Goal: Task Accomplishment & Management: Use online tool/utility

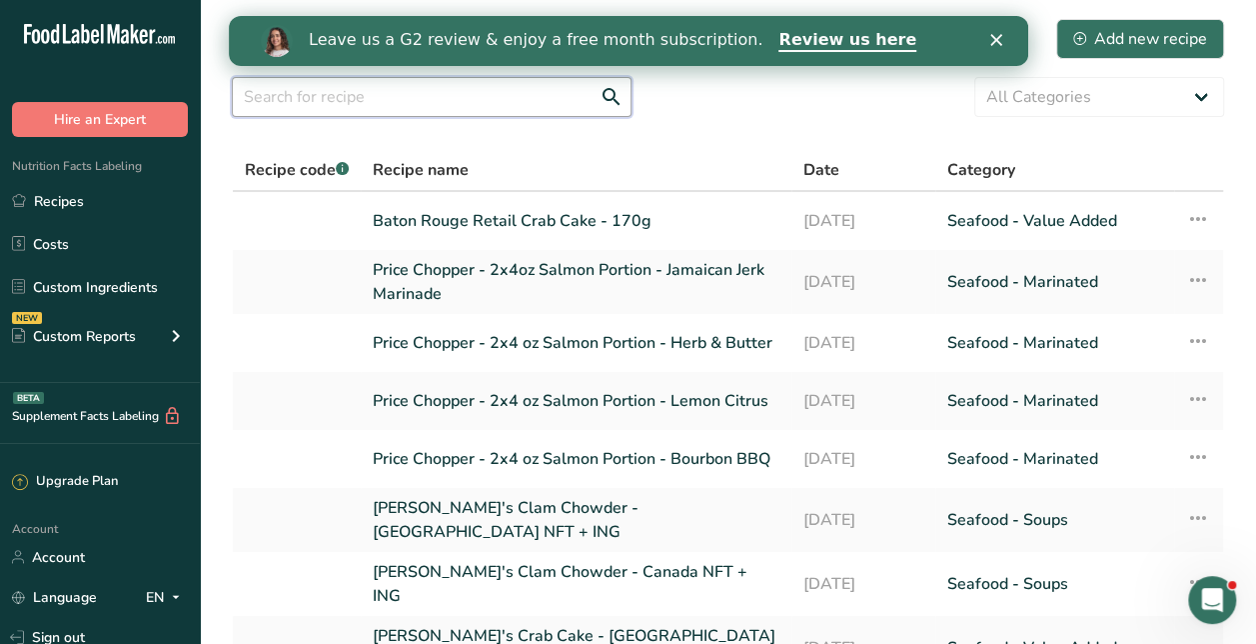
click at [390, 110] on input "text" at bounding box center [432, 97] width 400 height 40
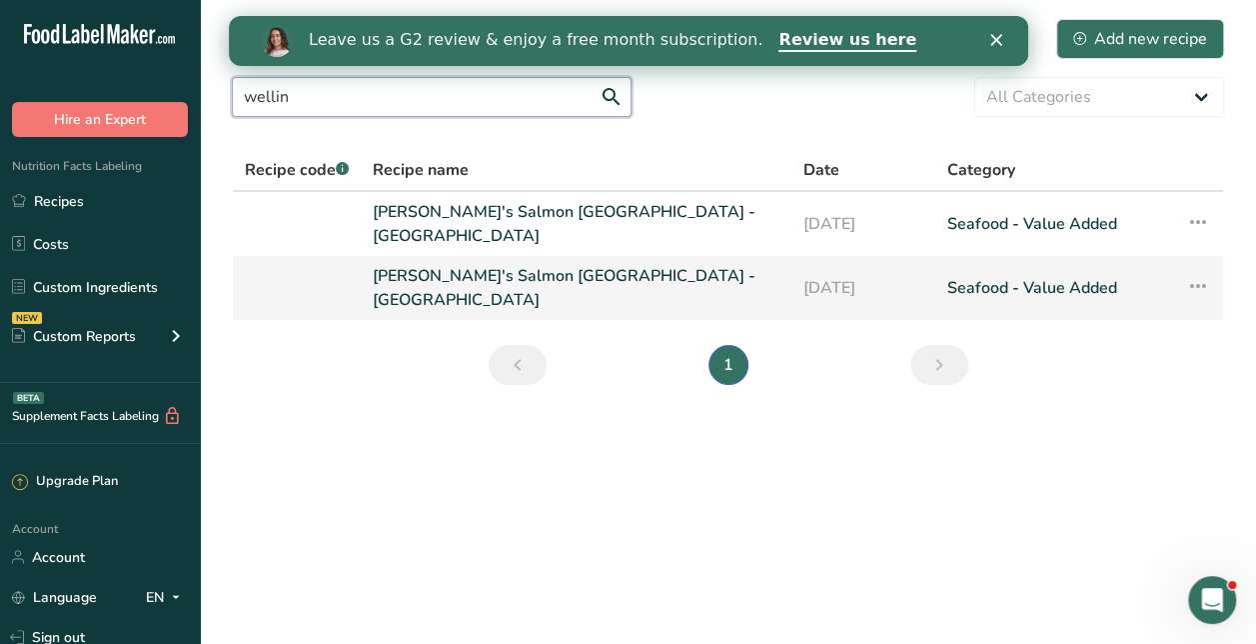
type input "wellin"
click at [492, 278] on link "[PERSON_NAME]'s Salmon [GEOGRAPHIC_DATA] - [GEOGRAPHIC_DATA]" at bounding box center [576, 288] width 407 height 48
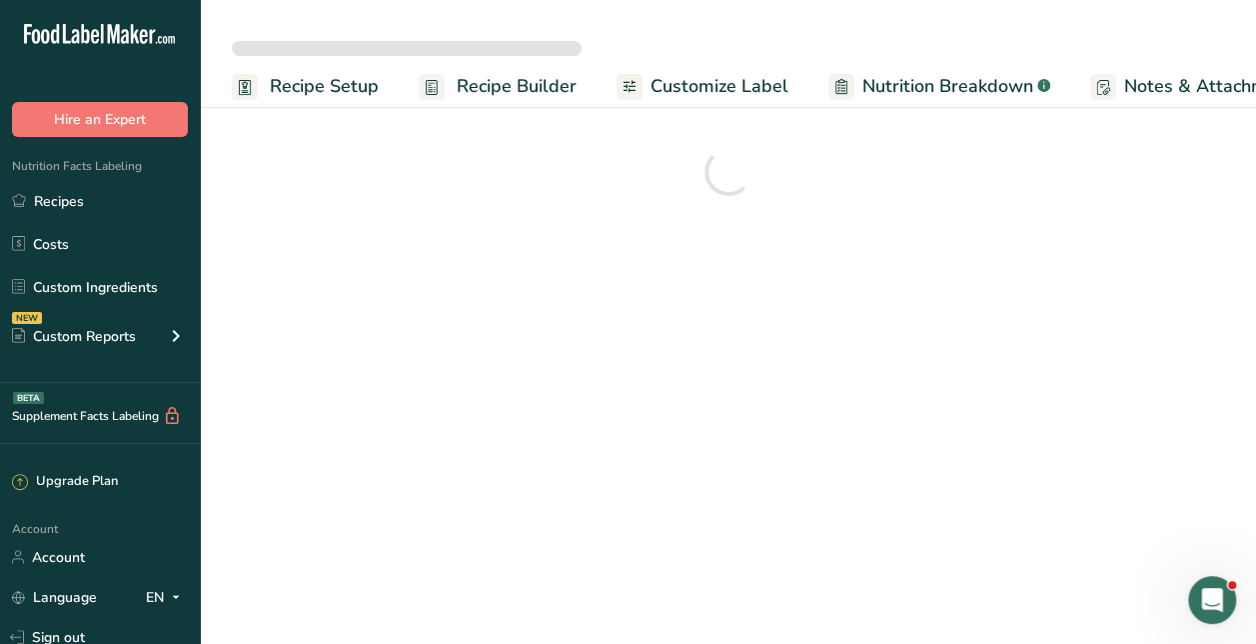
click at [492, 278] on main "Recipe Setup Recipe Builder Customize Label Nutrition Breakdown .a-a{fill:#3473…" at bounding box center [628, 322] width 1256 height 644
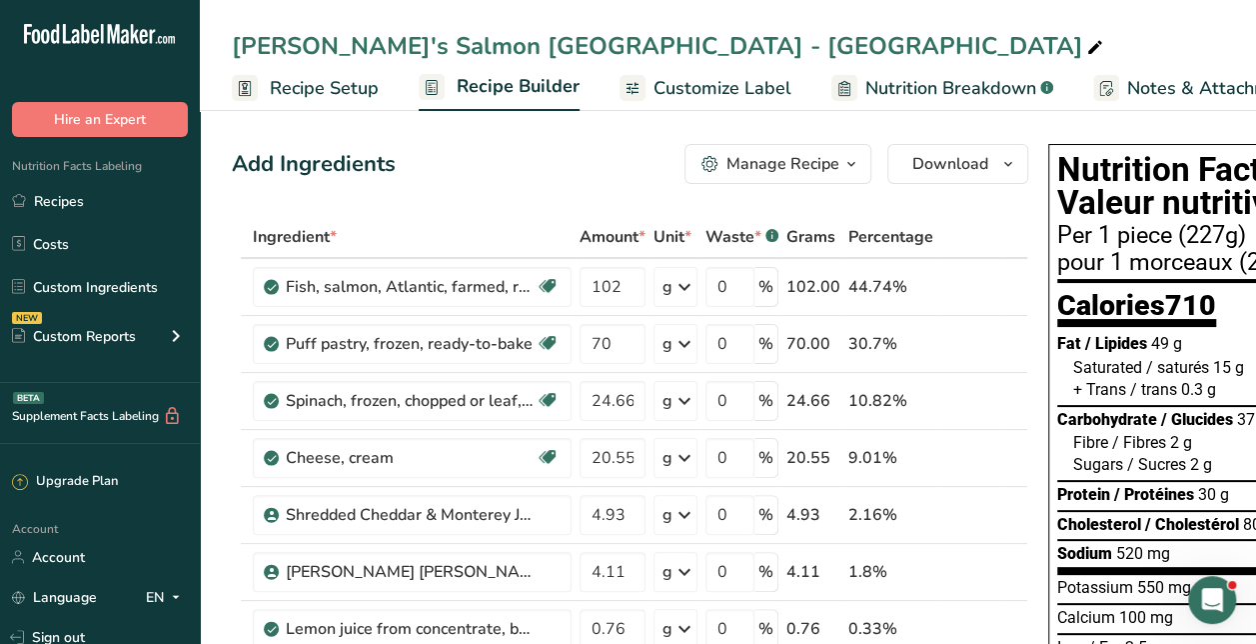
click at [295, 80] on span "Recipe Setup" at bounding box center [324, 88] width 109 height 27
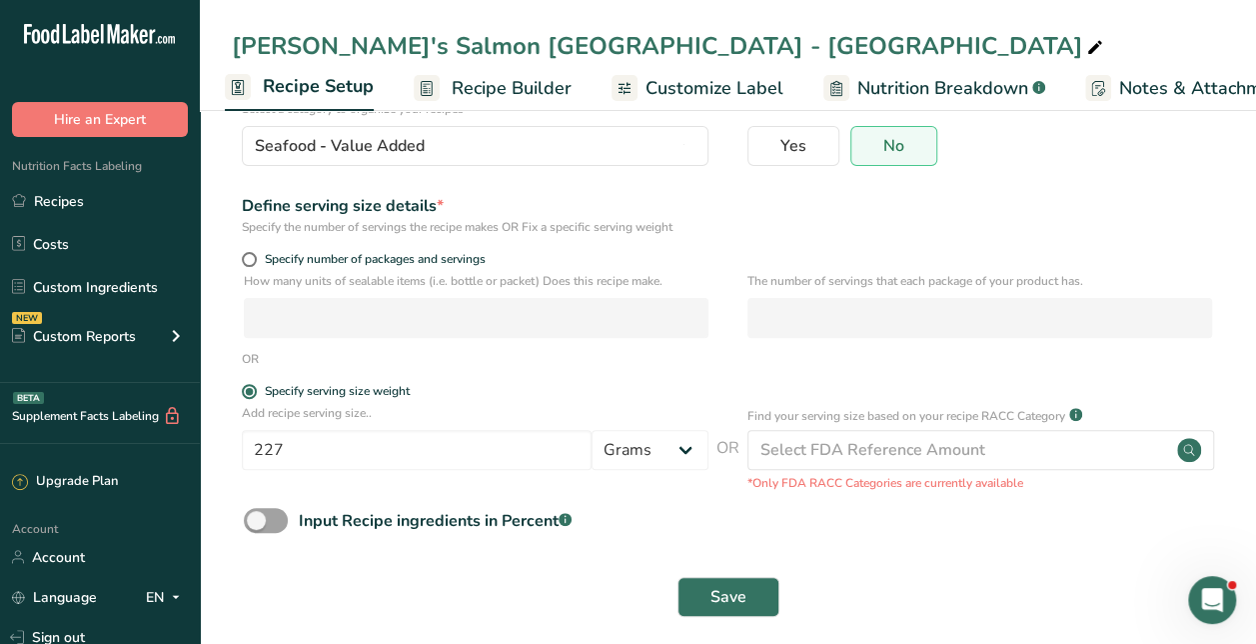
scroll to position [170, 0]
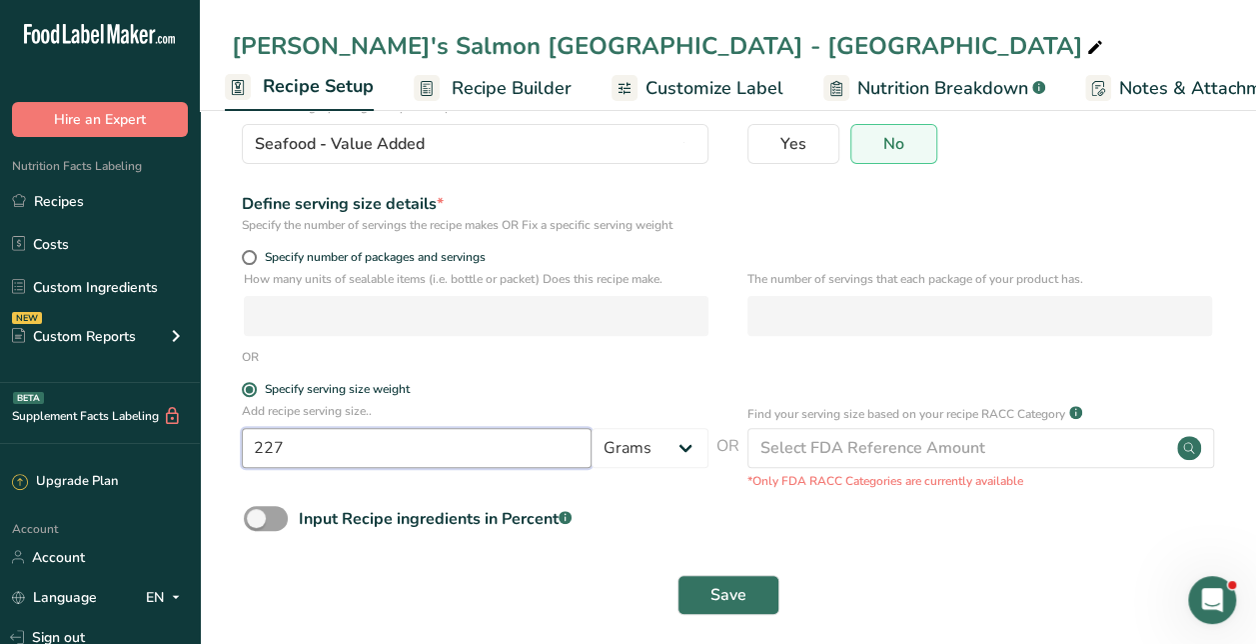
click at [471, 458] on input "227" at bounding box center [417, 448] width 350 height 40
click at [438, 450] on input "227" at bounding box center [417, 448] width 350 height 40
type input "2"
type input "170"
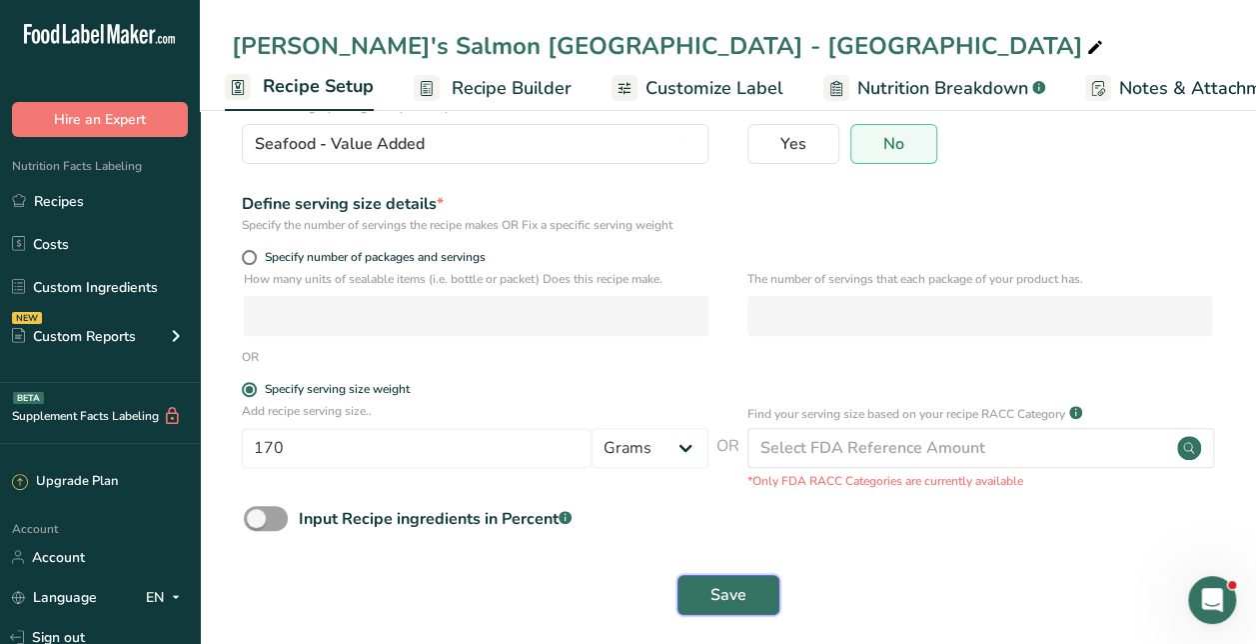
click at [736, 588] on span "Save" at bounding box center [729, 595] width 36 height 24
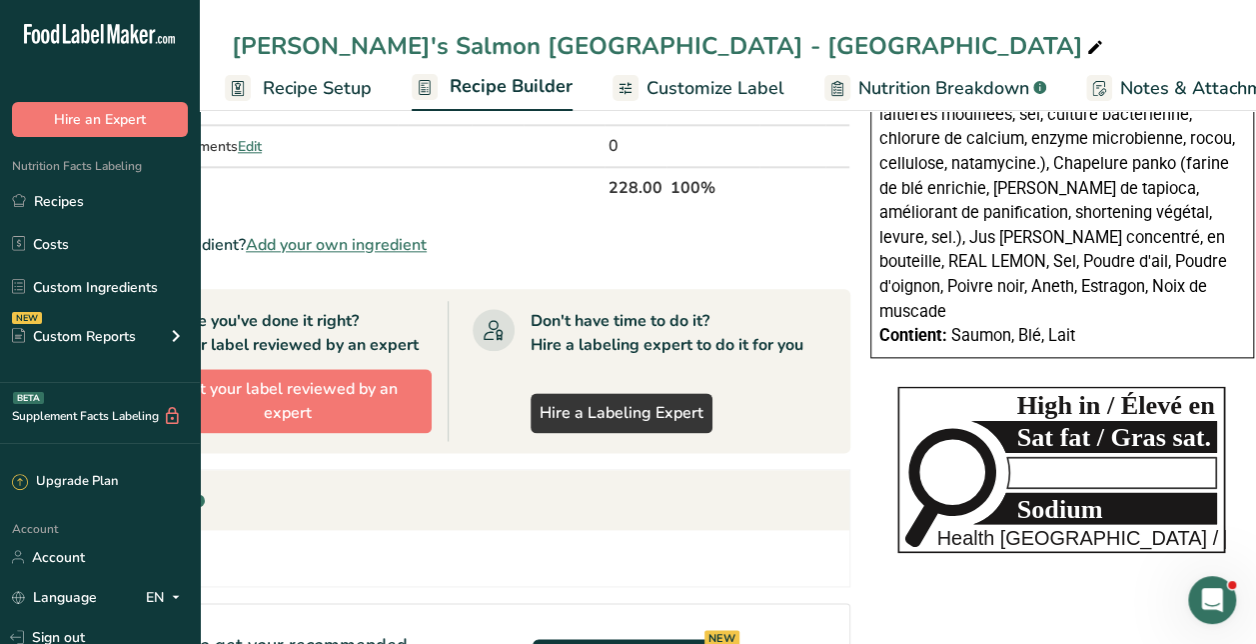
scroll to position [1030, 0]
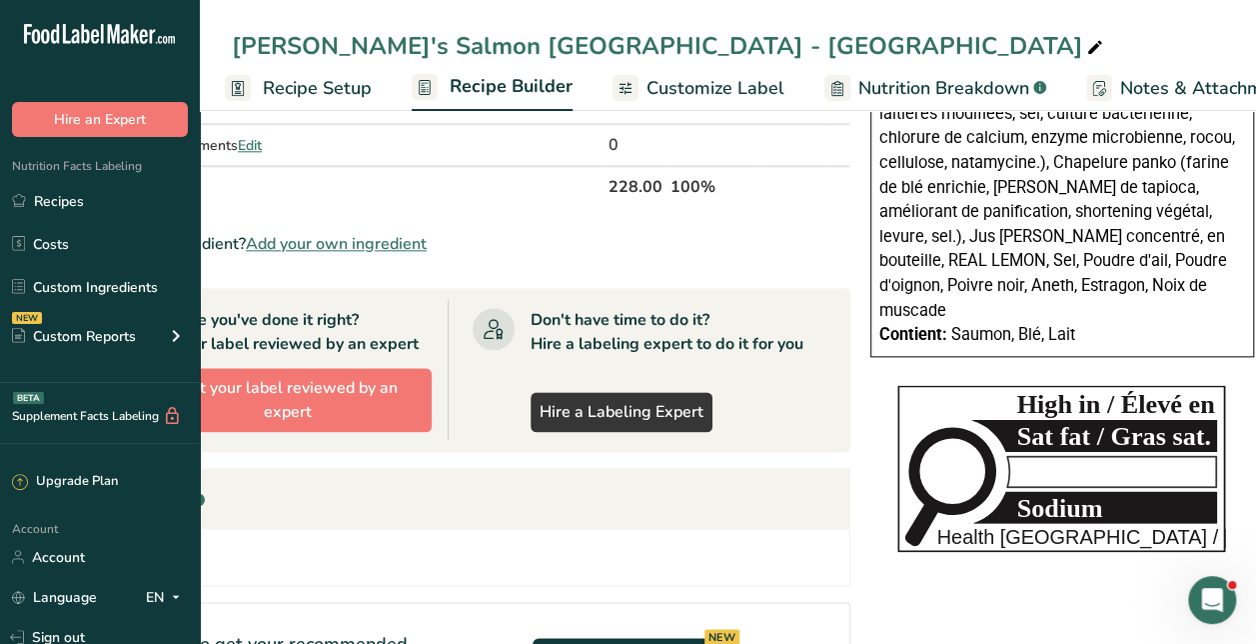
click at [1061, 422] on tspan "Sat fat / Gras sat." at bounding box center [1114, 436] width 195 height 29
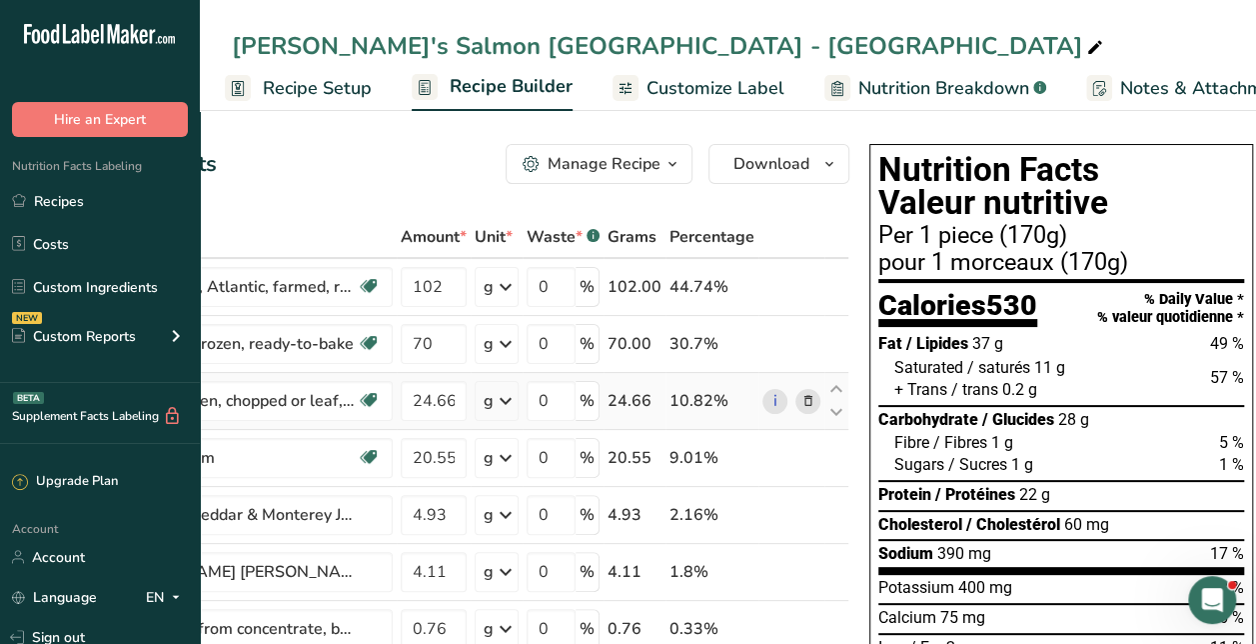
scroll to position [0, 178]
click at [676, 86] on span "Customize Label" at bounding box center [716, 88] width 138 height 27
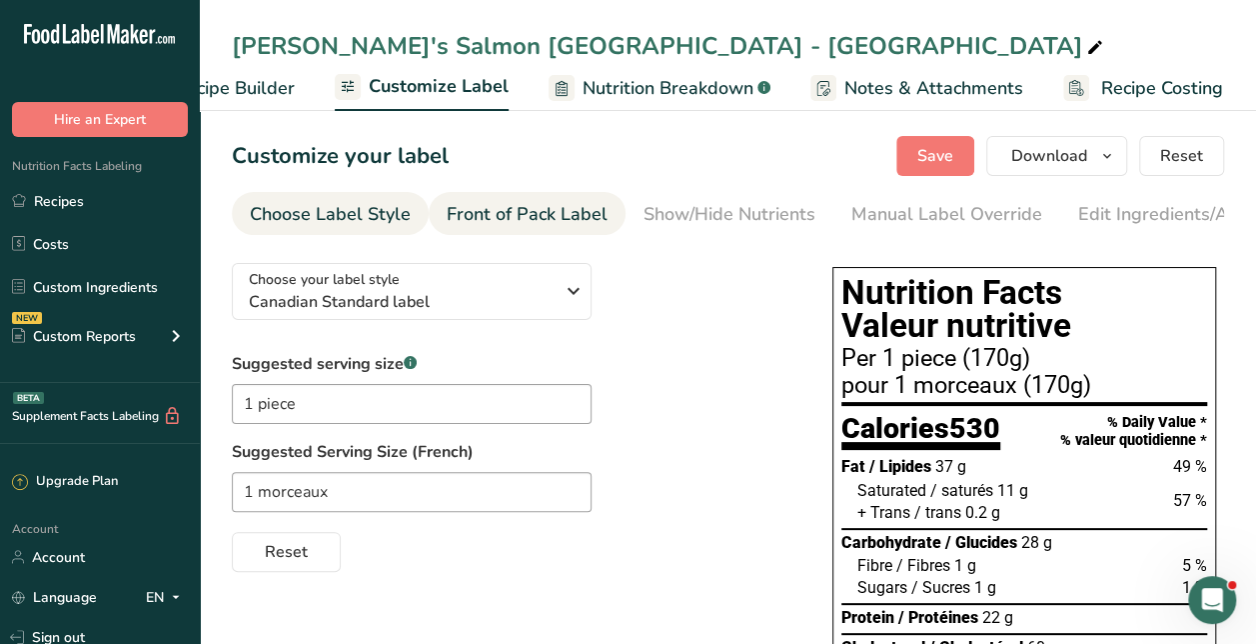
click at [512, 204] on div "Front of Pack Label" at bounding box center [527, 214] width 161 height 27
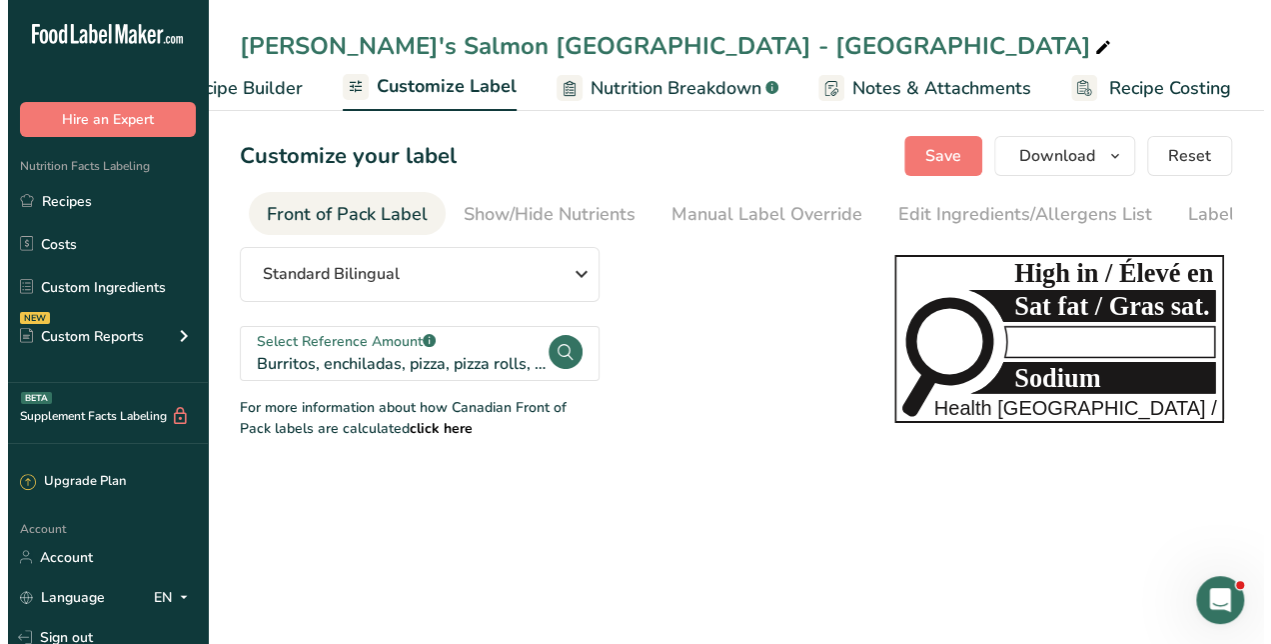
scroll to position [0, 194]
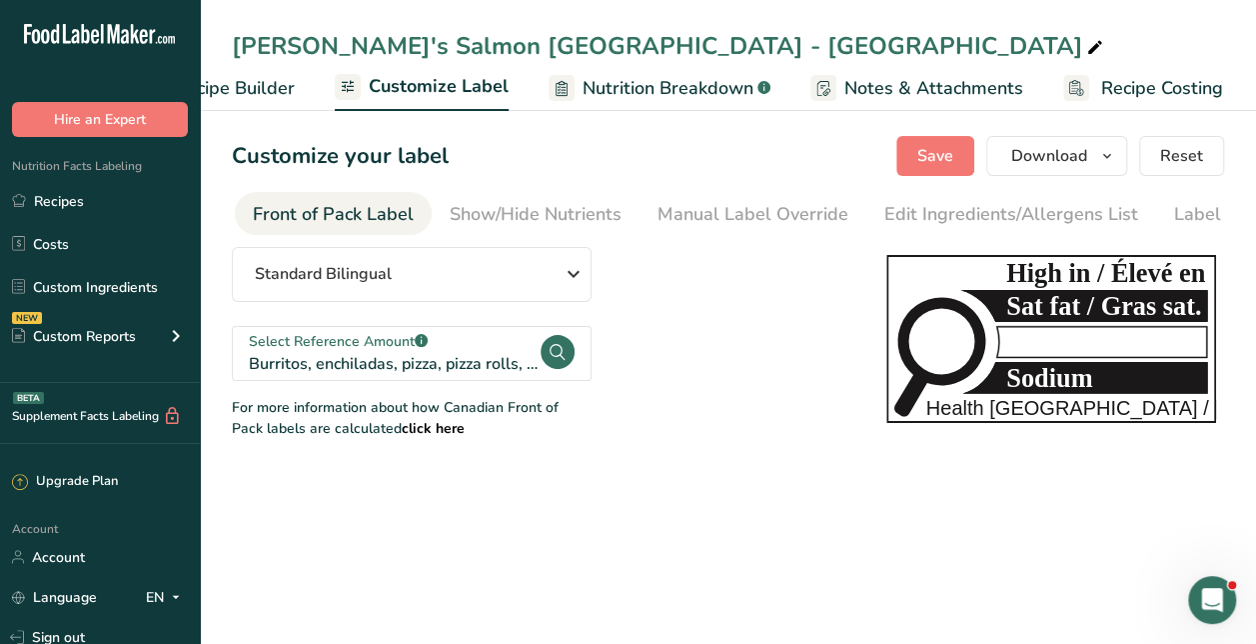
click at [445, 351] on div "Select Reference Amount .a-a{fill:#347362;}.b-a{fill:#fff;}" at bounding box center [394, 341] width 290 height 21
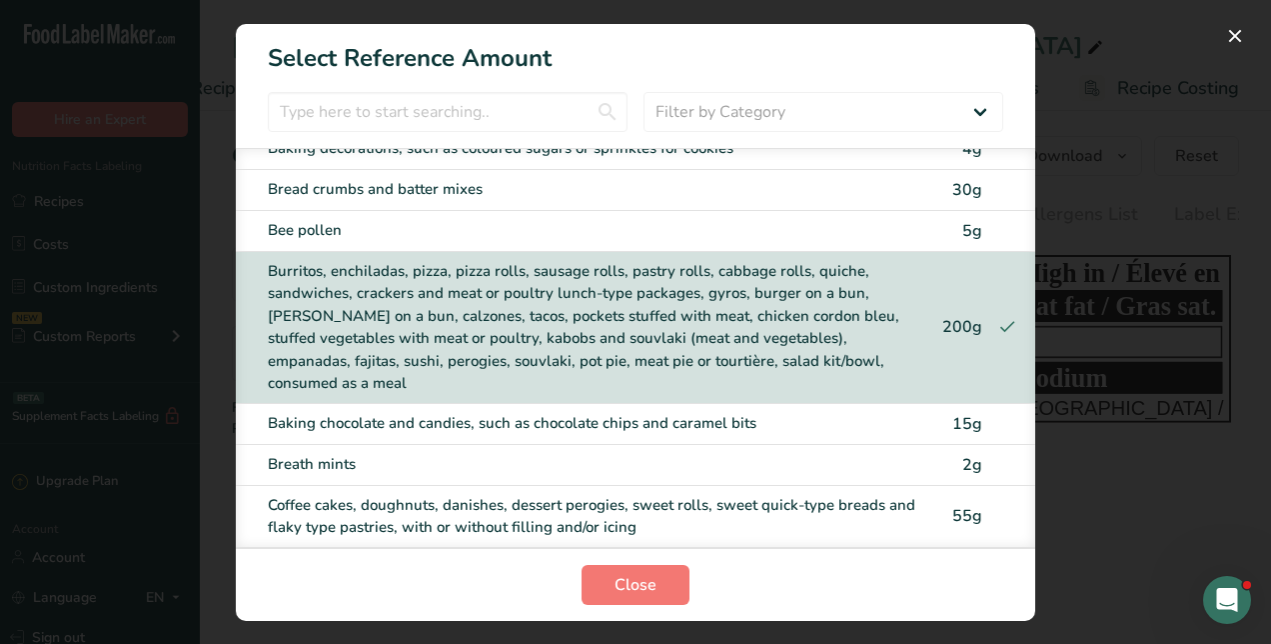
scroll to position [916, 0]
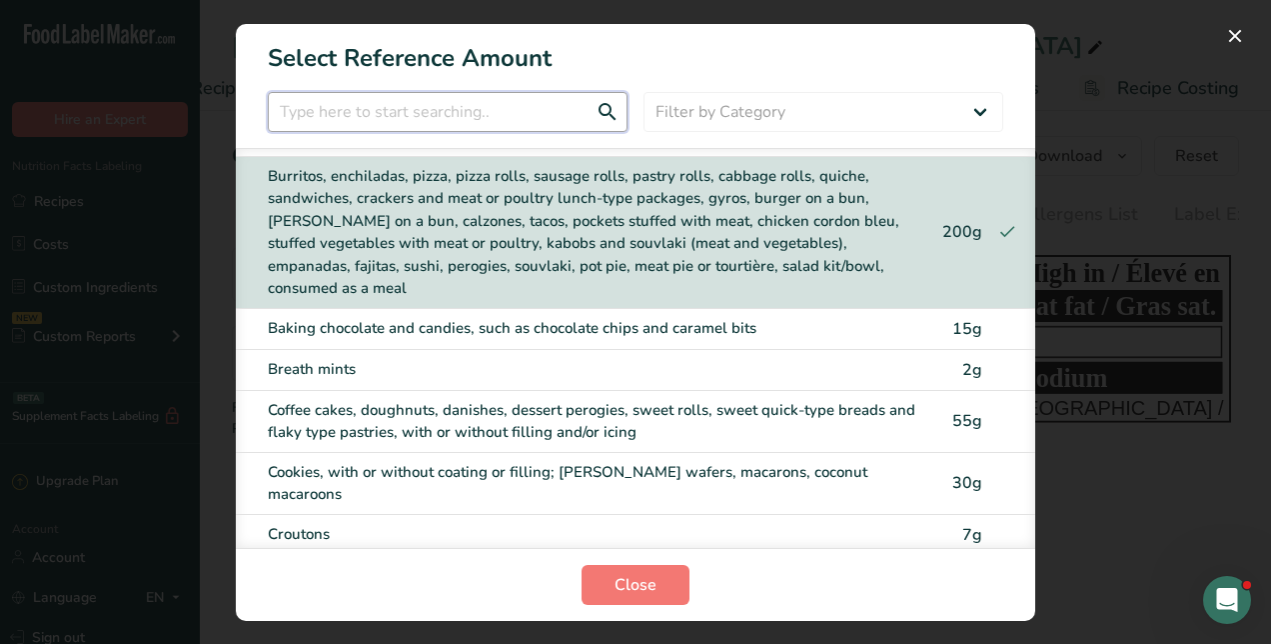
click at [528, 119] on input "FOP Category Selection Modal" at bounding box center [448, 112] width 360 height 40
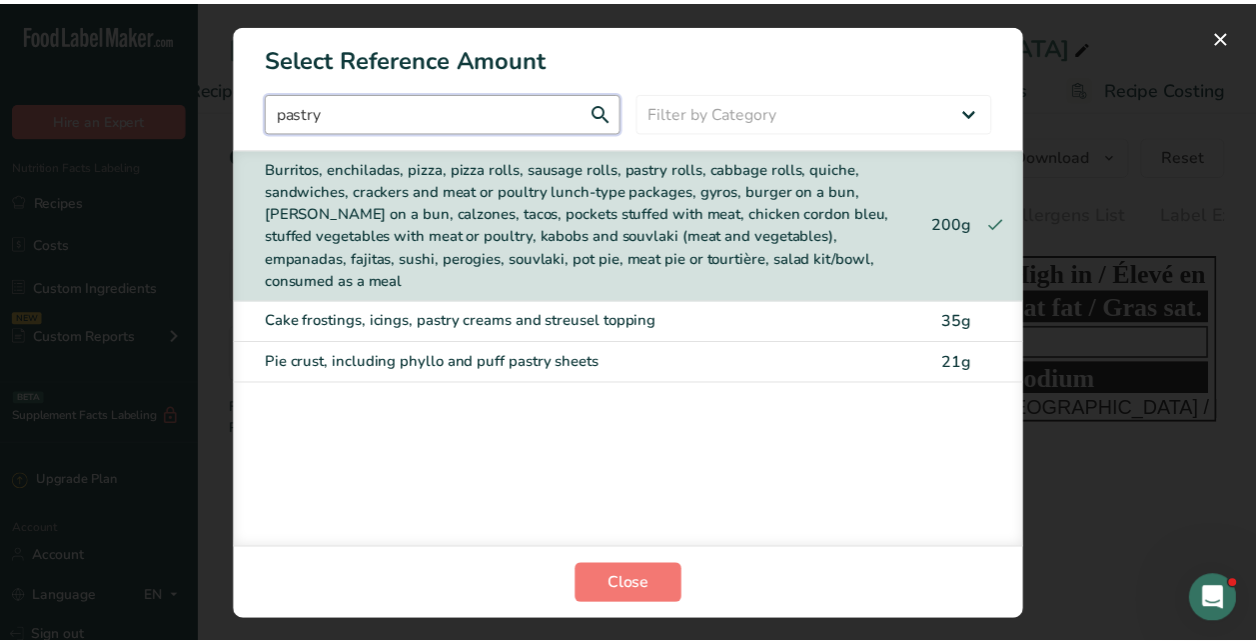
scroll to position [0, 0]
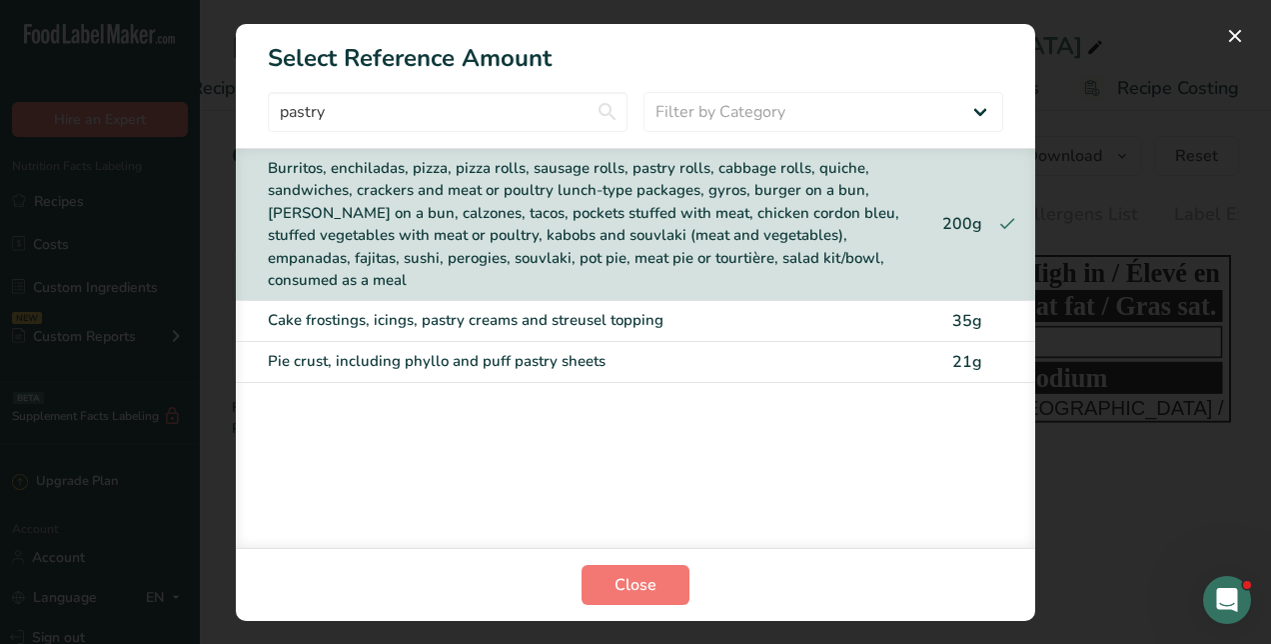
click at [474, 342] on div "Pie crust, including phyllo and puff pastry sheets 21g" at bounding box center [636, 362] width 800 height 41
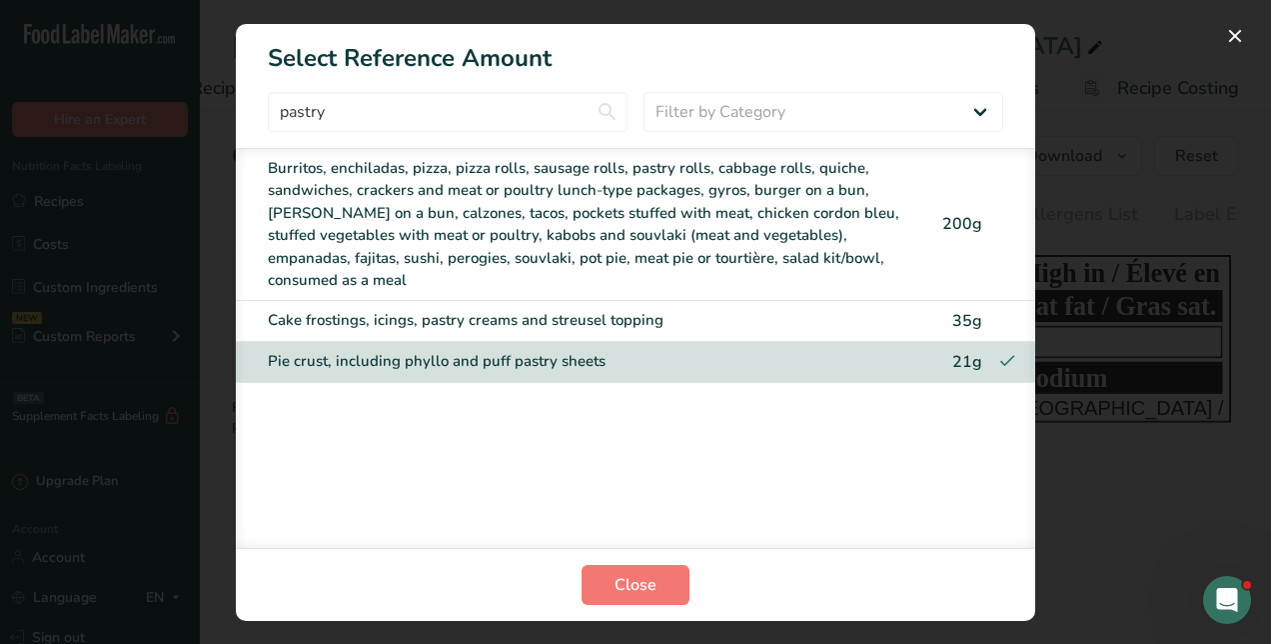
click at [542, 179] on div "Burritos, enchiladas, pizza, pizza rolls, sausage rolls, pastry rolls, cabbage …" at bounding box center [594, 224] width 653 height 135
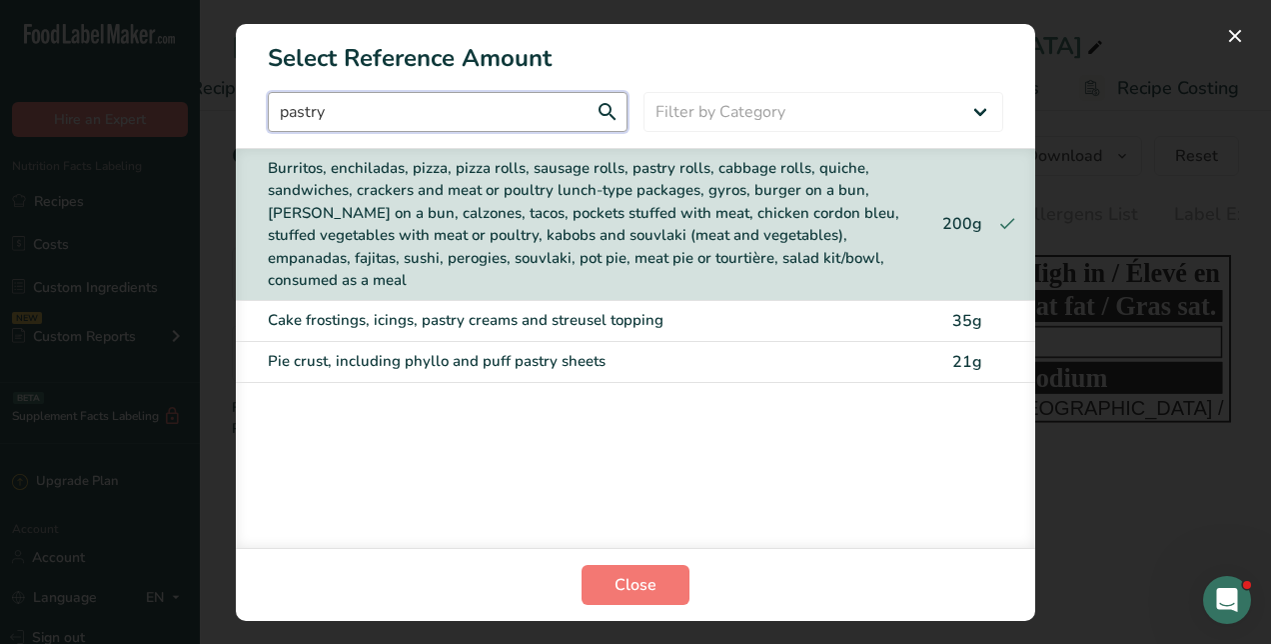
click at [553, 106] on input "pastry" at bounding box center [448, 112] width 360 height 40
type input "d"
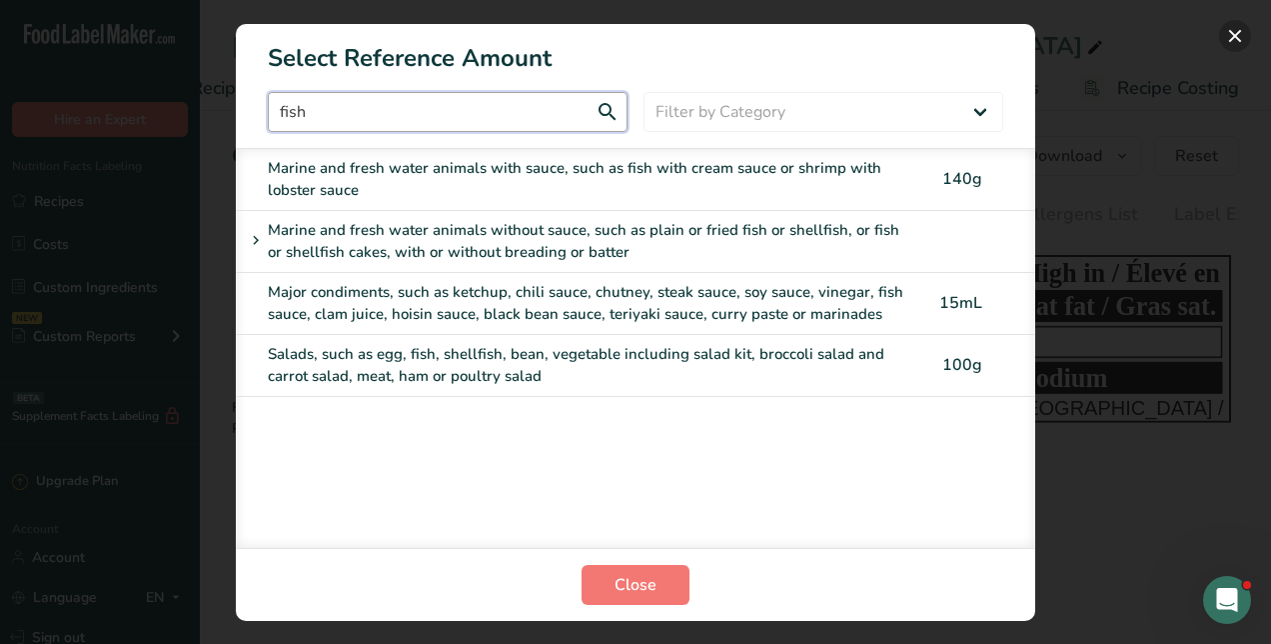
type input "fish"
click at [1245, 38] on button "FOP Category Selection Modal" at bounding box center [1235, 36] width 32 height 32
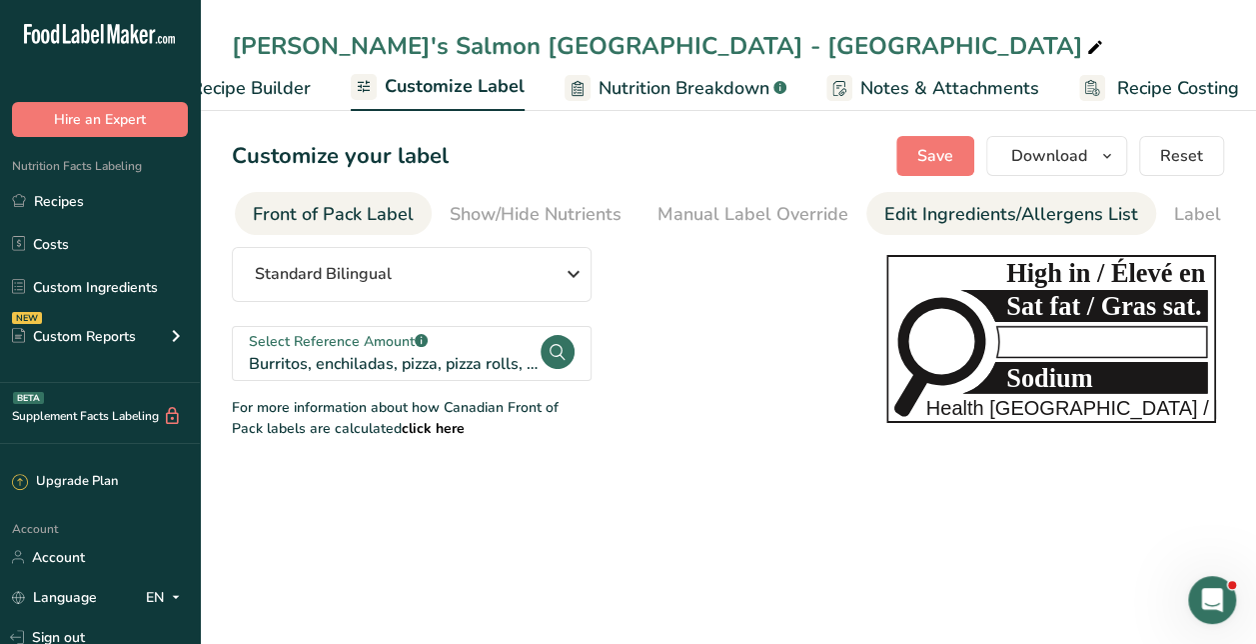
drag, startPoint x: 578, startPoint y: 226, endPoint x: 915, endPoint y: 227, distance: 336.8
click at [578, 226] on div "Show/Hide Nutrients" at bounding box center [536, 214] width 172 height 27
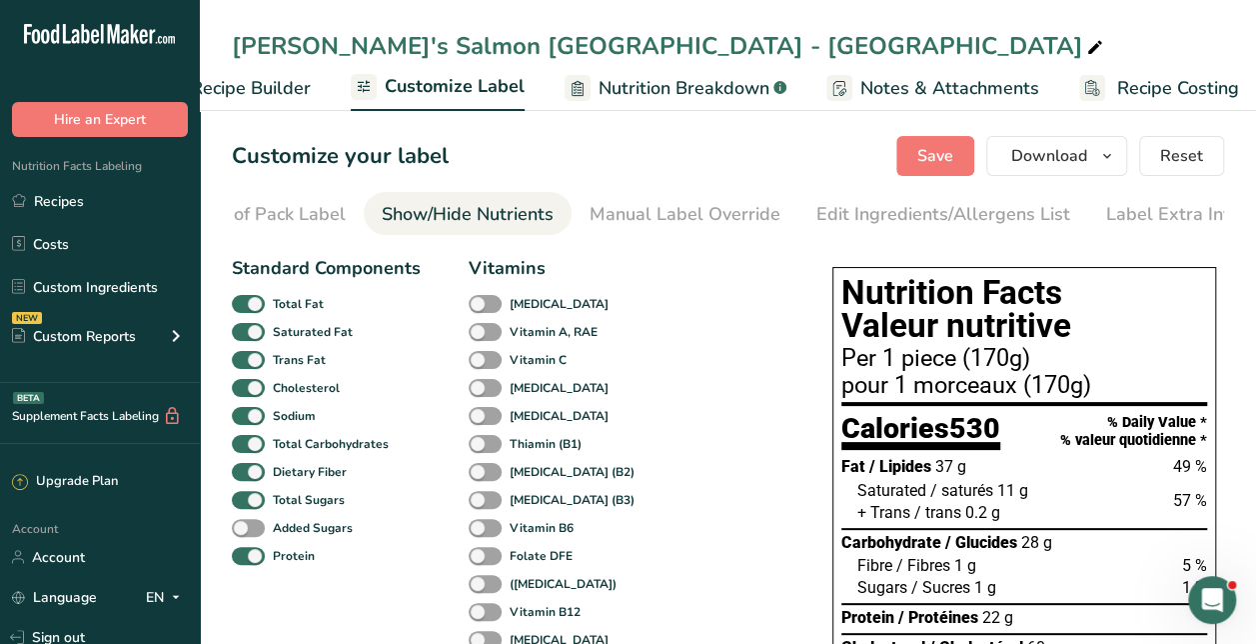
scroll to position [0, 276]
click at [294, 204] on div "Front of Pack Label" at bounding box center [251, 214] width 161 height 27
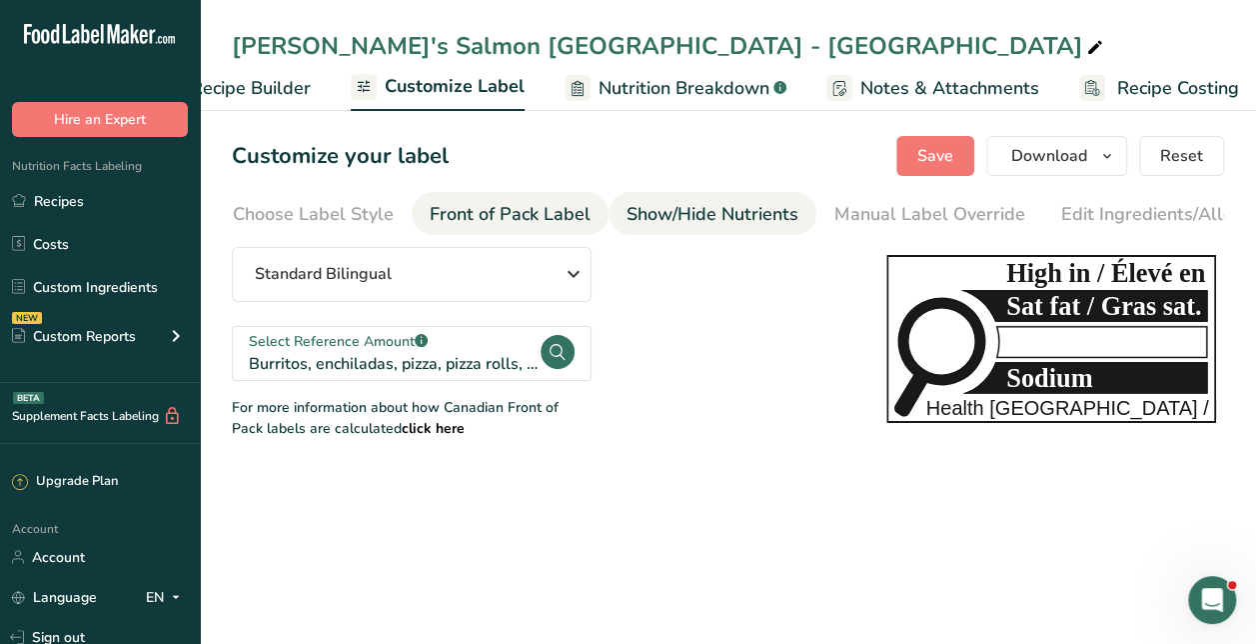
scroll to position [0, 0]
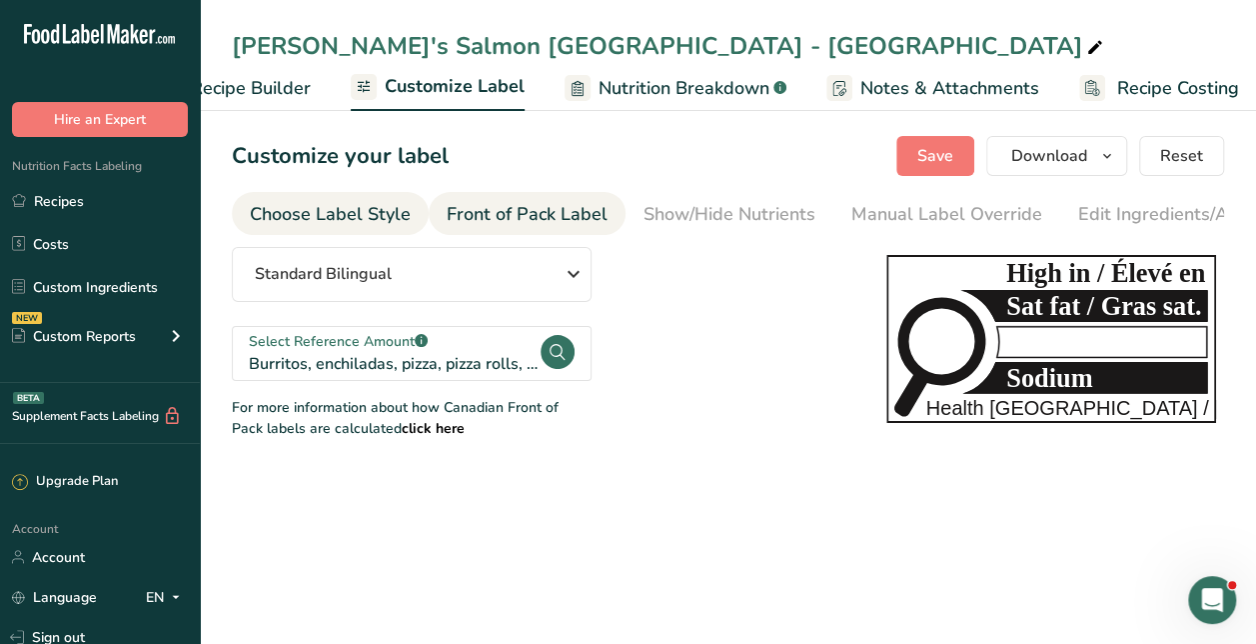
click at [373, 196] on link "Choose Label Style" at bounding box center [330, 214] width 161 height 45
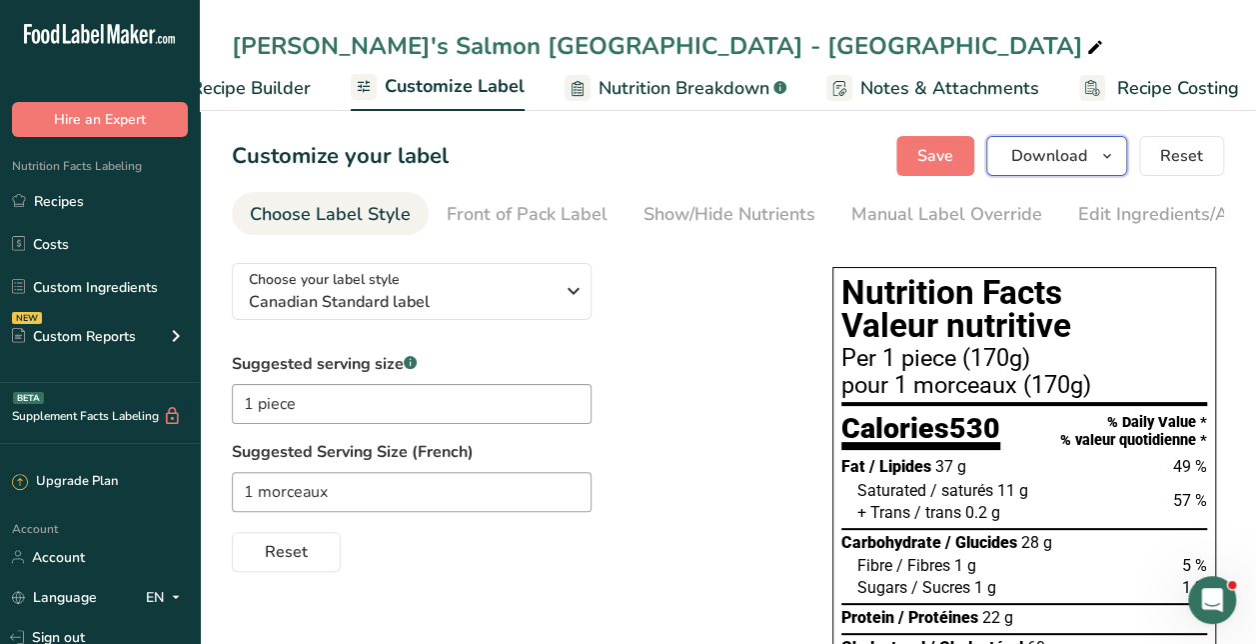
click at [1099, 150] on span "button" at bounding box center [1107, 156] width 24 height 24
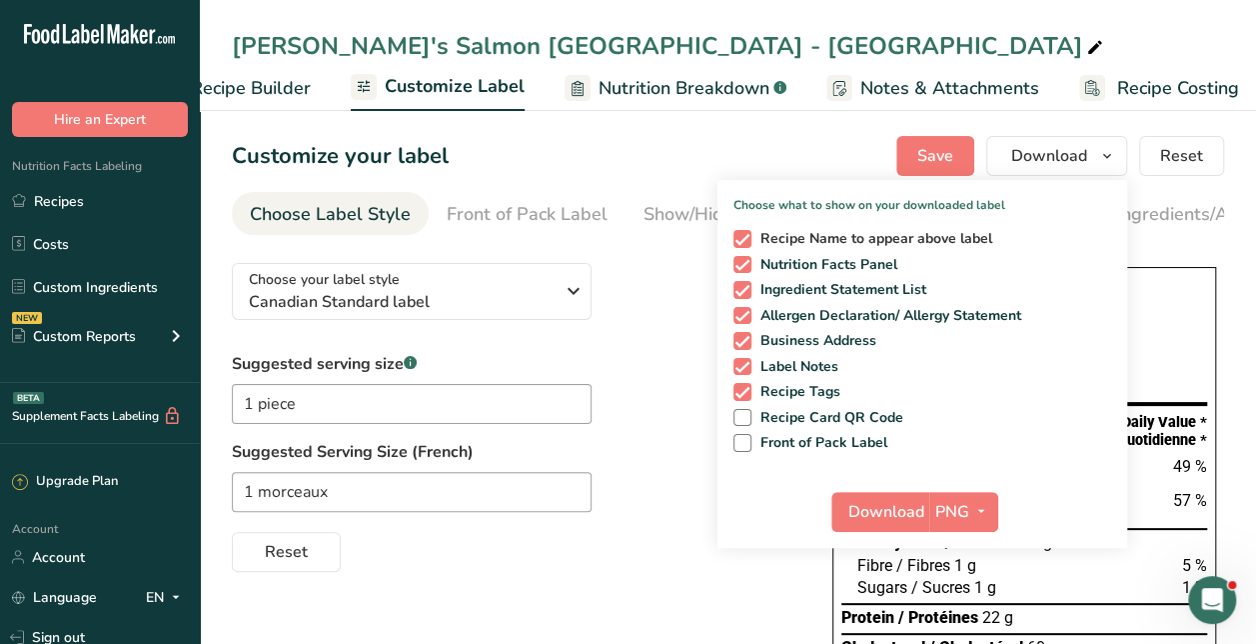
click at [812, 231] on span "Recipe Name to appear above label" at bounding box center [873, 239] width 242 height 18
click at [747, 232] on input "Recipe Name to appear above label" at bounding box center [740, 238] width 13 height 13
checkbox input "false"
click at [808, 281] on span "Ingredient Statement List" at bounding box center [840, 290] width 176 height 18
click at [747, 283] on input "Ingredient Statement List" at bounding box center [740, 289] width 13 height 13
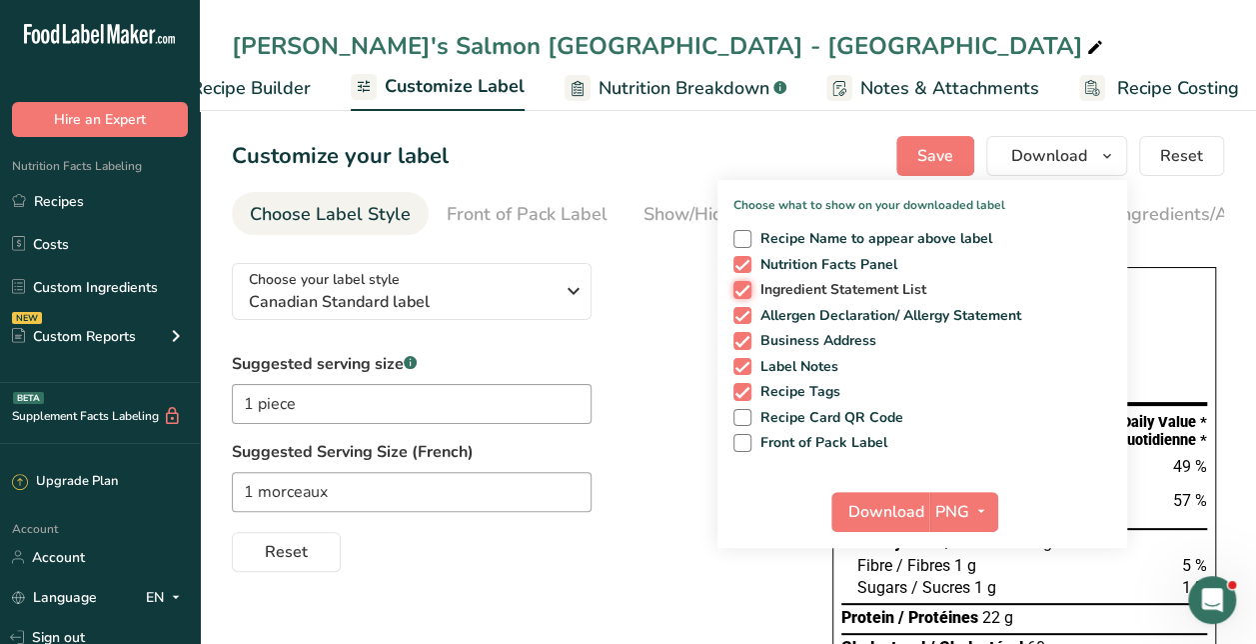
checkbox input "false"
click at [805, 312] on span "Allergen Declaration/ Allergy Statement" at bounding box center [887, 316] width 271 height 18
click at [747, 312] on input "Allergen Declaration/ Allergy Statement" at bounding box center [740, 315] width 13 height 13
checkbox input "false"
click at [796, 337] on span "Business Address" at bounding box center [815, 341] width 126 height 18
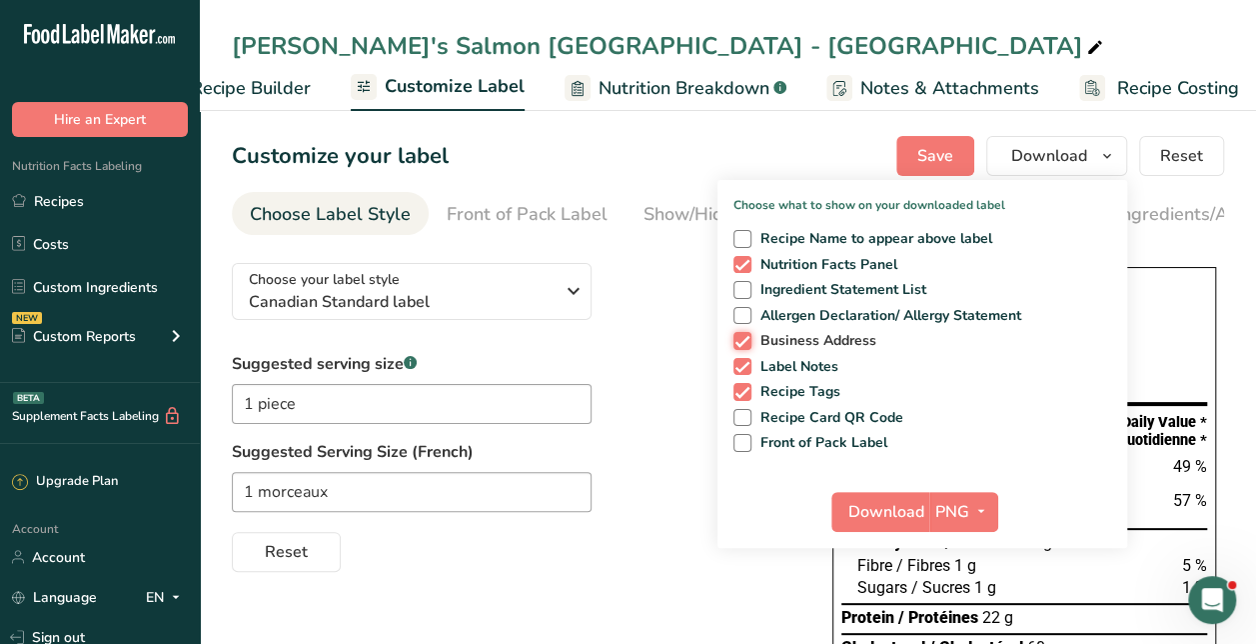
click at [747, 337] on input "Business Address" at bounding box center [740, 340] width 13 height 13
checkbox input "false"
click at [794, 372] on span "Label Notes" at bounding box center [796, 367] width 88 height 18
click at [747, 372] on input "Label Notes" at bounding box center [740, 366] width 13 height 13
checkbox input "false"
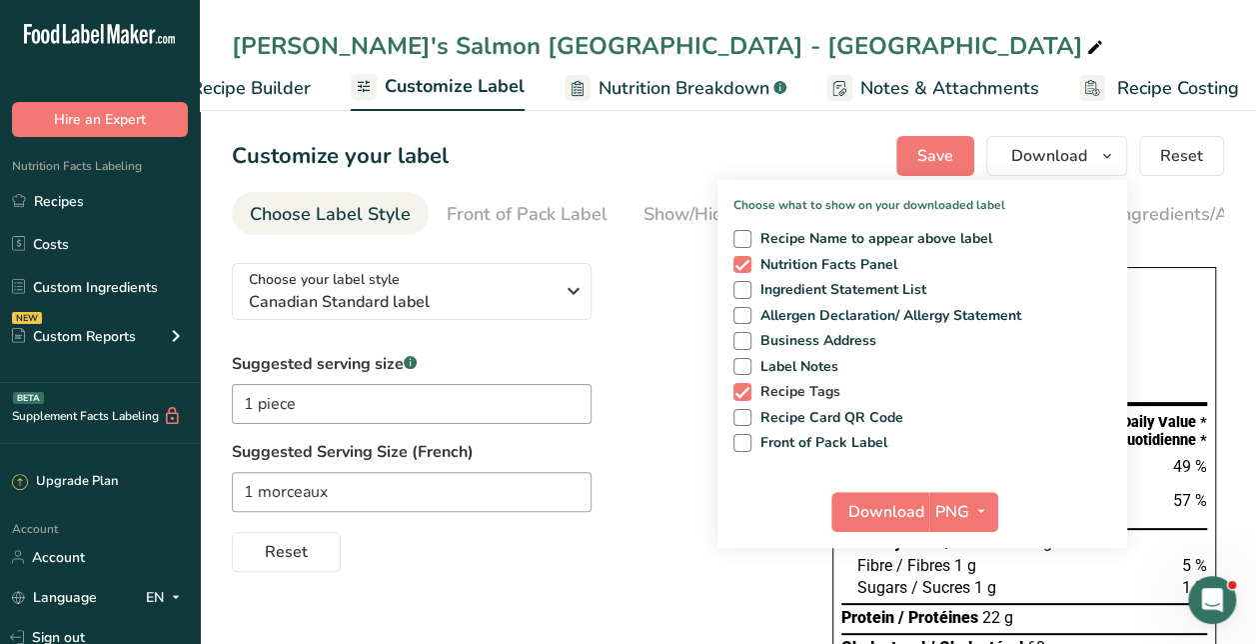
click at [791, 386] on span "Recipe Tags" at bounding box center [797, 392] width 90 height 18
click at [747, 386] on input "Recipe Tags" at bounding box center [740, 391] width 13 height 13
checkbox input "false"
click at [977, 496] on button "PNG" at bounding box center [964, 512] width 69 height 40
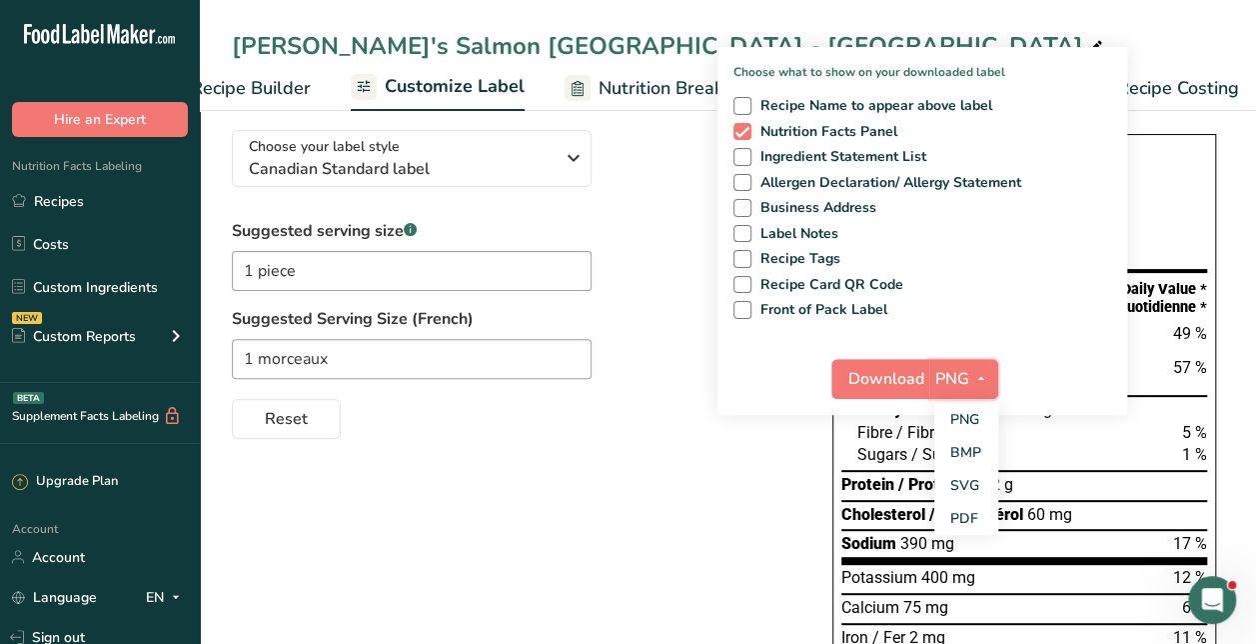
scroll to position [135, 0]
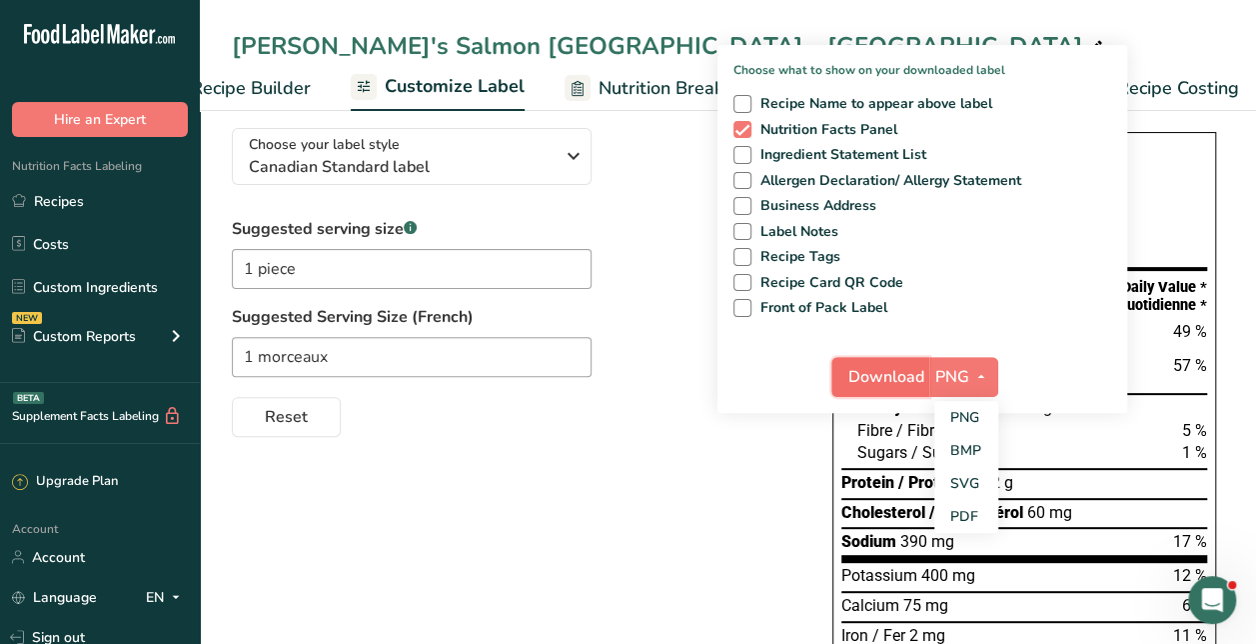
click at [878, 365] on span "Download" at bounding box center [887, 377] width 76 height 24
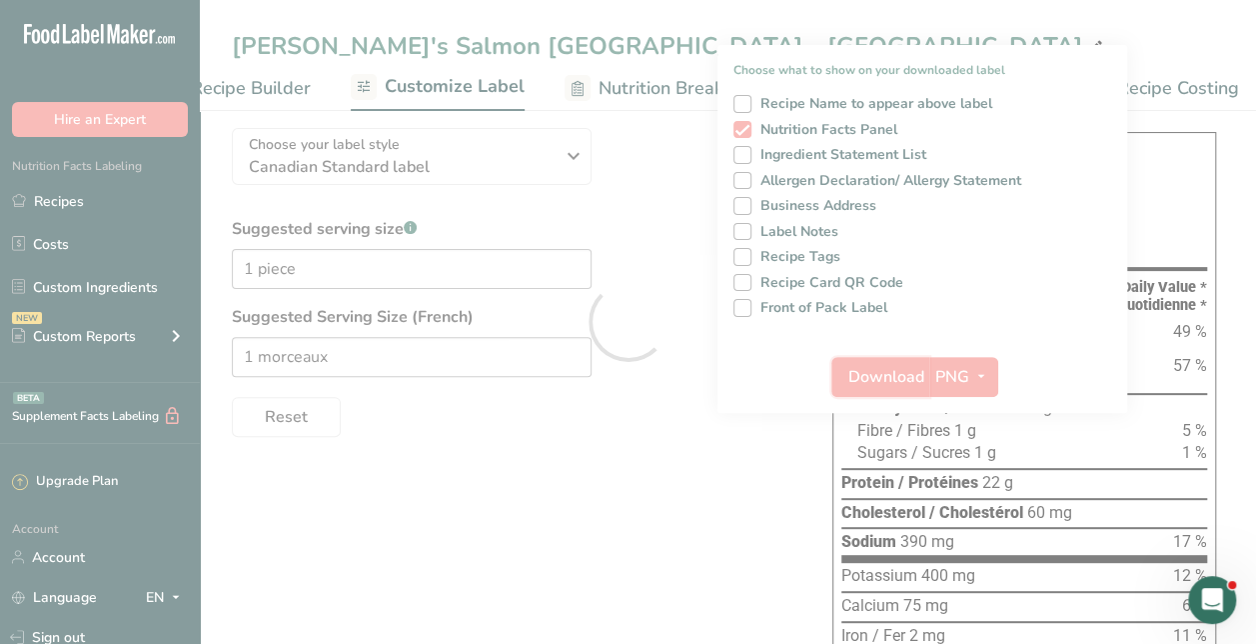
scroll to position [0, 0]
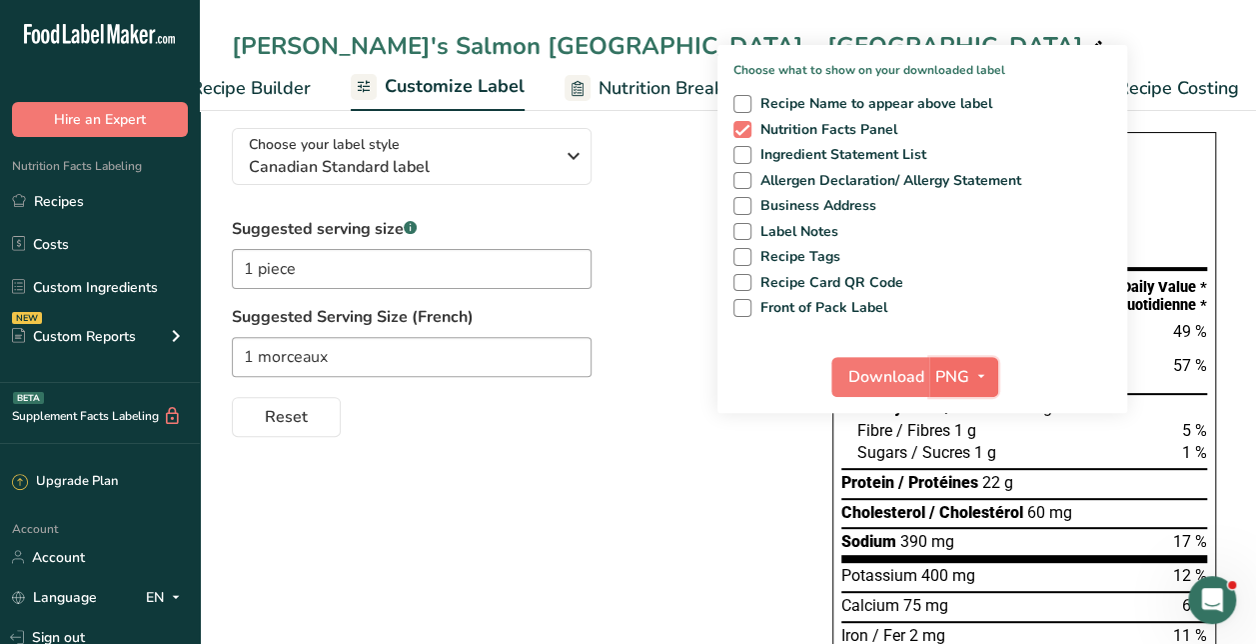
click at [956, 378] on span "PNG" at bounding box center [953, 377] width 34 height 24
click at [956, 506] on link "PDF" at bounding box center [967, 516] width 64 height 33
click at [893, 371] on span "Download" at bounding box center [888, 377] width 76 height 24
click at [972, 360] on button "PDF" at bounding box center [964, 377] width 66 height 40
click at [976, 471] on link "SVG" at bounding box center [965, 483] width 64 height 33
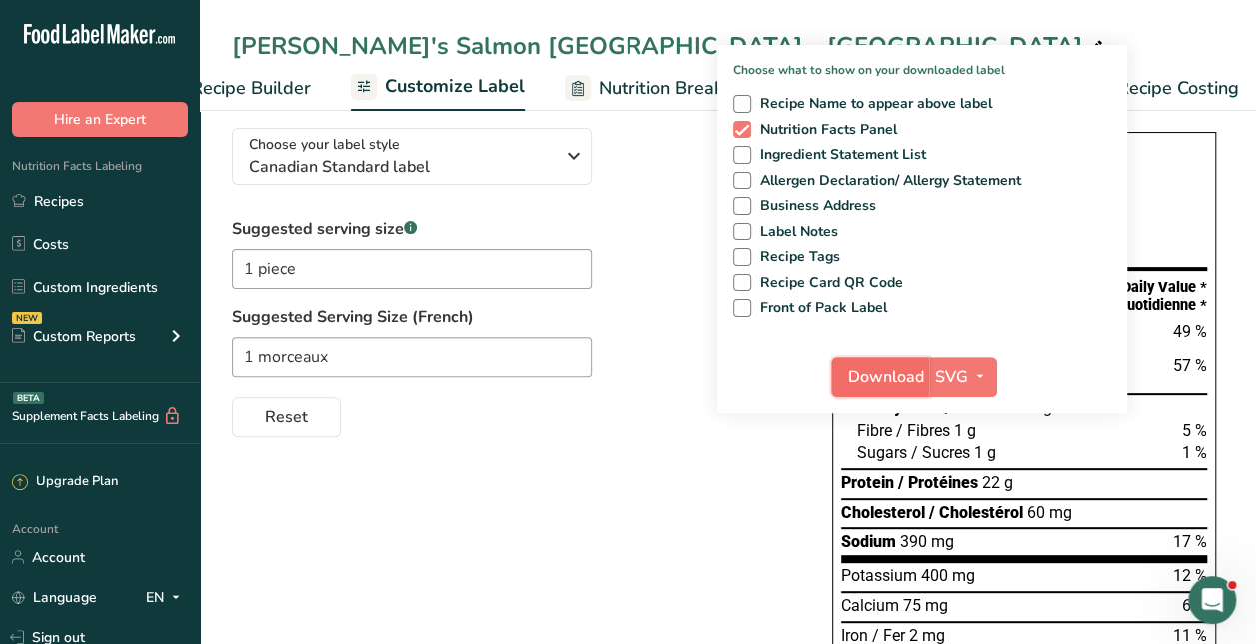
click at [899, 386] on span "Download" at bounding box center [887, 377] width 76 height 24
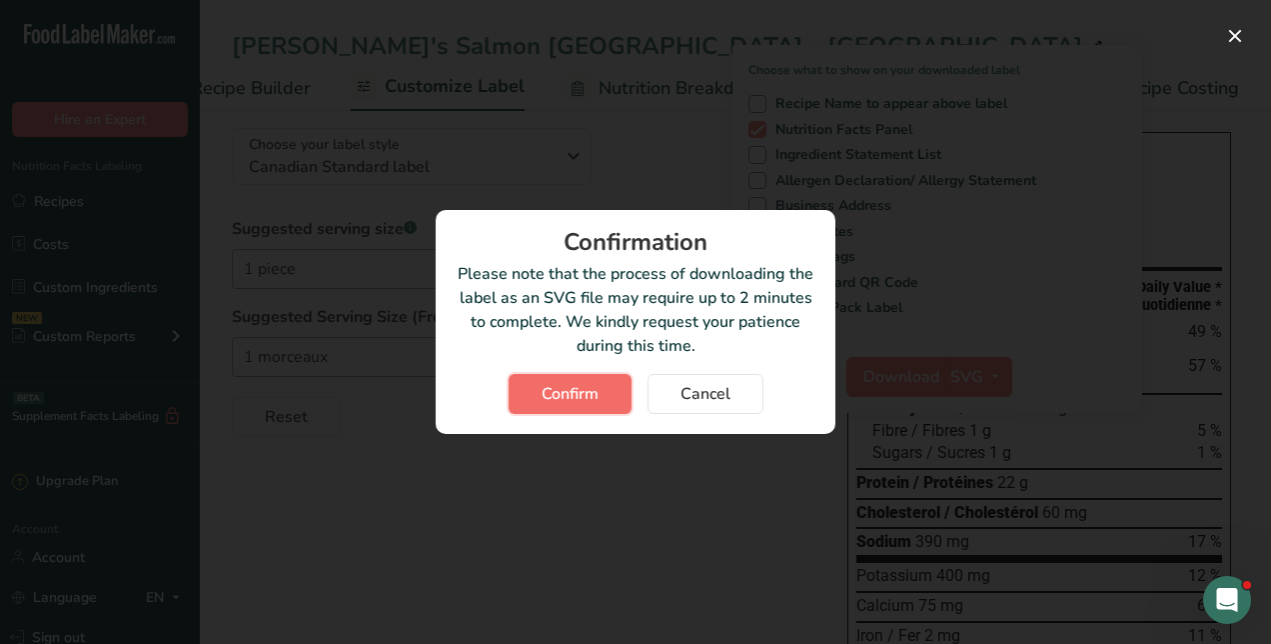
click at [588, 405] on span "Confirm" at bounding box center [570, 394] width 57 height 24
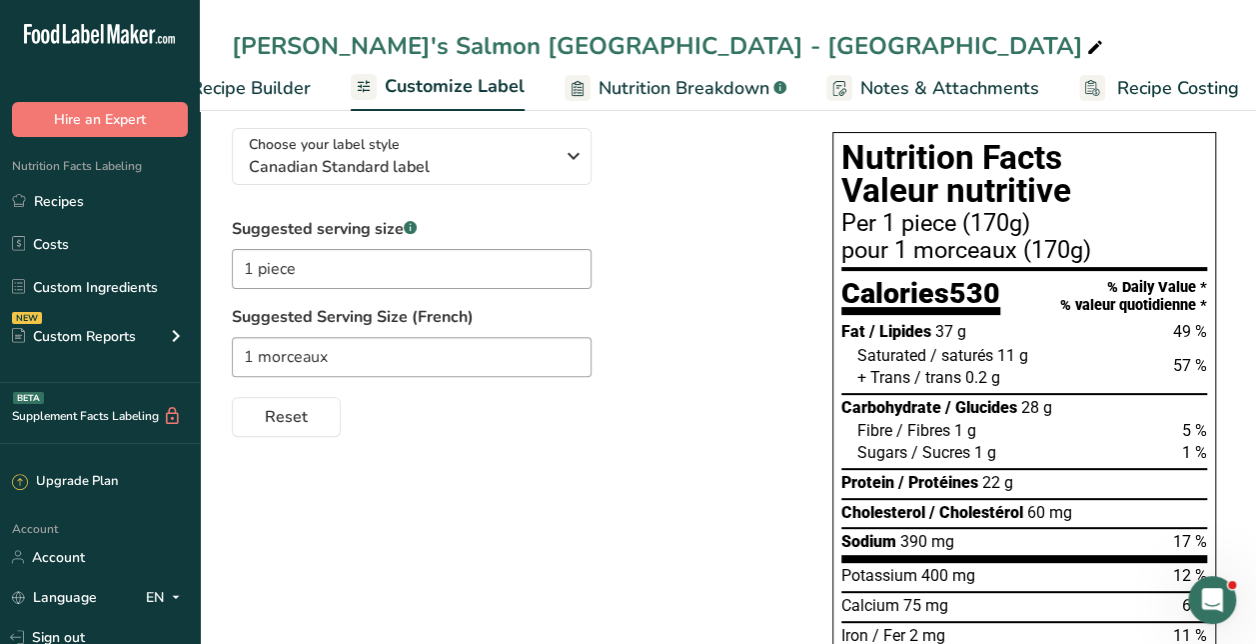
click at [626, 369] on div "1 morceaux" at bounding box center [512, 357] width 561 height 40
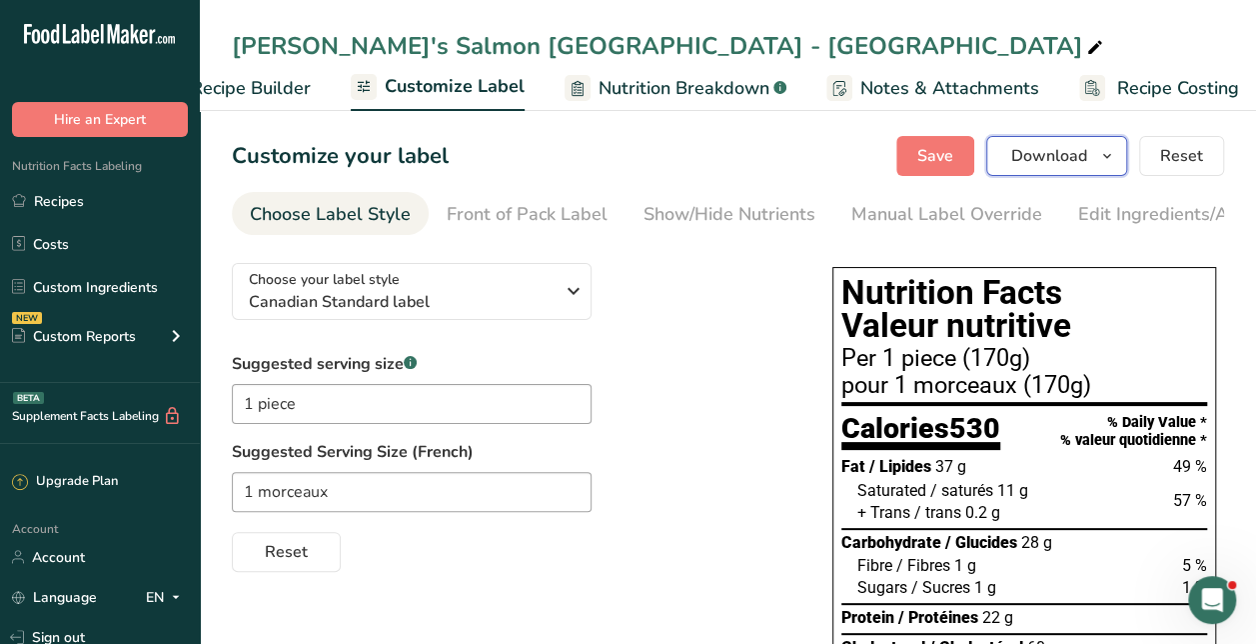
click at [1101, 156] on icon "button" at bounding box center [1107, 156] width 16 height 25
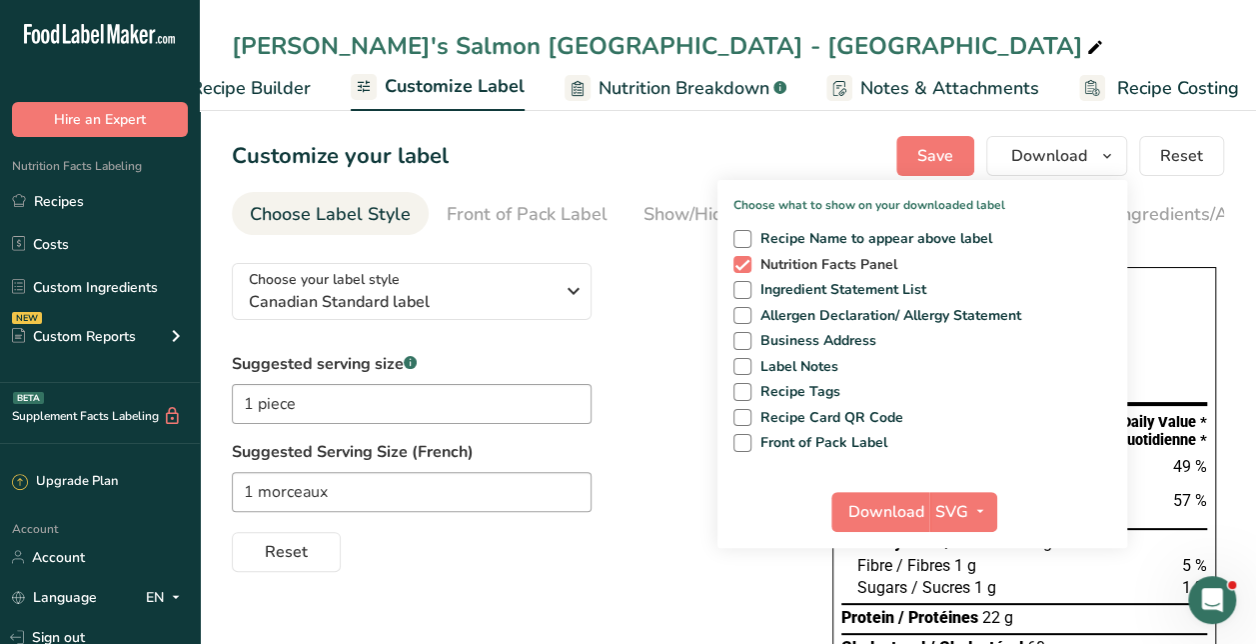
click at [800, 270] on span "Nutrition Facts Panel" at bounding box center [825, 265] width 147 height 18
click at [747, 270] on input "Nutrition Facts Panel" at bounding box center [740, 264] width 13 height 13
checkbox input "false"
click at [842, 434] on span "Front of Pack Label" at bounding box center [820, 443] width 137 height 18
click at [747, 436] on input "Front of Pack Label" at bounding box center [740, 442] width 13 height 13
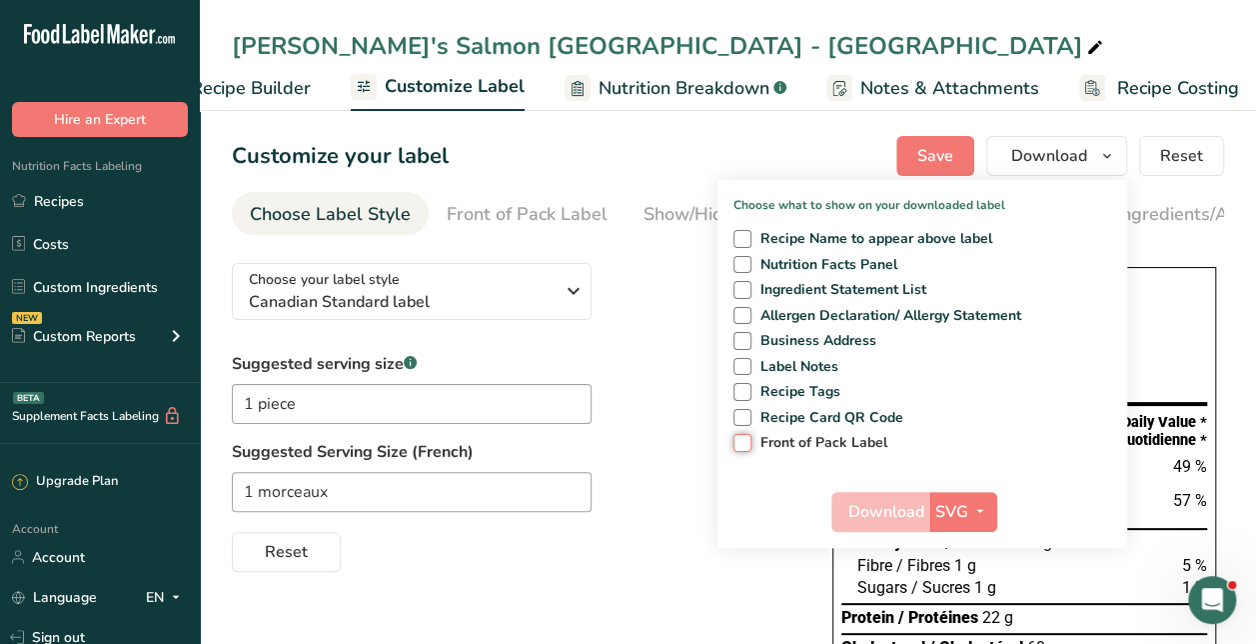
checkbox input "true"
click at [962, 521] on span "SVG" at bounding box center [952, 512] width 33 height 24
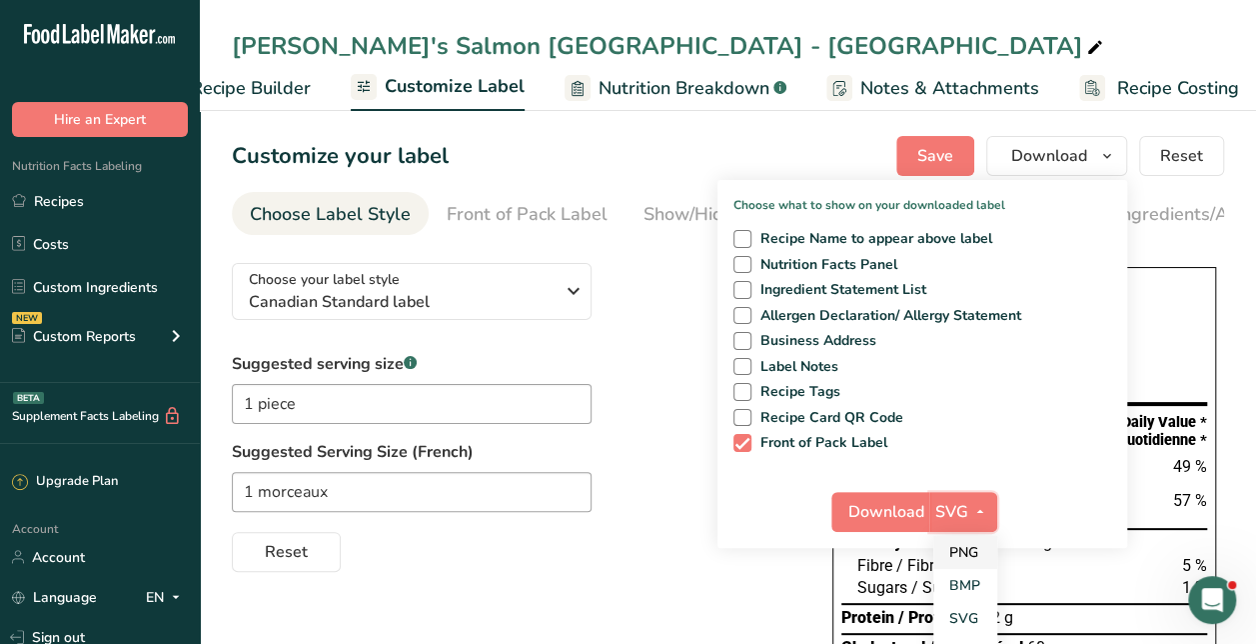
scroll to position [47, 0]
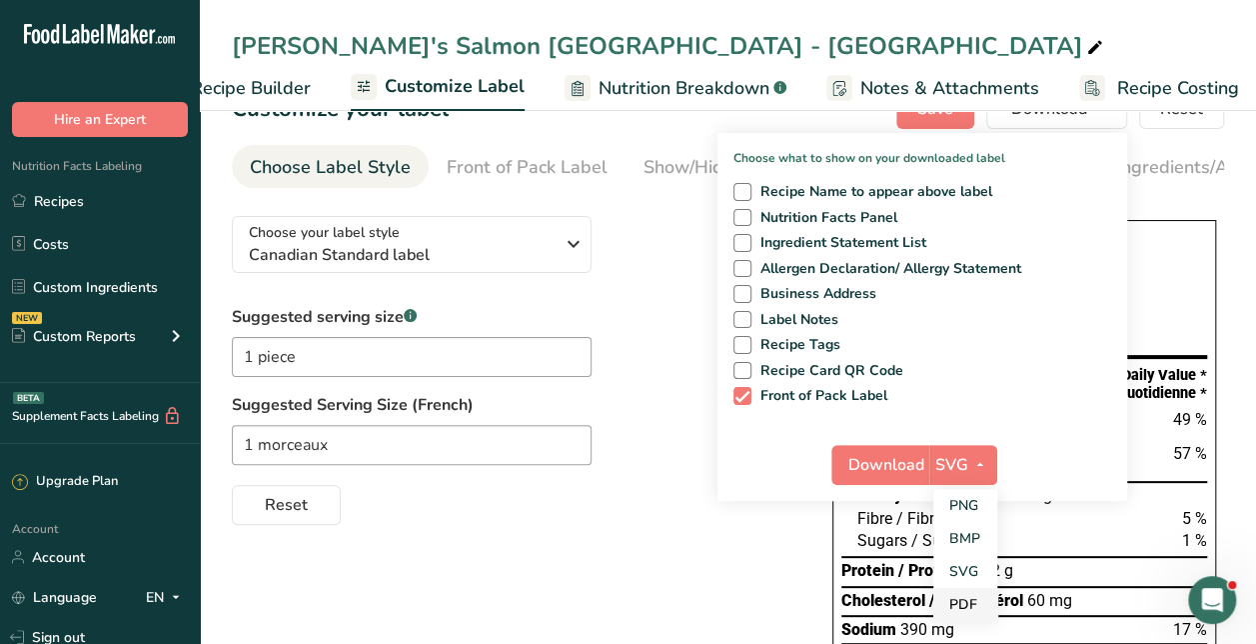
click at [966, 592] on link "PDF" at bounding box center [966, 604] width 64 height 33
click at [896, 471] on span "Download" at bounding box center [888, 465] width 76 height 24
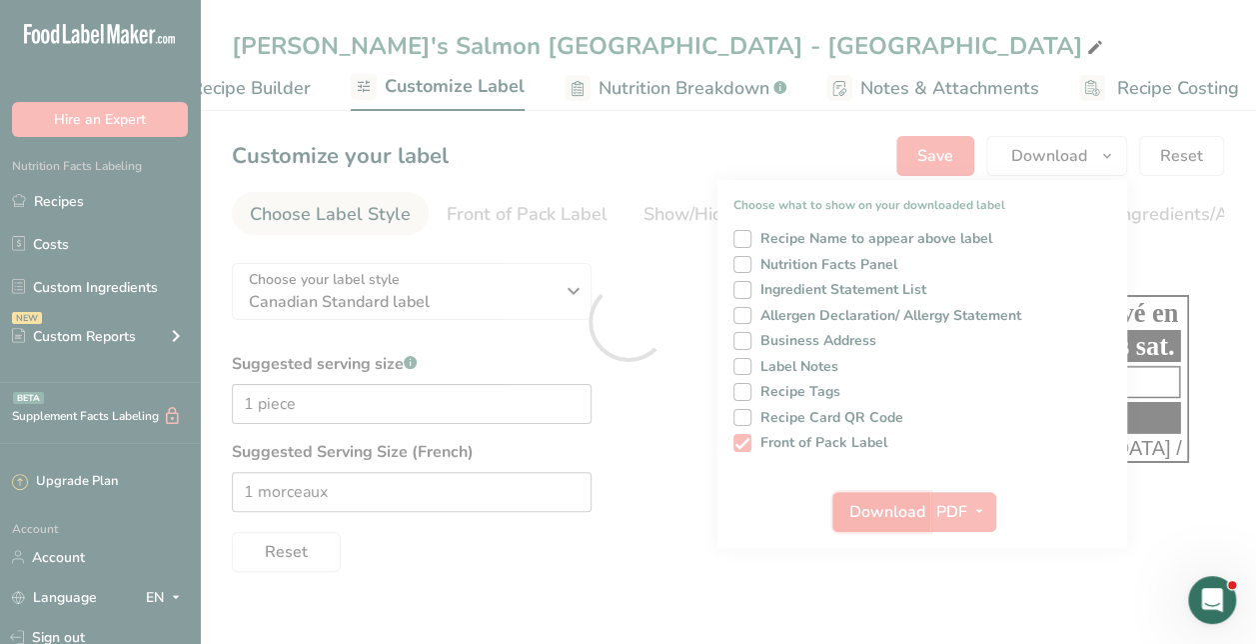
scroll to position [0, 0]
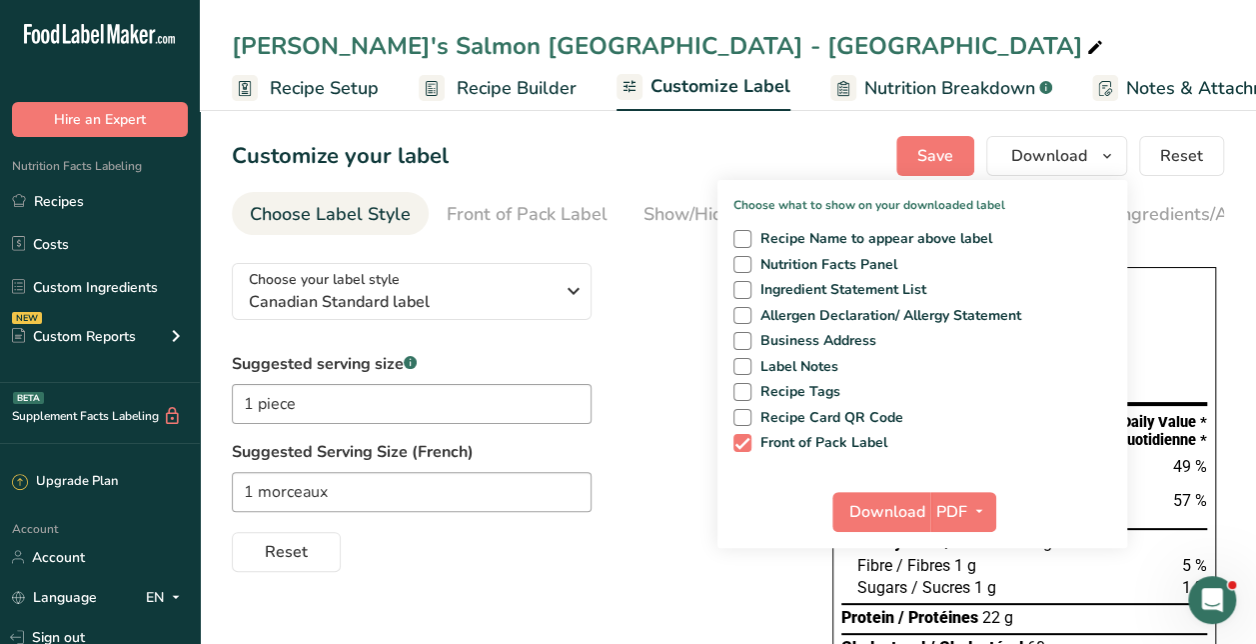
scroll to position [0, 266]
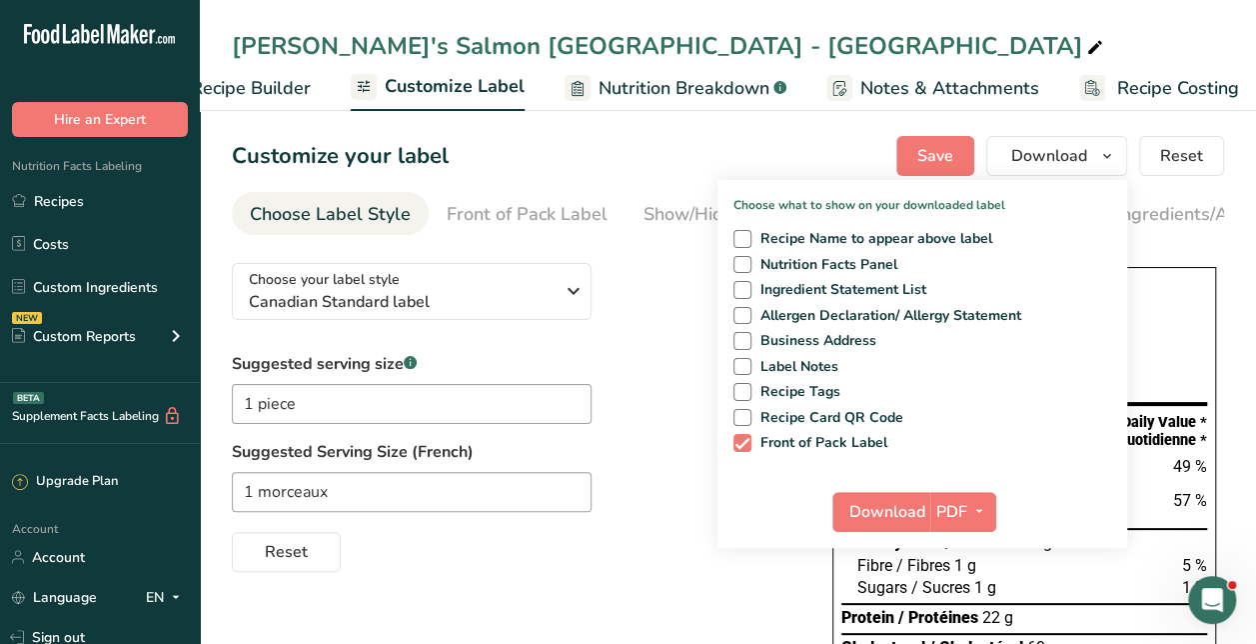
click at [1024, 404] on div "Recipe Name to appear above label Nutrition Facts Panel Ingredient Statement Li…" at bounding box center [923, 337] width 410 height 230
click at [976, 502] on icon "button" at bounding box center [980, 511] width 16 height 25
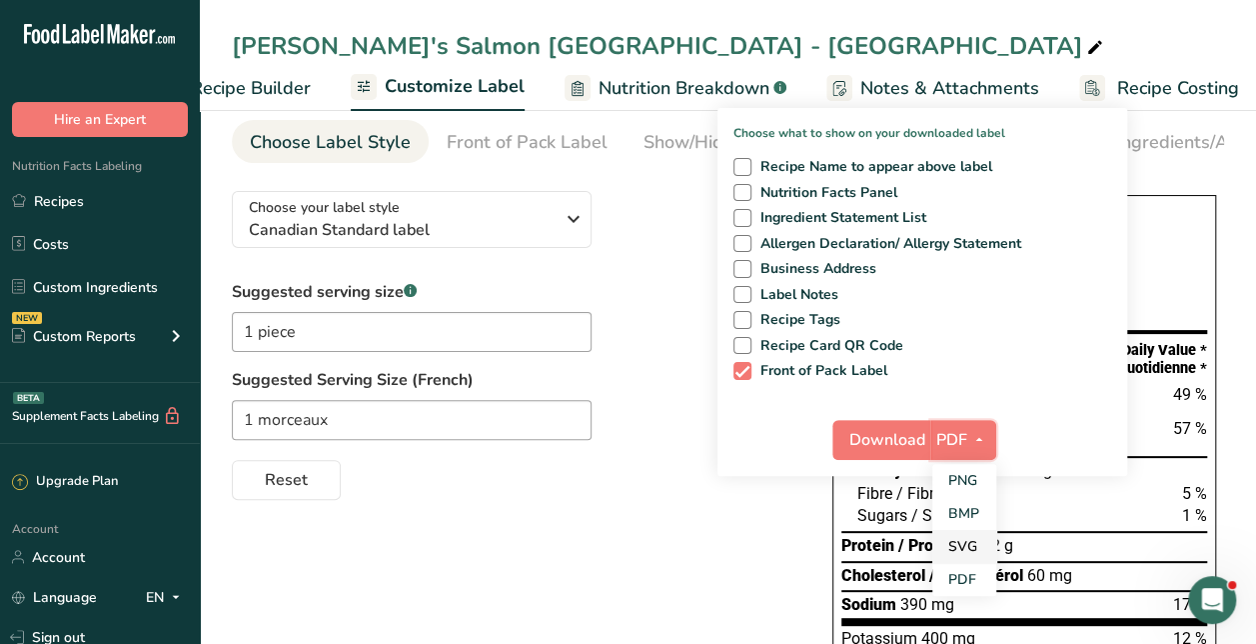
scroll to position [73, 0]
click at [983, 485] on link "PNG" at bounding box center [965, 479] width 64 height 33
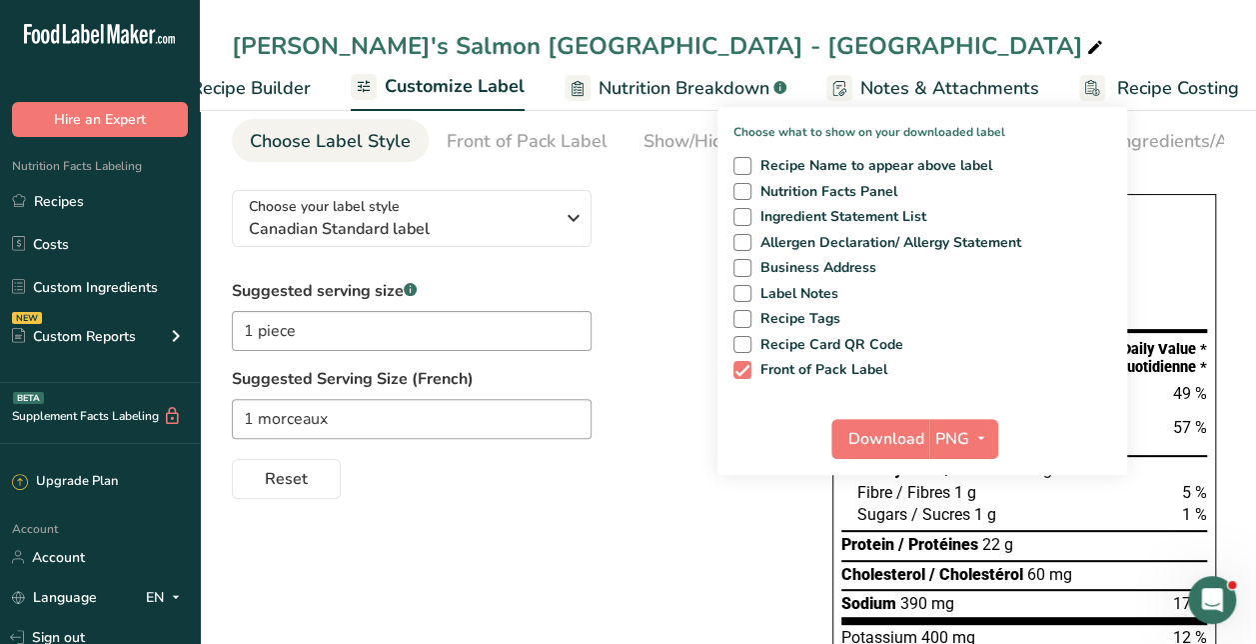
click at [704, 488] on div "Reset" at bounding box center [512, 475] width 561 height 48
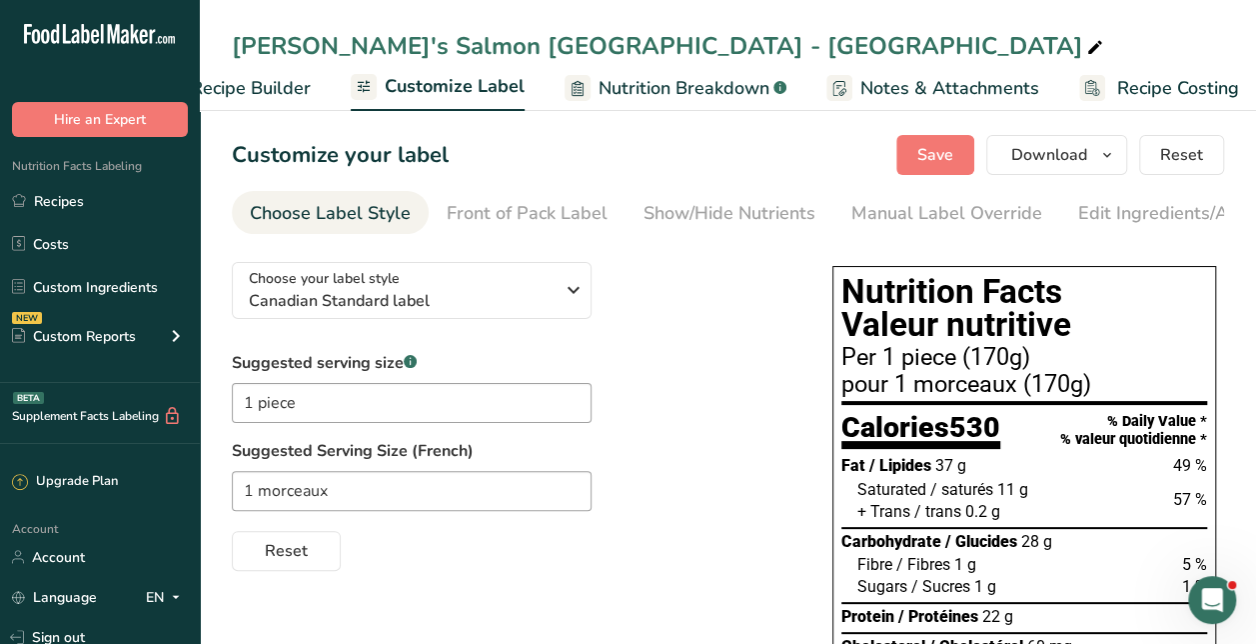
scroll to position [0, 0]
click at [928, 158] on span "Save" at bounding box center [936, 156] width 36 height 24
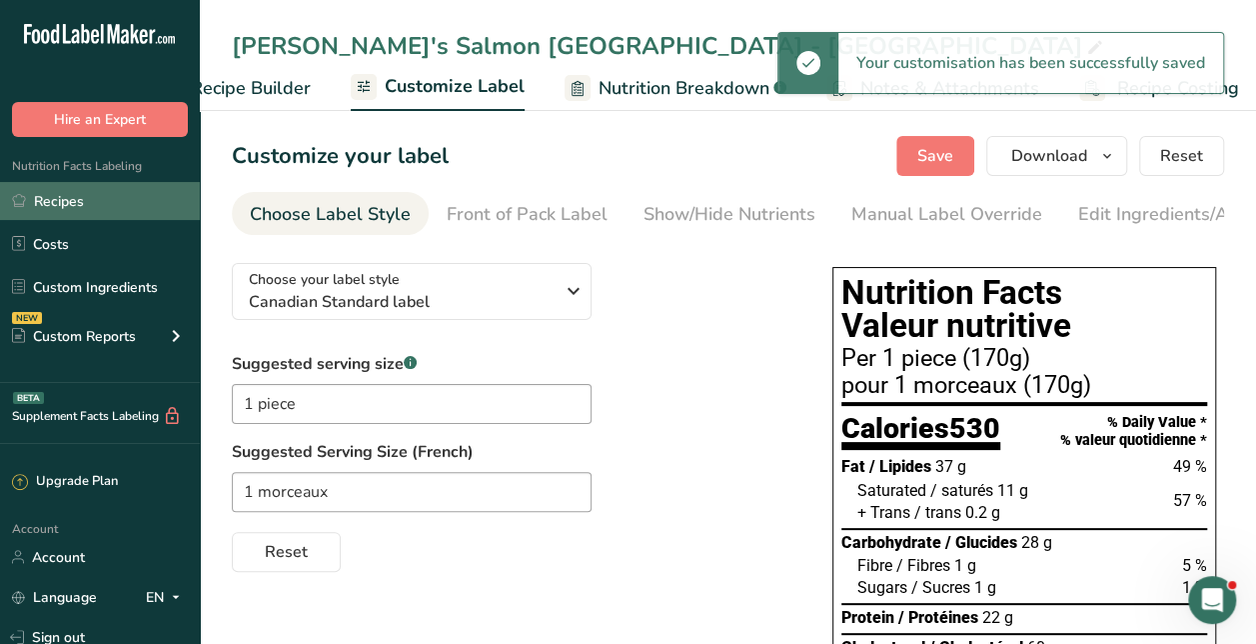
click at [83, 217] on link "Recipes" at bounding box center [100, 201] width 200 height 38
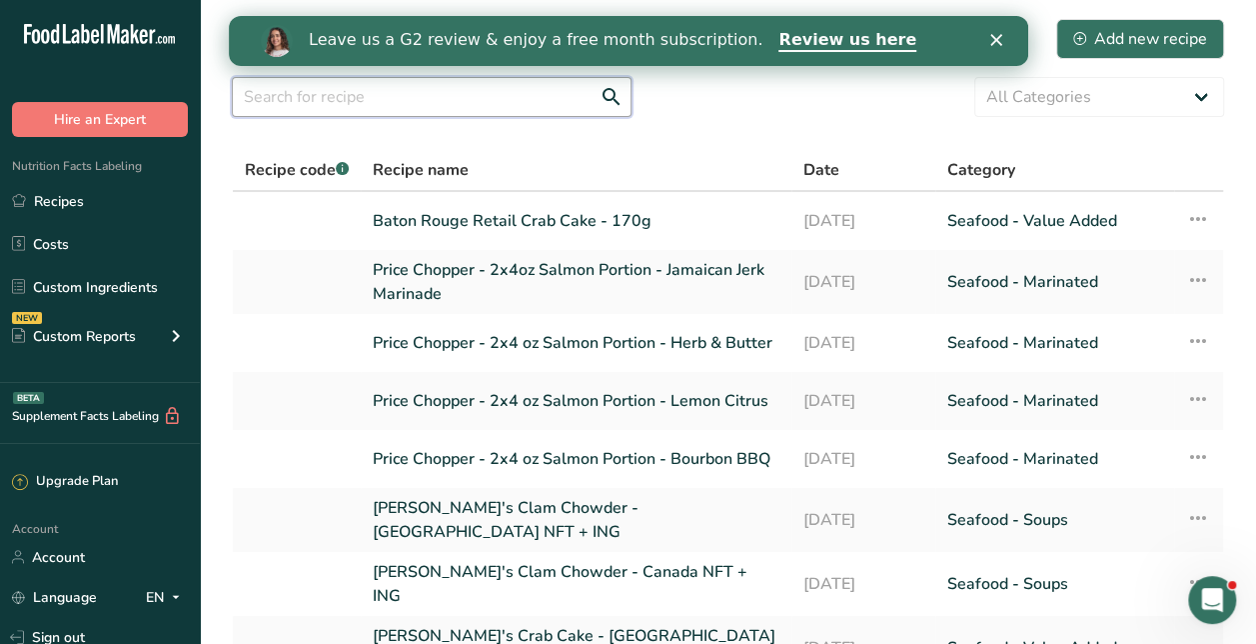
click at [488, 101] on input "text" at bounding box center [432, 97] width 400 height 40
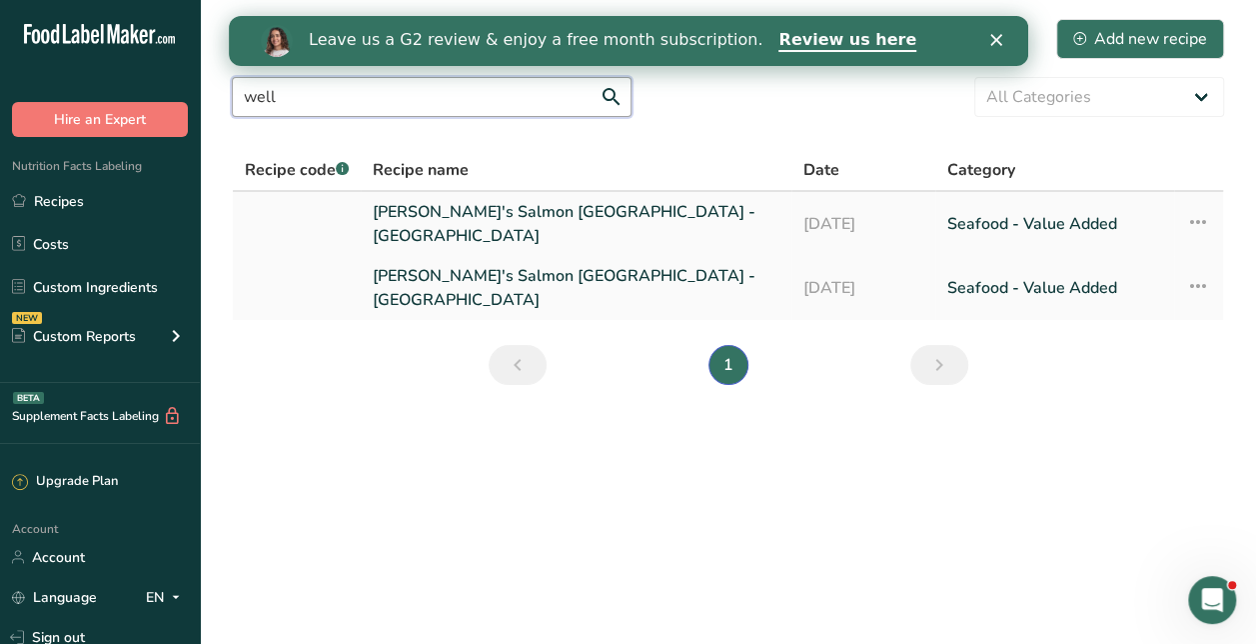
type input "well"
click at [438, 208] on link "[PERSON_NAME]'s Salmon [GEOGRAPHIC_DATA] - [GEOGRAPHIC_DATA]" at bounding box center [576, 224] width 407 height 48
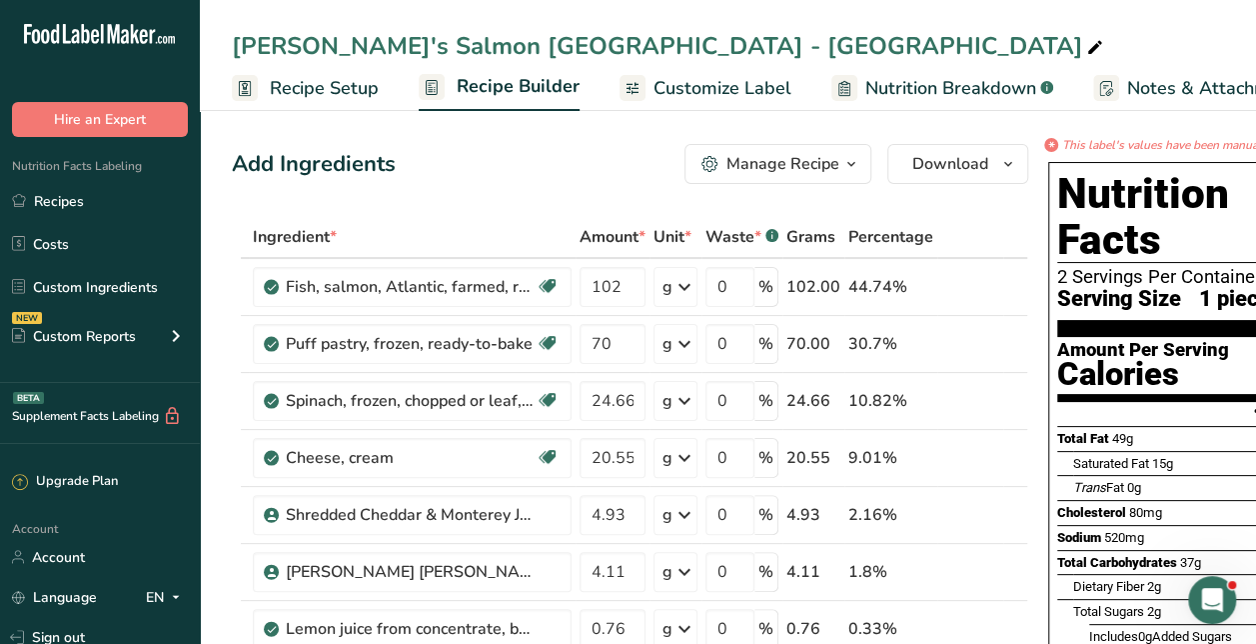
click at [305, 94] on span "Recipe Setup" at bounding box center [324, 88] width 109 height 27
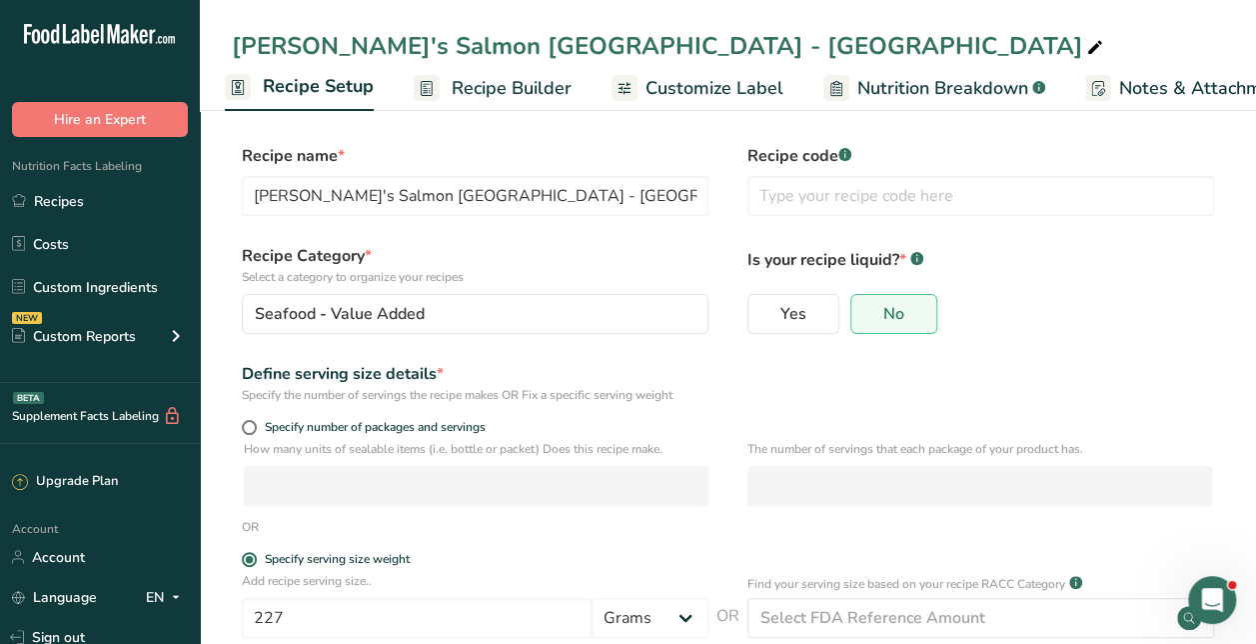
click at [485, 87] on span "Recipe Builder" at bounding box center [512, 88] width 120 height 27
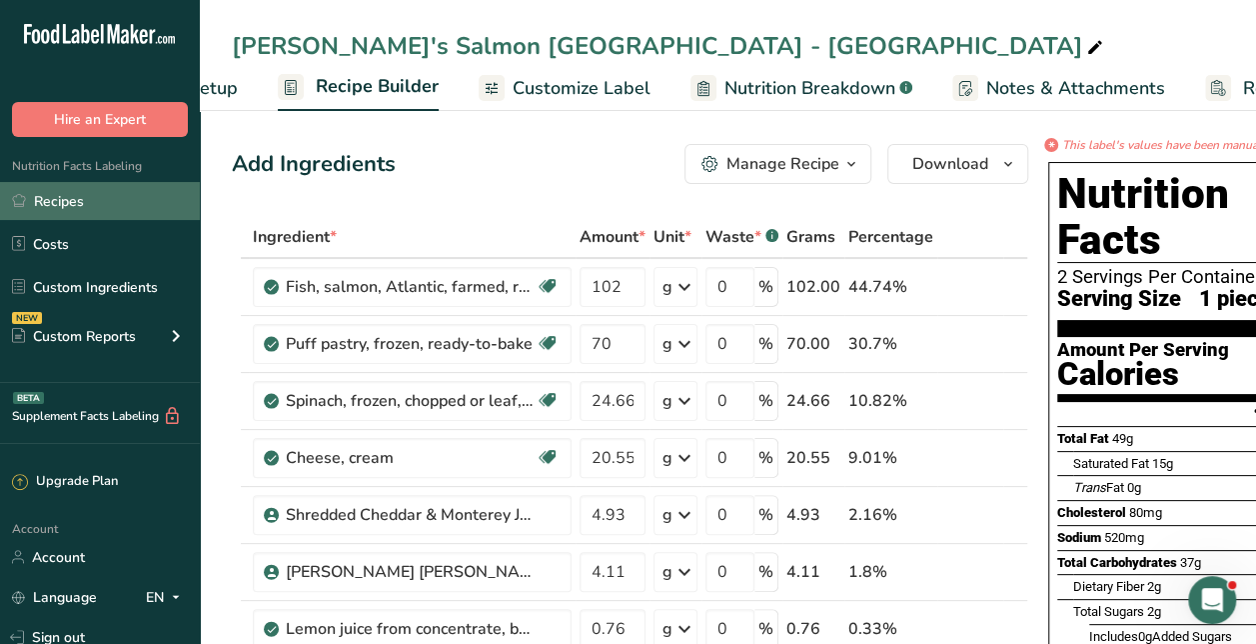
click at [112, 196] on link "Recipes" at bounding box center [100, 201] width 200 height 38
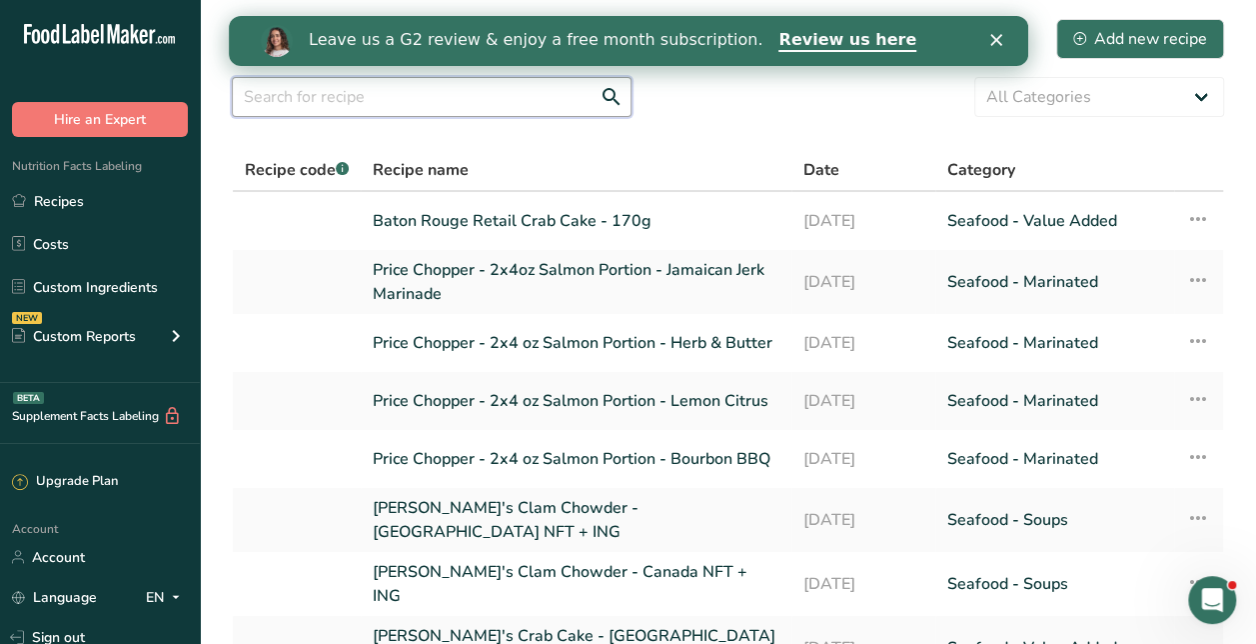
click at [528, 106] on input "text" at bounding box center [432, 97] width 400 height 40
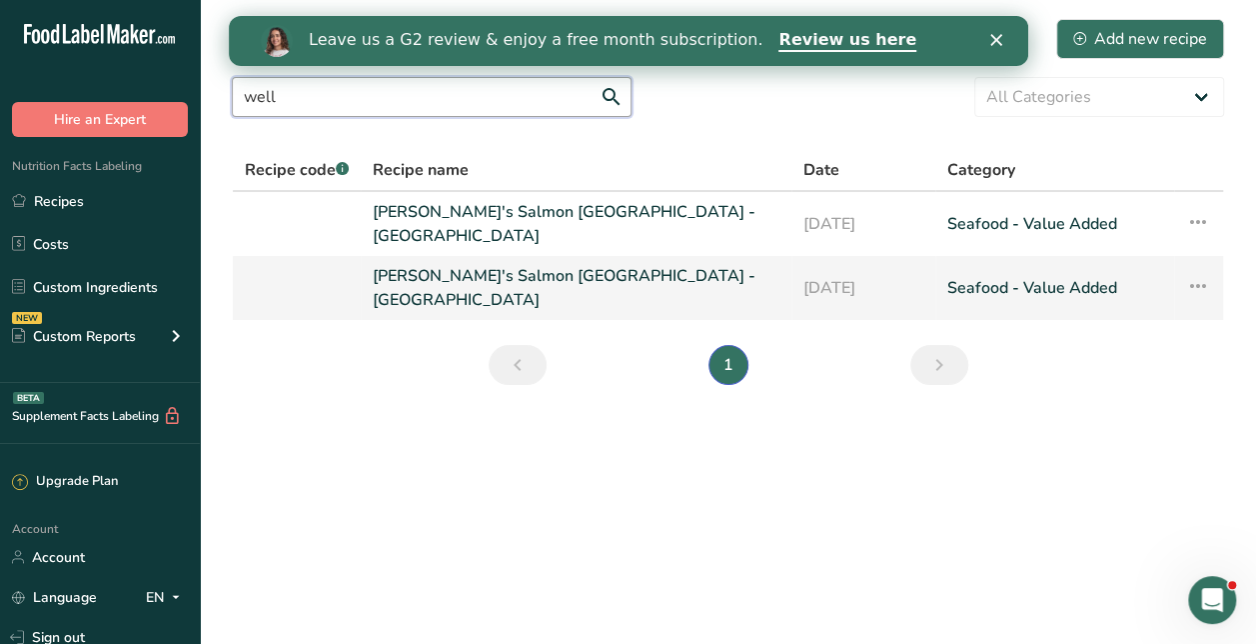
type input "well"
click at [525, 264] on link "[PERSON_NAME]'s Salmon [GEOGRAPHIC_DATA] - [GEOGRAPHIC_DATA]" at bounding box center [576, 288] width 407 height 48
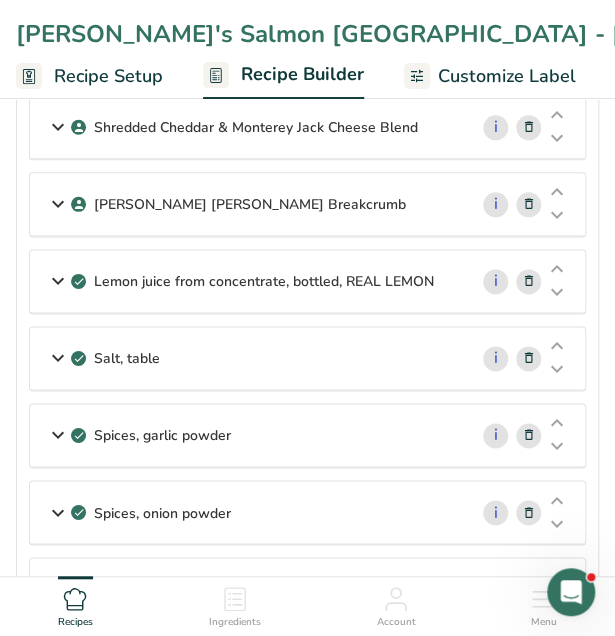
scroll to position [417, 0]
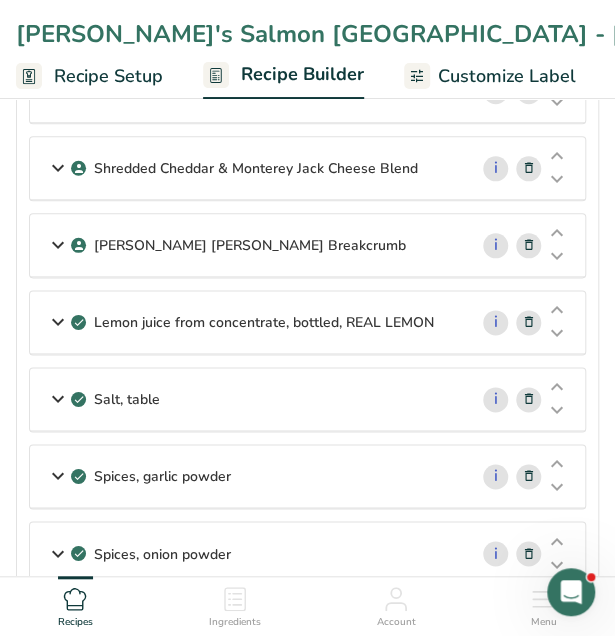
drag, startPoint x: 430, startPoint y: 333, endPoint x: 396, endPoint y: 579, distance: 248.2
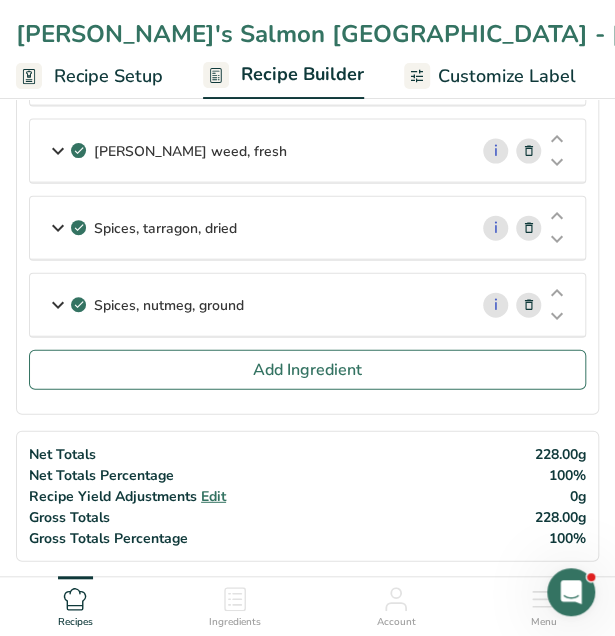
click at [395, 449] on div "Net Totals Net Totals Percentage Recipe Yield Adjustments Edit Gross Totals Gro…" at bounding box center [307, 496] width 583 height 131
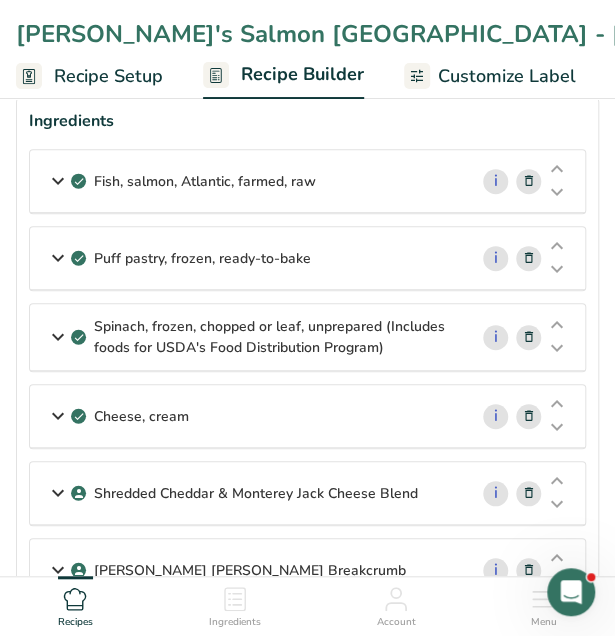
scroll to position [0, 0]
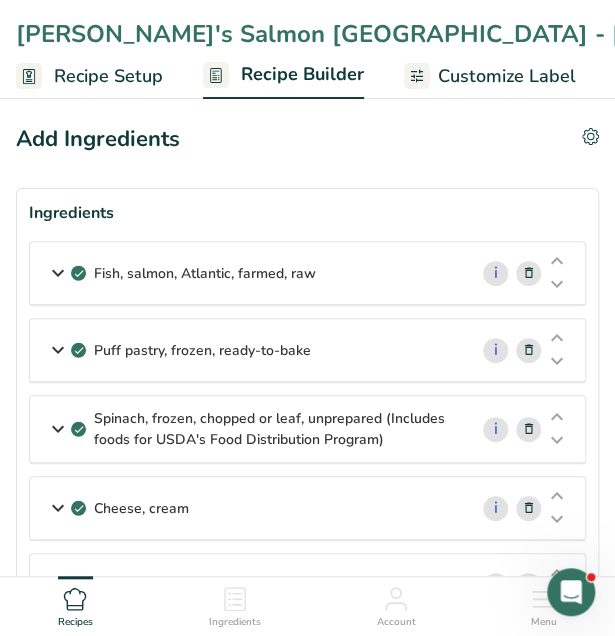
click at [126, 268] on p "Fish, salmon, Atlantic, farmed, raw" at bounding box center [205, 273] width 222 height 21
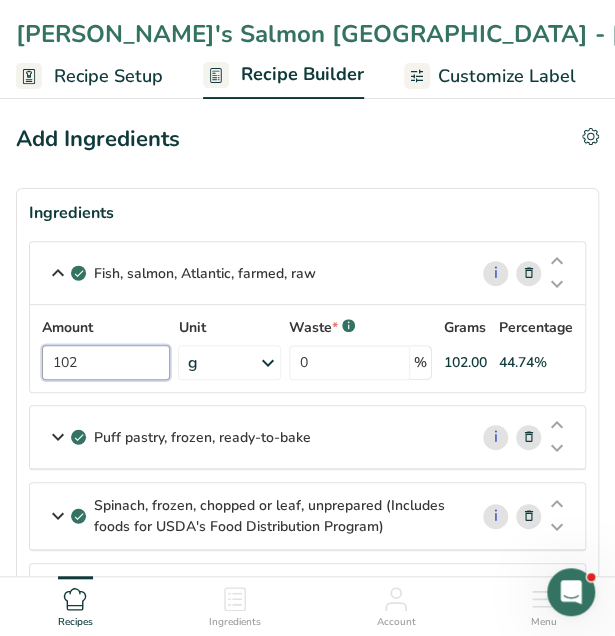
click at [123, 368] on input "102" at bounding box center [106, 362] width 128 height 35
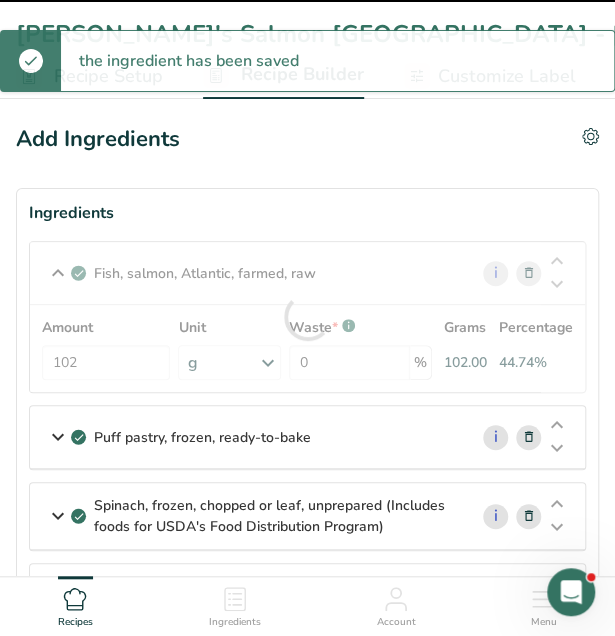
click at [104, 383] on div at bounding box center [307, 317] width 555 height 150
click at [104, 371] on div at bounding box center [307, 317] width 555 height 150
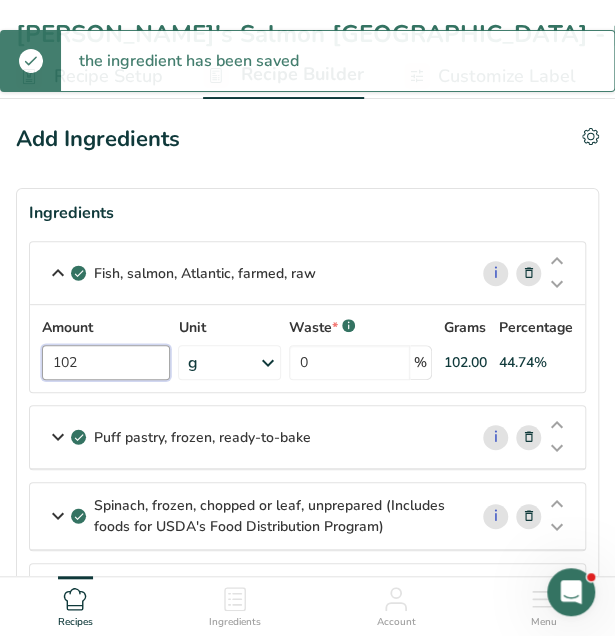
click at [107, 349] on input "102" at bounding box center [106, 362] width 128 height 35
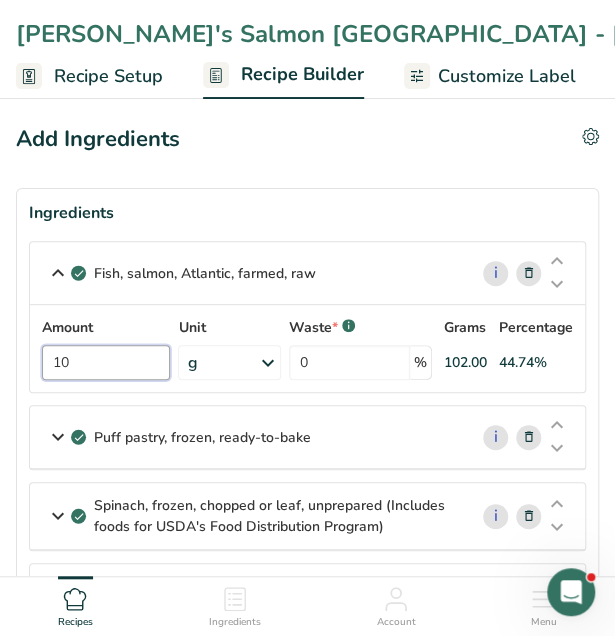
type input "1"
type input "75"
click at [207, 442] on p "Puff pastry, frozen, ready-to-bake" at bounding box center [202, 437] width 217 height 21
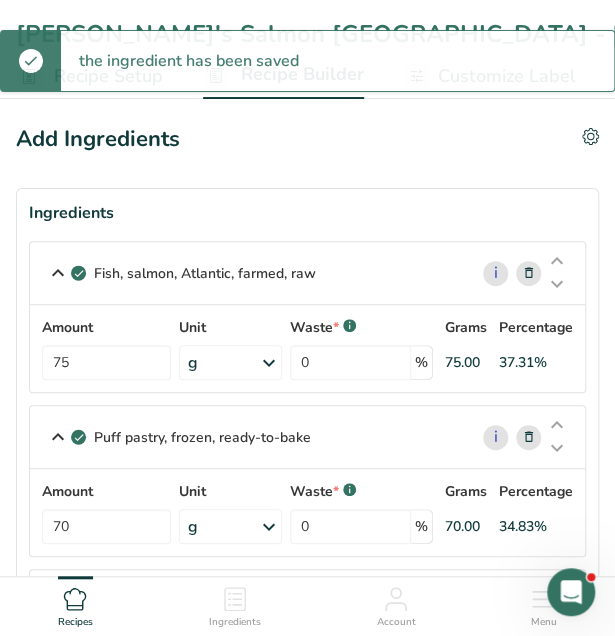
scroll to position [242, 0]
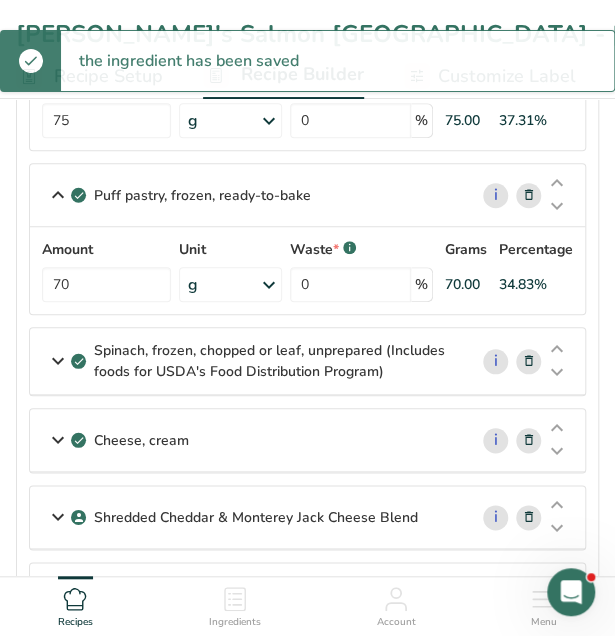
click at [191, 368] on p "Spinach, frozen, chopped or leaf, unprepared (Includes foods for USDA's Food Di…" at bounding box center [272, 361] width 357 height 42
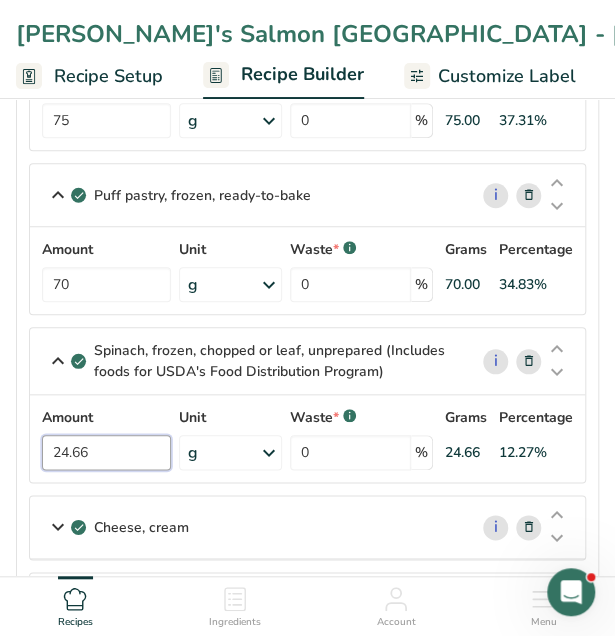
click at [127, 445] on input "24.66" at bounding box center [106, 452] width 129 height 35
type input "2"
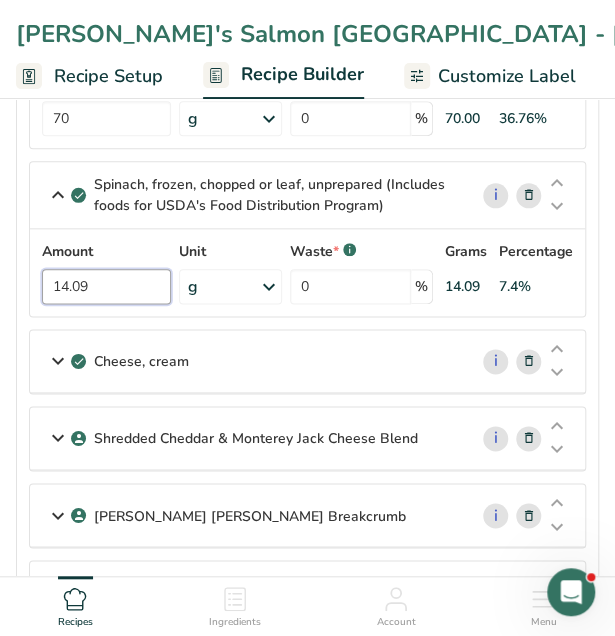
scroll to position [420, 0]
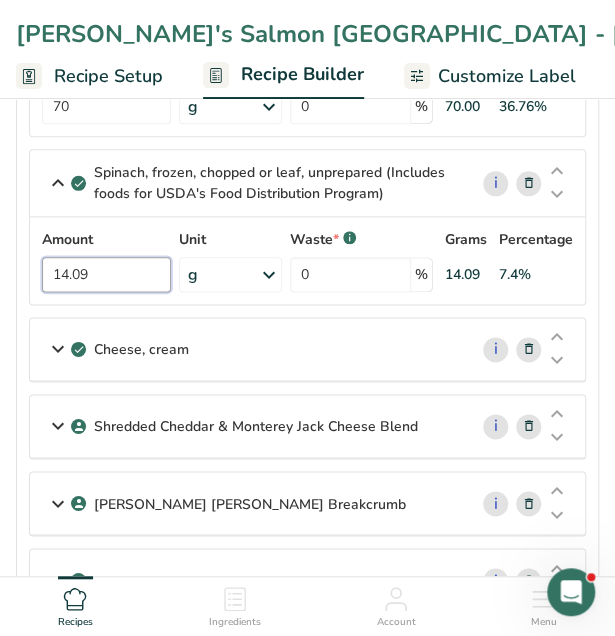
type input "14.09"
click at [136, 360] on div "Cheese, cream" at bounding box center [248, 349] width 437 height 62
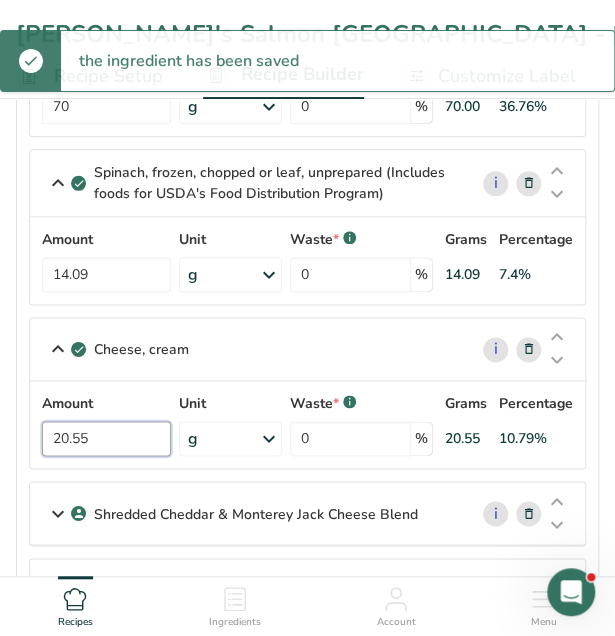
click at [92, 438] on input "20.55" at bounding box center [106, 438] width 129 height 35
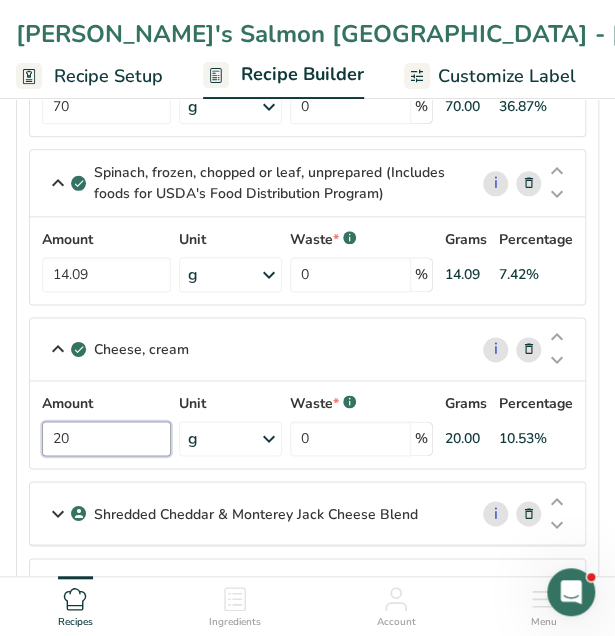
type input "2"
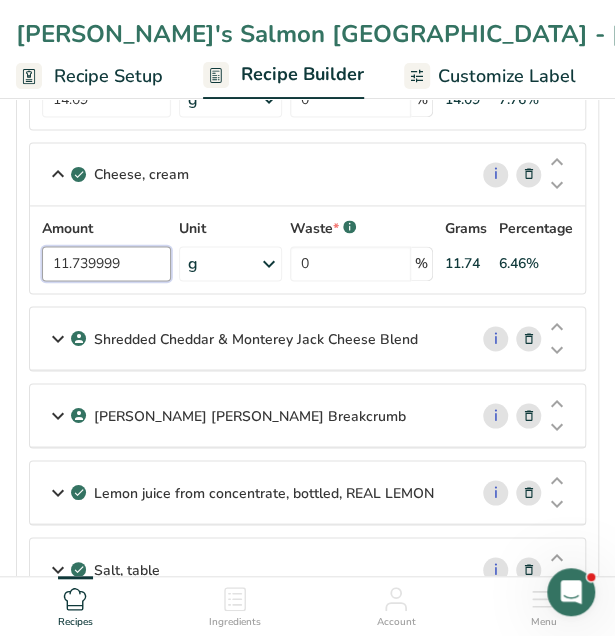
scroll to position [604, 0]
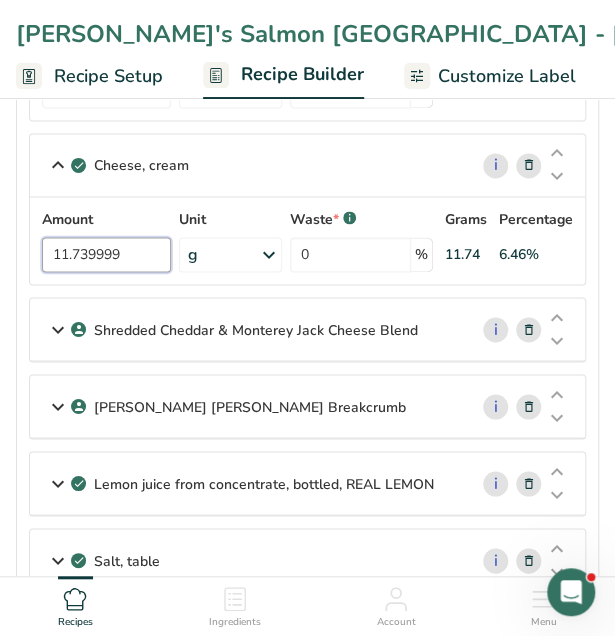
type input "11.739999"
click at [104, 335] on div "Shredded Cheddar & Monterey Jack Cheese Blend" at bounding box center [248, 329] width 437 height 62
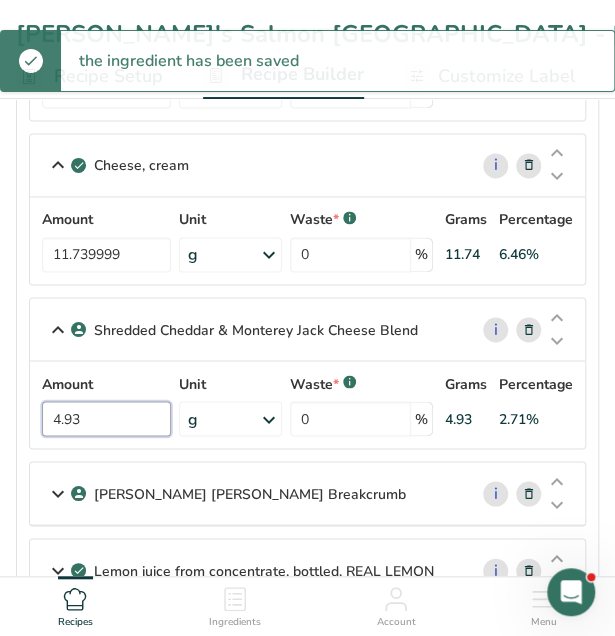
click at [90, 405] on input "4.93" at bounding box center [106, 418] width 129 height 35
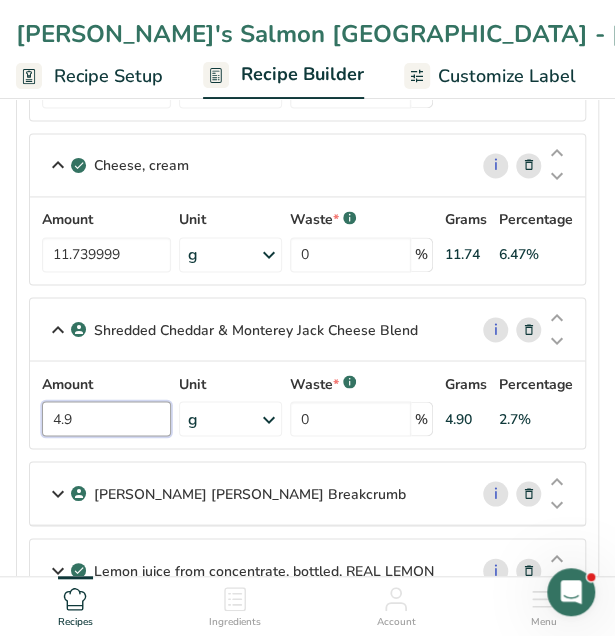
type input "4"
type input "2"
type input "2.82"
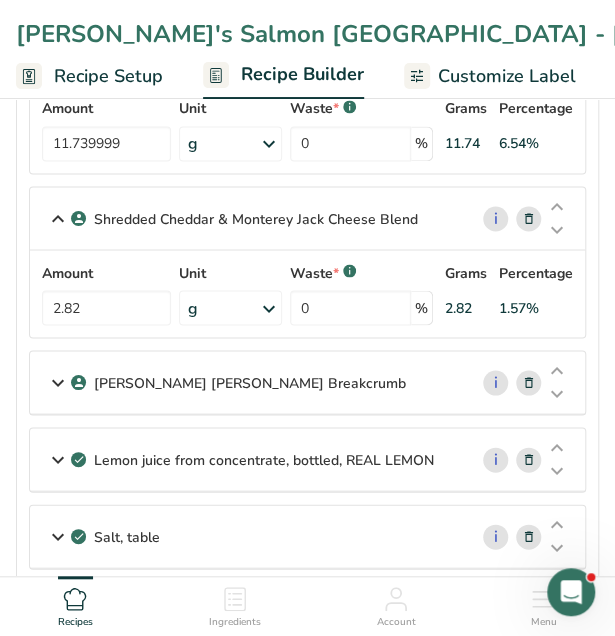
click at [182, 363] on div "[PERSON_NAME] [PERSON_NAME] Breakcrumb" at bounding box center [248, 382] width 437 height 62
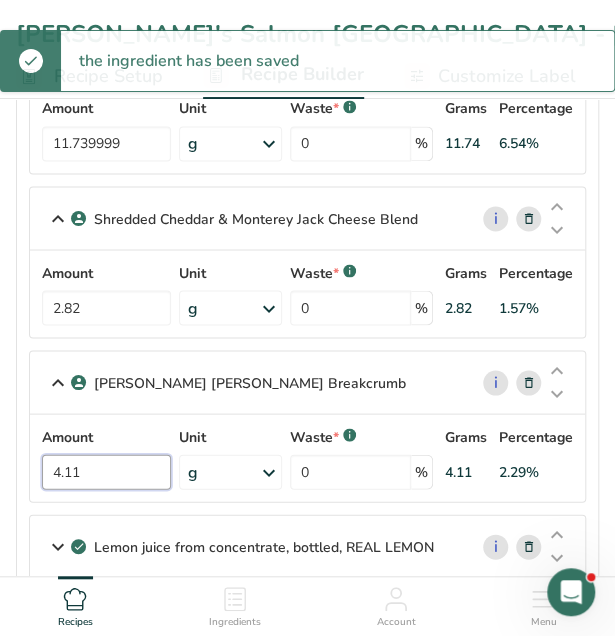
click at [84, 469] on input "4.11" at bounding box center [106, 471] width 129 height 35
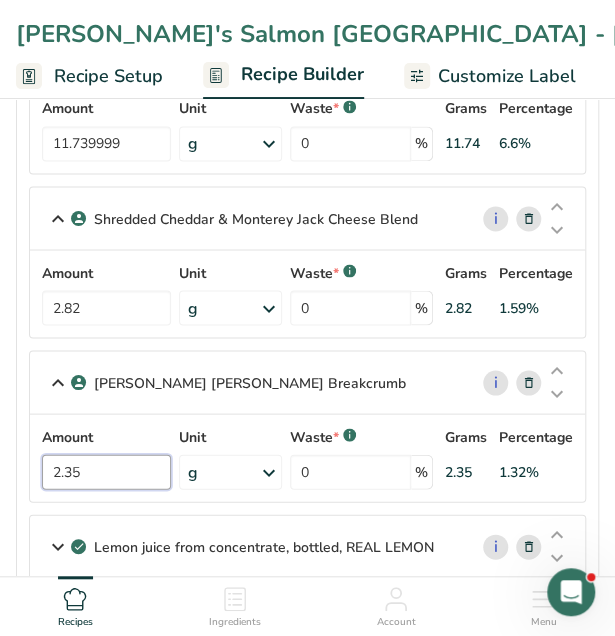
type input "2.35"
click at [170, 469] on div "Amount 2.35 Unit g Weight Units g kg mg See more Volume Units l Volume units re…" at bounding box center [307, 457] width 531 height 63
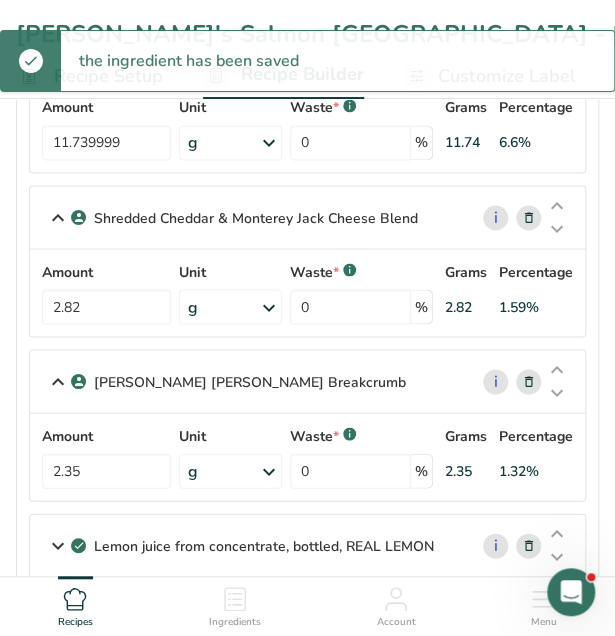
scroll to position [837, 0]
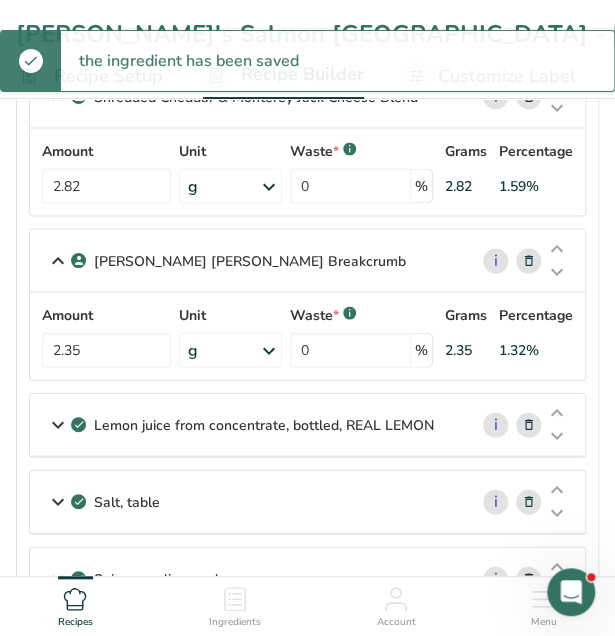
click at [206, 405] on div "Lemon juice from concentrate, bottled, REAL LEMON" at bounding box center [248, 424] width 437 height 62
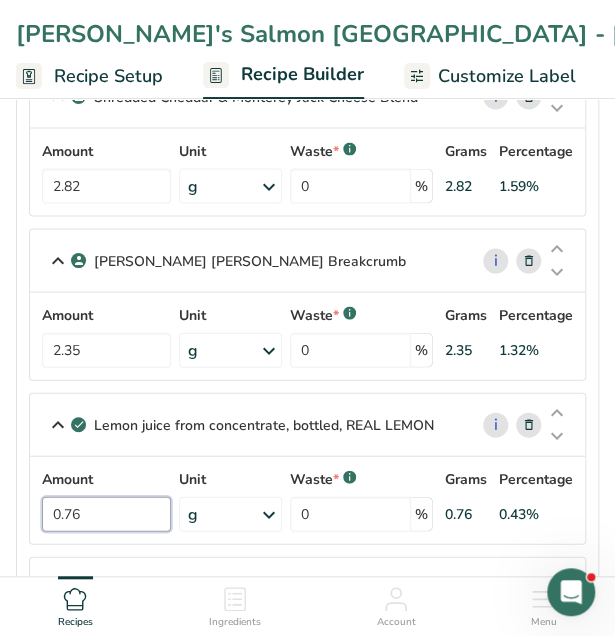
click at [91, 499] on input "0.76" at bounding box center [106, 513] width 129 height 35
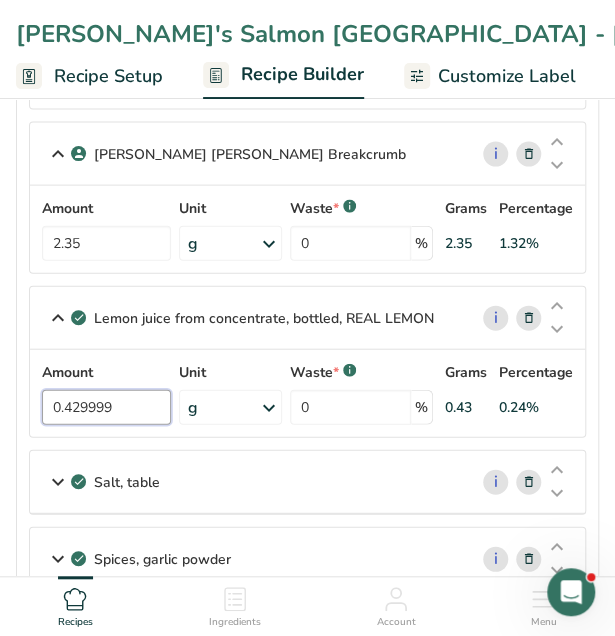
scroll to position [950, 0]
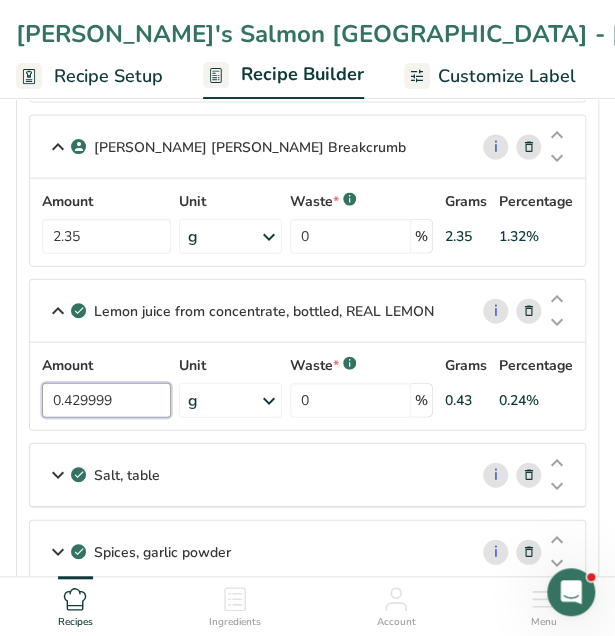
type input "0.429999"
click at [104, 483] on div "Salt, table" at bounding box center [248, 475] width 437 height 62
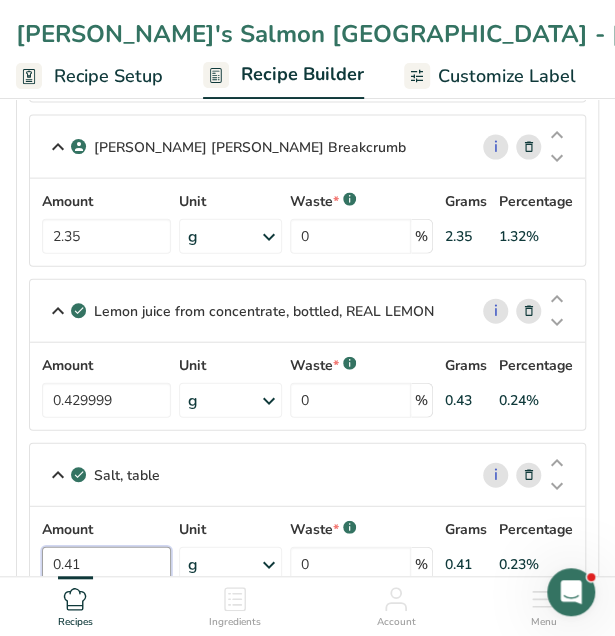
click at [134, 563] on input "0.41" at bounding box center [106, 564] width 129 height 35
type input "0.23"
click at [295, 485] on div "Salt, table i Amount 0.23 Unit g Portions 1 tsp 1 tbsp 1 cup See more Weight Un…" at bounding box center [307, 519] width 557 height 152
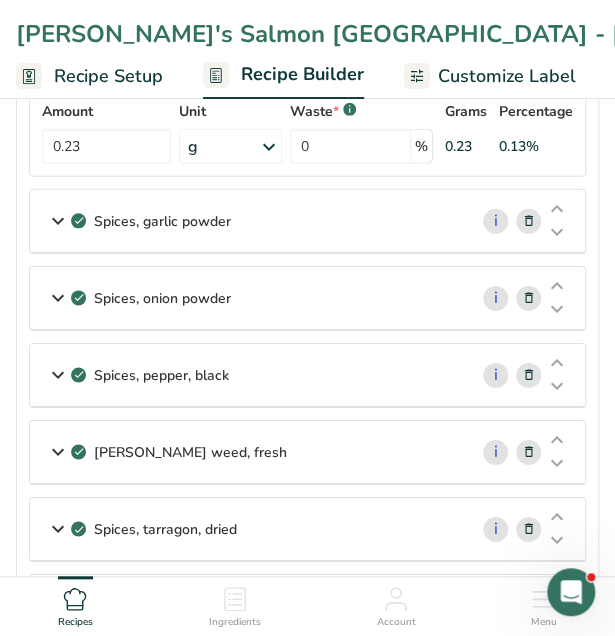
scroll to position [1366, 0]
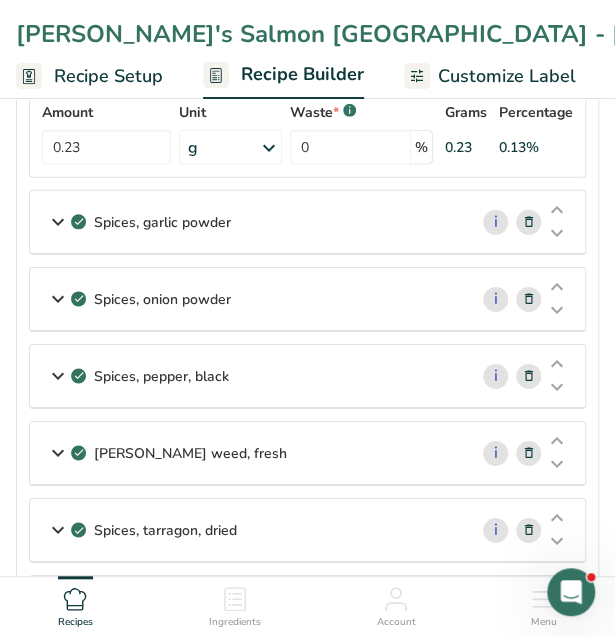
click at [213, 212] on p "Spices, garlic powder" at bounding box center [162, 222] width 137 height 21
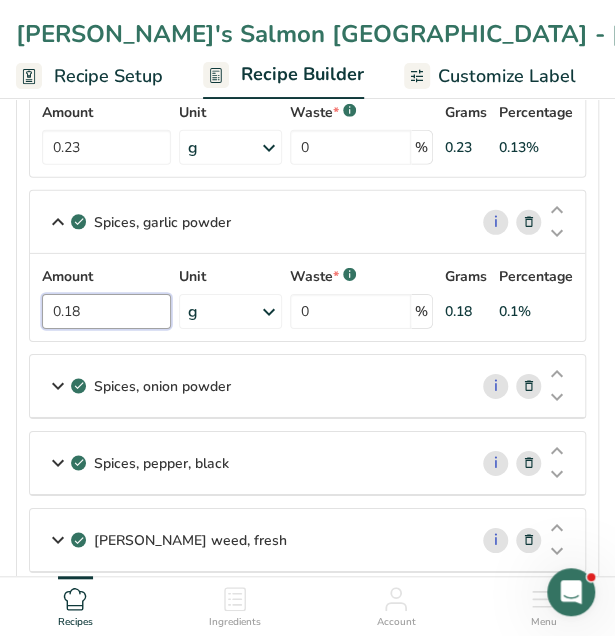
click at [128, 319] on input "0.18" at bounding box center [106, 311] width 129 height 35
type input "0.11"
click at [128, 376] on p "Spices, onion powder" at bounding box center [162, 386] width 137 height 21
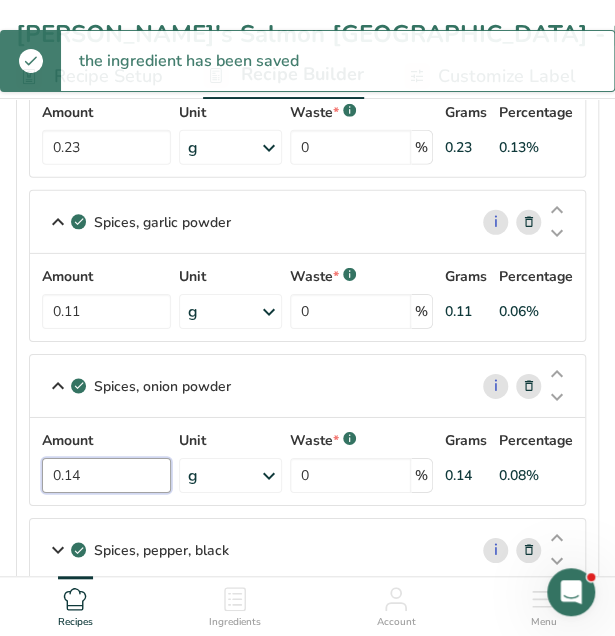
click at [97, 467] on input "0.14" at bounding box center [106, 475] width 129 height 35
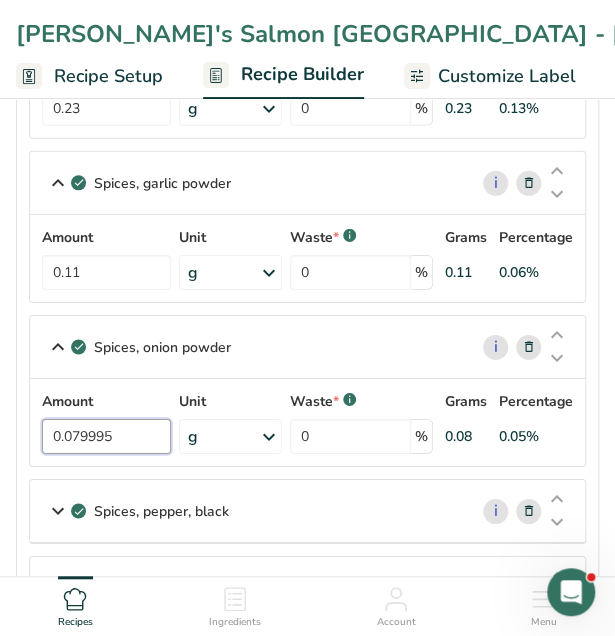
scroll to position [1406, 0]
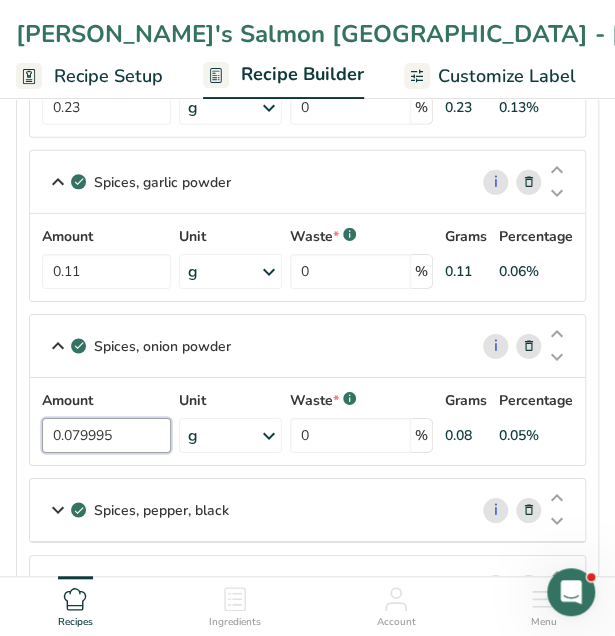
type input "0.079995"
click at [107, 500] on p "Spices, pepper, black" at bounding box center [161, 510] width 135 height 21
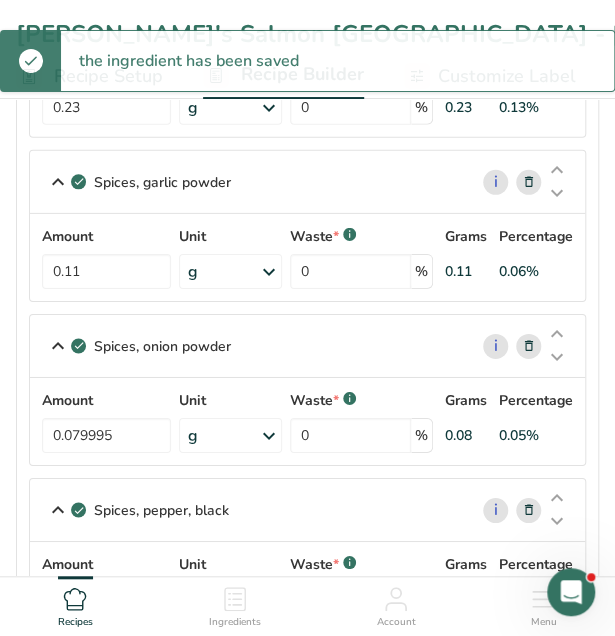
scroll to position [1657, 0]
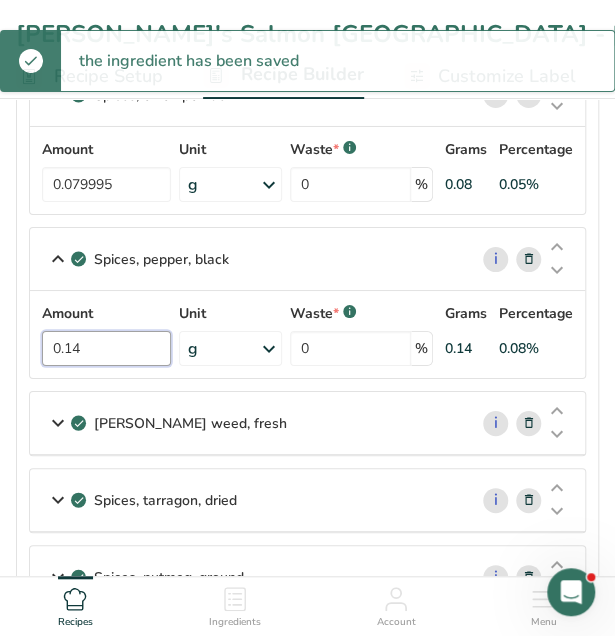
click at [130, 343] on input "0.14" at bounding box center [106, 348] width 129 height 35
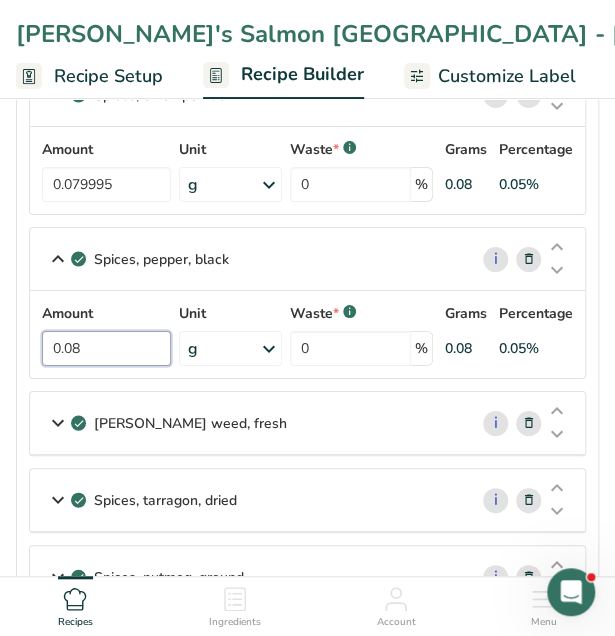
type input "0.08"
click at [124, 417] on p "[PERSON_NAME] weed, fresh" at bounding box center [190, 423] width 193 height 21
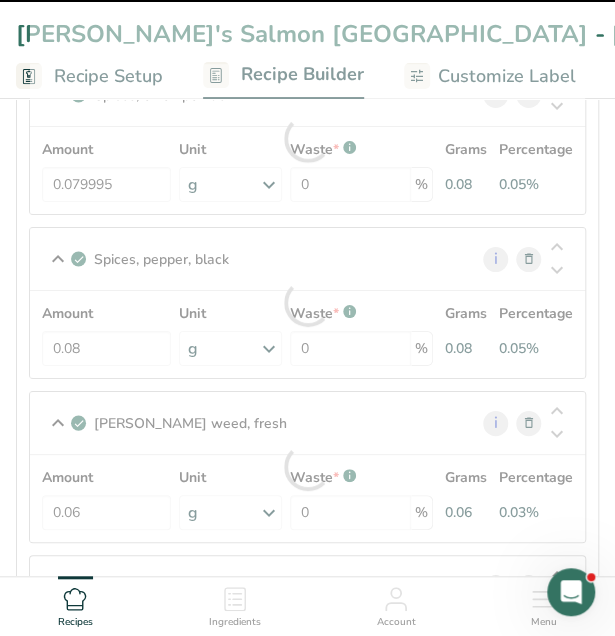
click at [101, 494] on div at bounding box center [307, 467] width 555 height 150
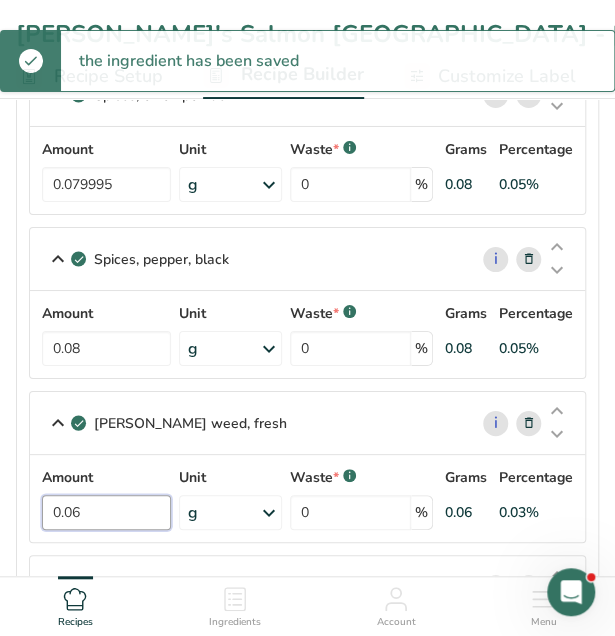
click at [100, 499] on input "0.06" at bounding box center [106, 512] width 129 height 35
type input "4"
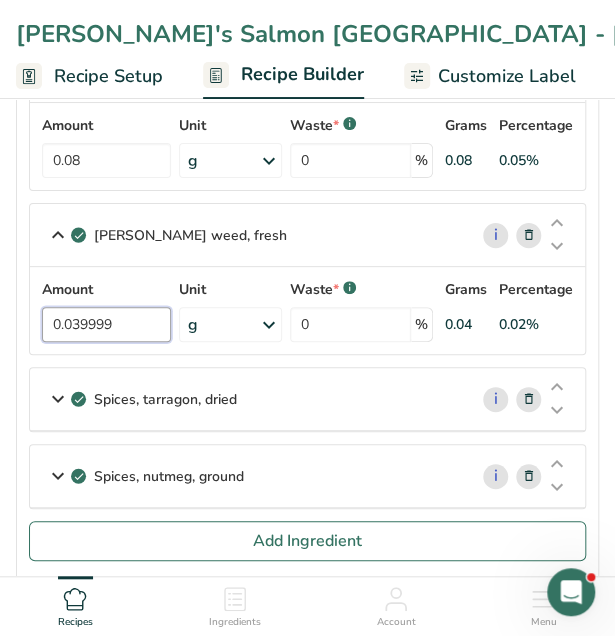
scroll to position [1847, 0]
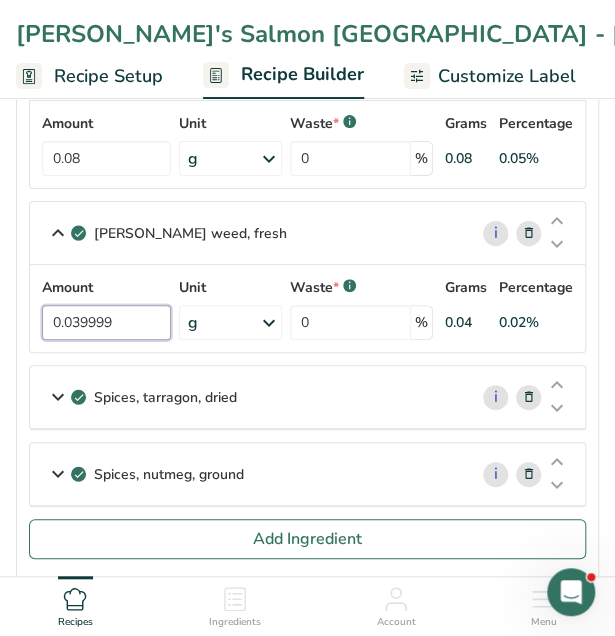
type input "0.039999"
click at [163, 393] on p "Spices, tarragon, dried" at bounding box center [165, 397] width 143 height 21
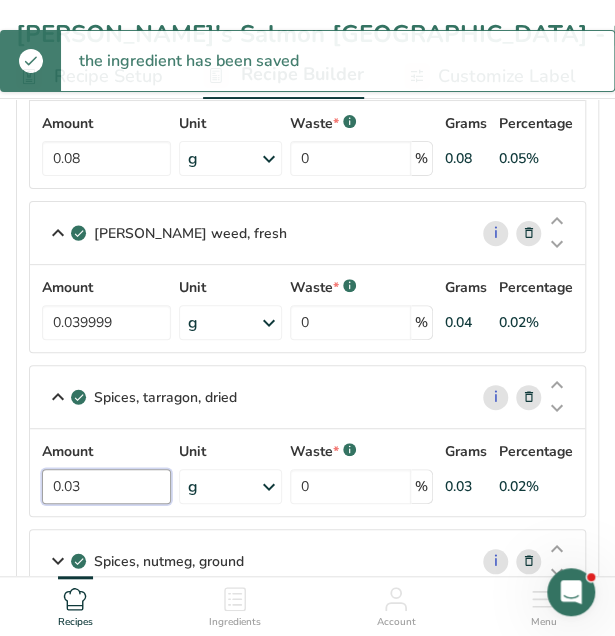
click at [127, 484] on input "0.03" at bounding box center [106, 486] width 129 height 35
type input "1"
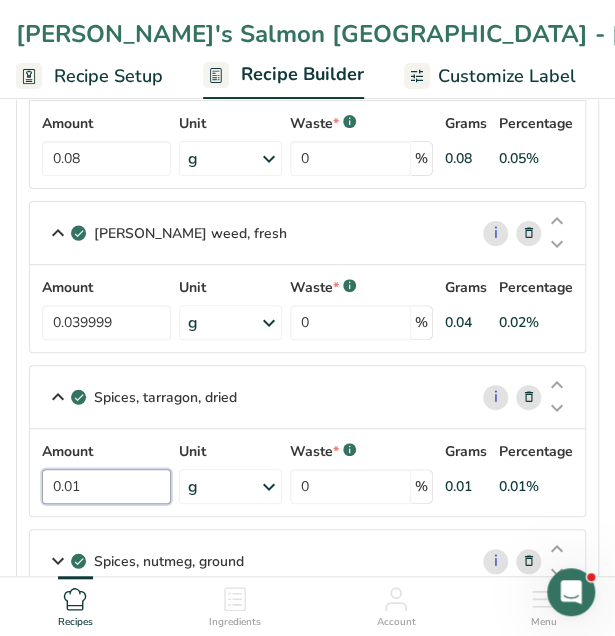
scroll to position [2047, 0]
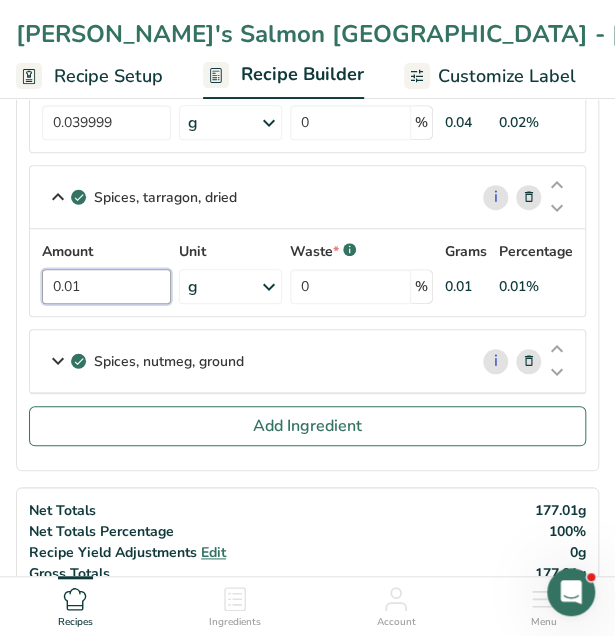
type input "0.01"
click at [192, 351] on p "Spices, nutmeg, ground" at bounding box center [169, 361] width 150 height 21
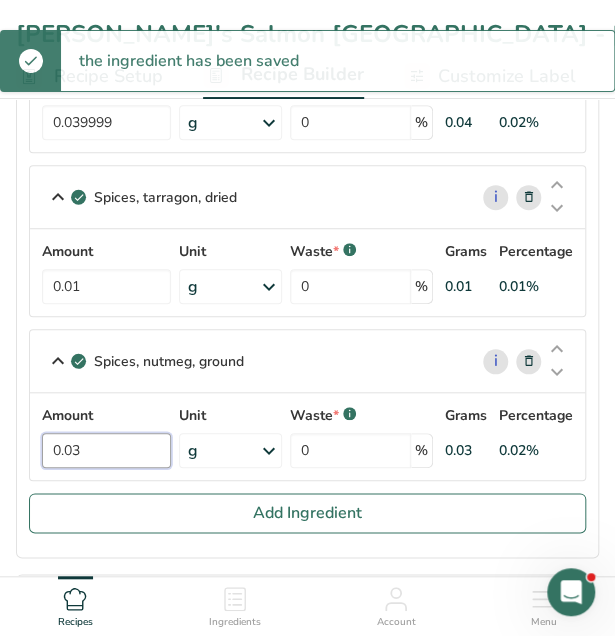
click at [128, 435] on input "0.03" at bounding box center [106, 450] width 129 height 35
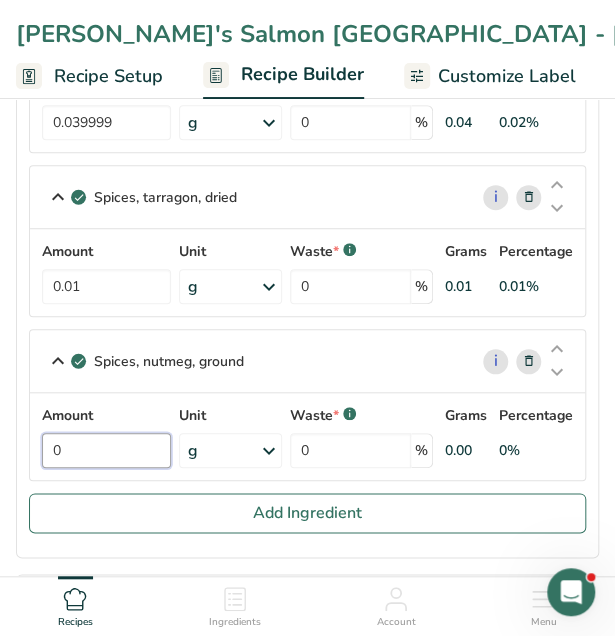
type input "1"
type input "0.01"
click at [274, 355] on div "Spices, nutmeg, ground i Amount 0.01 Unit g Portions 1 tsp 1 tbsp Weight Units …" at bounding box center [307, 405] width 557 height 152
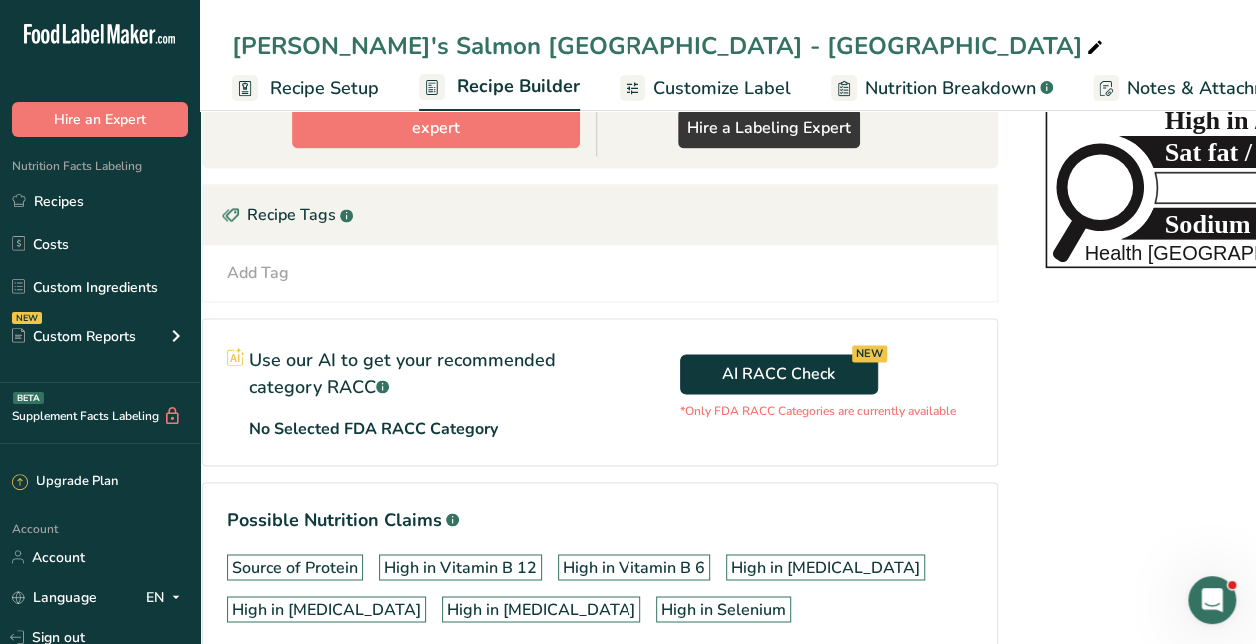
scroll to position [0, 0]
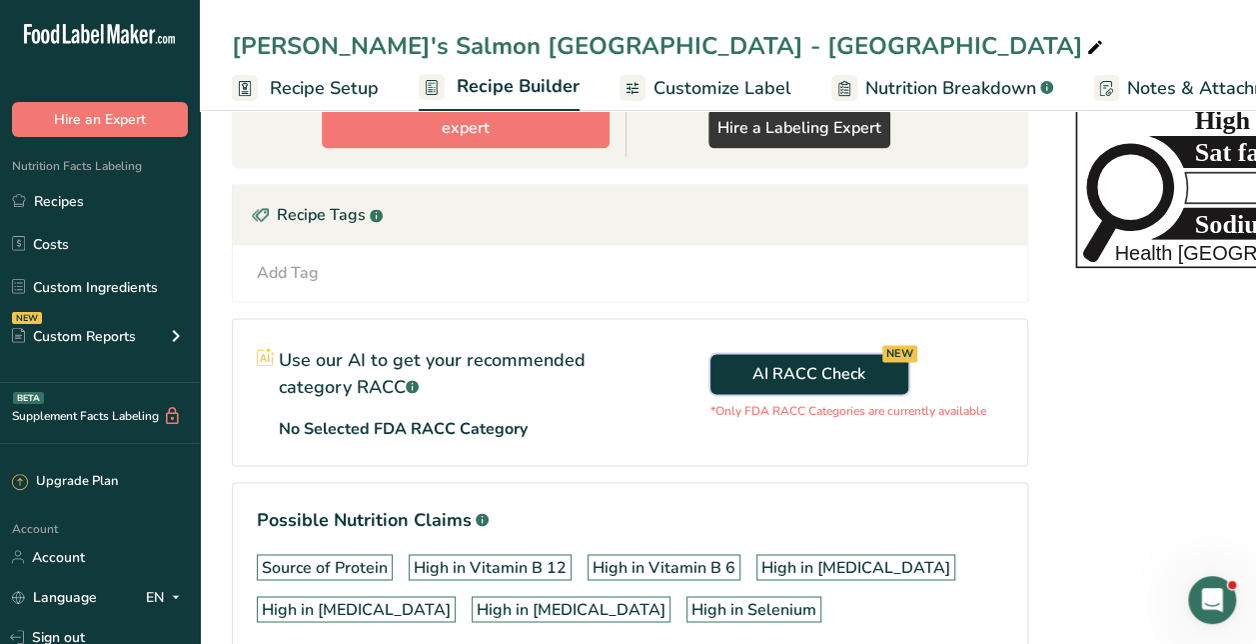
click at [800, 362] on span "AI RACC Check NEW" at bounding box center [809, 374] width 113 height 24
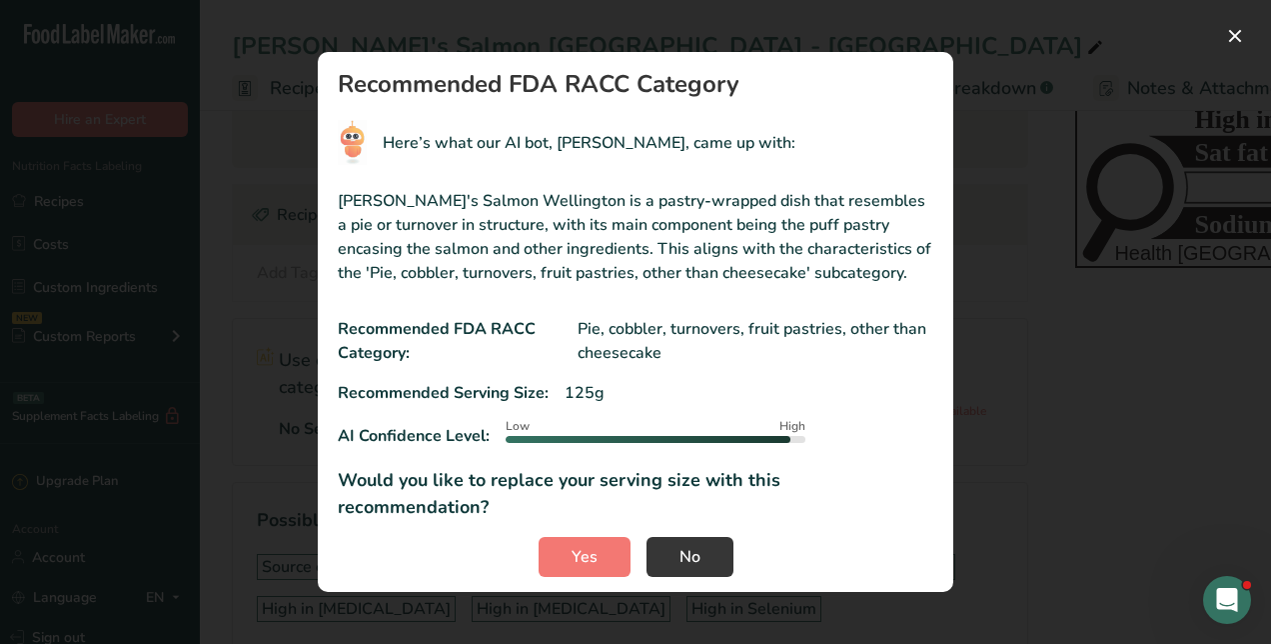
click at [651, 349] on p "Pie, cobbler, turnovers, fruit pastries, other than cheesecake" at bounding box center [756, 341] width 356 height 48
click at [708, 542] on button "No" at bounding box center [690, 557] width 87 height 40
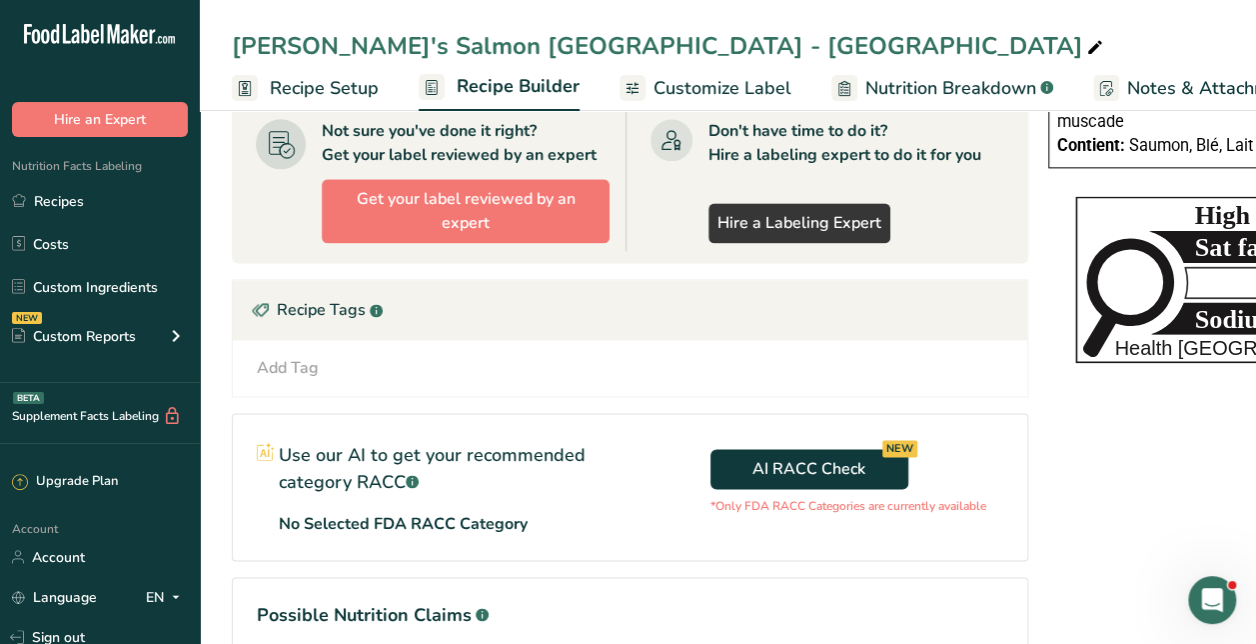
scroll to position [1241, 0]
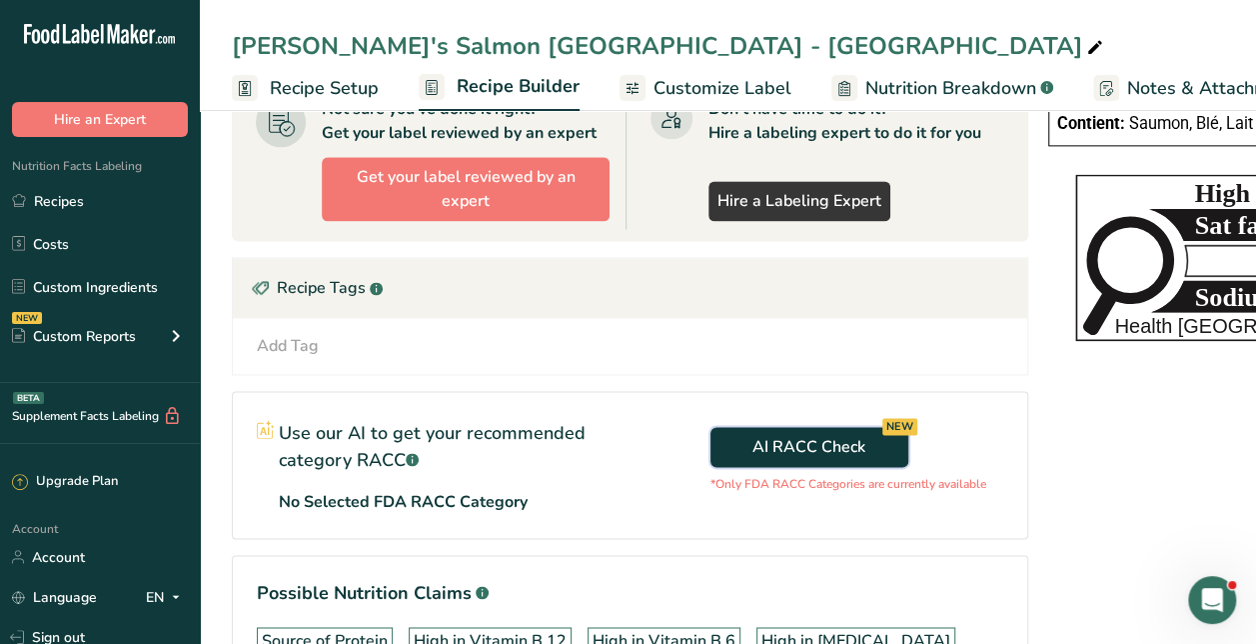
click at [786, 435] on span "AI RACC Check NEW" at bounding box center [809, 447] width 113 height 24
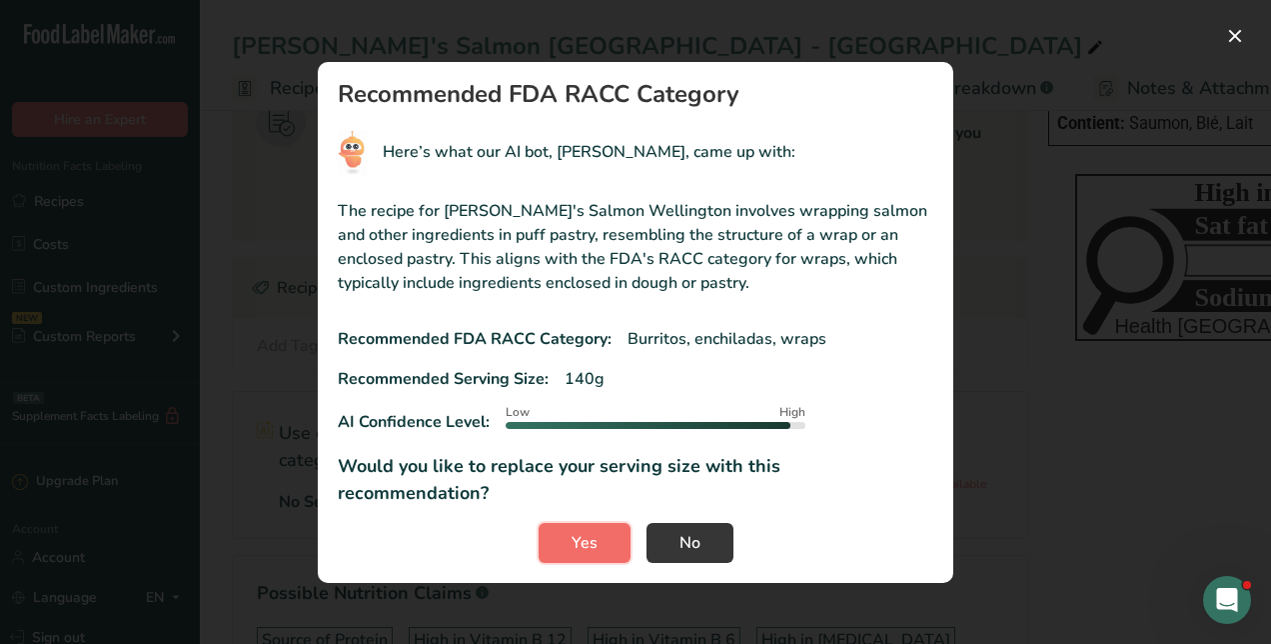
click at [597, 523] on button "Yes" at bounding box center [585, 543] width 92 height 40
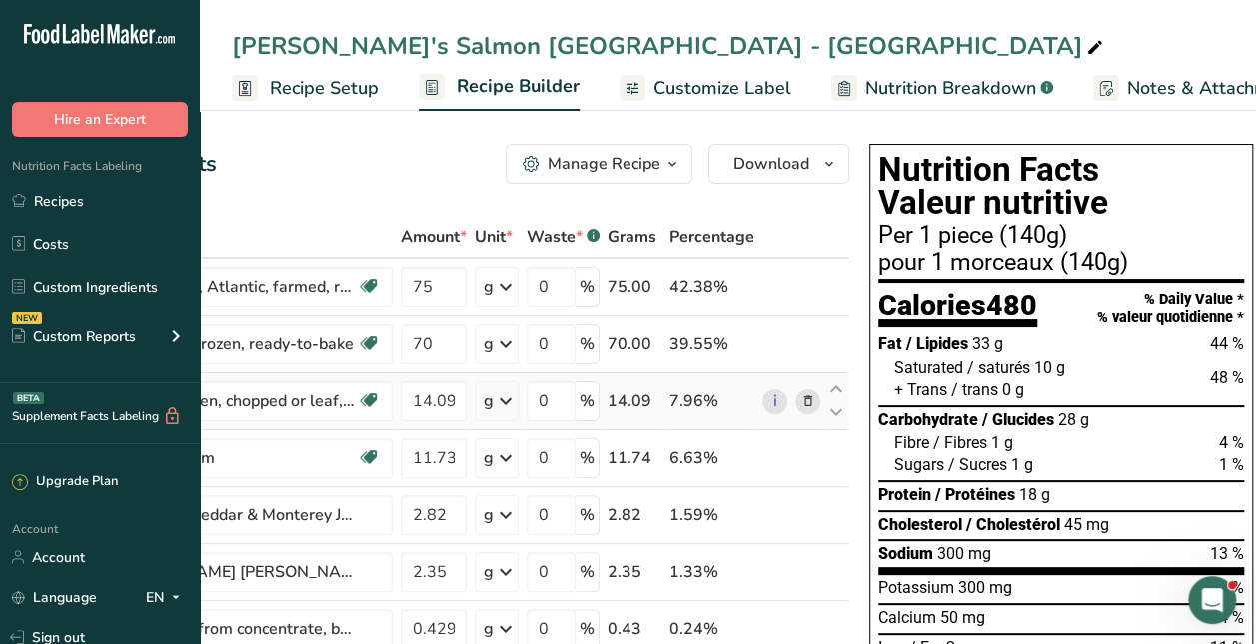
scroll to position [0, 0]
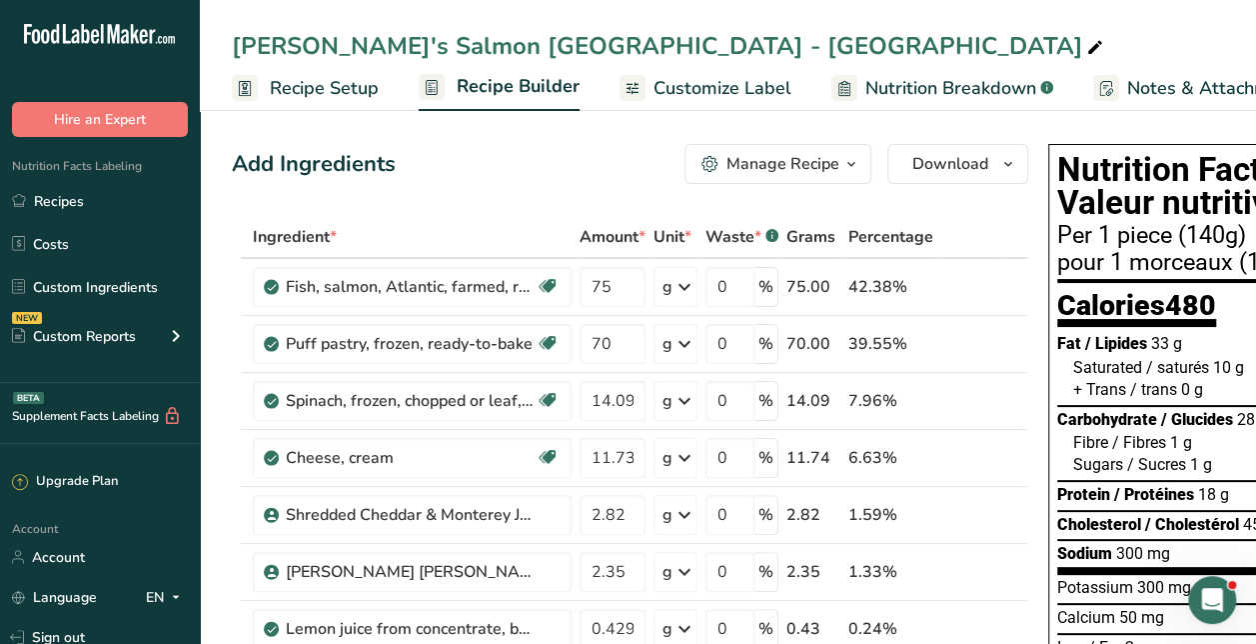
click at [324, 88] on span "Recipe Setup" at bounding box center [324, 88] width 109 height 27
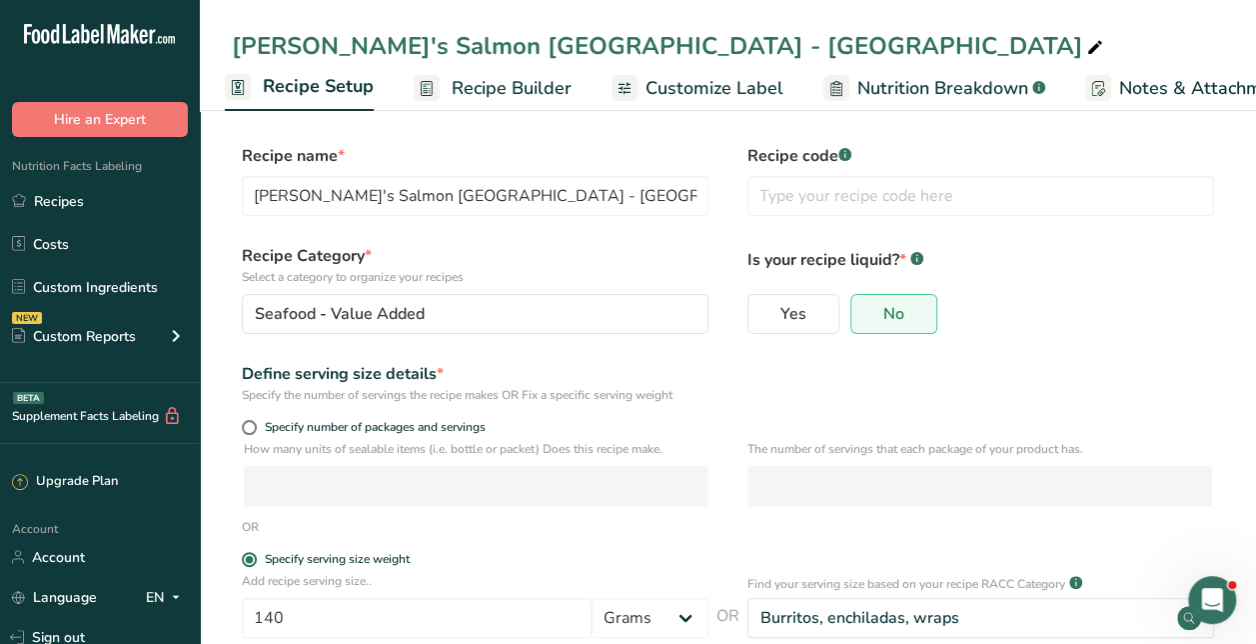
scroll to position [185, 0]
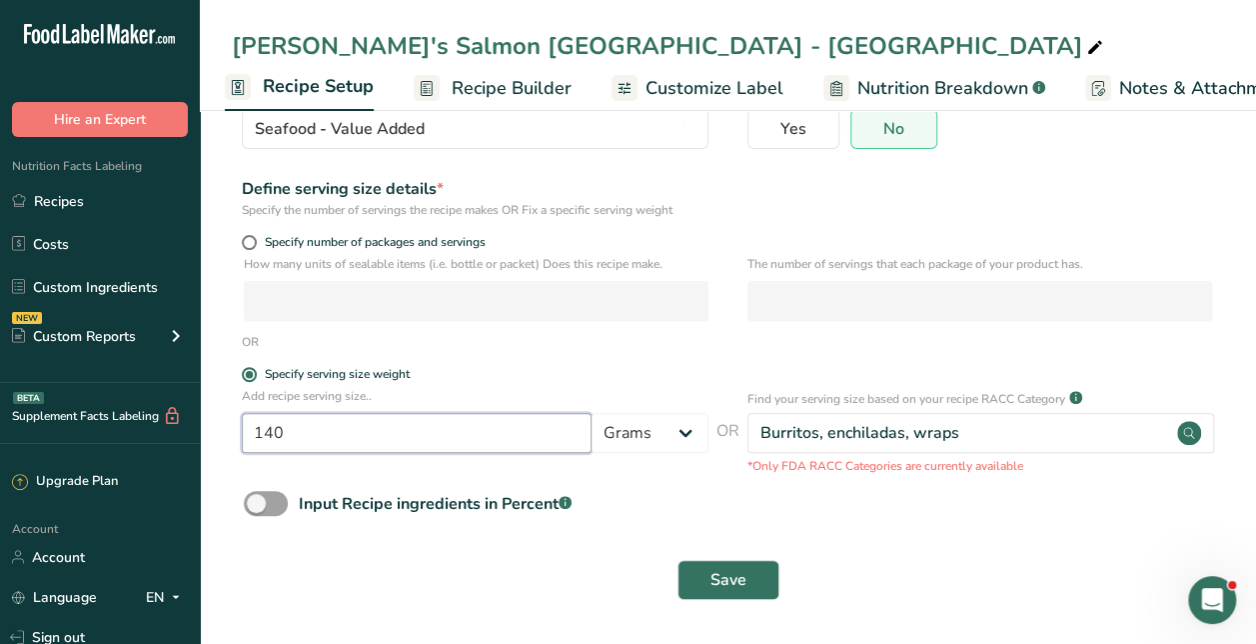
click at [427, 435] on input "140" at bounding box center [417, 433] width 350 height 40
type input "170"
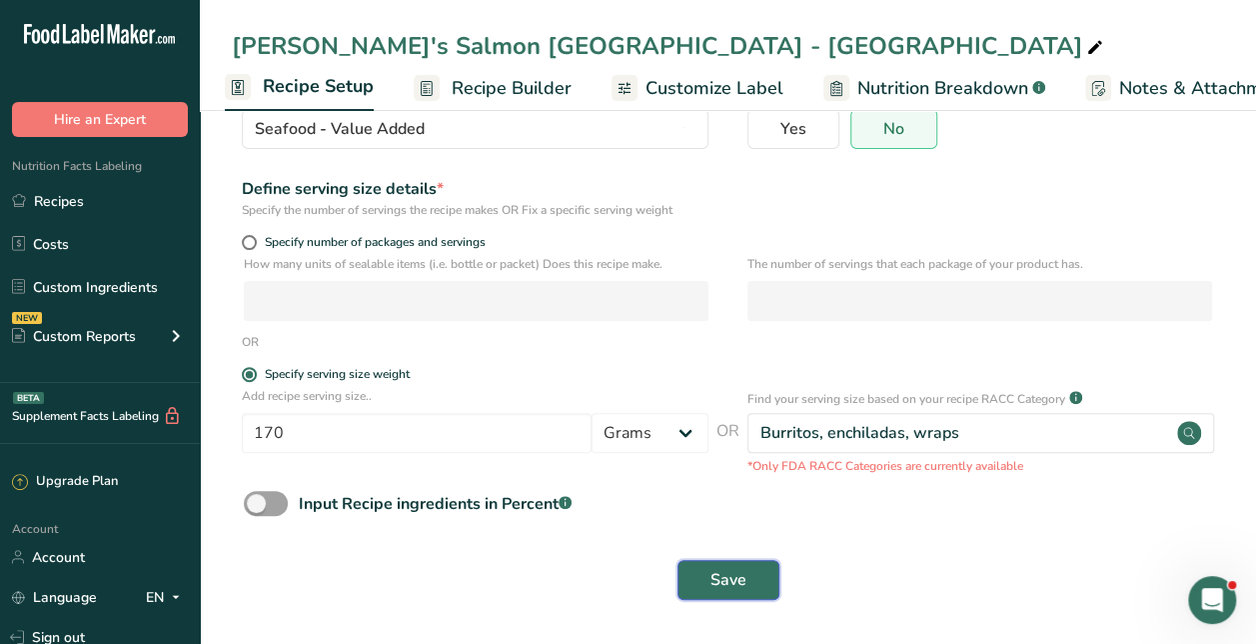
click at [753, 568] on button "Save" at bounding box center [729, 580] width 102 height 40
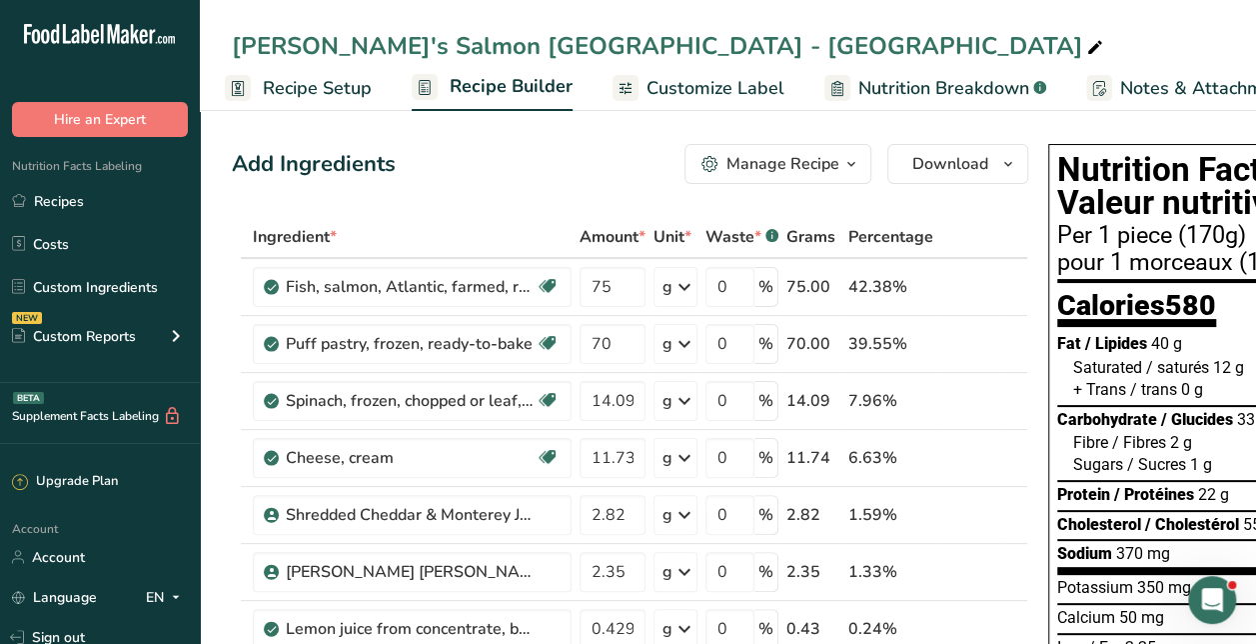
drag, startPoint x: 905, startPoint y: 73, endPoint x: 895, endPoint y: 85, distance: 15.6
click at [895, 85] on span "Nutrition Breakdown" at bounding box center [944, 88] width 171 height 27
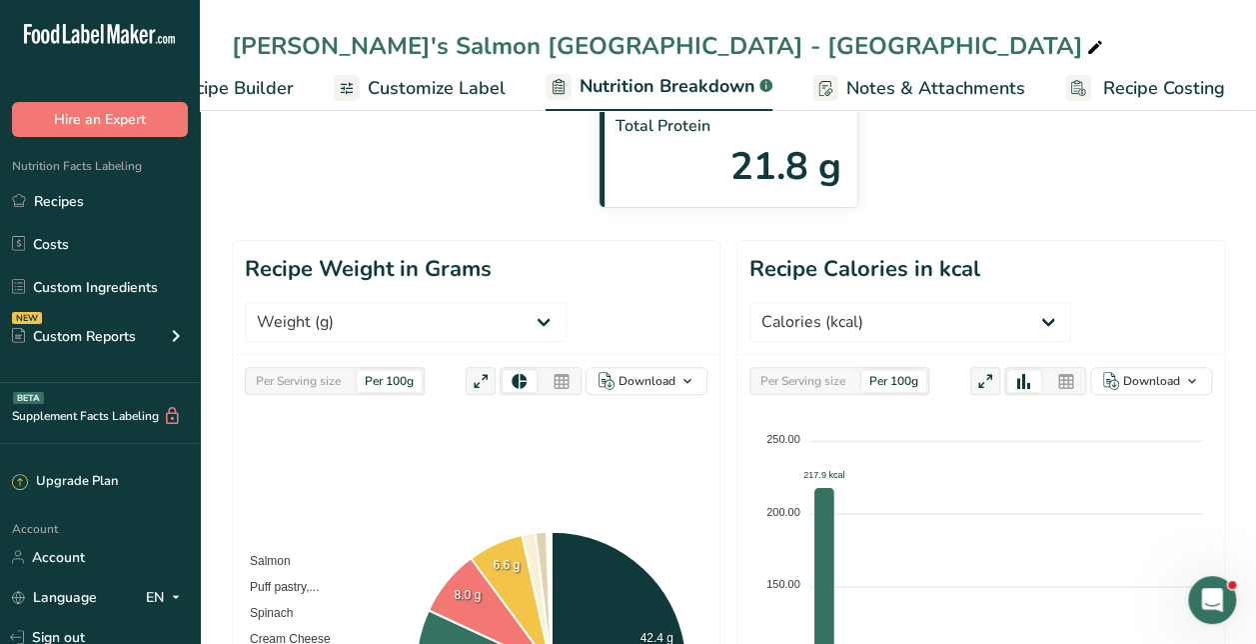
scroll to position [223, 0]
click at [922, 301] on select "Weight (g) Calories (kcal) Energy KJ (kj) Total Fat (g) Saturated Fat (g) Trans…" at bounding box center [911, 321] width 322 height 40
select select "Total Fat"
click at [750, 301] on select "Weight (g) Calories (kcal) Energy KJ (kj) Total Fat (g) Saturated Fat (g) Trans…" at bounding box center [911, 321] width 322 height 40
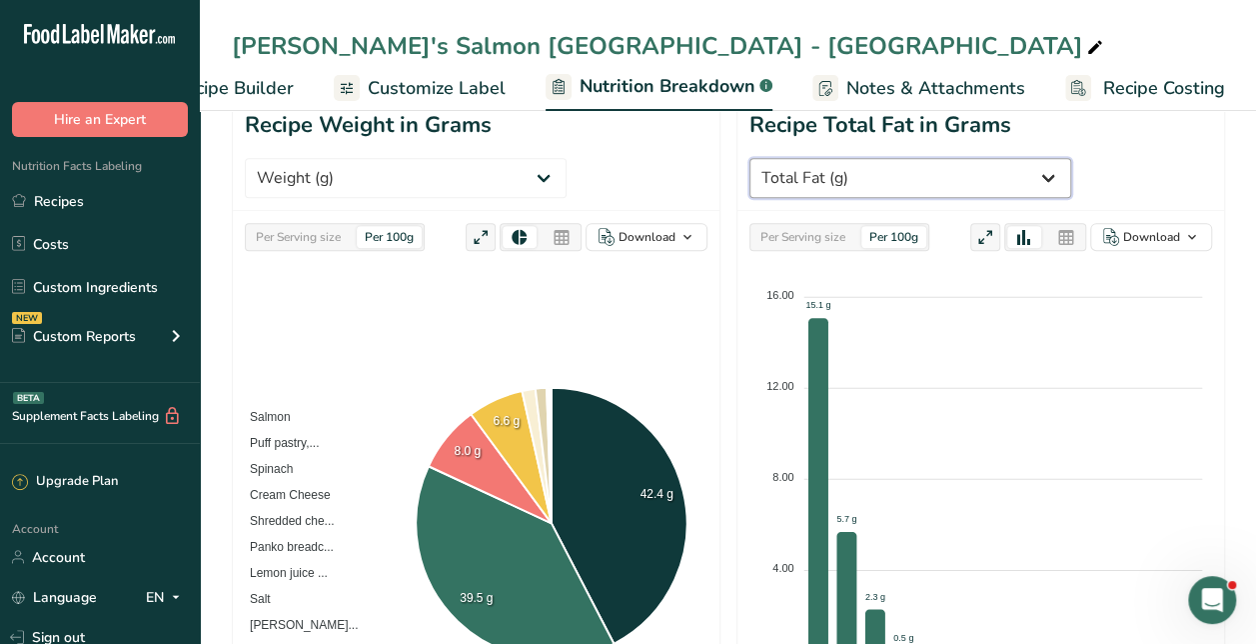
scroll to position [367, 0]
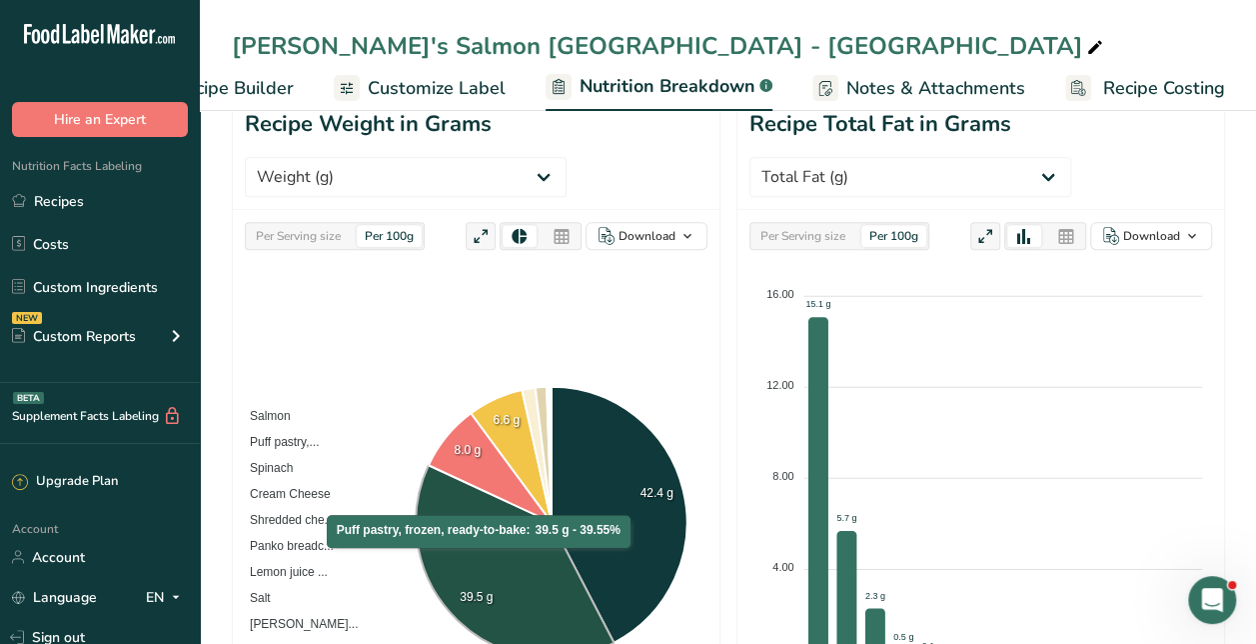
click at [480, 465] on icon at bounding box center [516, 561] width 199 height 193
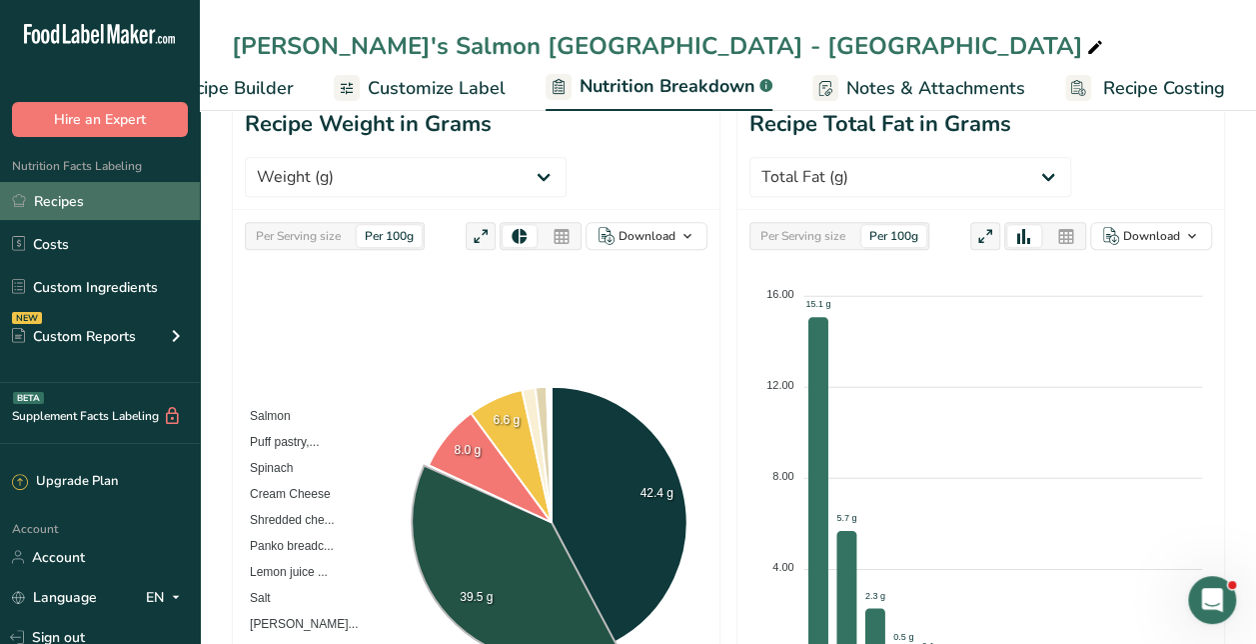
click at [68, 206] on link "Recipes" at bounding box center [100, 201] width 200 height 38
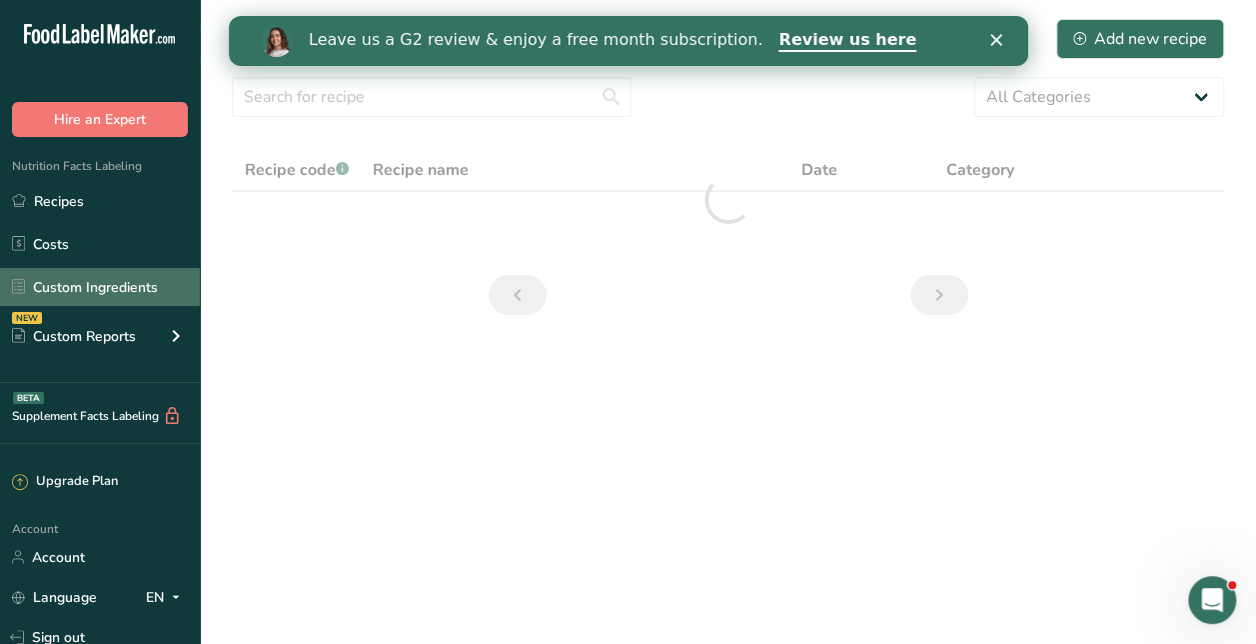
click at [74, 284] on link "Custom Ingredients" at bounding box center [100, 287] width 200 height 38
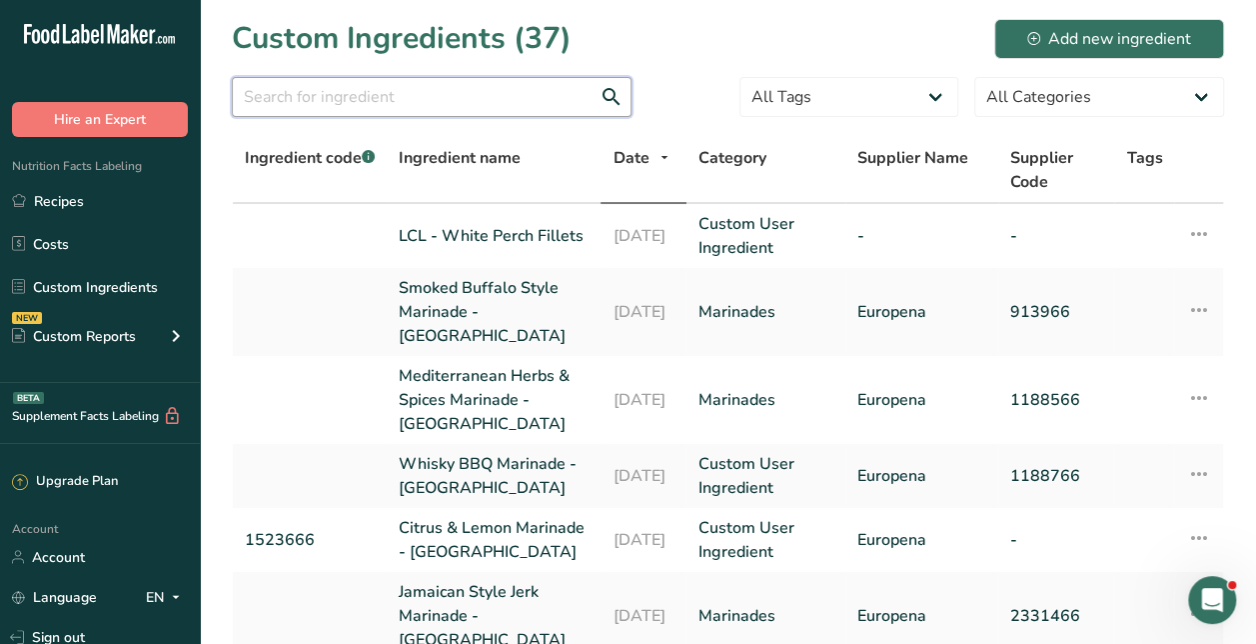
click at [452, 108] on input "text" at bounding box center [432, 97] width 400 height 40
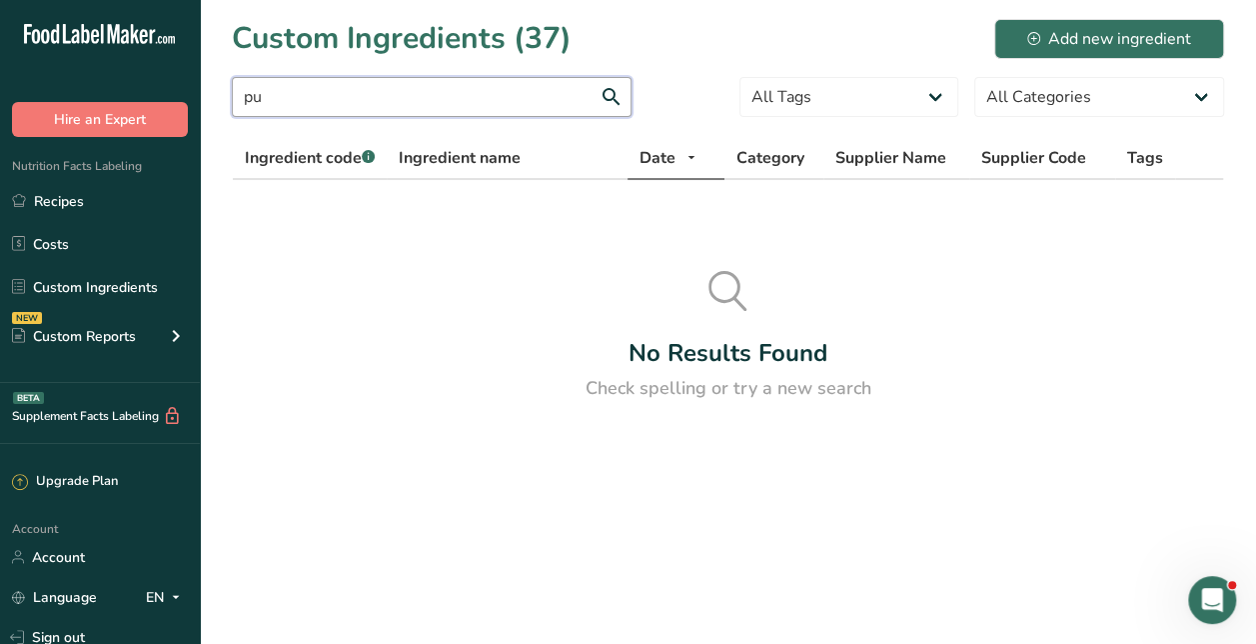
type input "p"
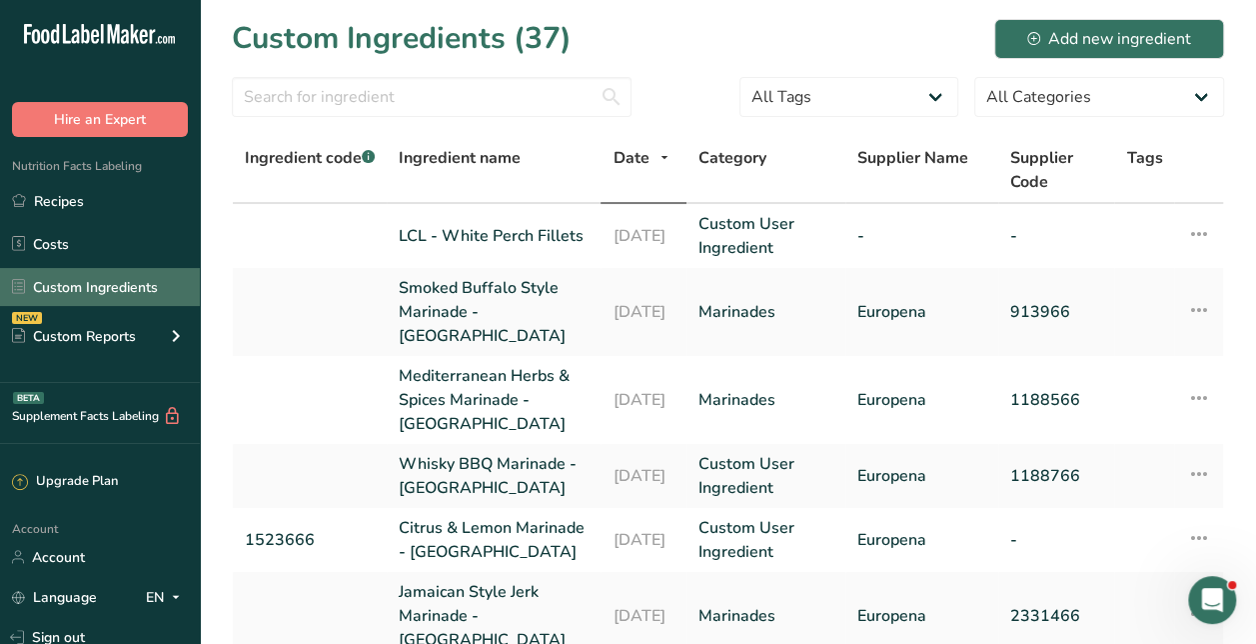
click at [118, 272] on link "Custom Ingredients" at bounding box center [100, 287] width 200 height 38
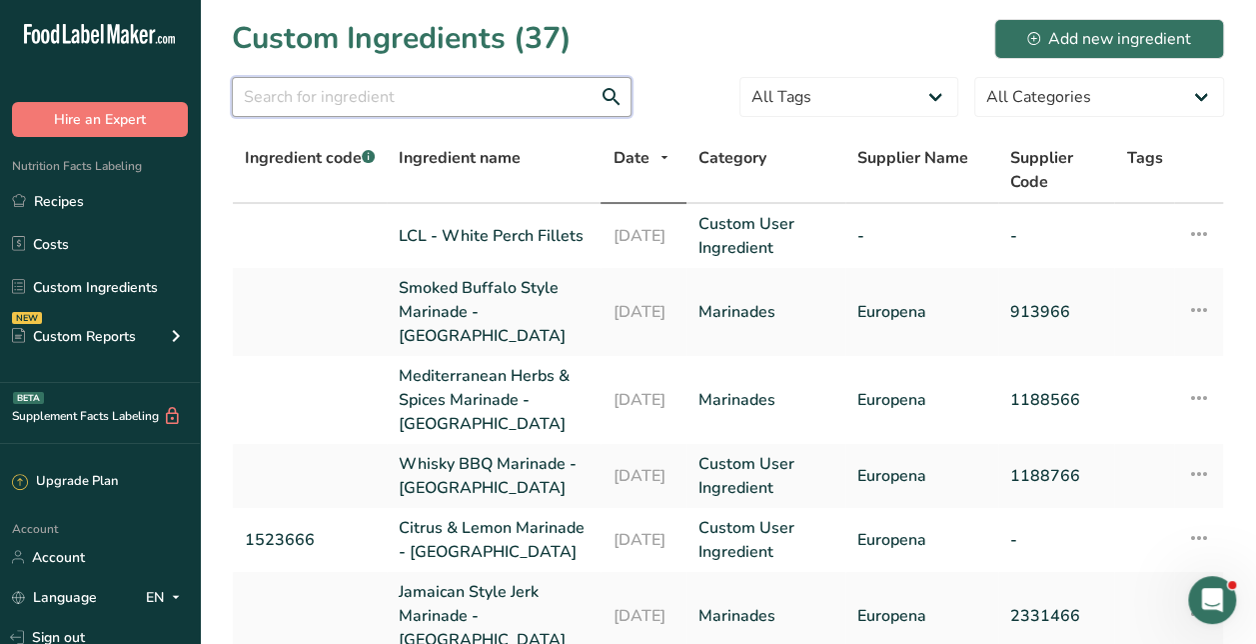
click at [281, 88] on input "text" at bounding box center [432, 97] width 400 height 40
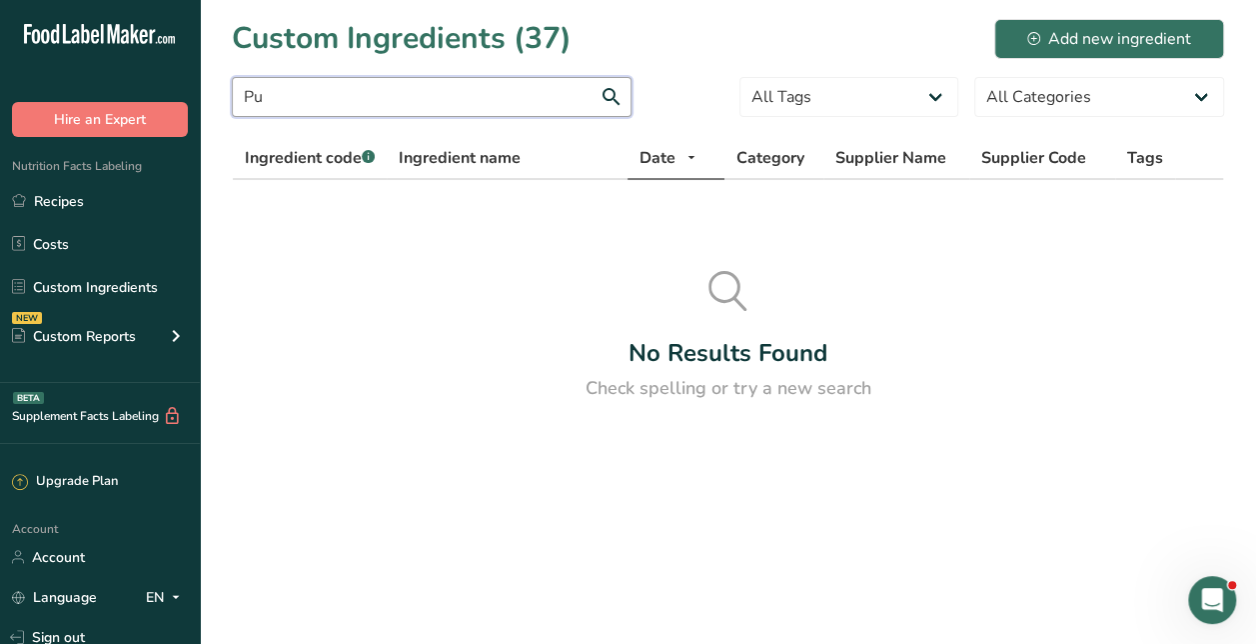
type input "P"
type input "[PERSON_NAME]"
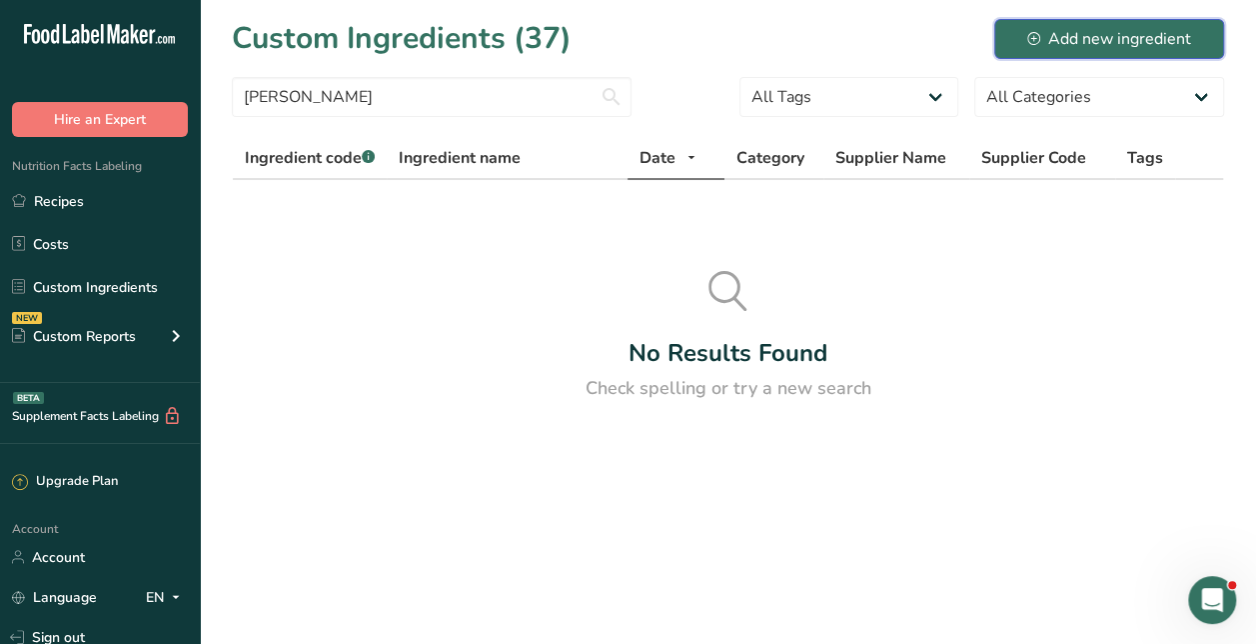
click at [1132, 44] on div "Add new ingredient" at bounding box center [1109, 39] width 164 height 24
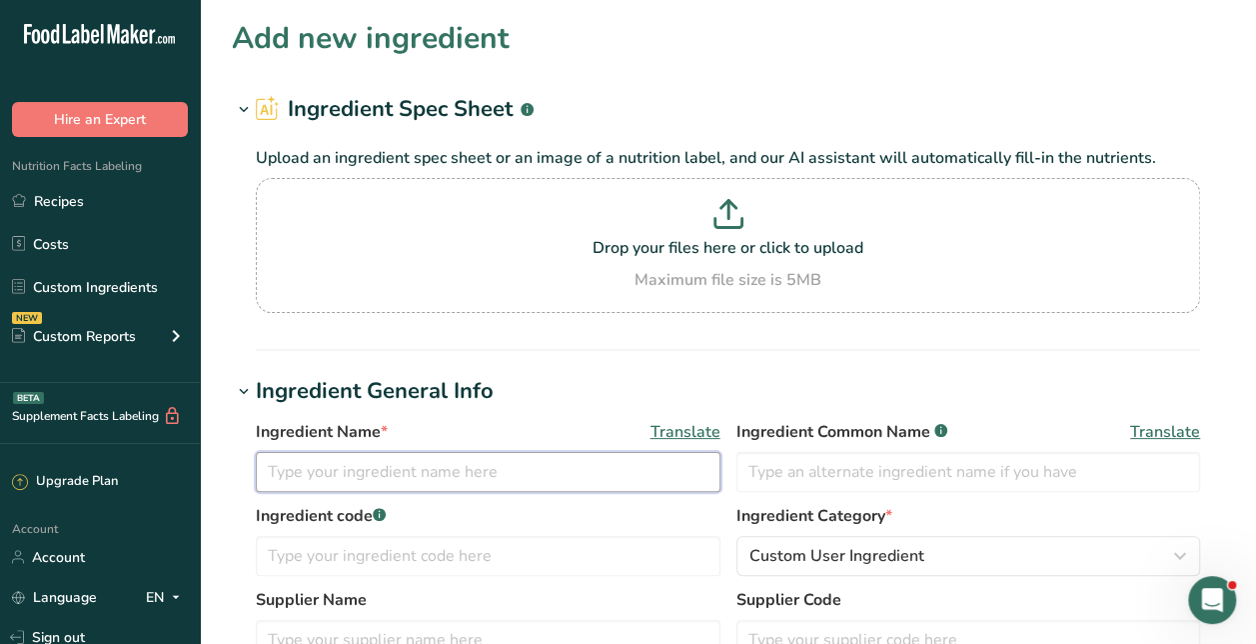
click at [600, 466] on input "text" at bounding box center [488, 472] width 465 height 40
type input "C"
type input "Puff Pastry"
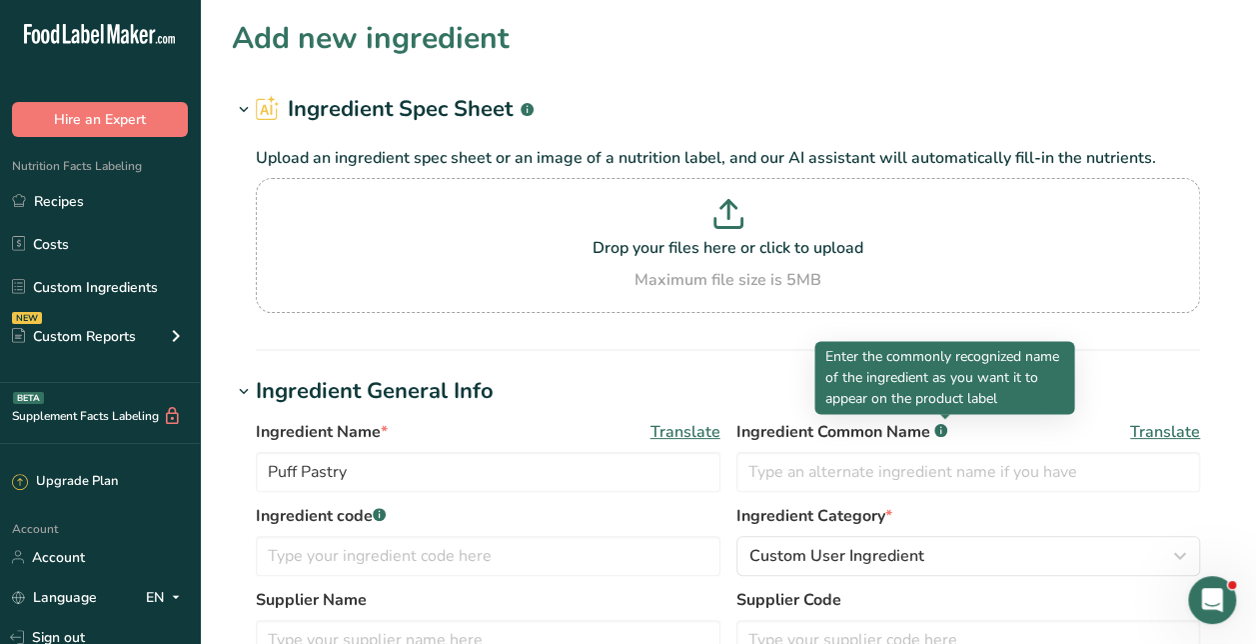
click at [794, 492] on div "Ingredient Name * Translate Puff Pastry Ingredient Common Name .a-a{fill:#34736…" at bounding box center [728, 462] width 945 height 84
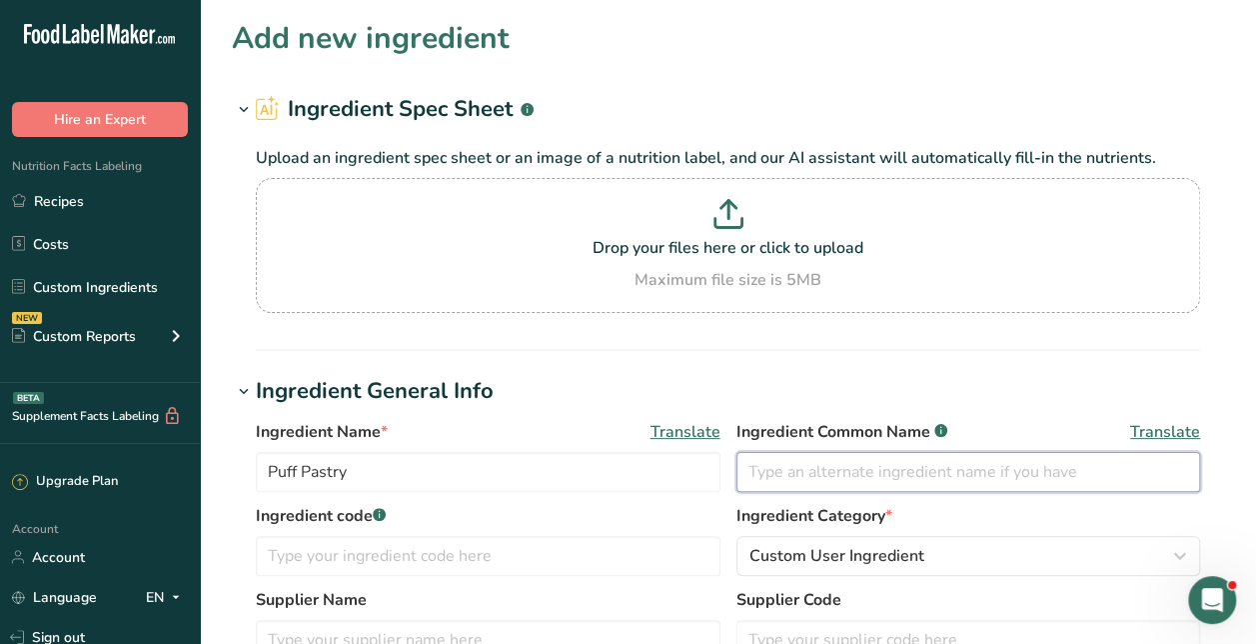
click at [795, 481] on input "text" at bounding box center [969, 472] width 465 height 40
type input "Pastry"
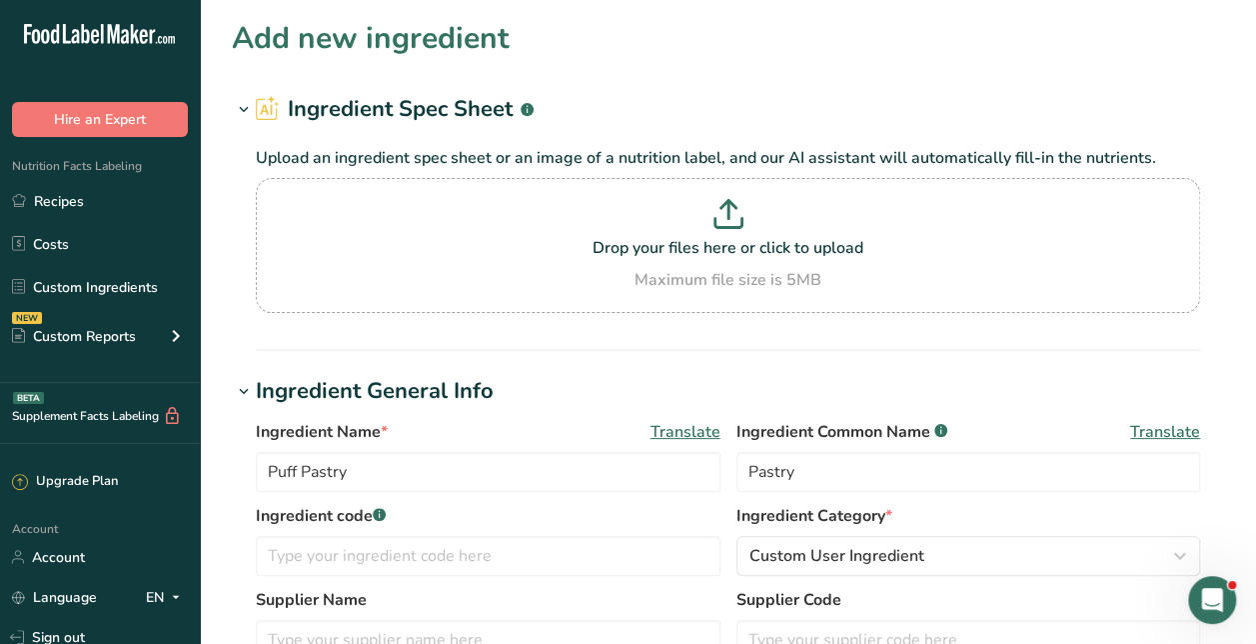
click at [1161, 426] on span "Translate" at bounding box center [1165, 432] width 70 height 24
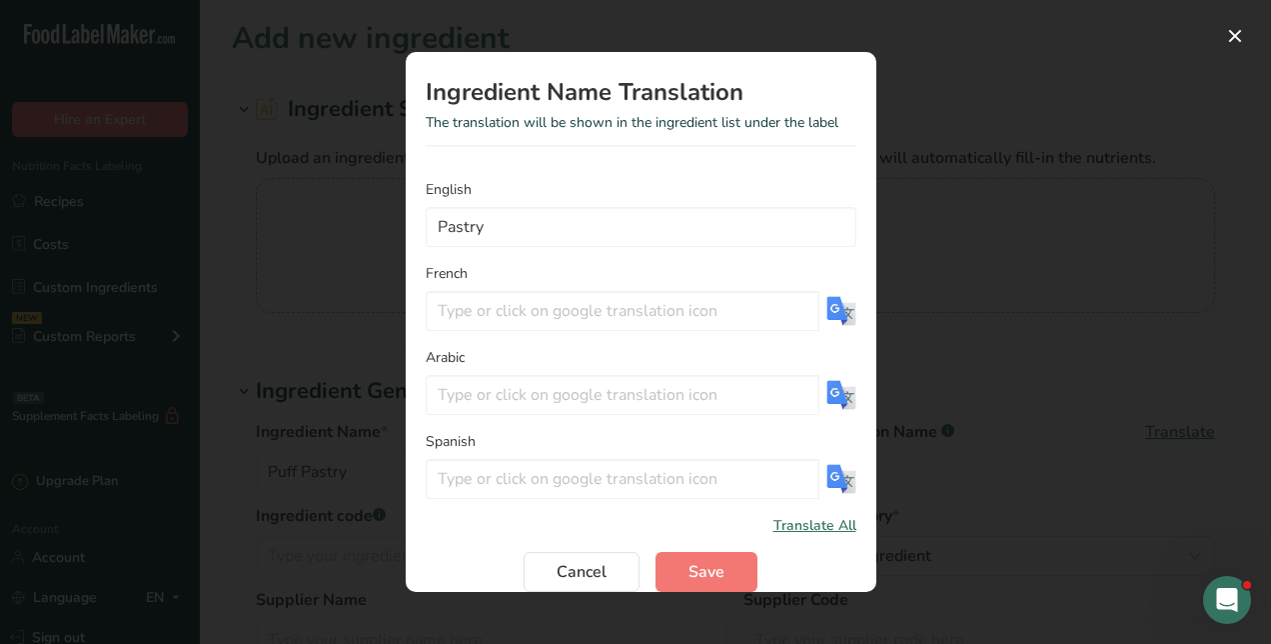
click at [834, 531] on span "Translate All" at bounding box center [815, 525] width 83 height 21
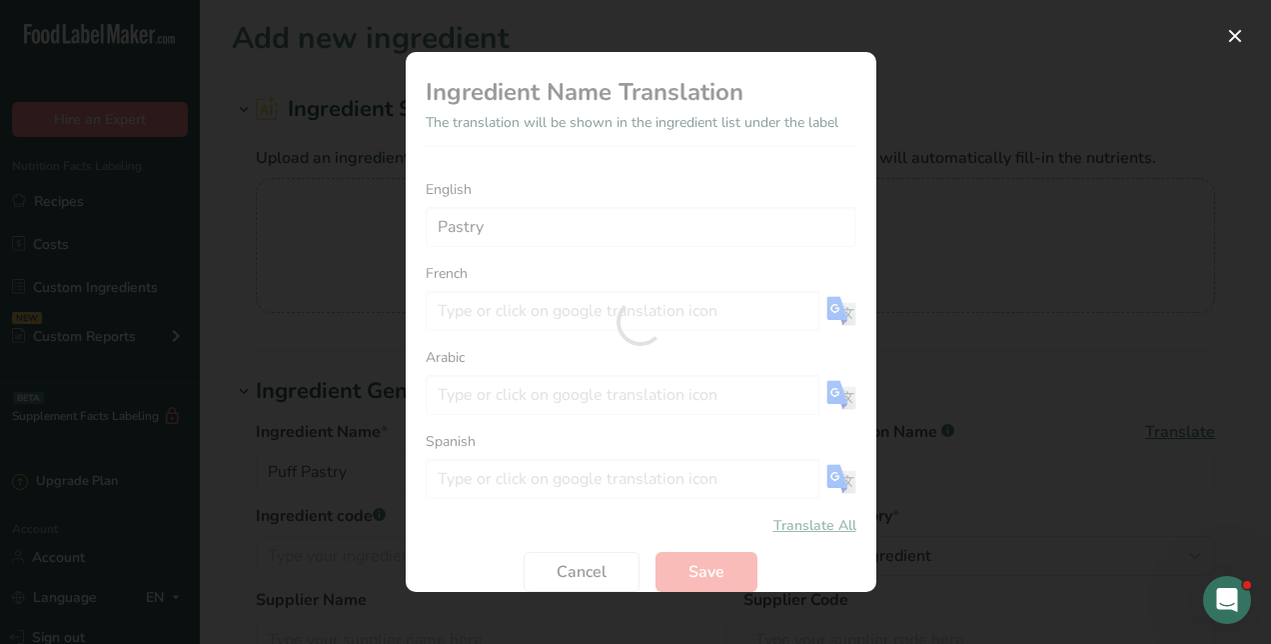
type input "Pâtisserie"
type input "معجنات"
type input "Pasteles"
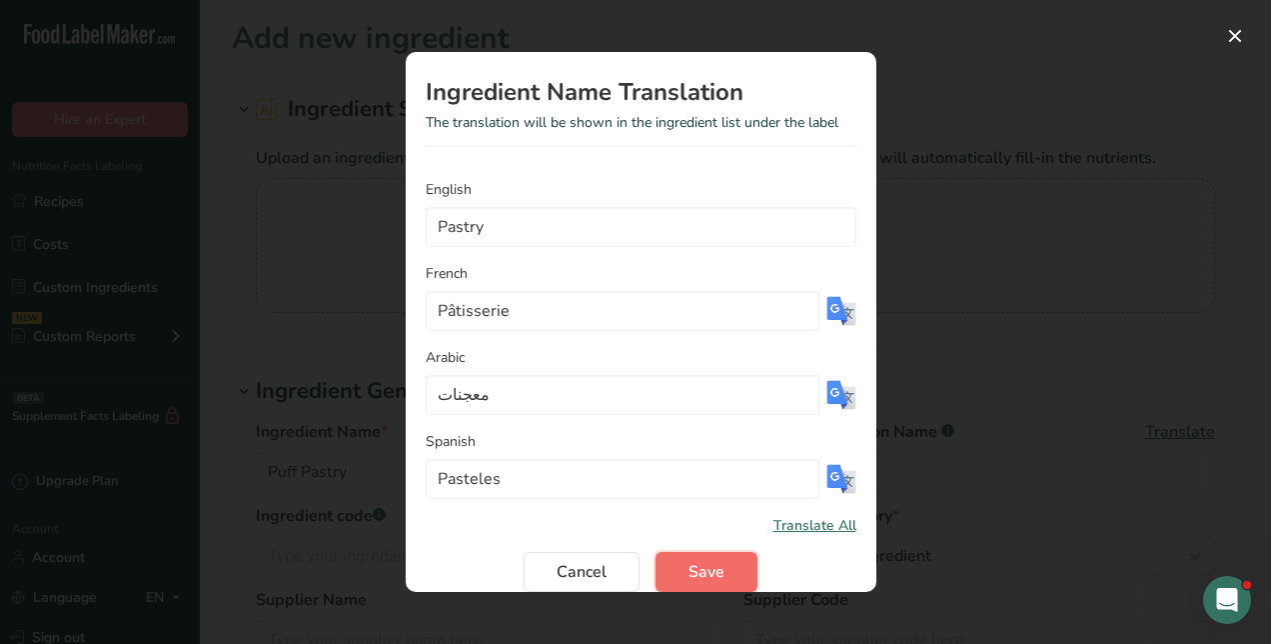
click at [672, 566] on button "Save" at bounding box center [707, 572] width 102 height 40
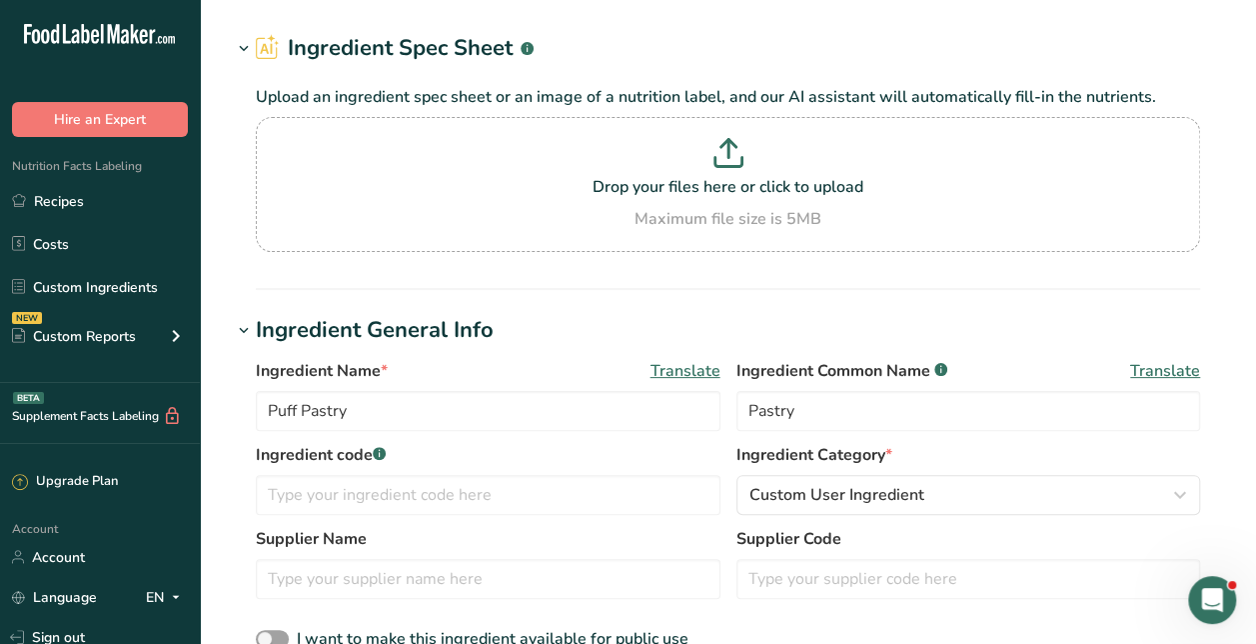
scroll to position [200, 0]
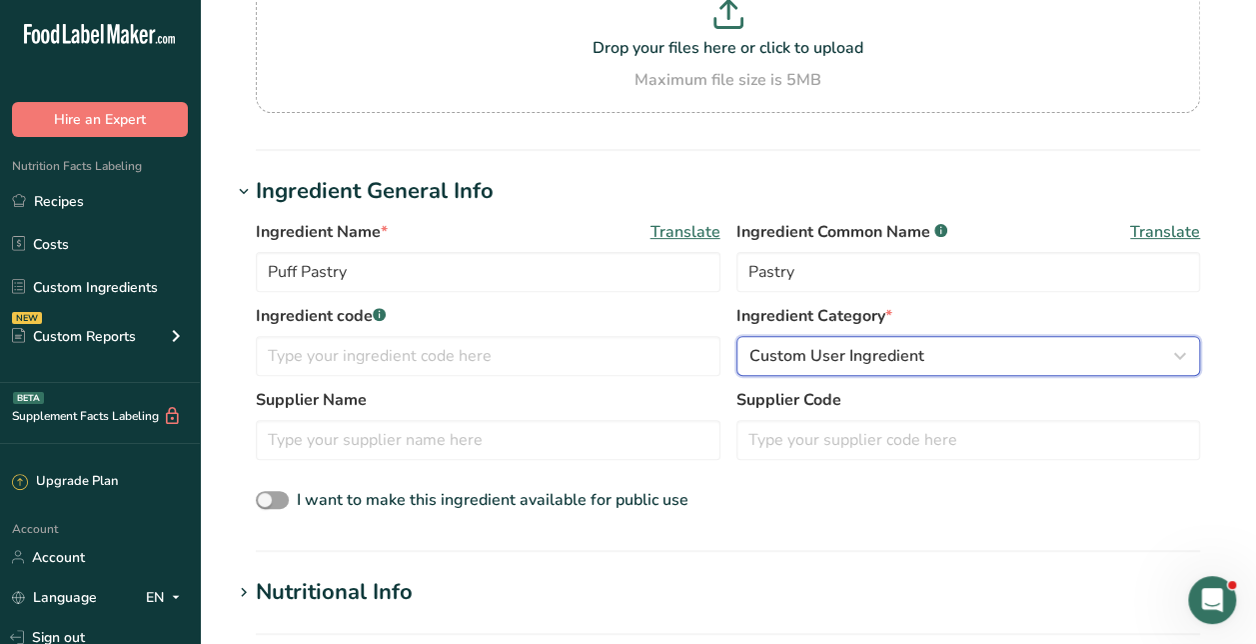
click at [830, 360] on span "Custom User Ingredient" at bounding box center [837, 356] width 175 height 24
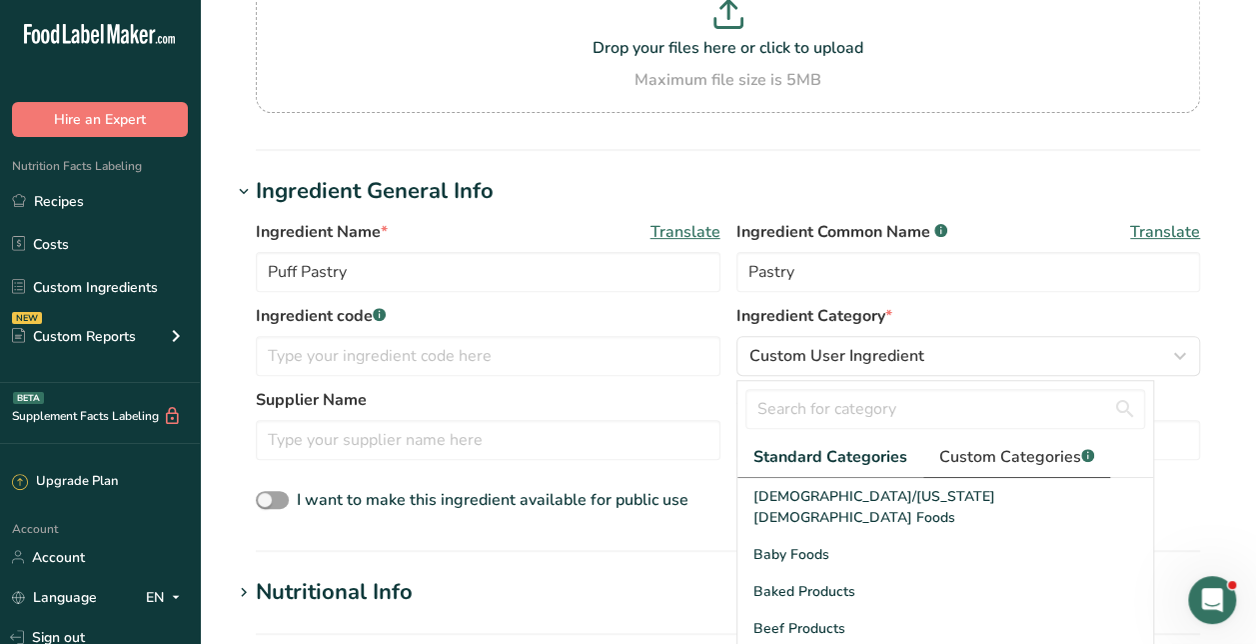
click at [964, 460] on span "Custom Categories .a-a{fill:#347362;}.b-a{fill:#fff;}" at bounding box center [1017, 457] width 155 height 24
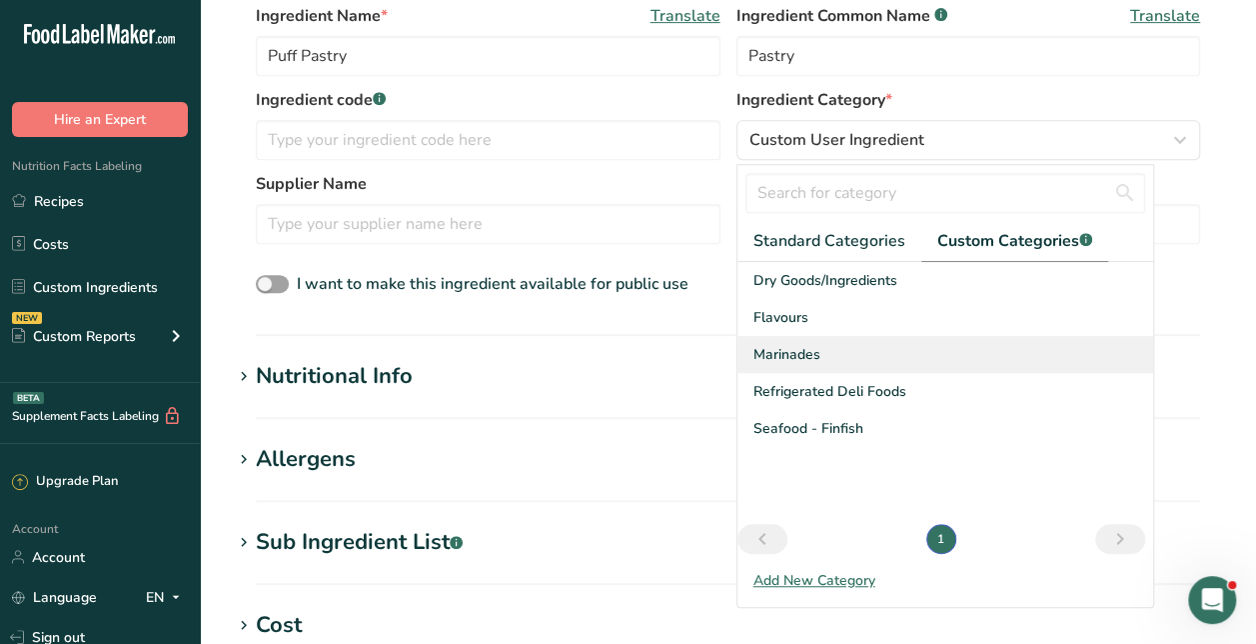
scroll to position [417, 0]
click at [802, 573] on div "Add New Category" at bounding box center [946, 579] width 416 height 21
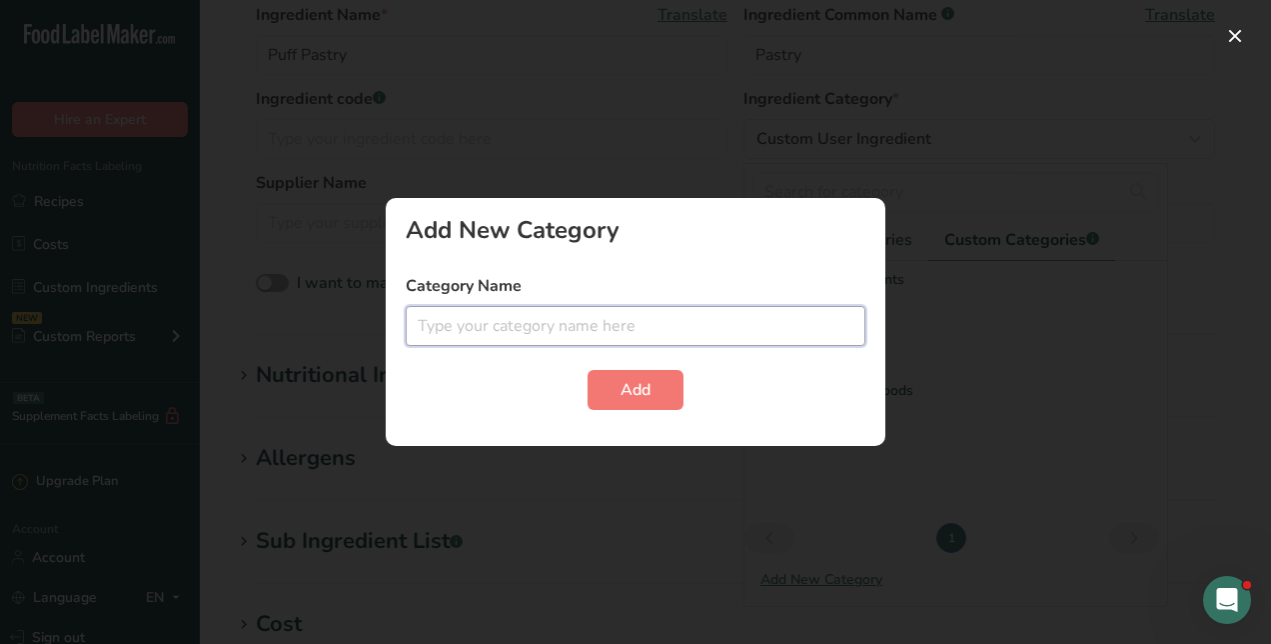
click at [779, 331] on input "text" at bounding box center [636, 326] width 460 height 40
type input "Frozen - Bakery"
click at [588, 370] on button "Add" at bounding box center [636, 390] width 96 height 40
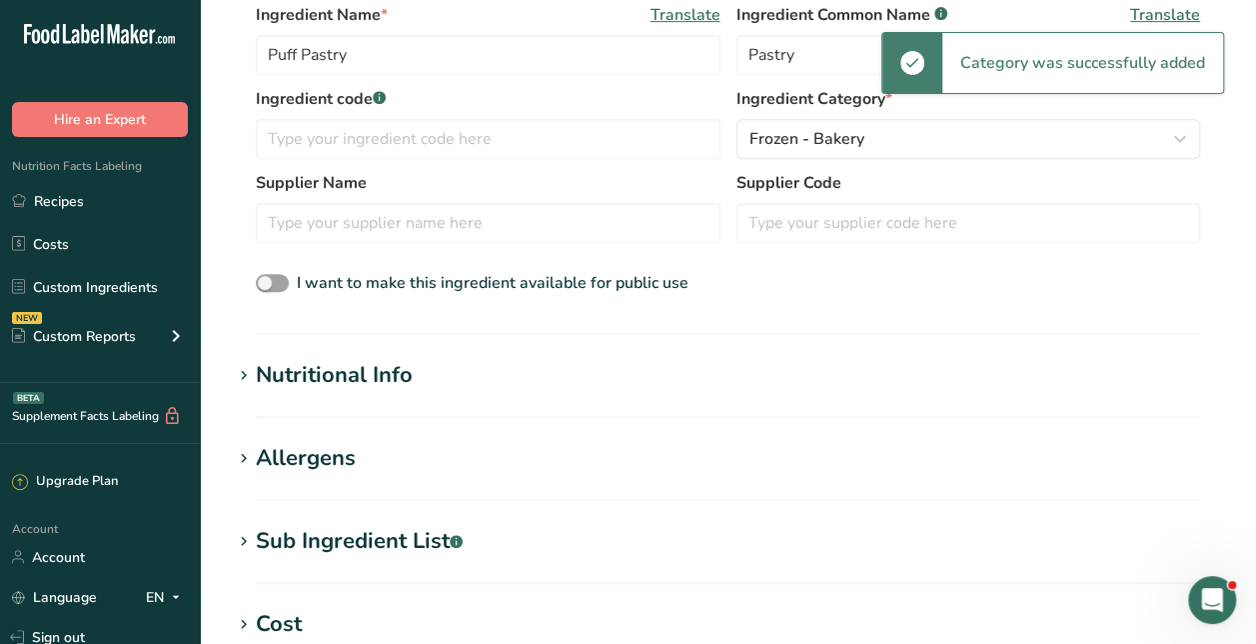
scroll to position [363, 0]
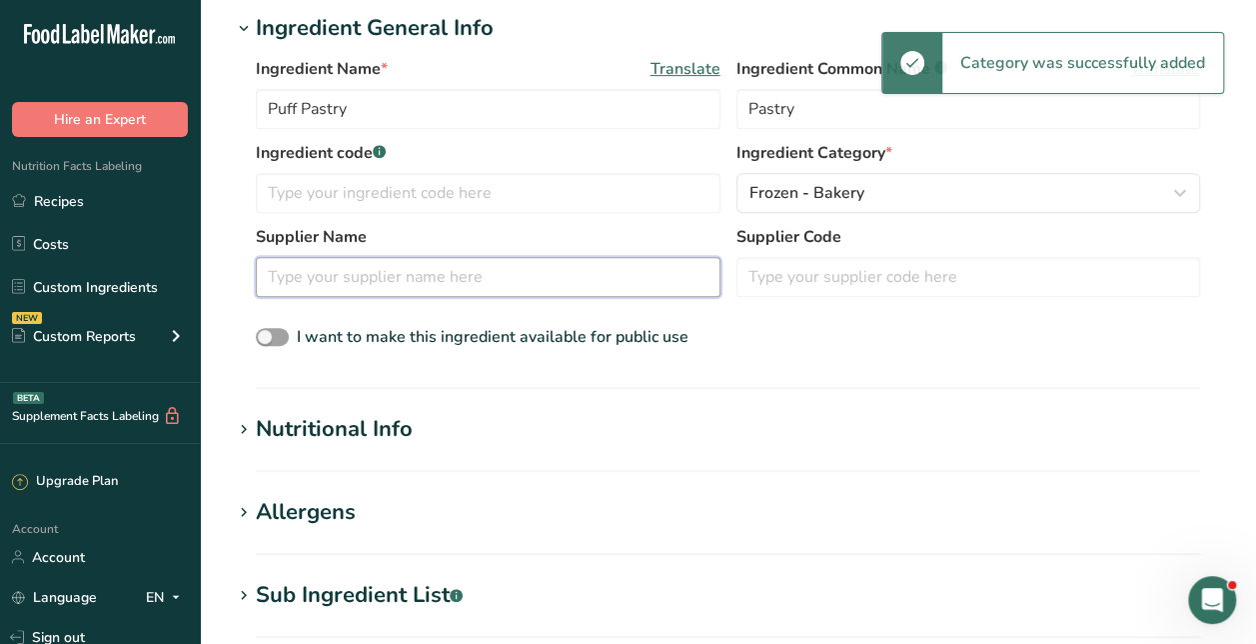
click at [638, 268] on input "text" at bounding box center [488, 277] width 465 height 40
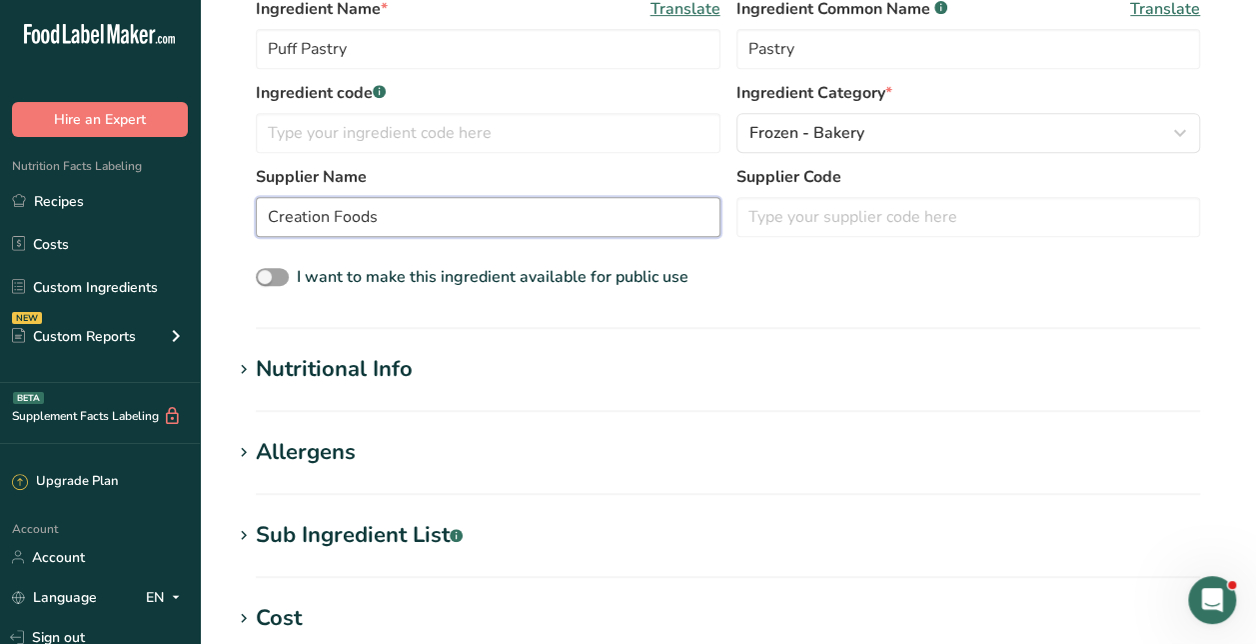
scroll to position [424, 0]
type input "Creation Foods"
click at [666, 352] on h1 "Nutritional Info" at bounding box center [728, 368] width 993 height 33
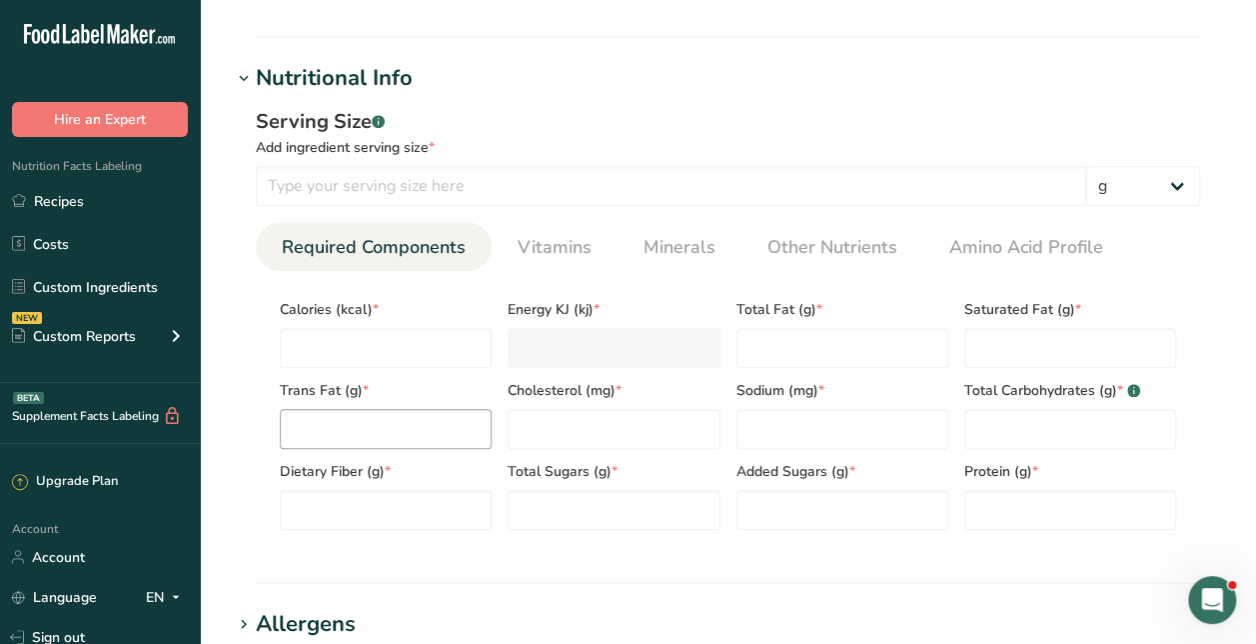
scroll to position [713, 0]
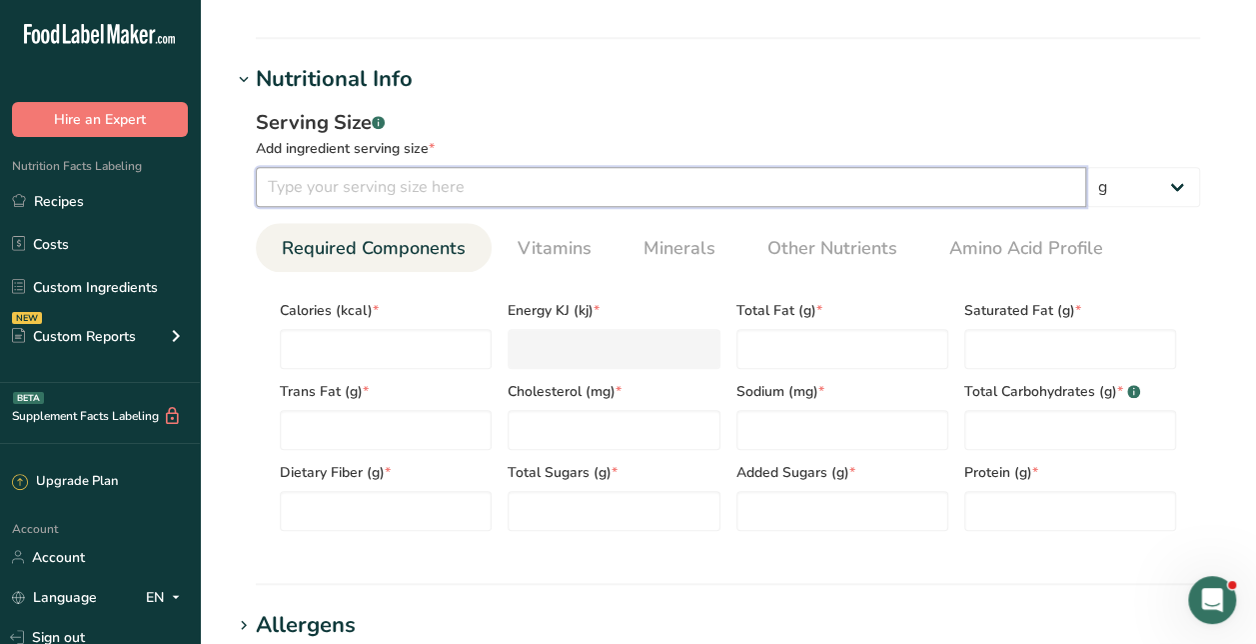
click at [425, 200] on input "number" at bounding box center [671, 187] width 831 height 40
type input "50"
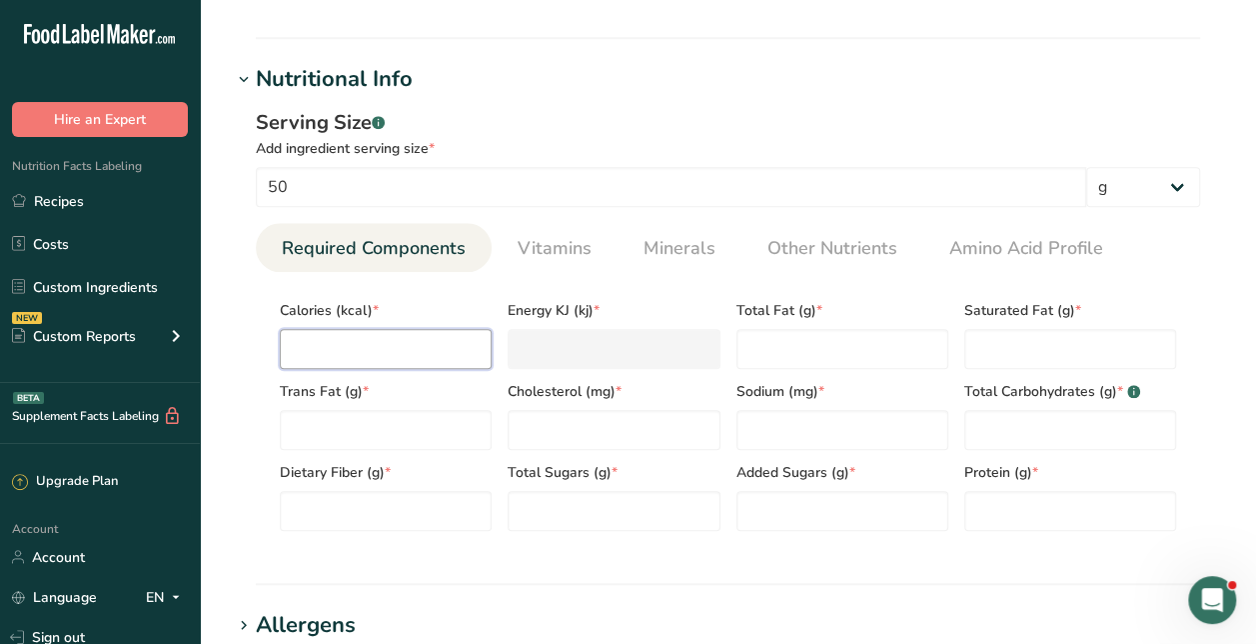
click at [421, 358] on input "number" at bounding box center [386, 349] width 212 height 40
type input "1"
type KJ "4.2"
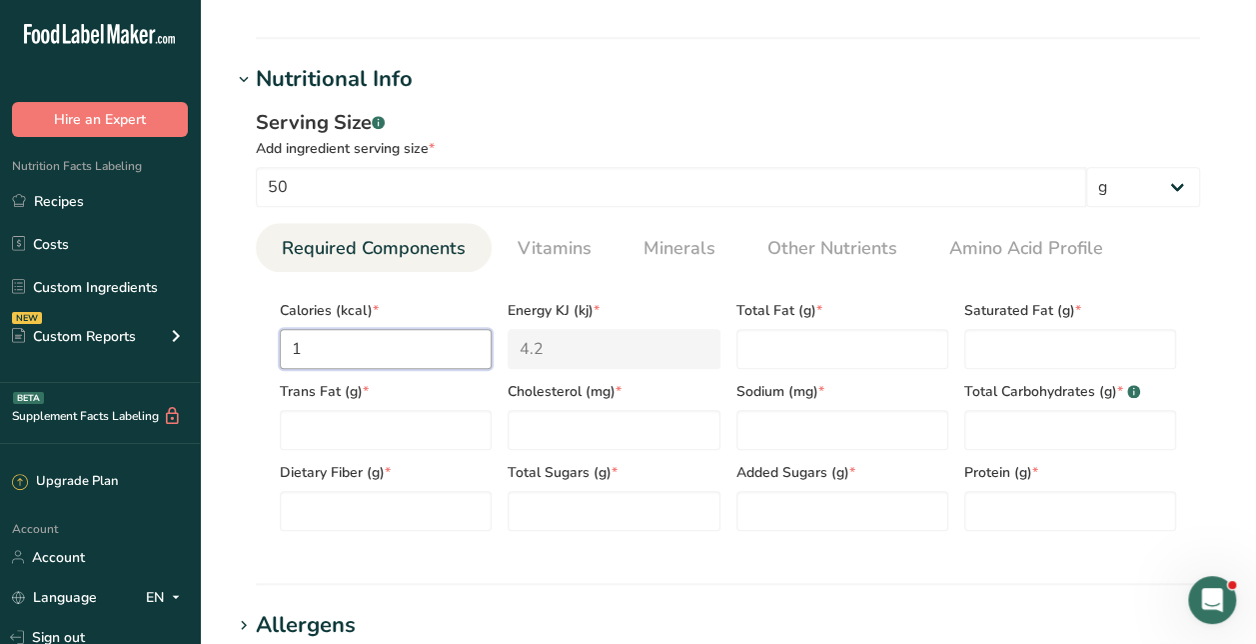
type input "18"
type KJ "75.3"
type input "180"
type KJ "753.1"
type input "180"
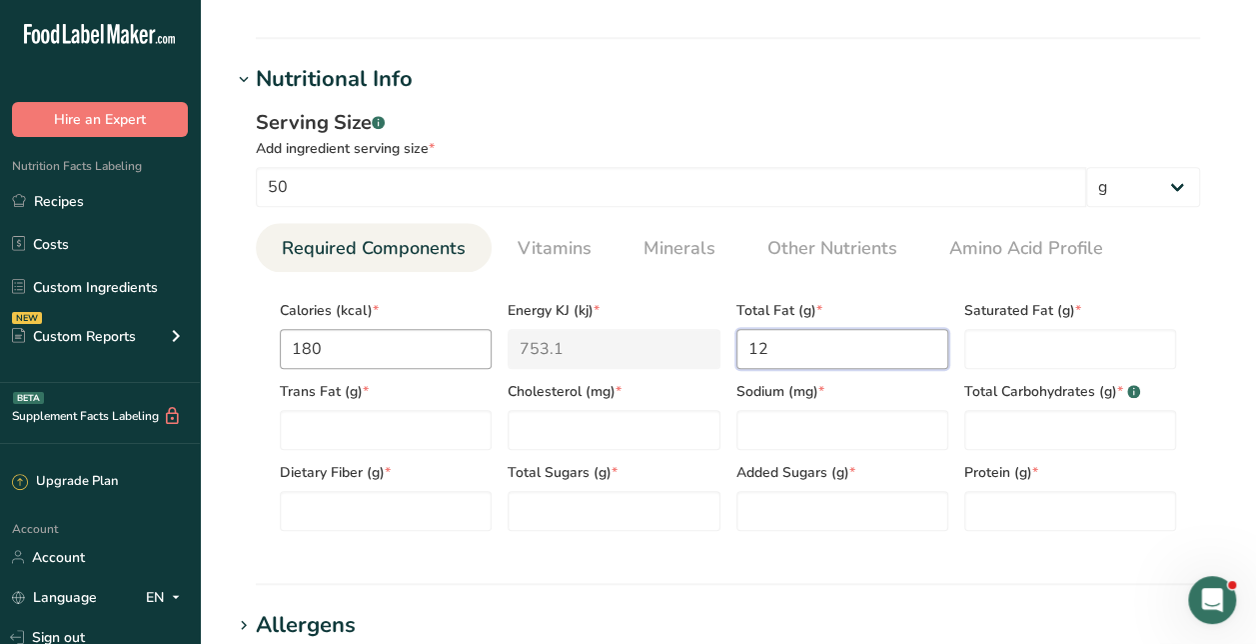
type Fat "12"
type Fat "4.5"
click at [364, 435] on Fat "number" at bounding box center [386, 430] width 212 height 40
type Fat "0.1"
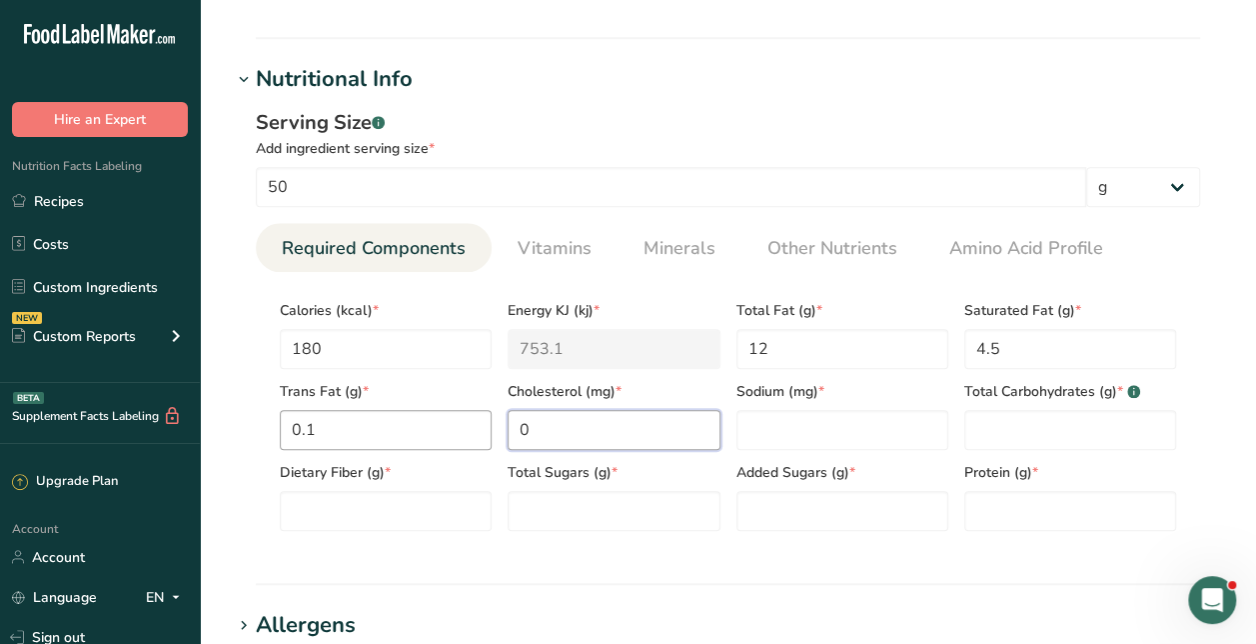
type input "0"
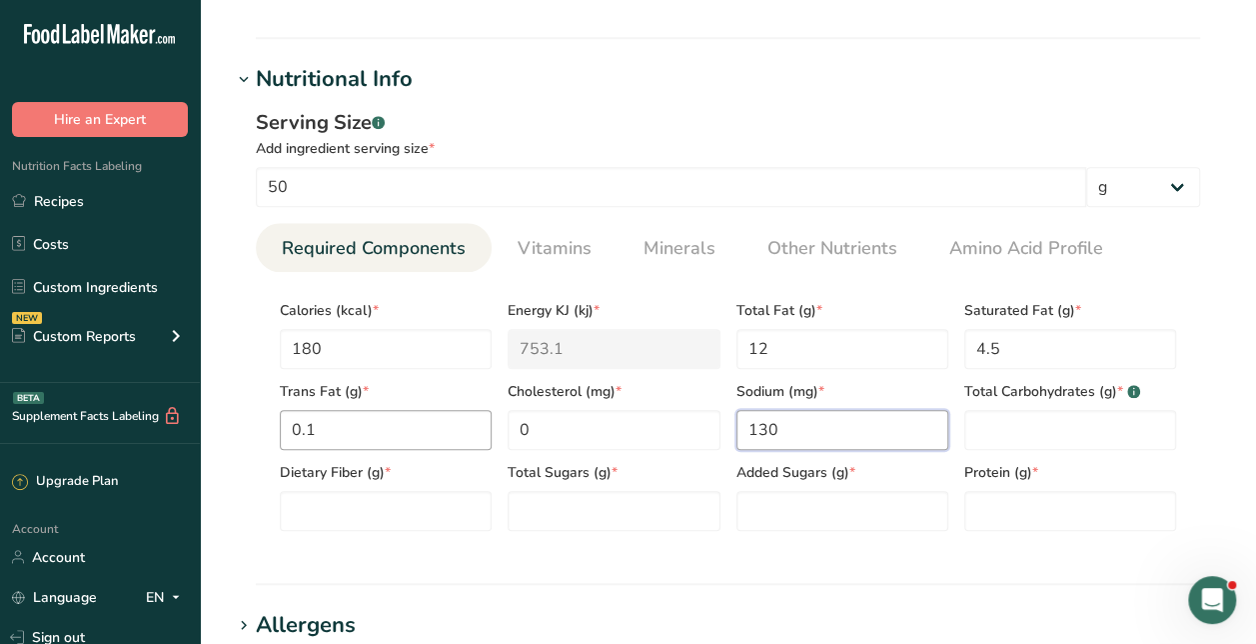
type input "130"
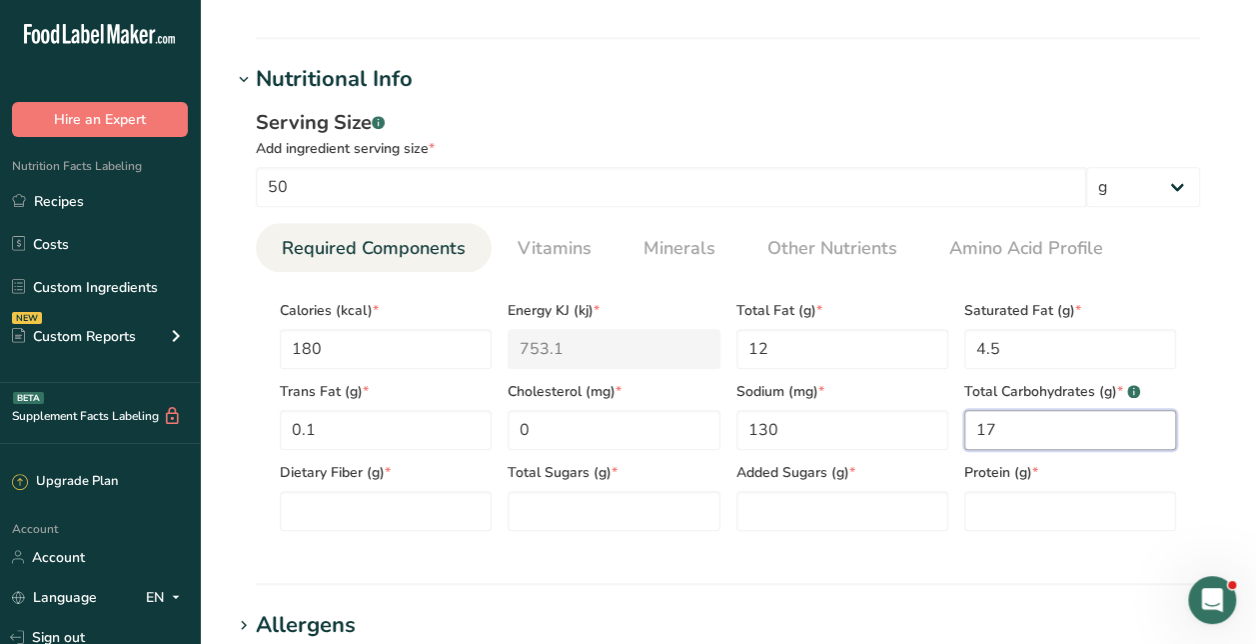
type Carbohydrates "17"
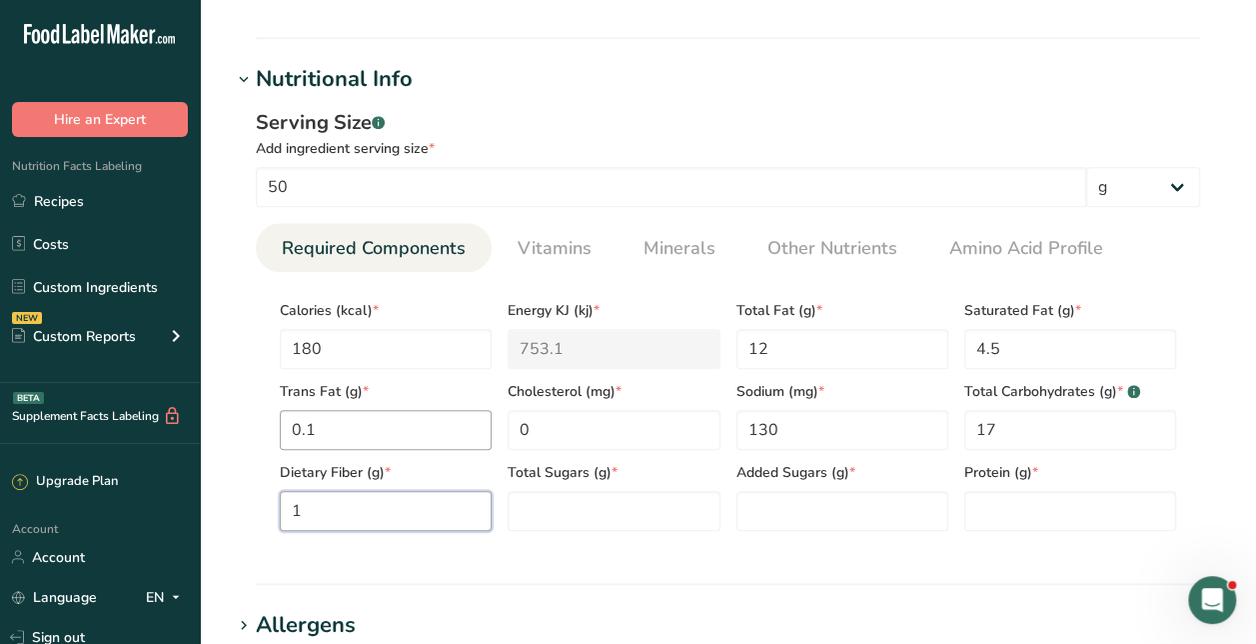
type Fiber "1"
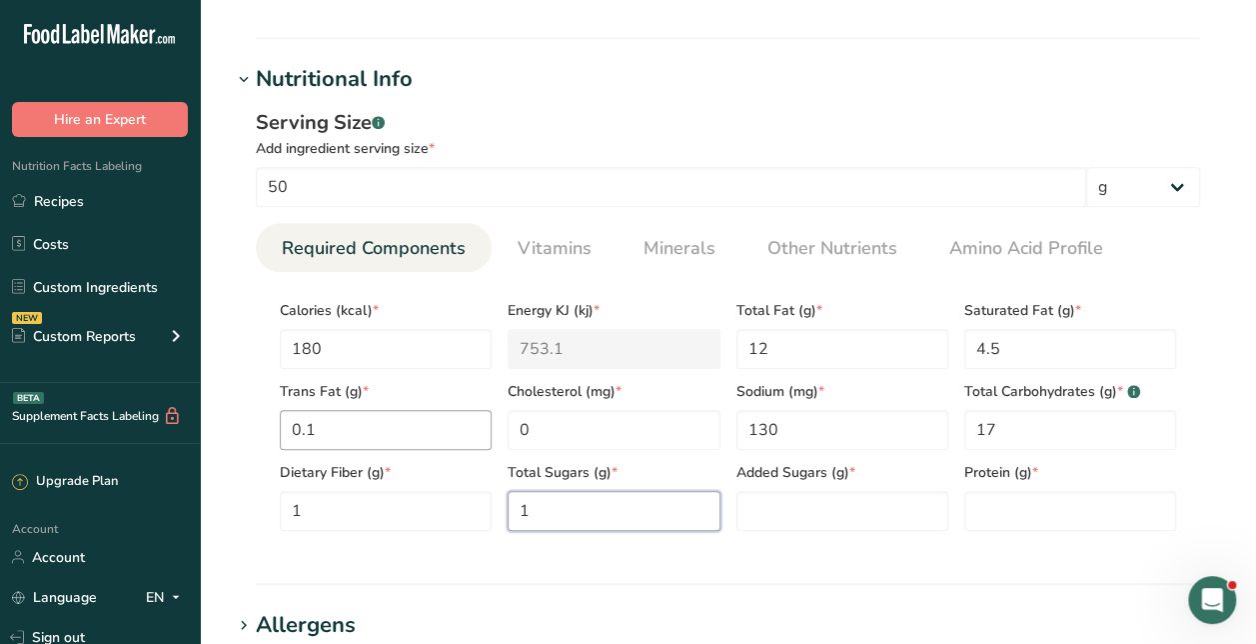
type Sugars "1"
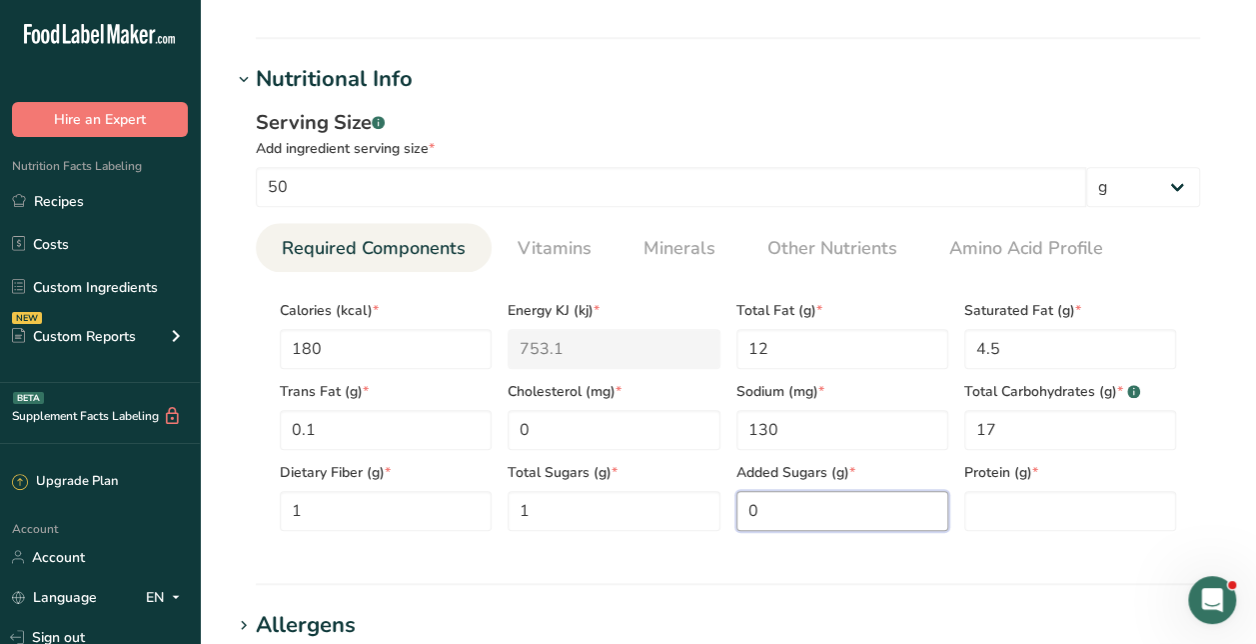
type Sugars "0"
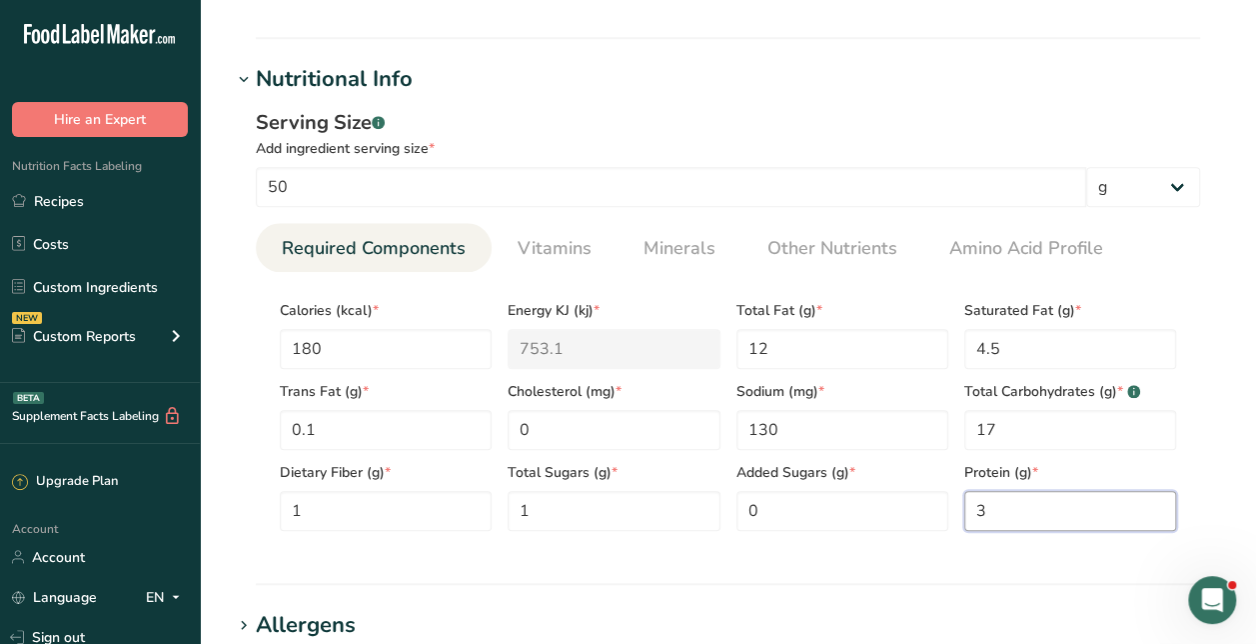
type input "3"
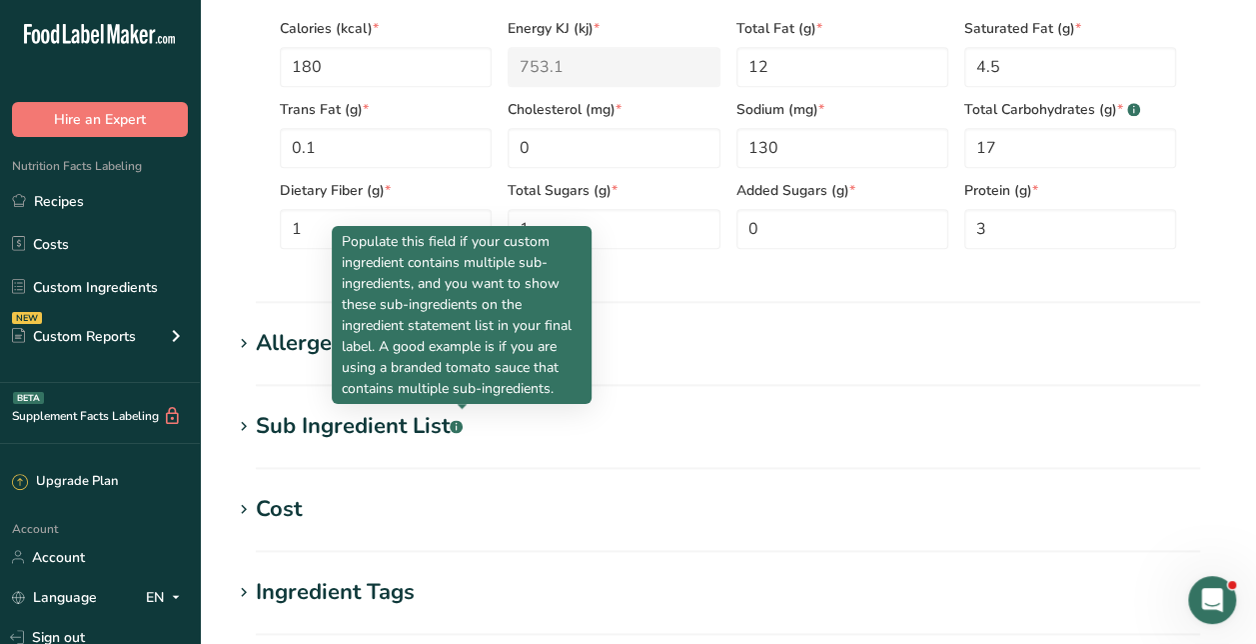
scroll to position [991, 0]
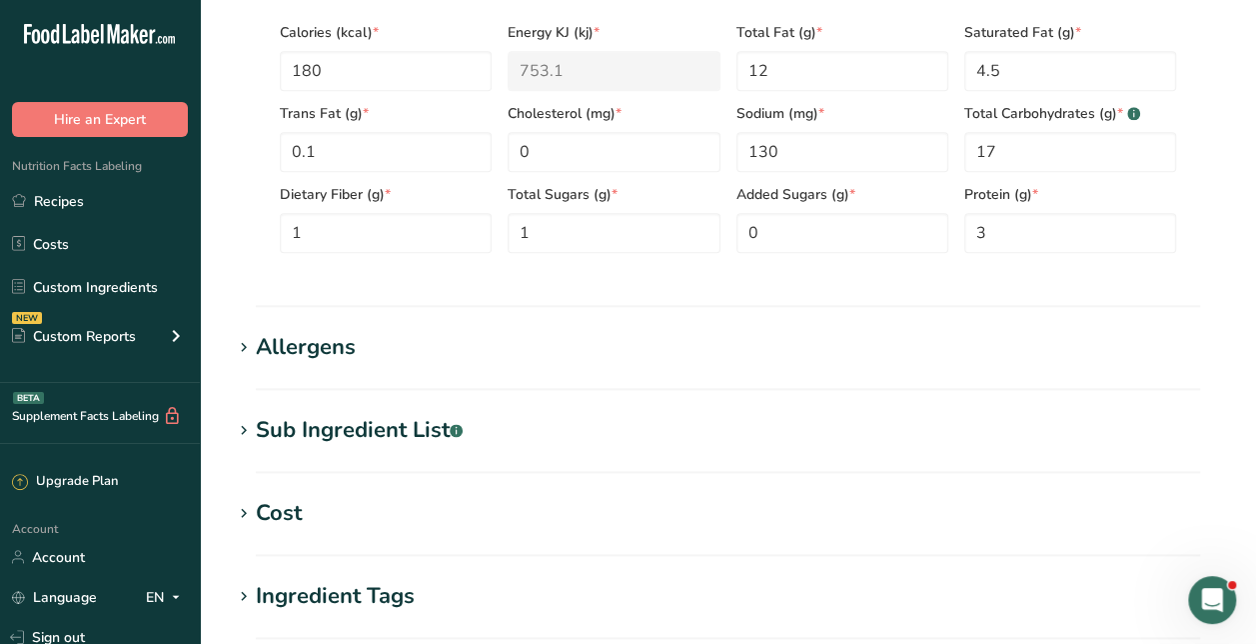
click at [238, 274] on div "Serving Size .a-a{fill:#347362;}.b-a{fill:#fff;} Add ingredient serving size * …" at bounding box center [728, 49] width 993 height 463
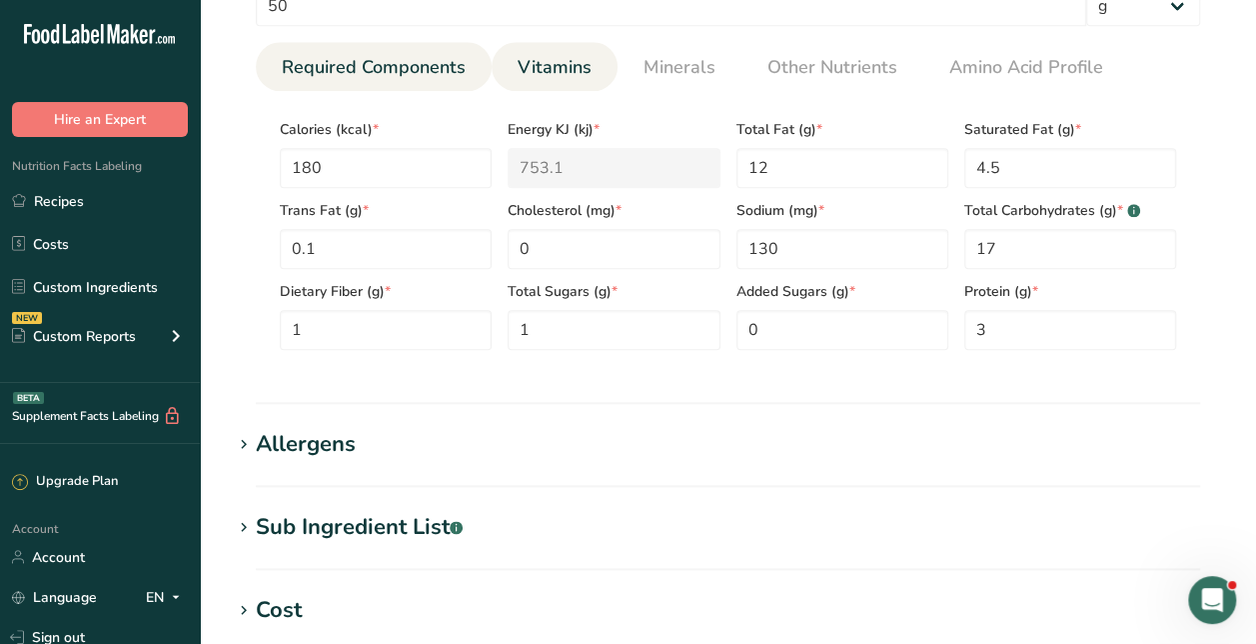
click at [565, 74] on span "Vitamins" at bounding box center [555, 67] width 74 height 27
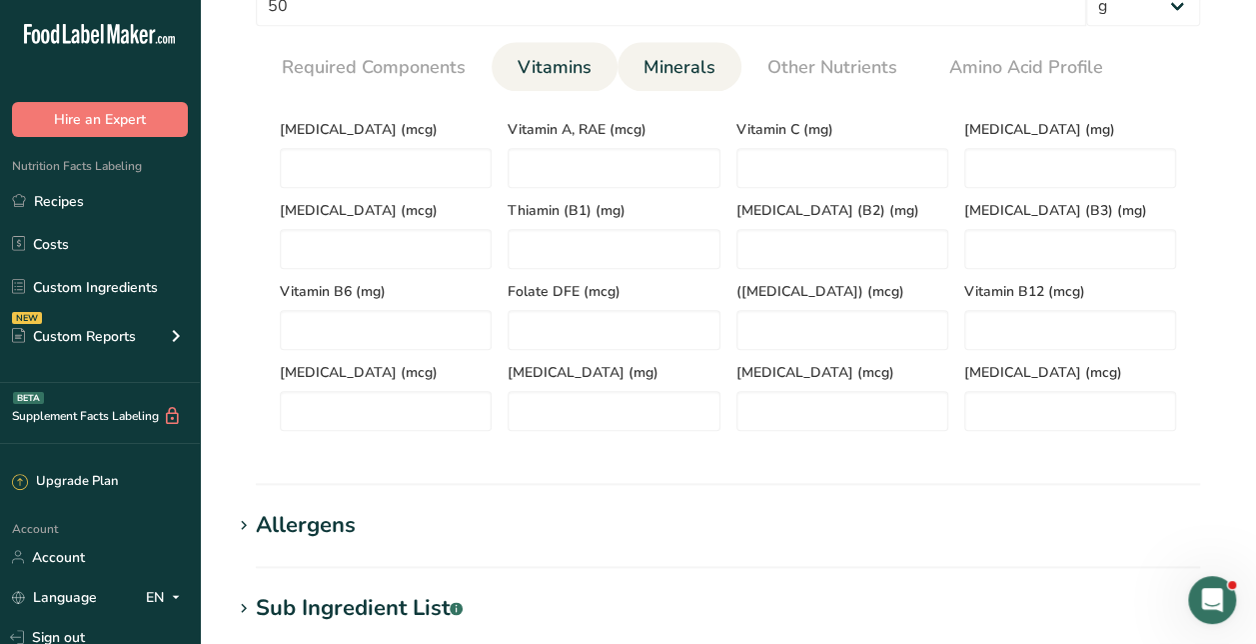
click at [628, 59] on li "Minerals" at bounding box center [680, 66] width 124 height 49
click at [696, 72] on span "Minerals" at bounding box center [680, 67] width 72 height 27
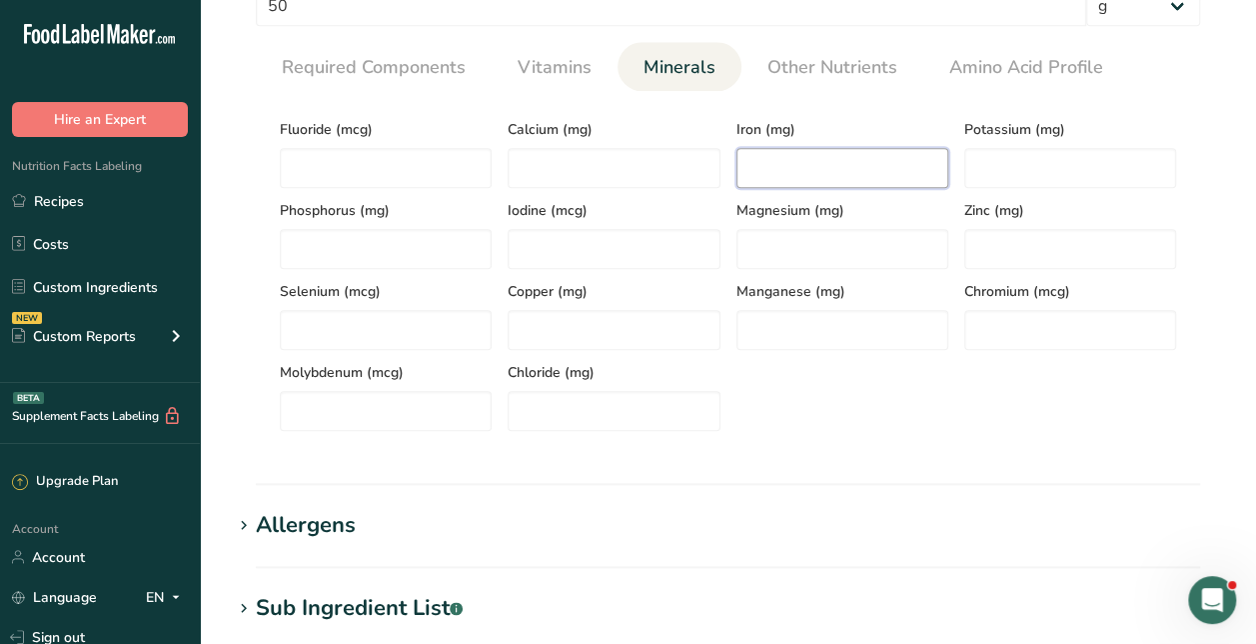
click at [768, 168] on input "number" at bounding box center [843, 168] width 212 height 40
type input "1.44"
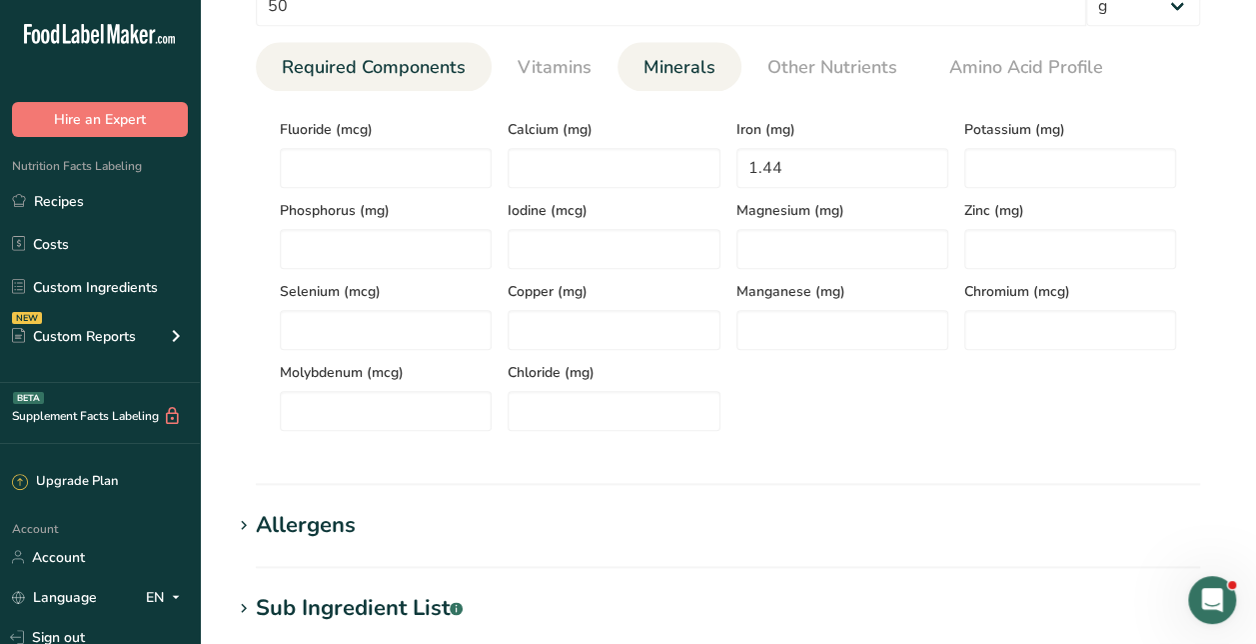
click at [442, 49] on link "Required Components" at bounding box center [374, 67] width 200 height 51
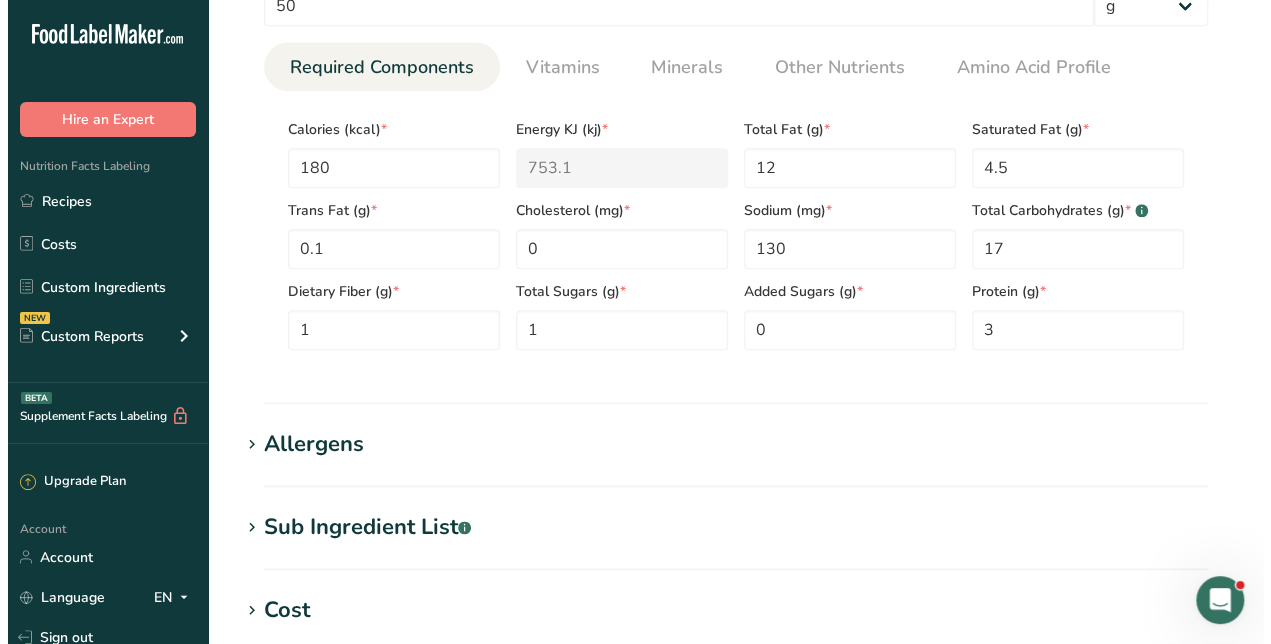
scroll to position [1001, 0]
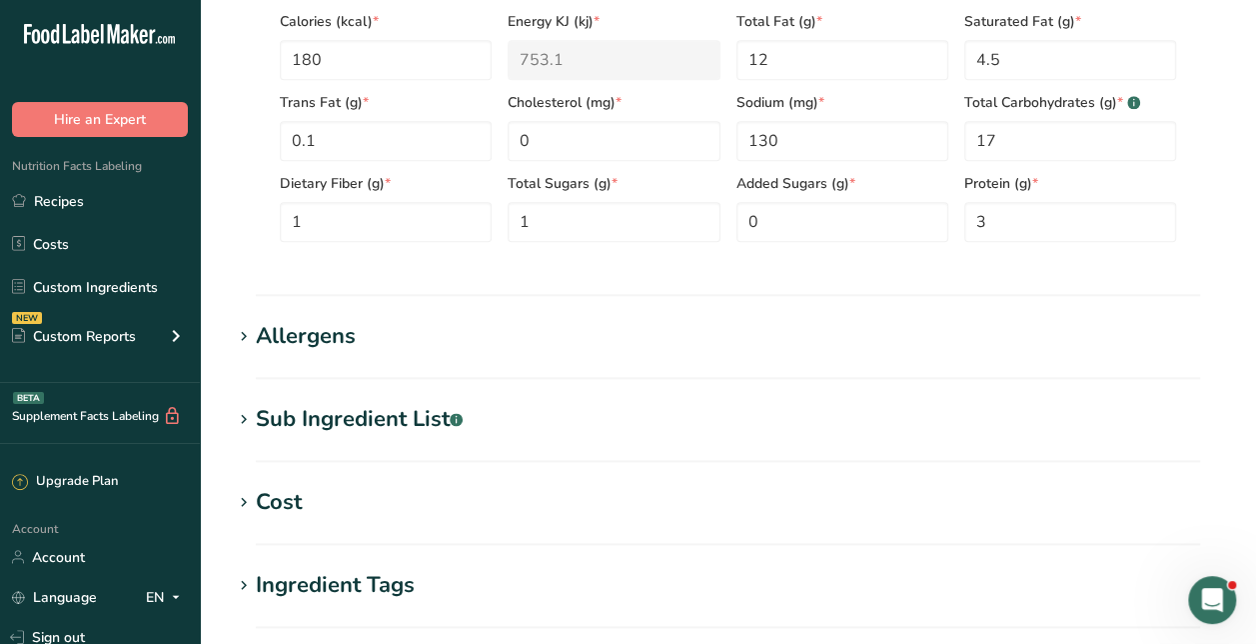
click at [372, 410] on div "Sub Ingredient List .a-a{fill:#347362;}.b-a{fill:#fff;}" at bounding box center [359, 419] width 207 height 33
click at [346, 462] on div "Translate" at bounding box center [728, 508] width 993 height 144
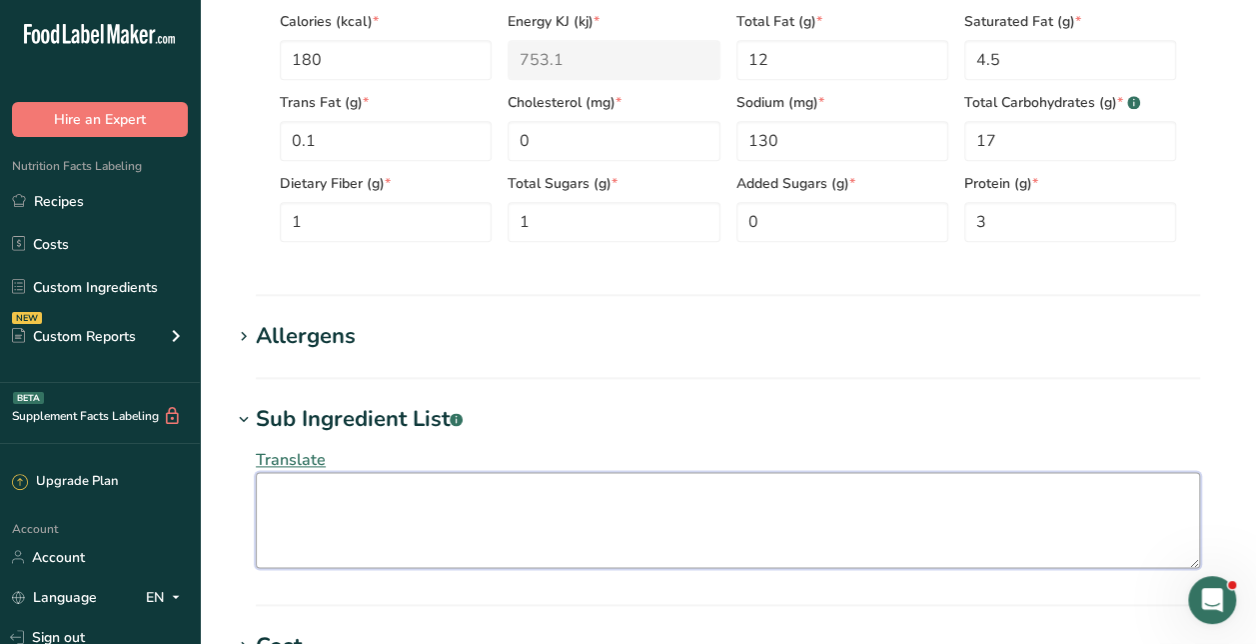
click at [342, 477] on textarea at bounding box center [728, 520] width 945 height 96
paste textarea "enriched wheat flour, modified palm oil, water, canola oil, sugar, vegetable mo…"
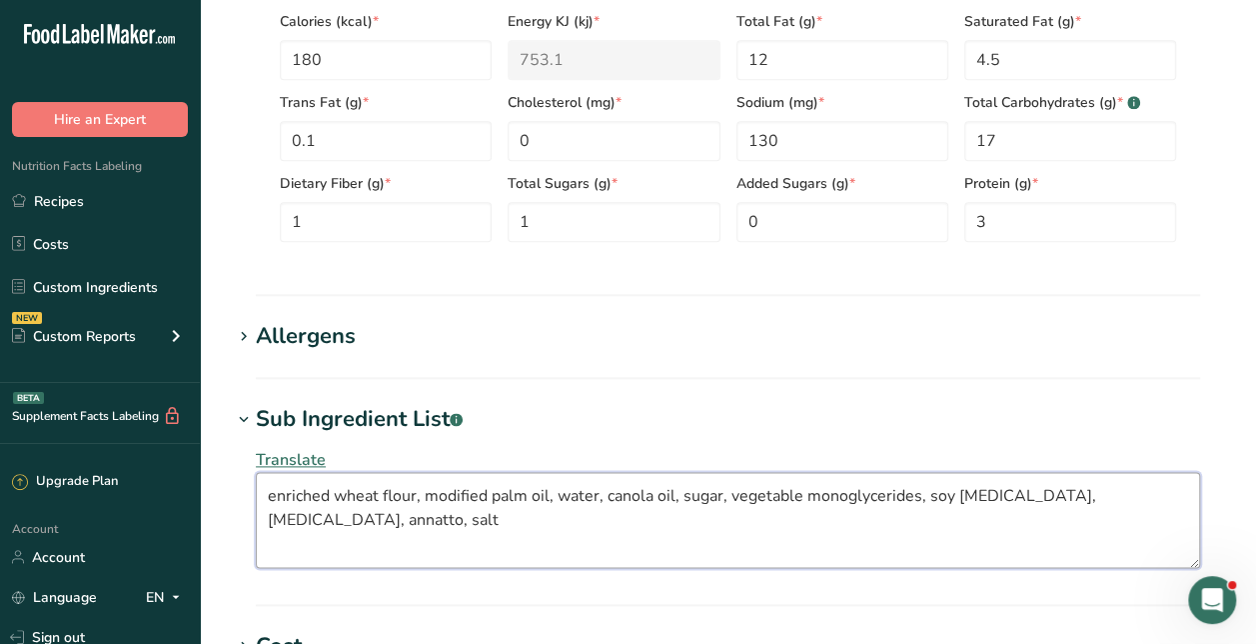
type textarea "enriched wheat flour, modified palm oil, water, canola oil, sugar, vegetable mo…"
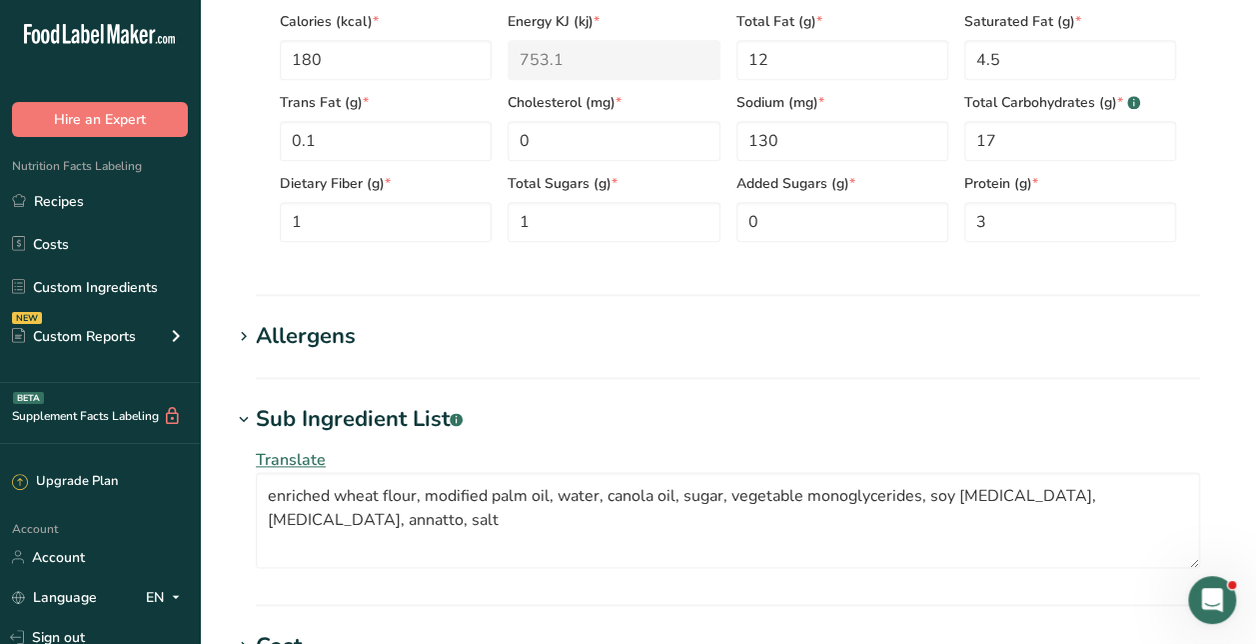
click at [288, 458] on span "Translate" at bounding box center [291, 460] width 70 height 22
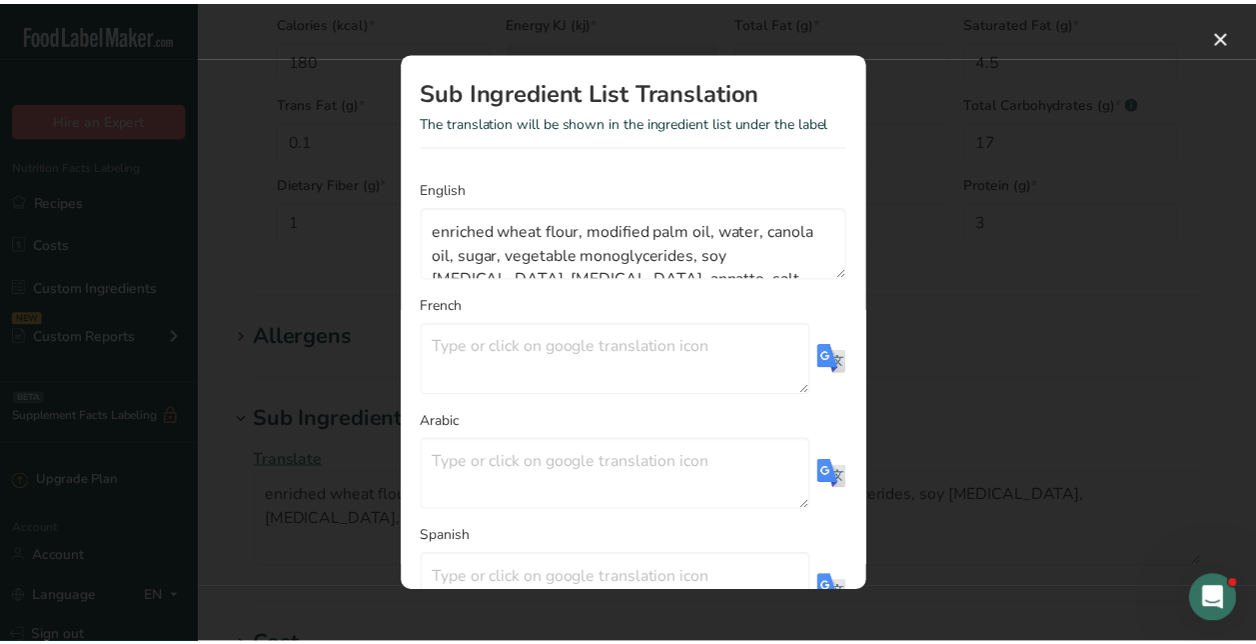
scroll to position [145, 0]
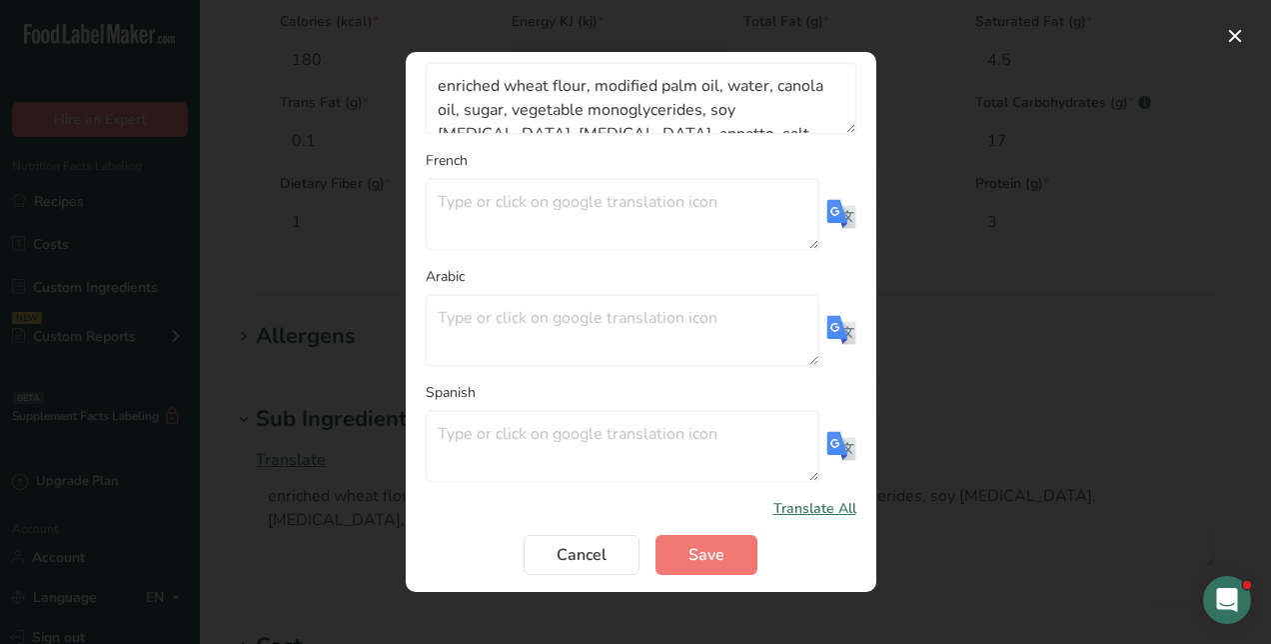
click at [826, 512] on span "Translate All" at bounding box center [815, 508] width 83 height 21
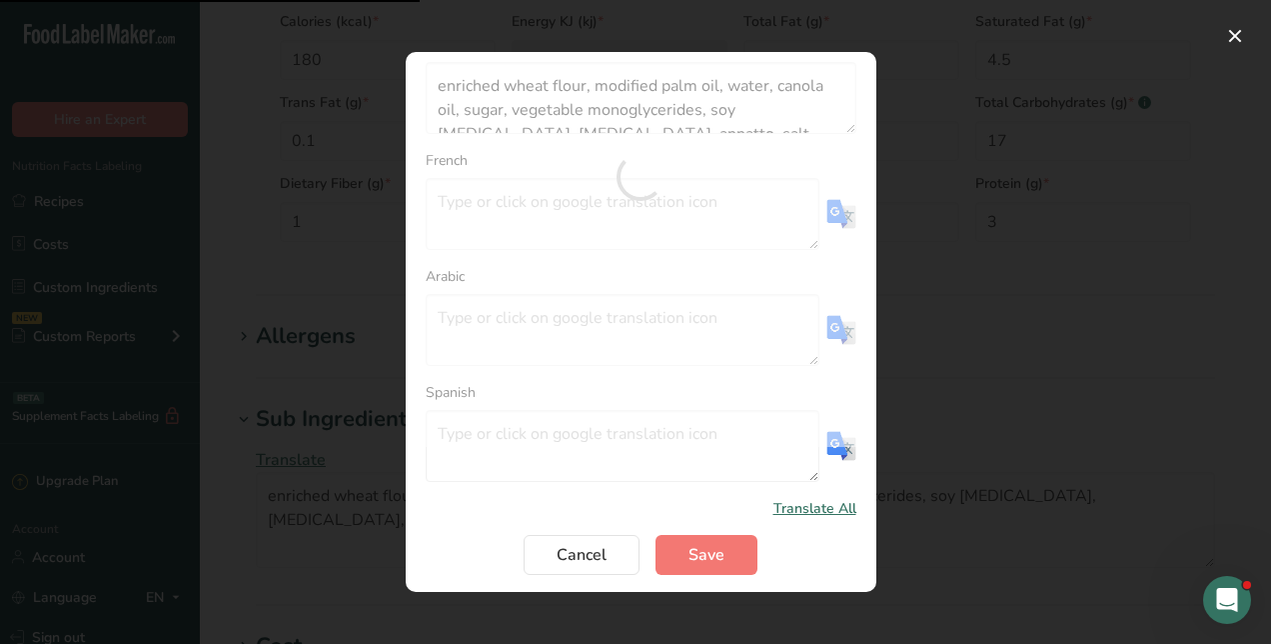
type textarea "farine de blé enrichie, huile [PERSON_NAME] modifiée, eau, huile de canola, suc…"
type textarea "دقيق قمح مدعم، زيت نخيل معدل، ماء، زيت كانولا، سكر، أحادي جليسريد نباتي، ليسيثي…"
type textarea "Harina [PERSON_NAME] enriquecida, aceite [PERSON_NAME] modificado, agua, aceite…"
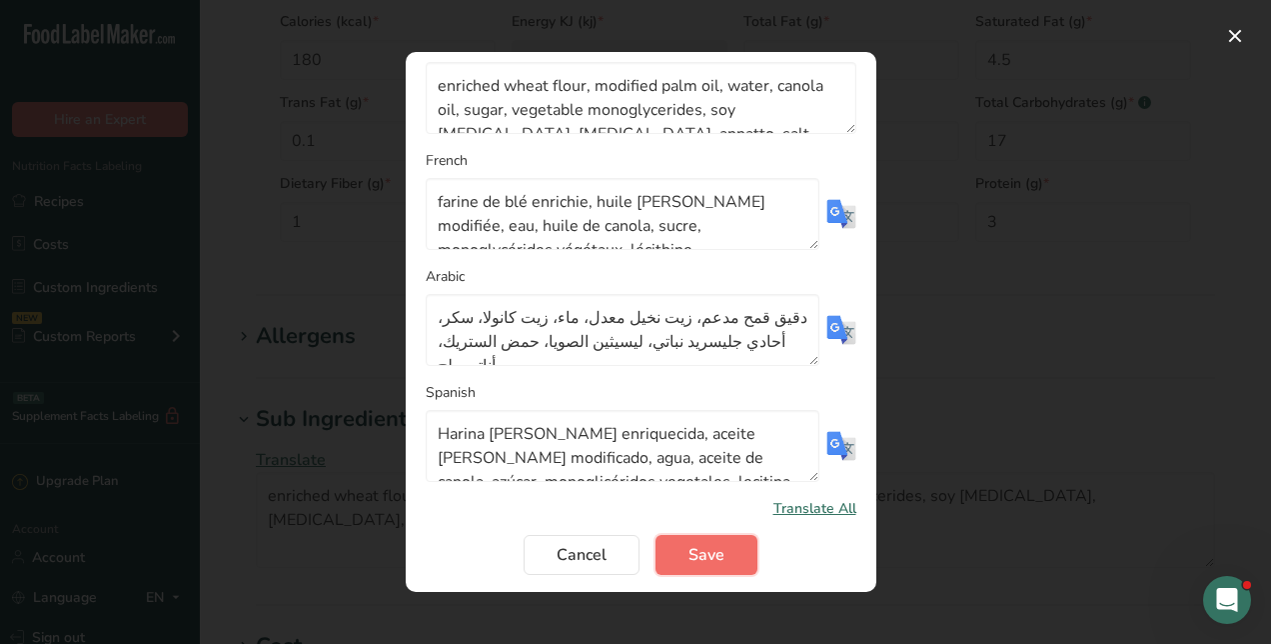
click at [706, 553] on span "Save" at bounding box center [707, 555] width 36 height 24
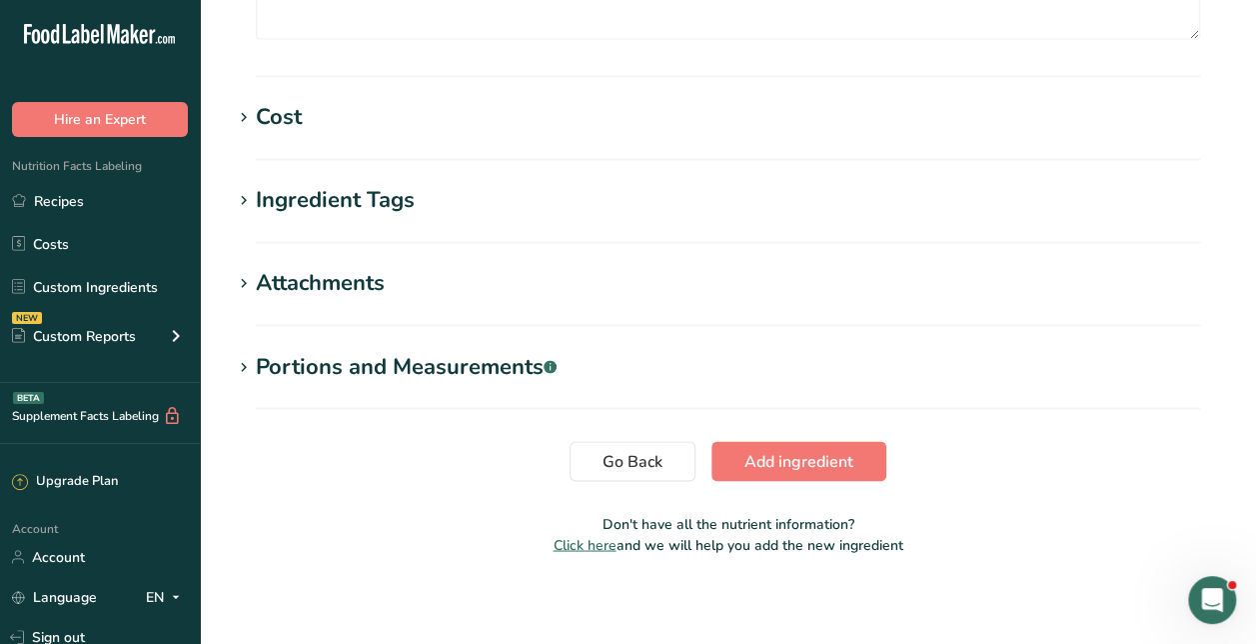
scroll to position [1535, 0]
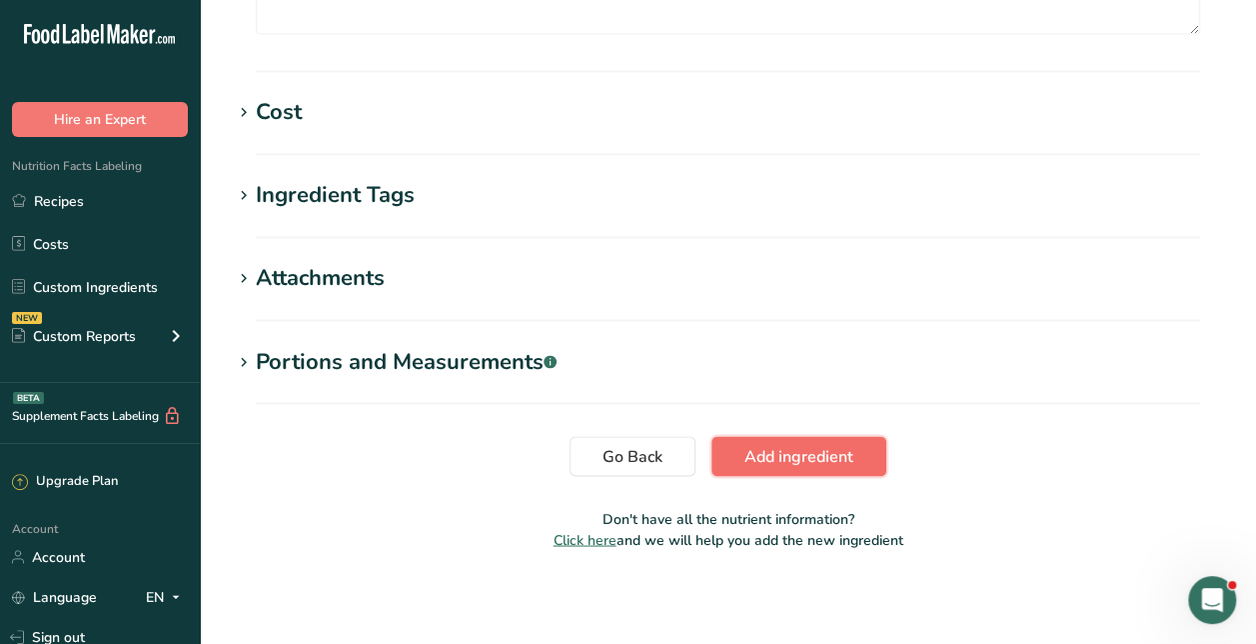
click at [831, 439] on button "Add ingredient" at bounding box center [799, 456] width 175 height 40
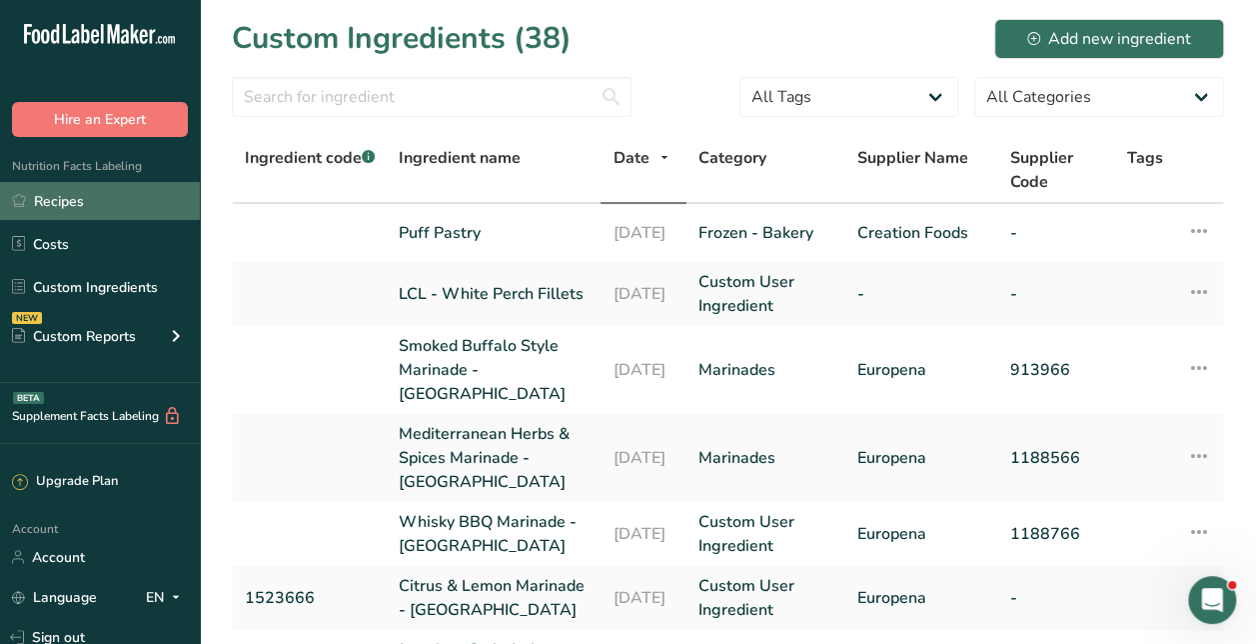
click at [54, 194] on link "Recipes" at bounding box center [100, 201] width 200 height 38
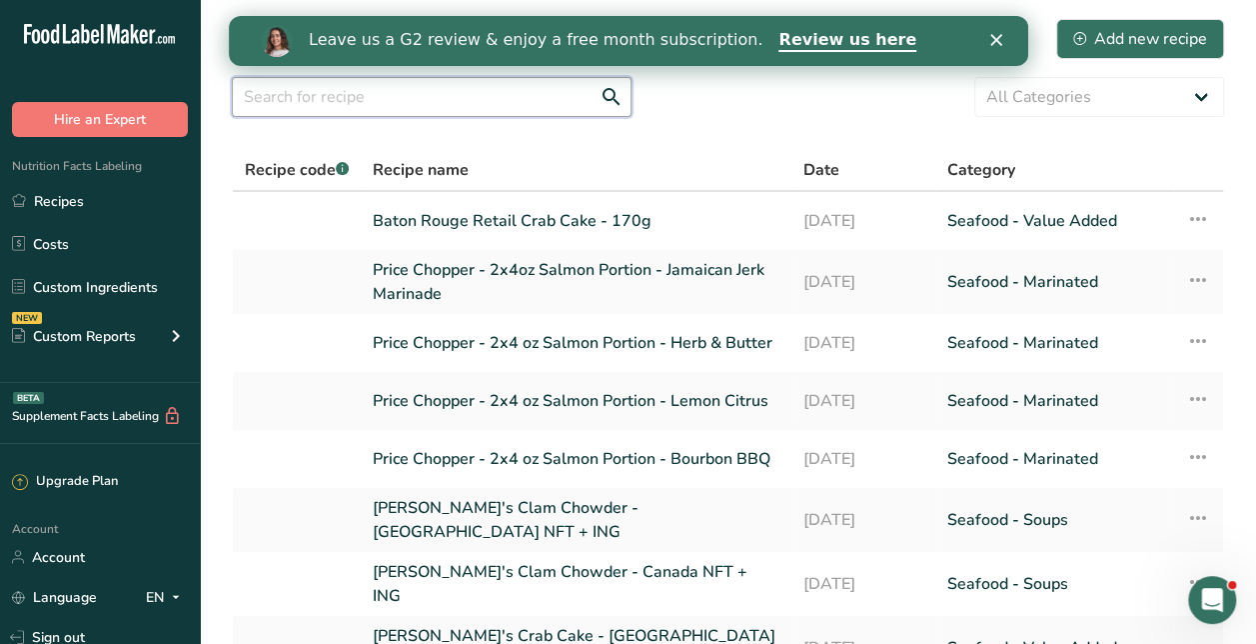
click at [486, 110] on input "text" at bounding box center [432, 97] width 400 height 40
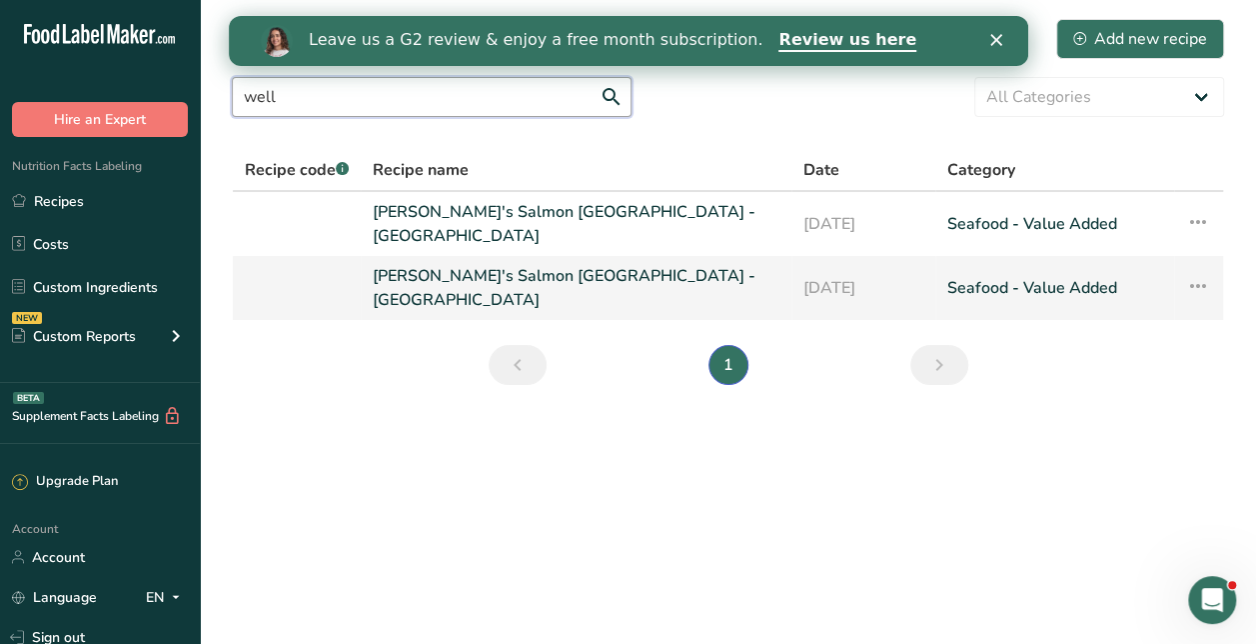
type input "well"
click at [506, 278] on link "[PERSON_NAME]'s Salmon [GEOGRAPHIC_DATA] - [GEOGRAPHIC_DATA]" at bounding box center [576, 288] width 407 height 48
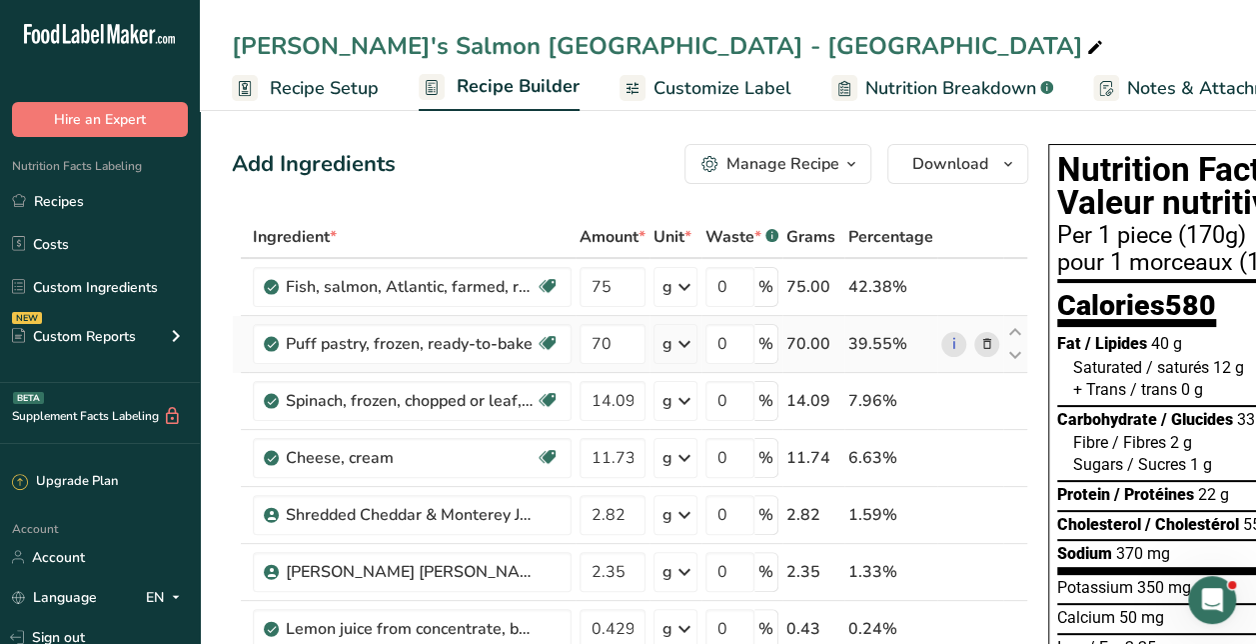
click at [984, 347] on icon at bounding box center [988, 344] width 14 height 21
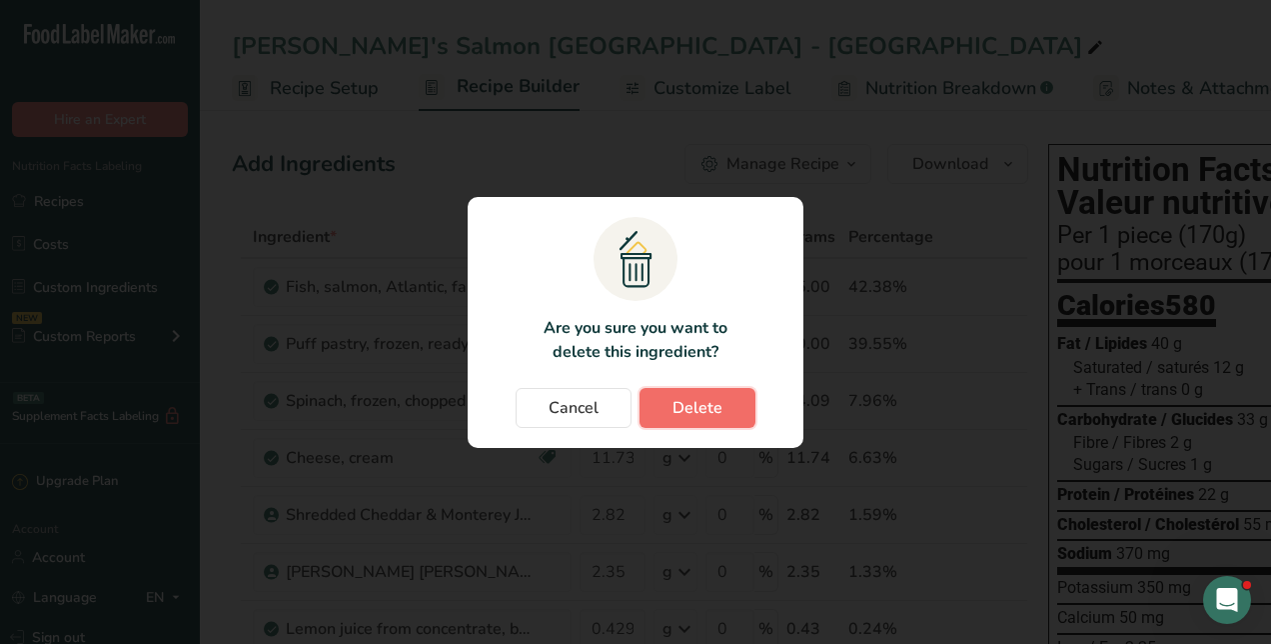
click at [696, 396] on span "Delete" at bounding box center [698, 408] width 50 height 24
type input "14.09"
type input "11.739999"
type input "2.82"
type input "2.35"
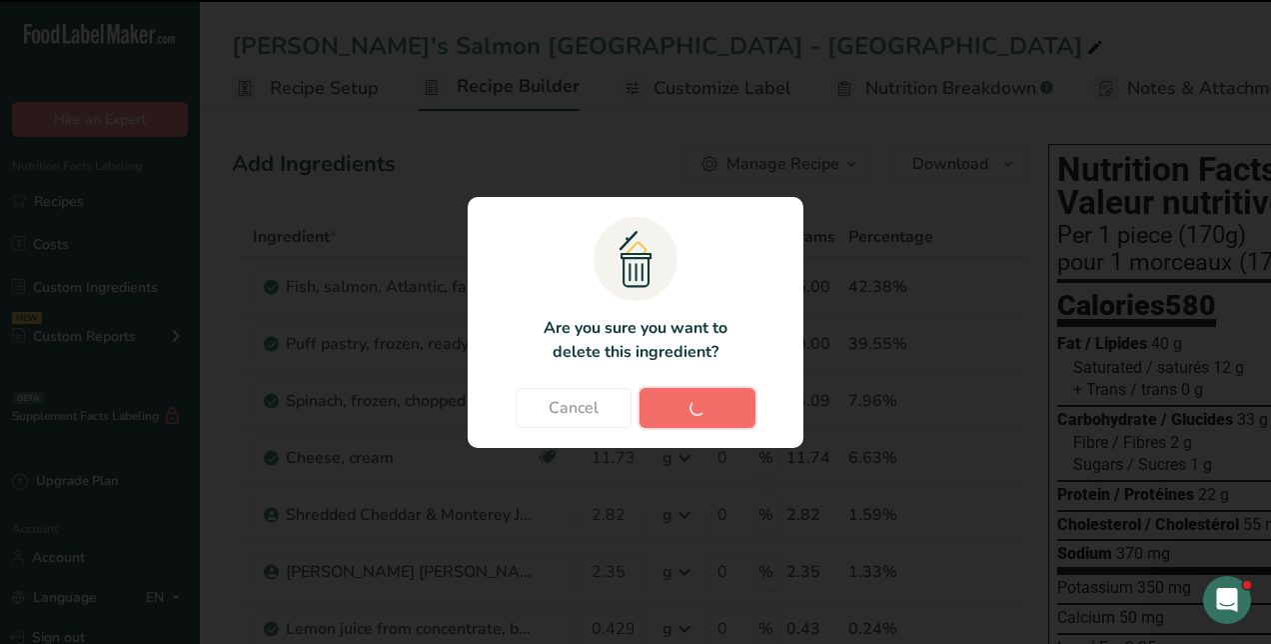
type input "0.429999"
type input "0.23"
type input "0.11"
type input "0.079995"
type input "0.08"
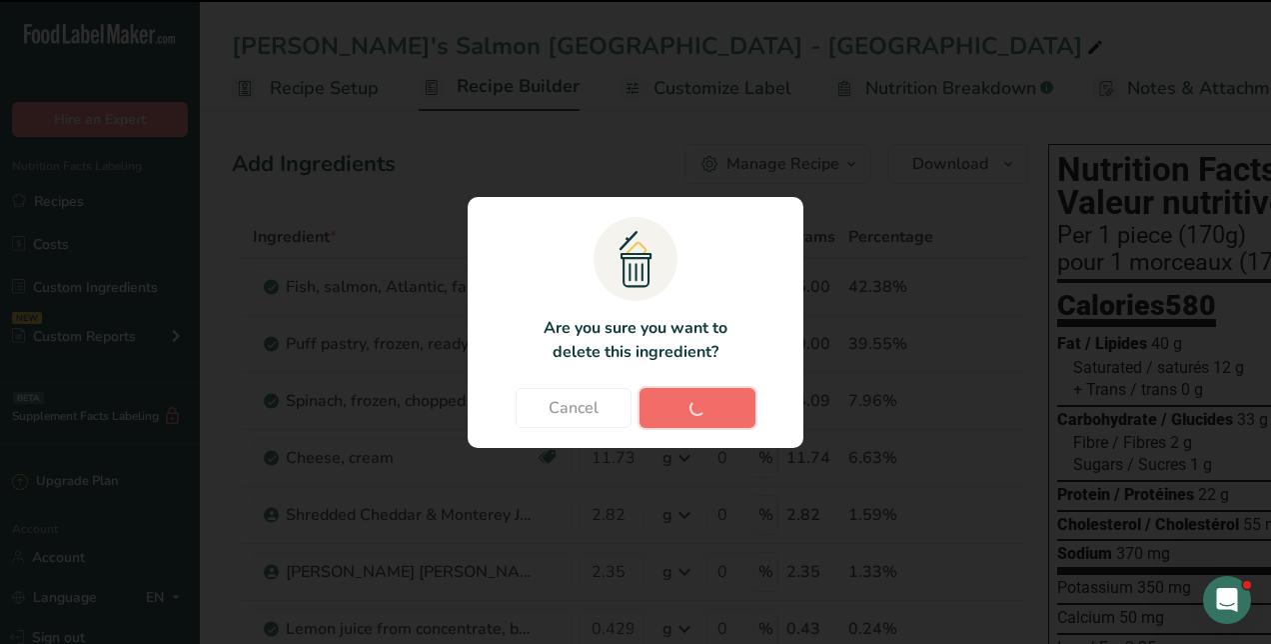
type input "0.039999"
type input "0.01"
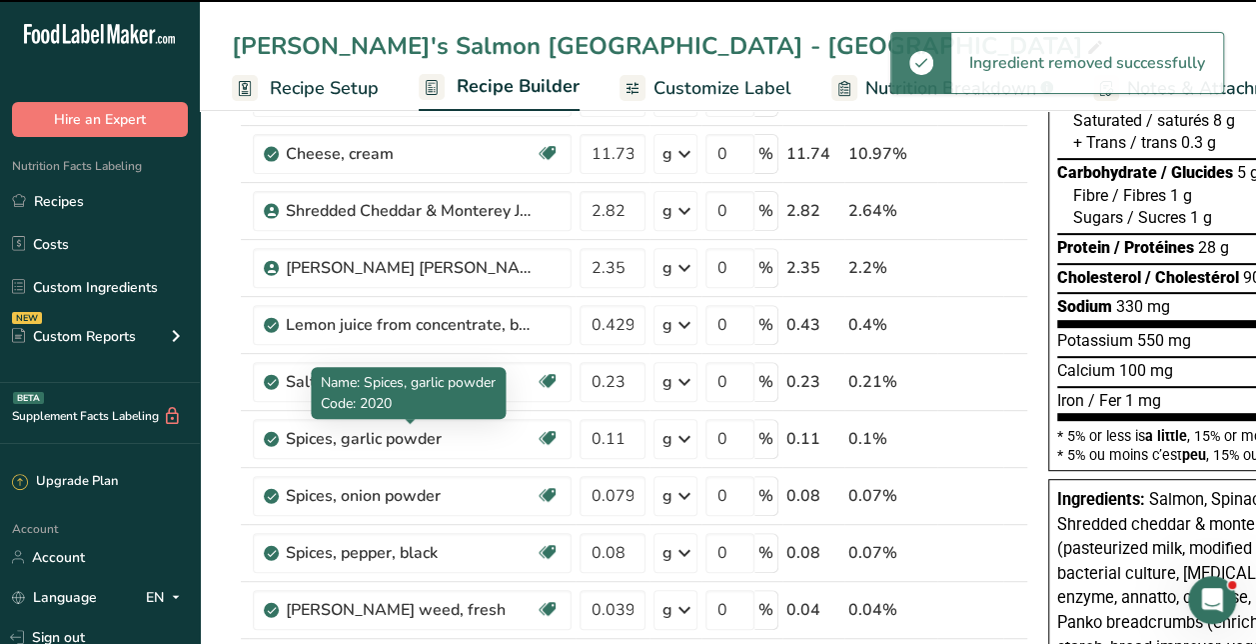
scroll to position [687, 0]
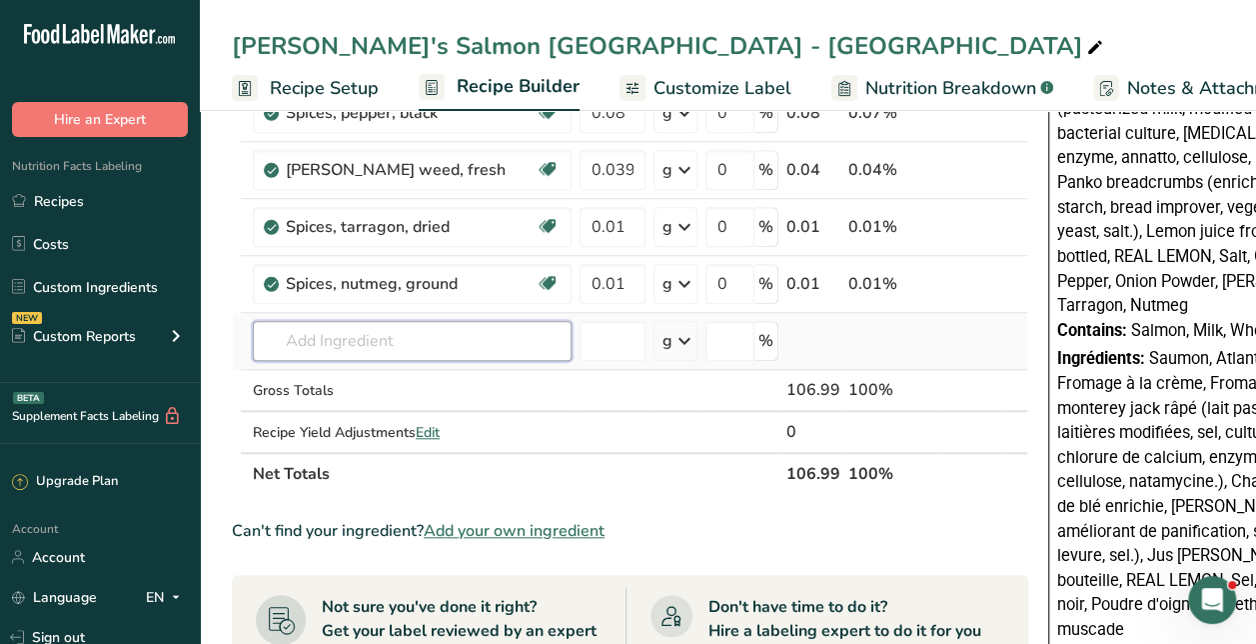
click at [378, 343] on input "text" at bounding box center [412, 341] width 319 height 40
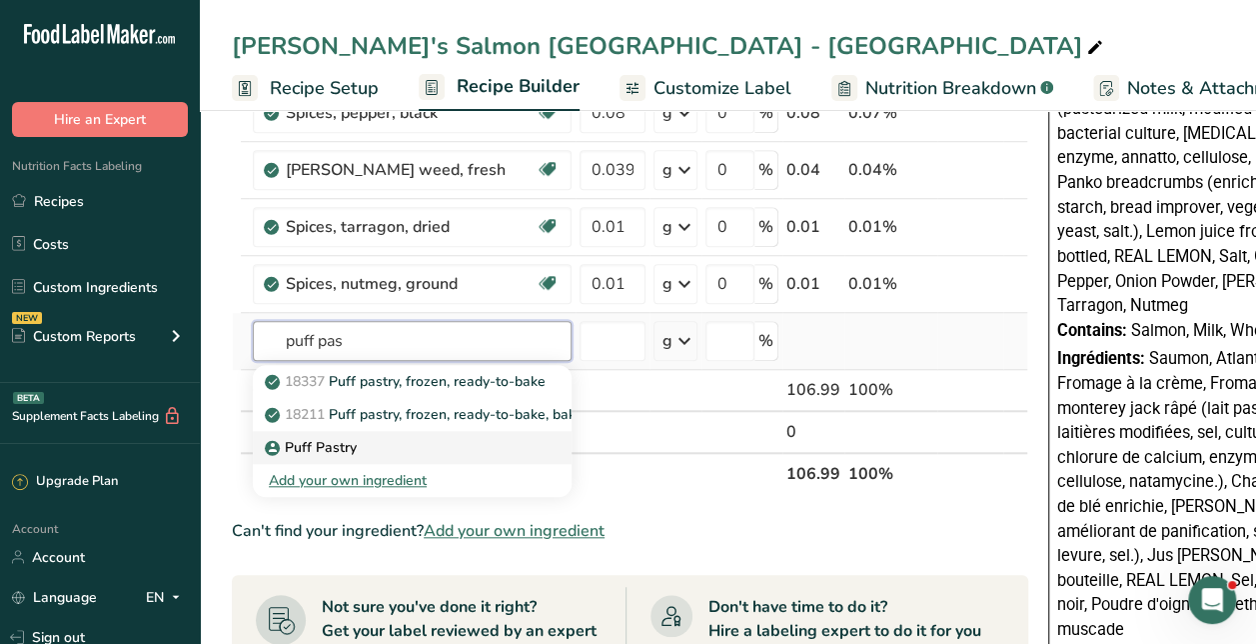
type input "puff pas"
click at [358, 437] on div "Puff Pastry" at bounding box center [396, 447] width 255 height 21
type input "Puff Pastry"
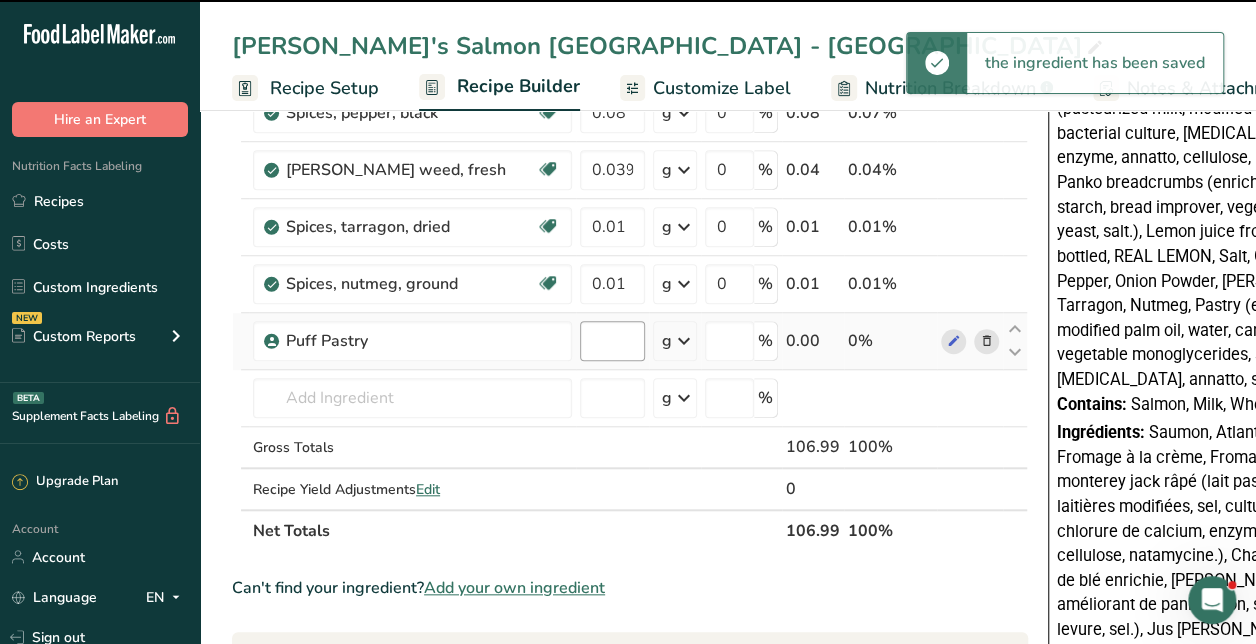
type input "0"
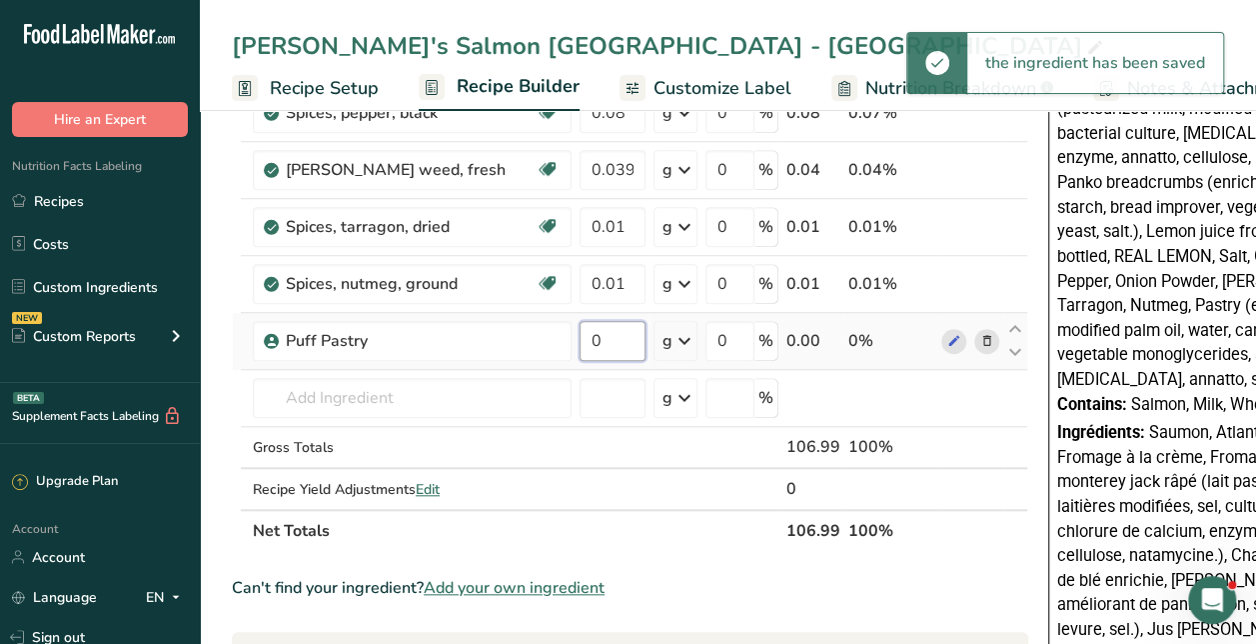
click at [609, 326] on input "0" at bounding box center [613, 341] width 66 height 40
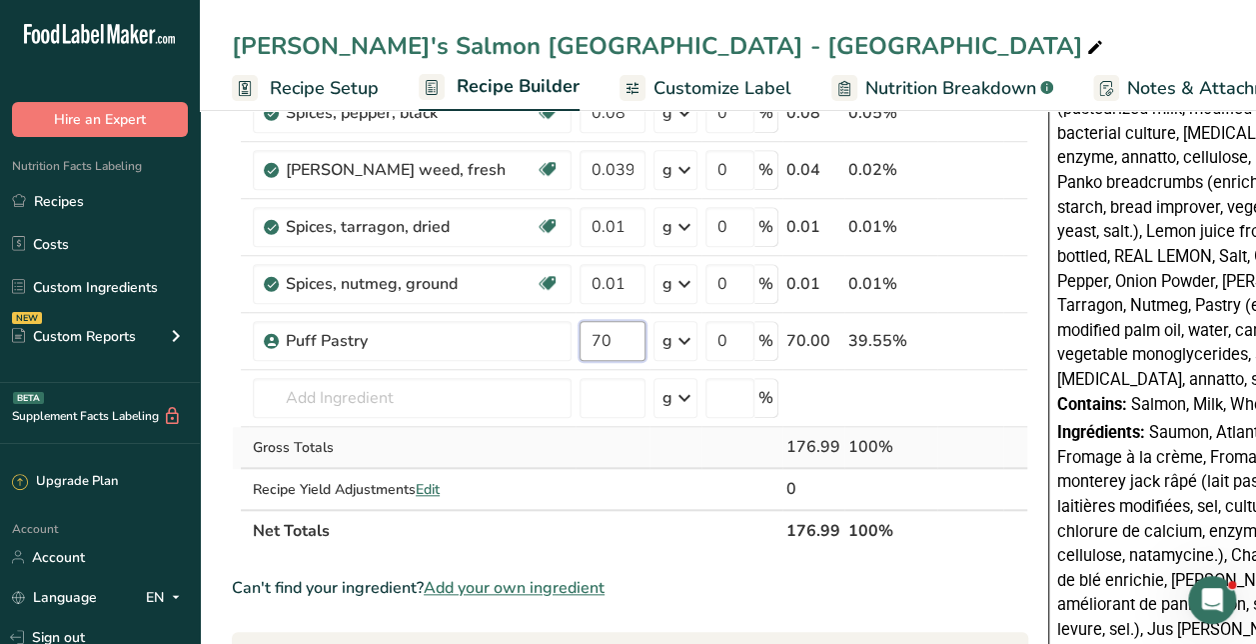
type input "70"
click at [734, 438] on div "Ingredient * Amount * Unit * Waste * .a-a{fill:#347362;}.b-a{fill:#fff;} Grams …" at bounding box center [630, 40] width 797 height 1022
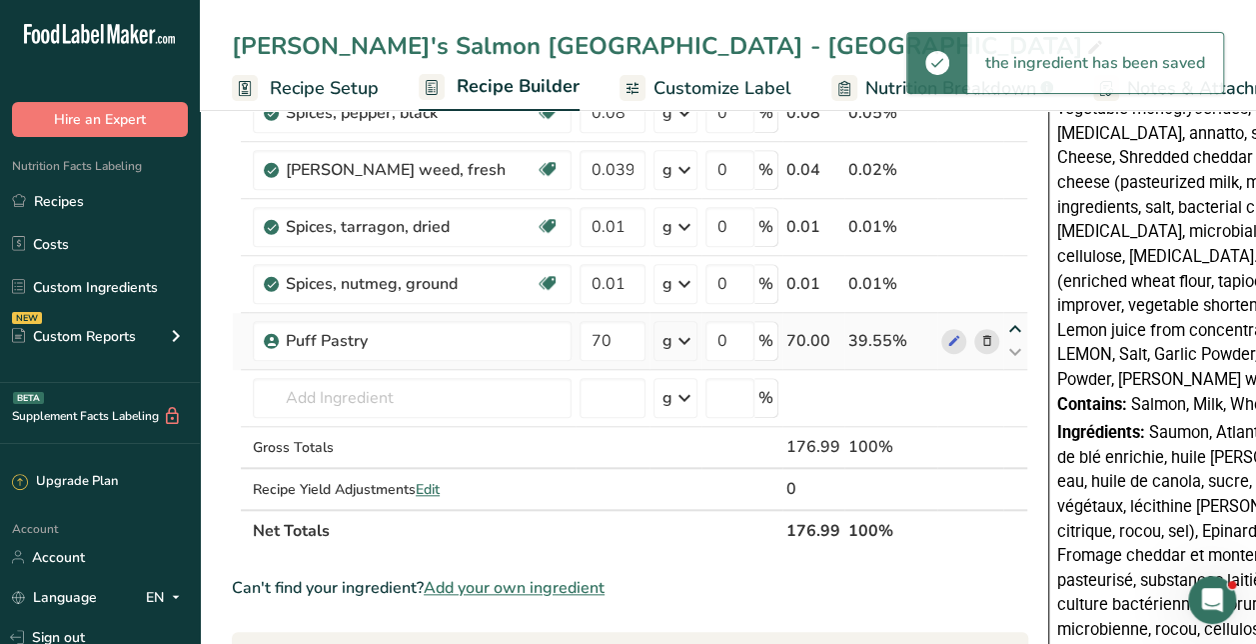
click at [1011, 326] on icon at bounding box center [1015, 329] width 24 height 15
type input "70"
type input "0.01"
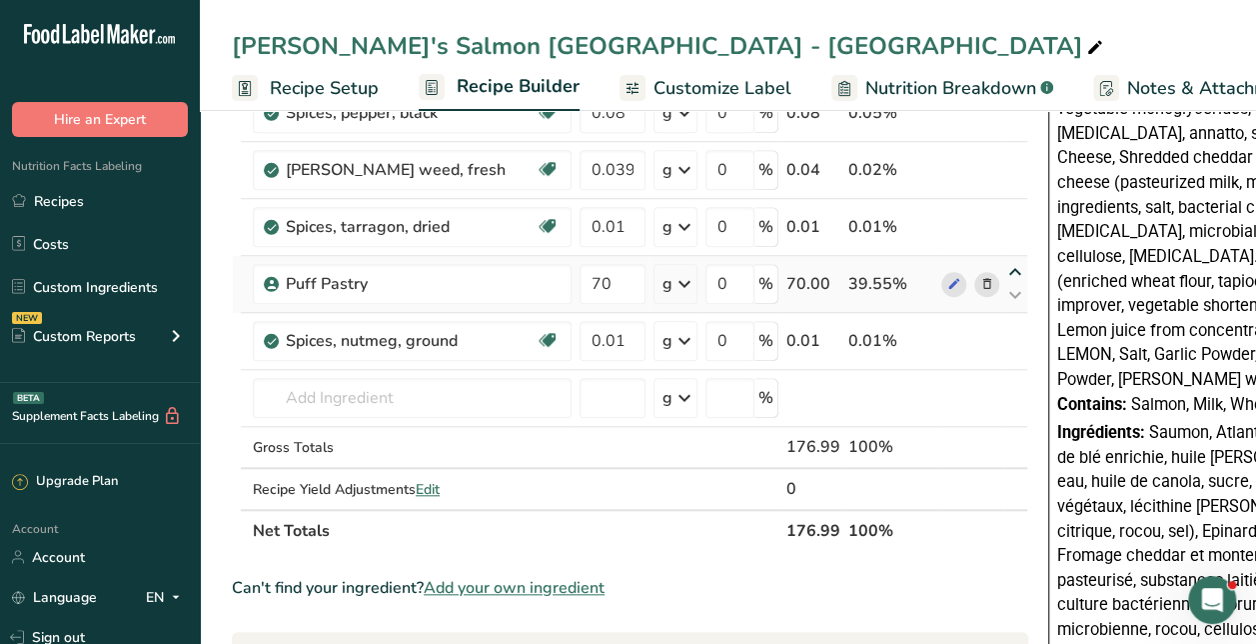
click at [1013, 268] on icon at bounding box center [1015, 272] width 24 height 15
type input "70"
type input "0.01"
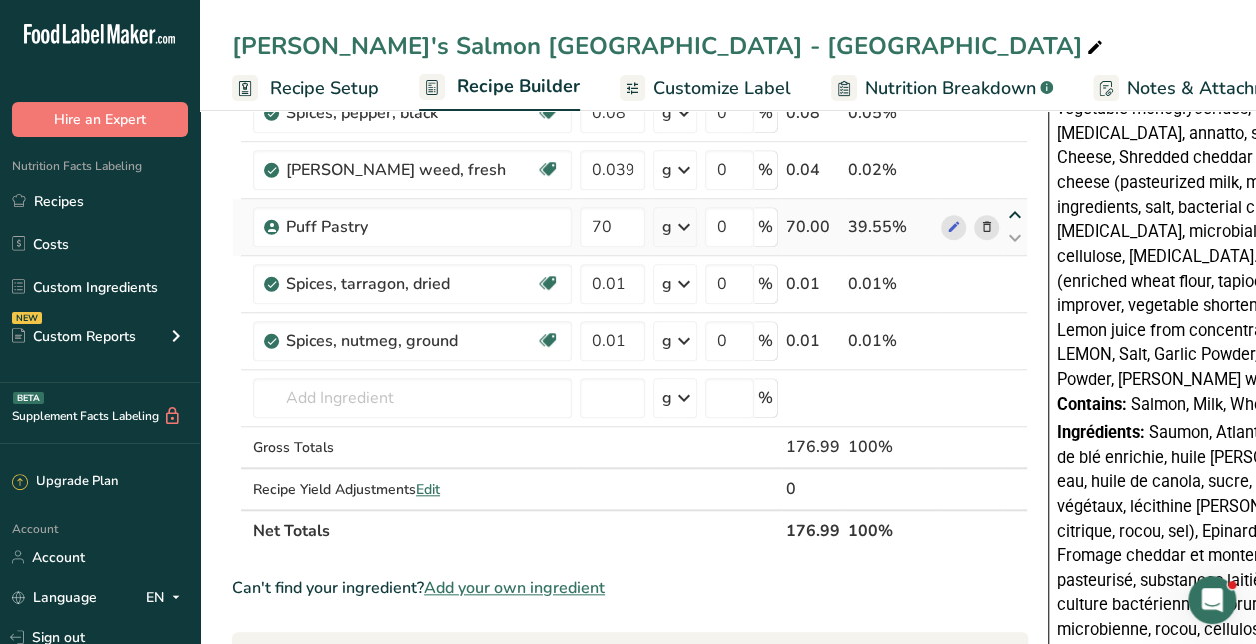
click at [1005, 212] on icon at bounding box center [1015, 215] width 24 height 15
type input "70"
type input "0.039999"
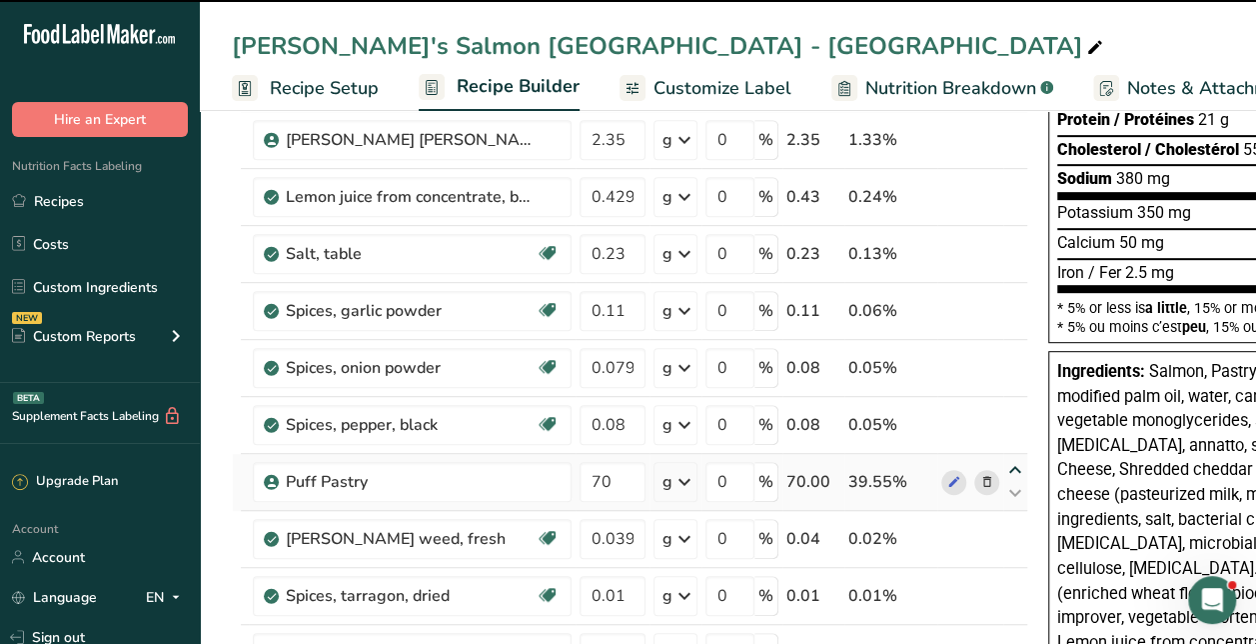
scroll to position [222, 0]
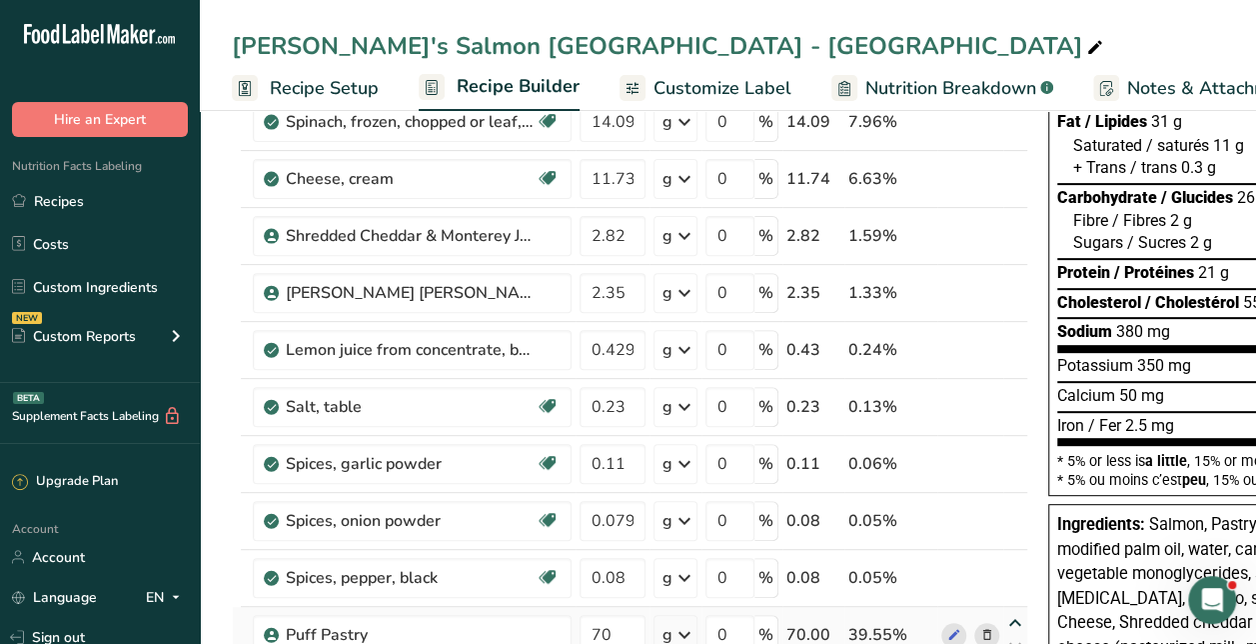
click at [1010, 616] on icon at bounding box center [1015, 623] width 24 height 15
type input "70"
type input "0.08"
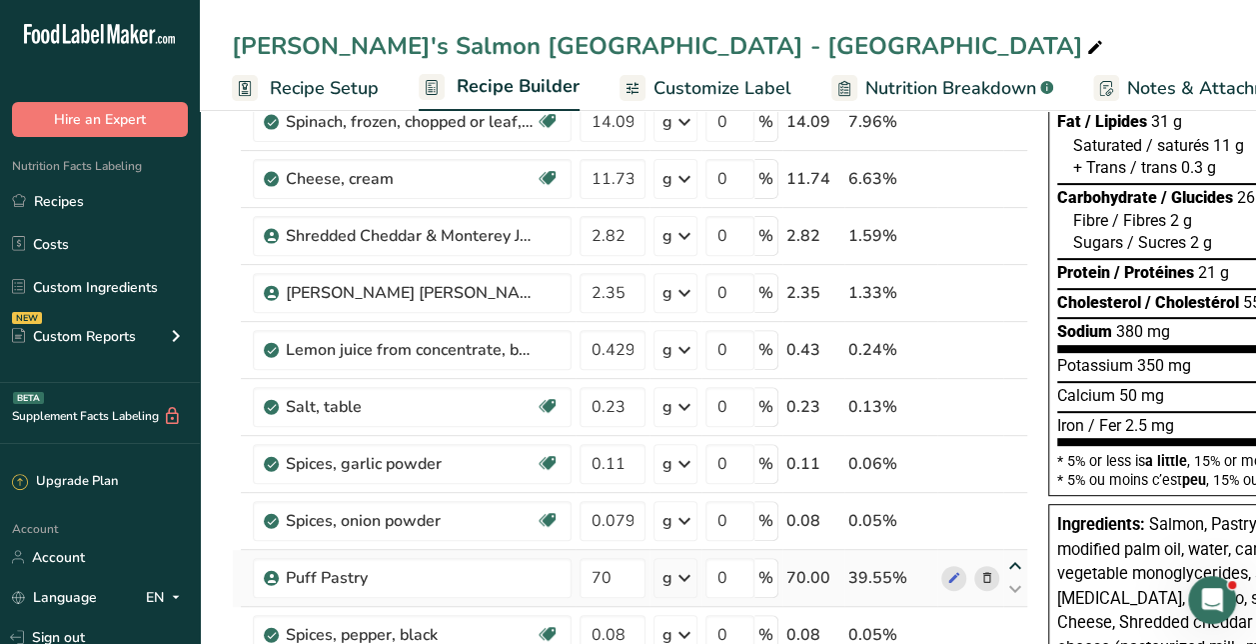
click at [1009, 565] on icon at bounding box center [1015, 566] width 24 height 15
type input "70"
type input "0.079995"
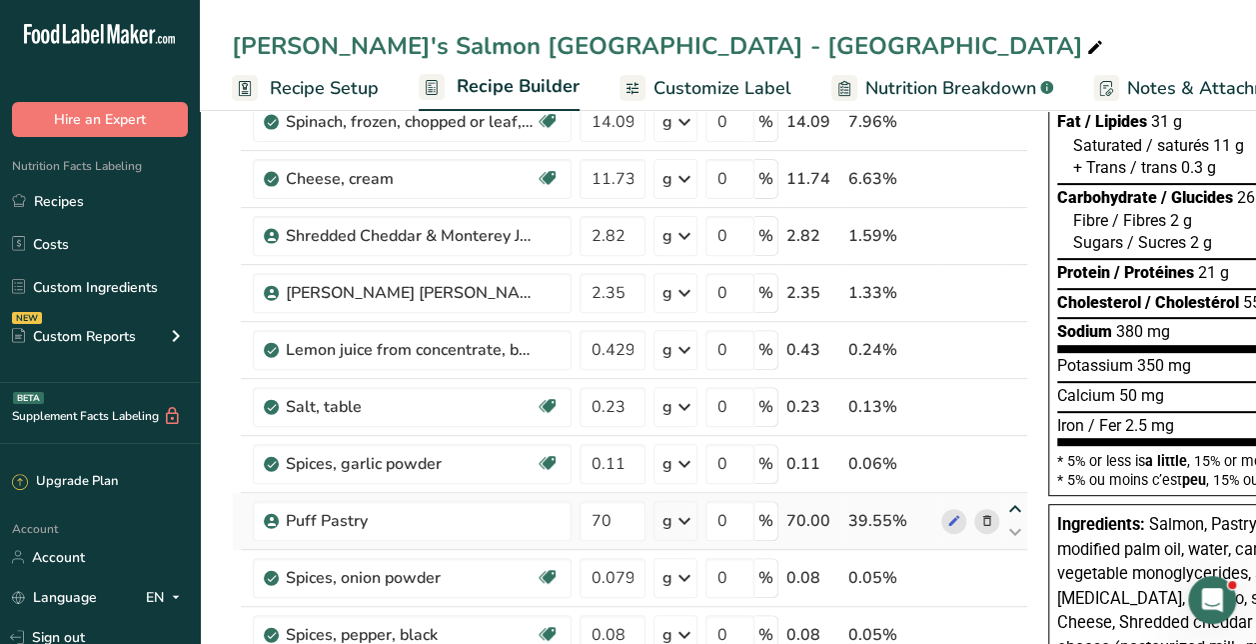
click at [1007, 504] on icon at bounding box center [1015, 509] width 24 height 15
type input "70"
type input "0.11"
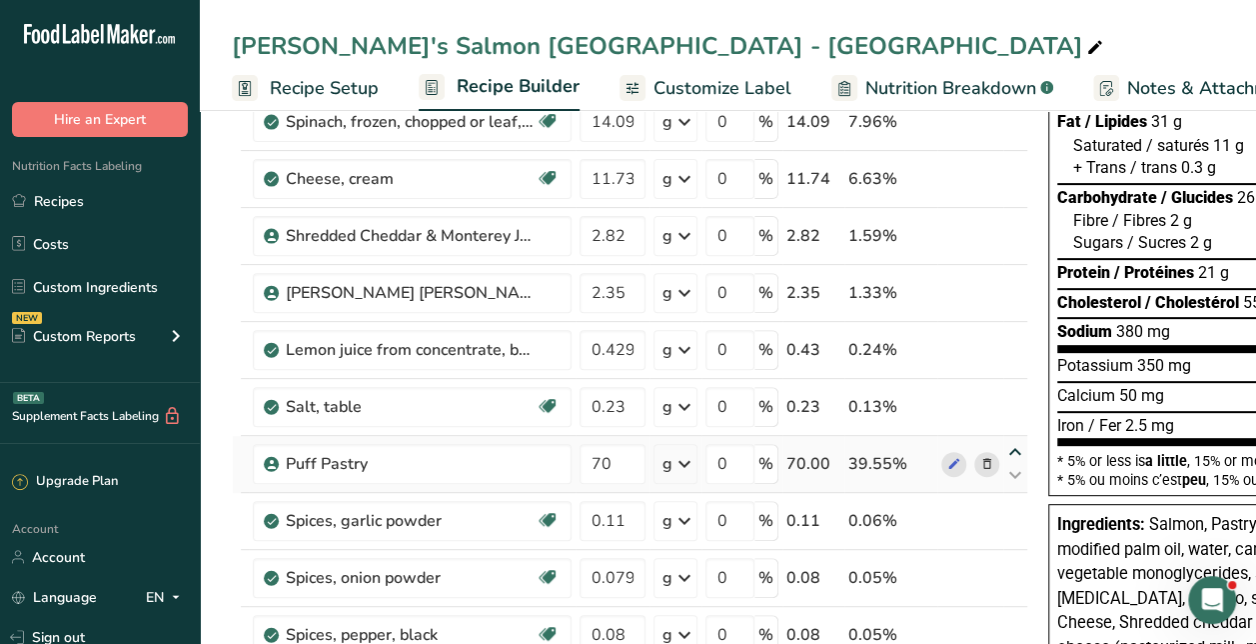
click at [1009, 449] on icon at bounding box center [1015, 452] width 24 height 15
type input "70"
type input "0.23"
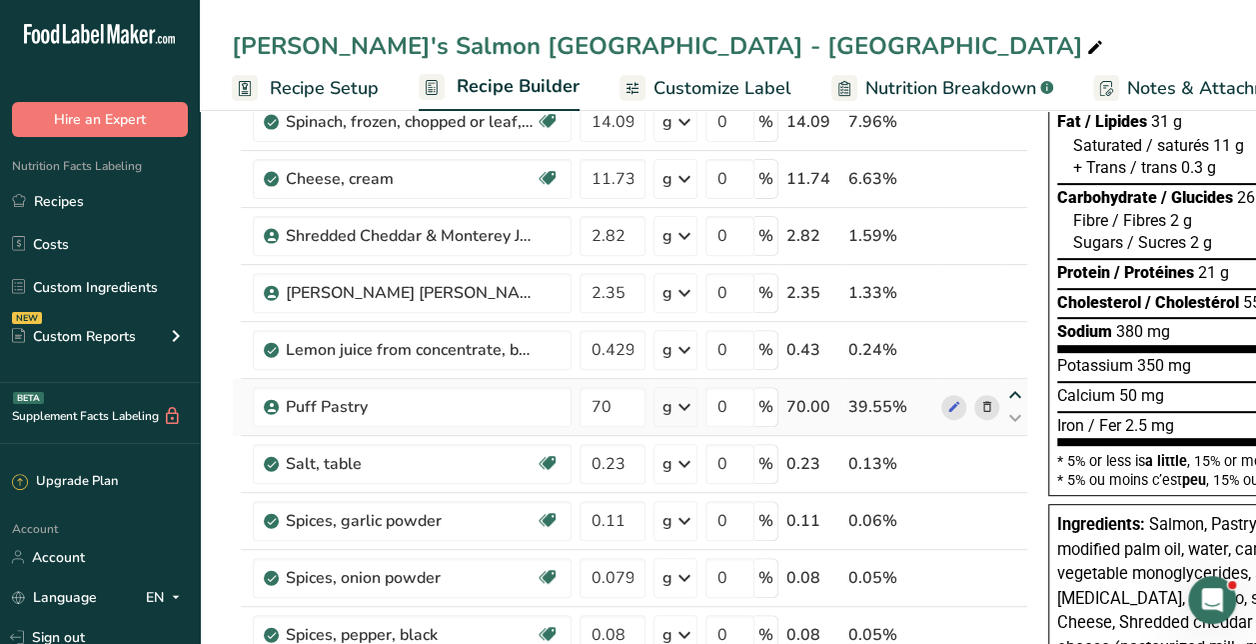
click at [1006, 392] on icon at bounding box center [1015, 395] width 24 height 15
type input "70"
type input "0.429999"
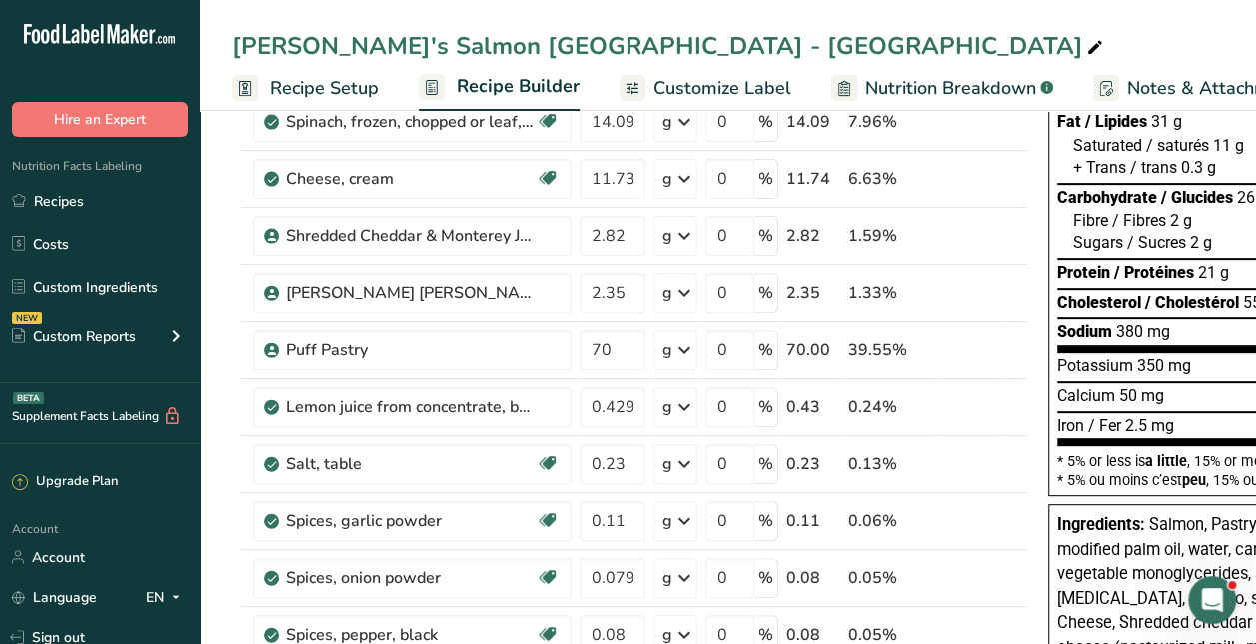
click at [1009, 332] on icon at bounding box center [1015, 338] width 24 height 15
type input "70"
type input "2.35"
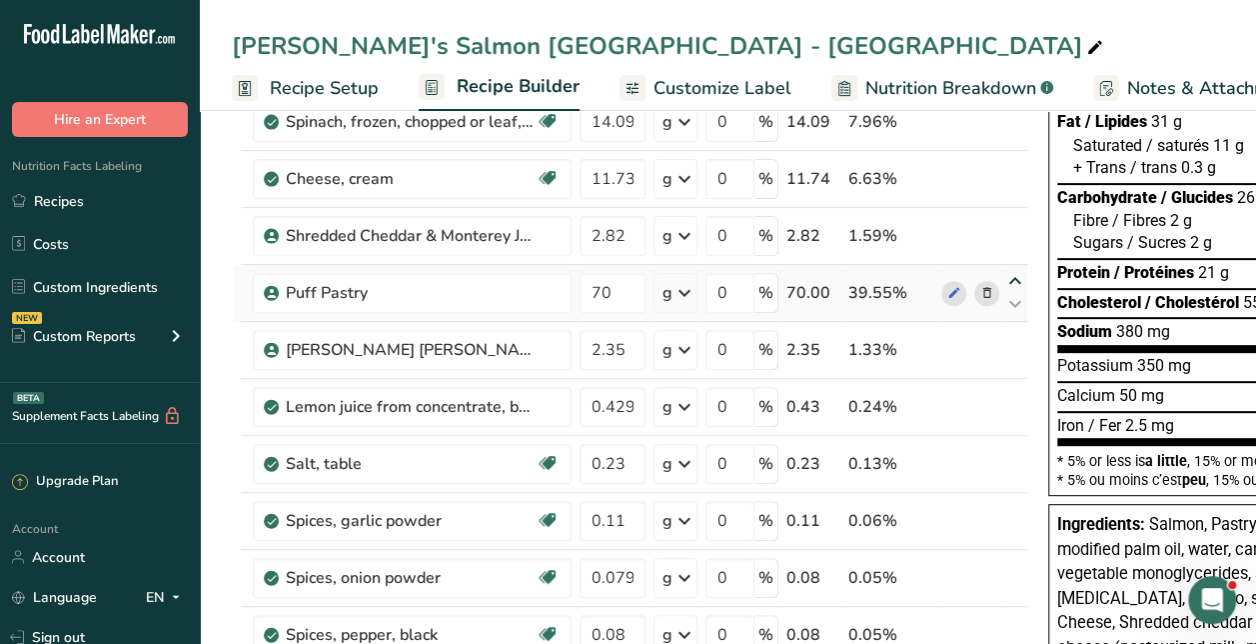
click at [1007, 274] on icon at bounding box center [1015, 281] width 24 height 15
type input "70"
type input "2.82"
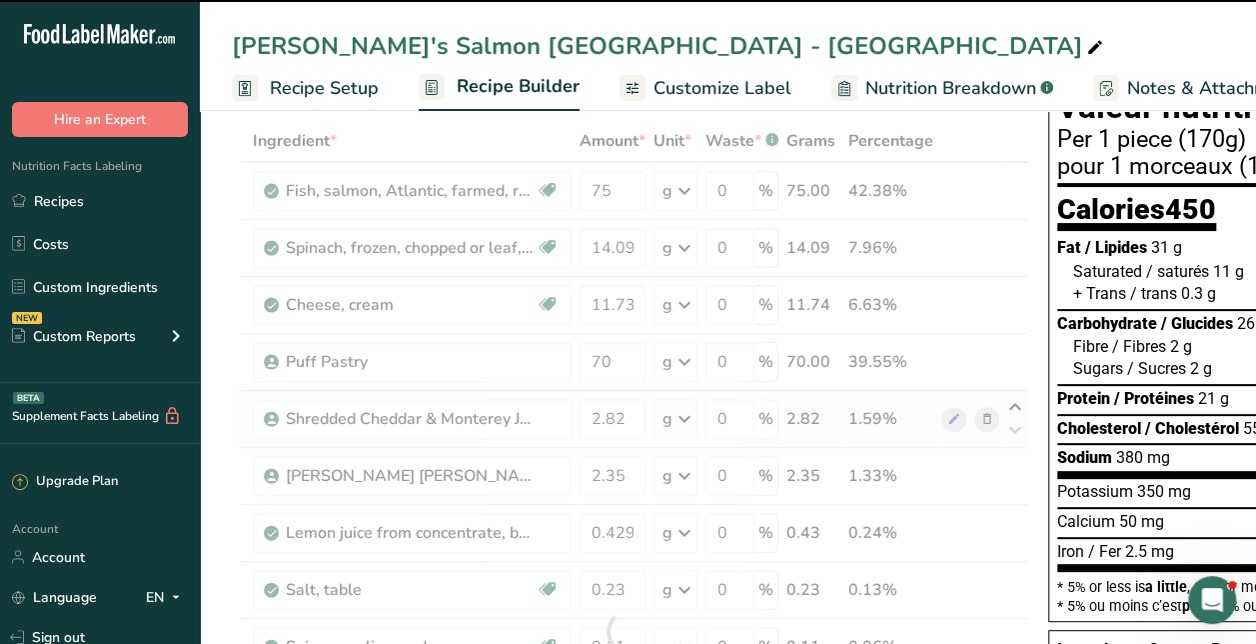
scroll to position [9, 0]
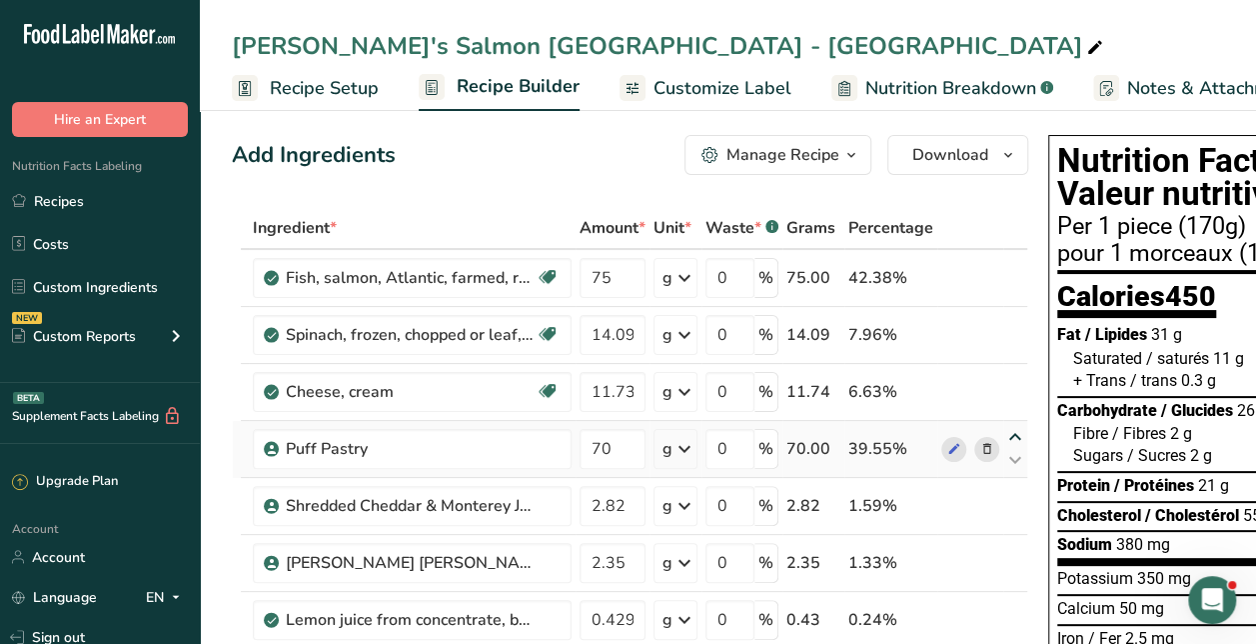
click at [1007, 437] on icon at bounding box center [1015, 437] width 24 height 15
type input "70"
type input "11.739999"
click at [1016, 379] on icon at bounding box center [1015, 380] width 24 height 15
type input "70"
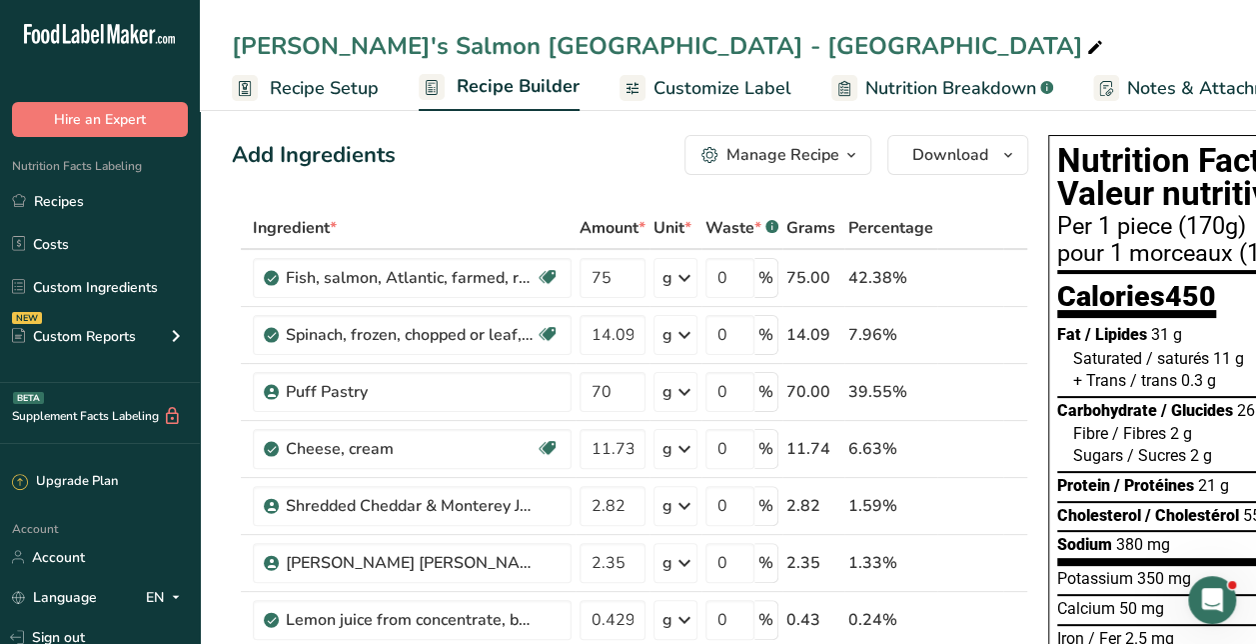
type input "14.09"
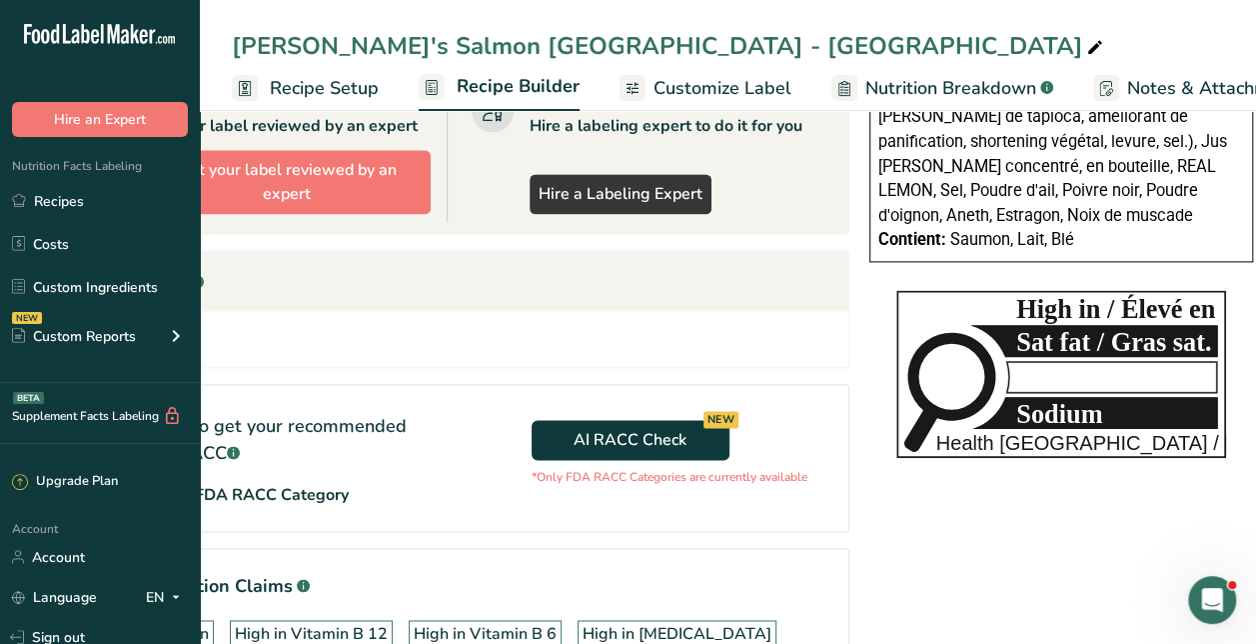
scroll to position [1249, 0]
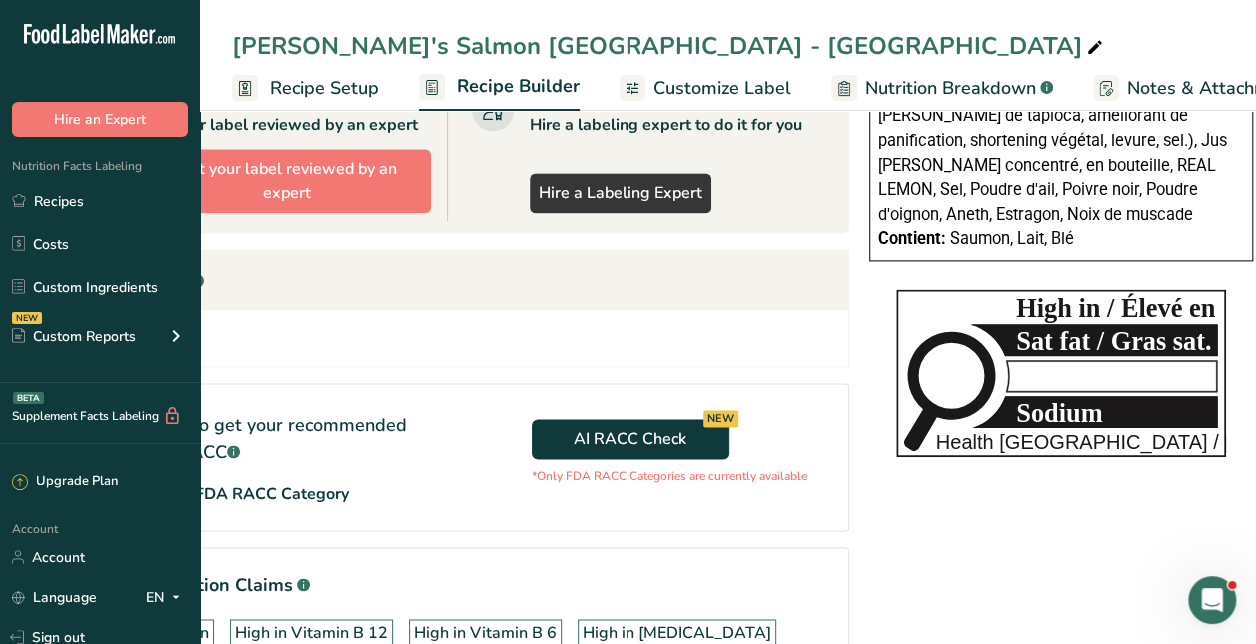
click at [1023, 336] on icon "High in / Élevé en Sat fat / Gras sat. Sodium Health [GEOGRAPHIC_DATA] / [GEOGR…" at bounding box center [1062, 373] width 330 height 168
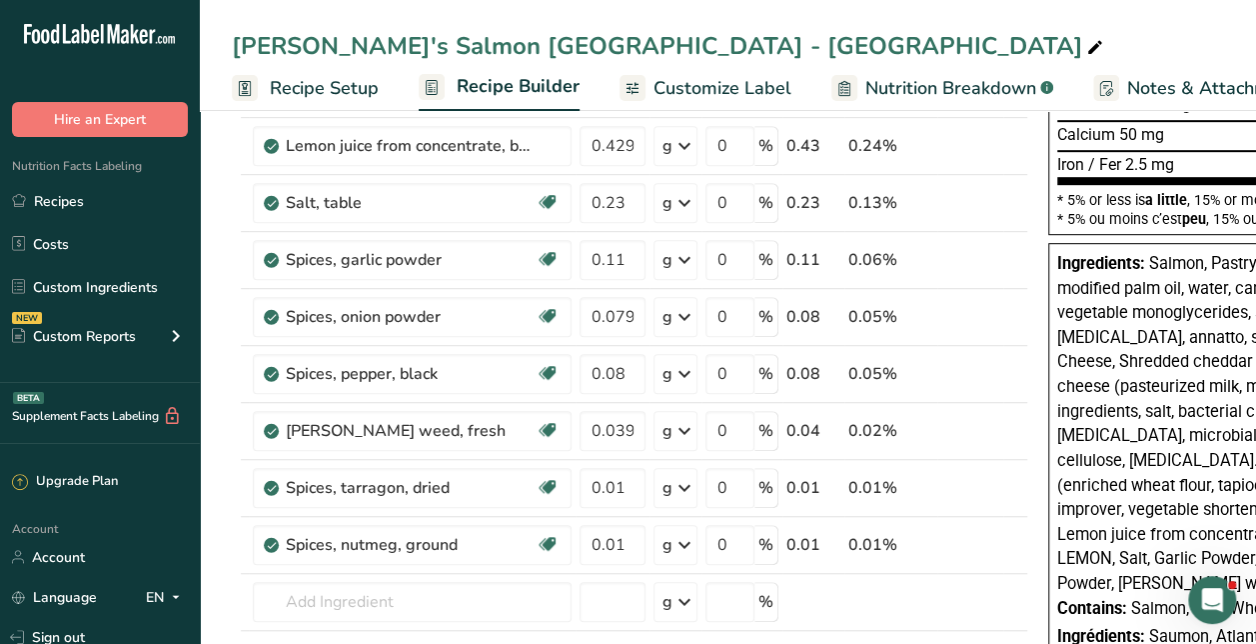
scroll to position [0, 0]
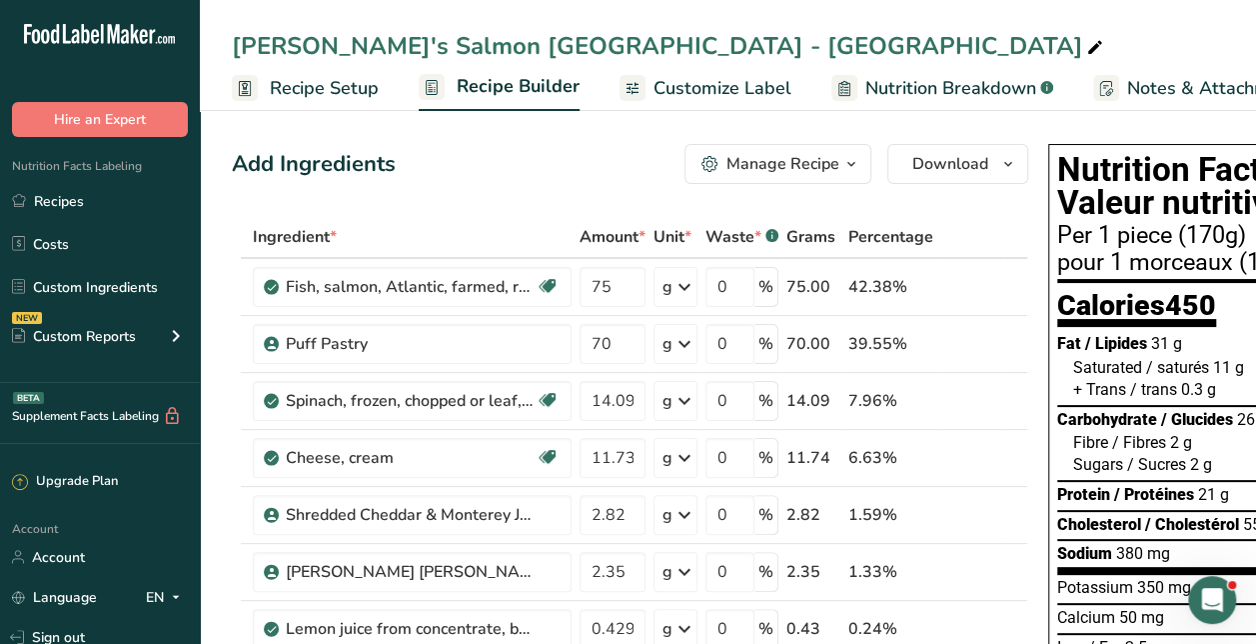
click at [307, 78] on span "Recipe Setup" at bounding box center [324, 88] width 109 height 27
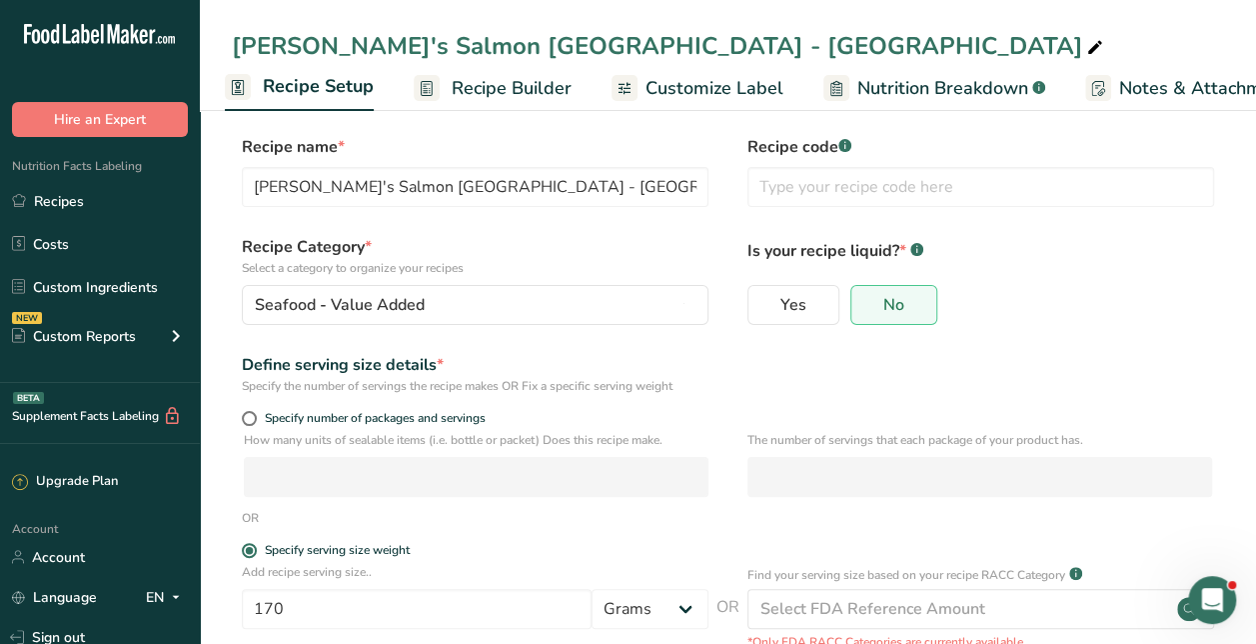
scroll to position [8, 0]
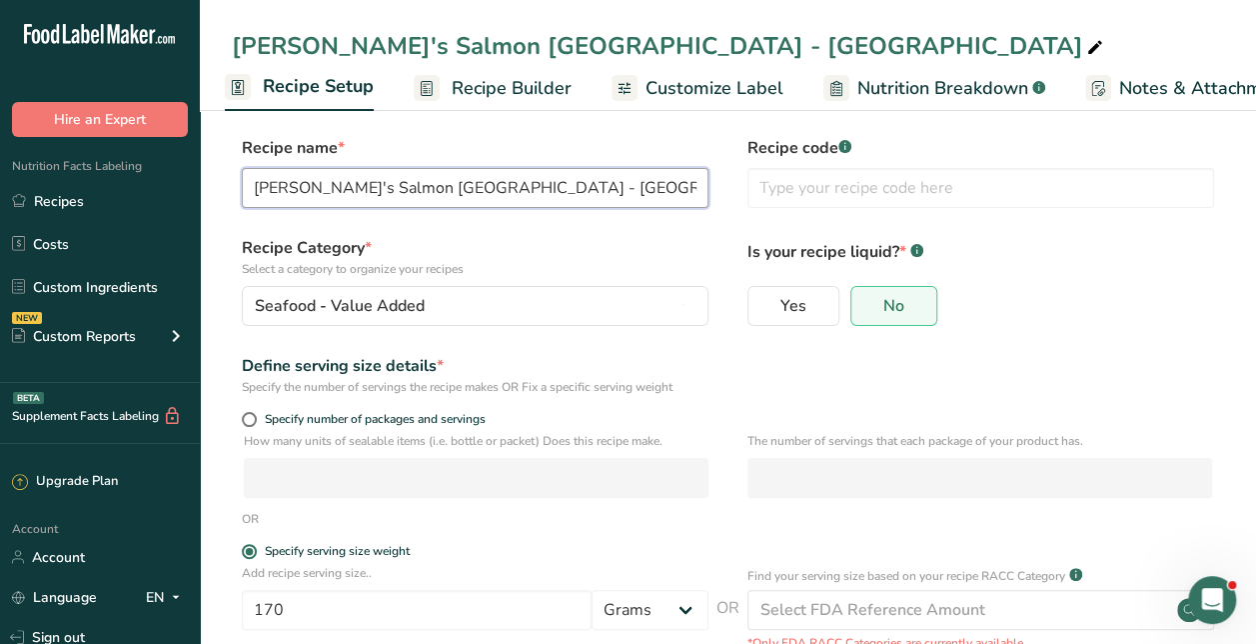
click at [314, 182] on input "[PERSON_NAME]'s Salmon [GEOGRAPHIC_DATA] - [GEOGRAPHIC_DATA]" at bounding box center [475, 188] width 467 height 40
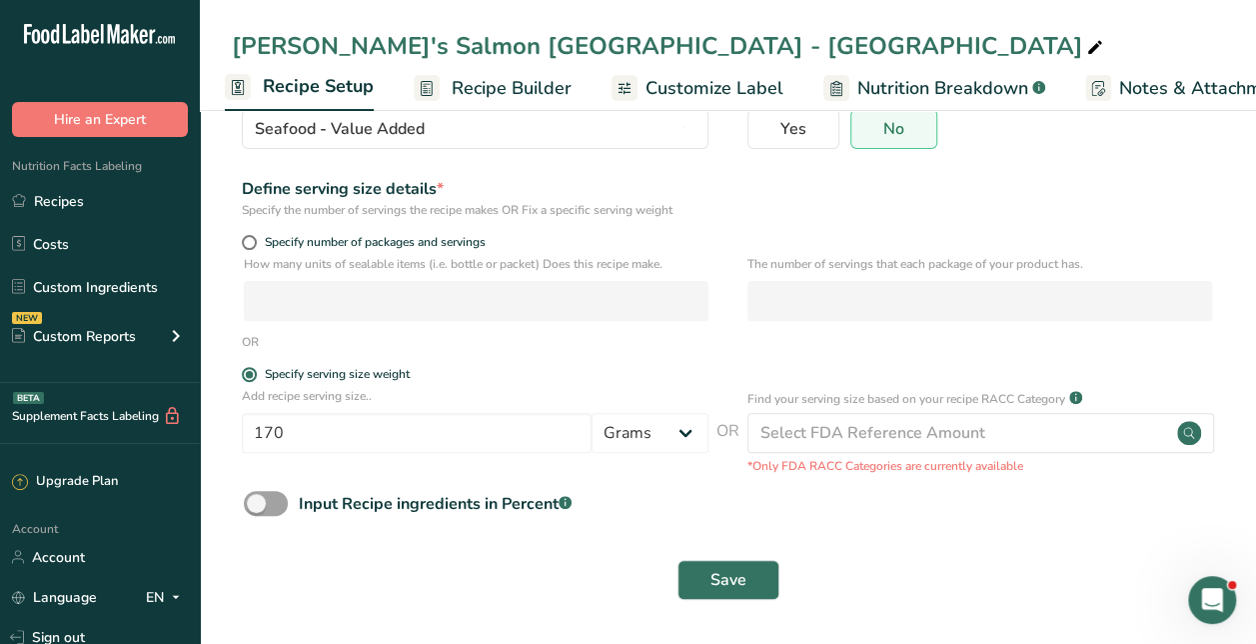
type input "[PERSON_NAME]'s Mini Salmon [GEOGRAPHIC_DATA] - [GEOGRAPHIC_DATA]"
click at [712, 556] on div "Save" at bounding box center [728, 580] width 993 height 64
click at [715, 576] on span "Save" at bounding box center [729, 580] width 36 height 24
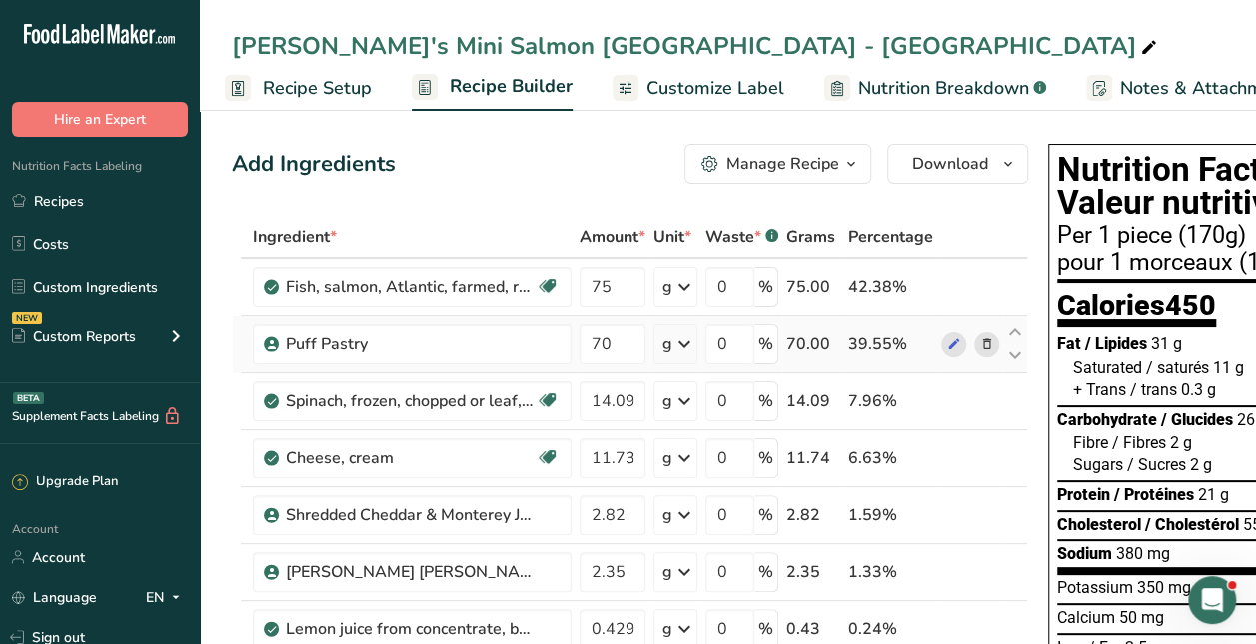
click at [927, 325] on td "39.55%" at bounding box center [891, 344] width 93 height 57
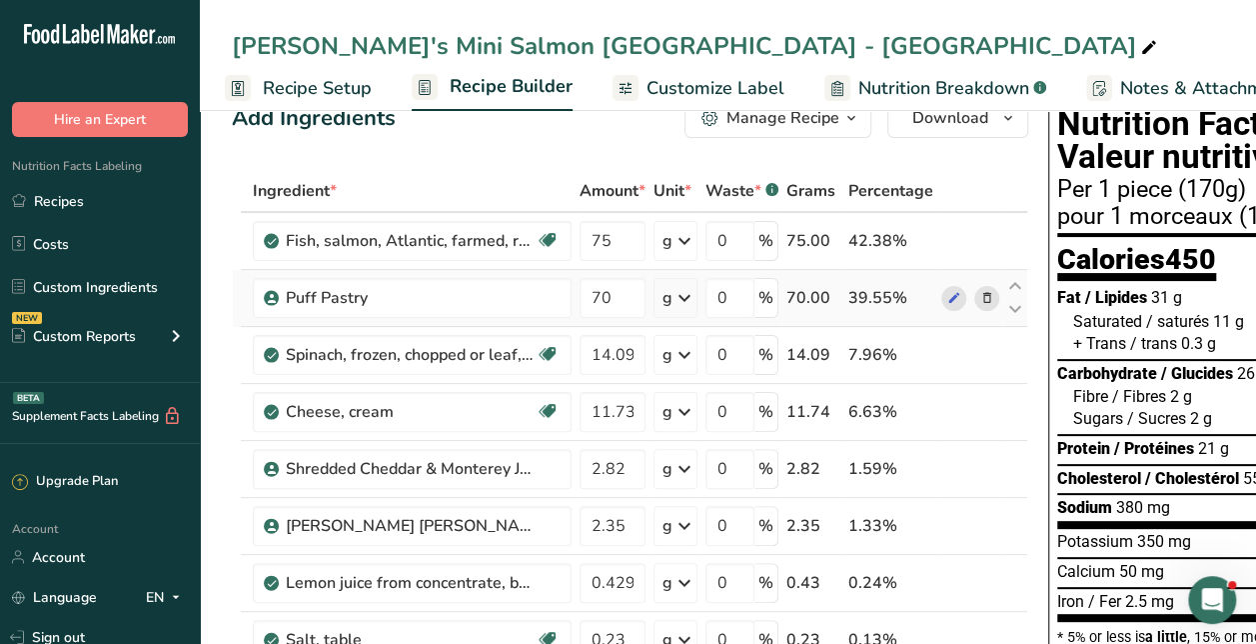
scroll to position [0, 179]
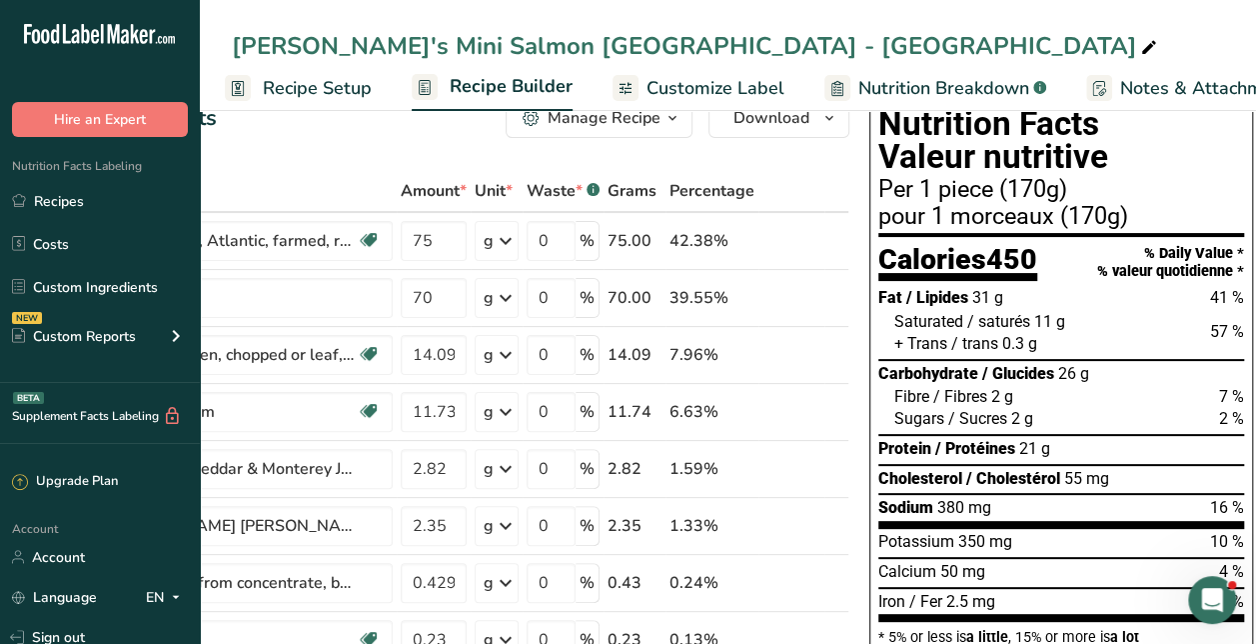
click at [722, 95] on span "Customize Label" at bounding box center [716, 88] width 138 height 27
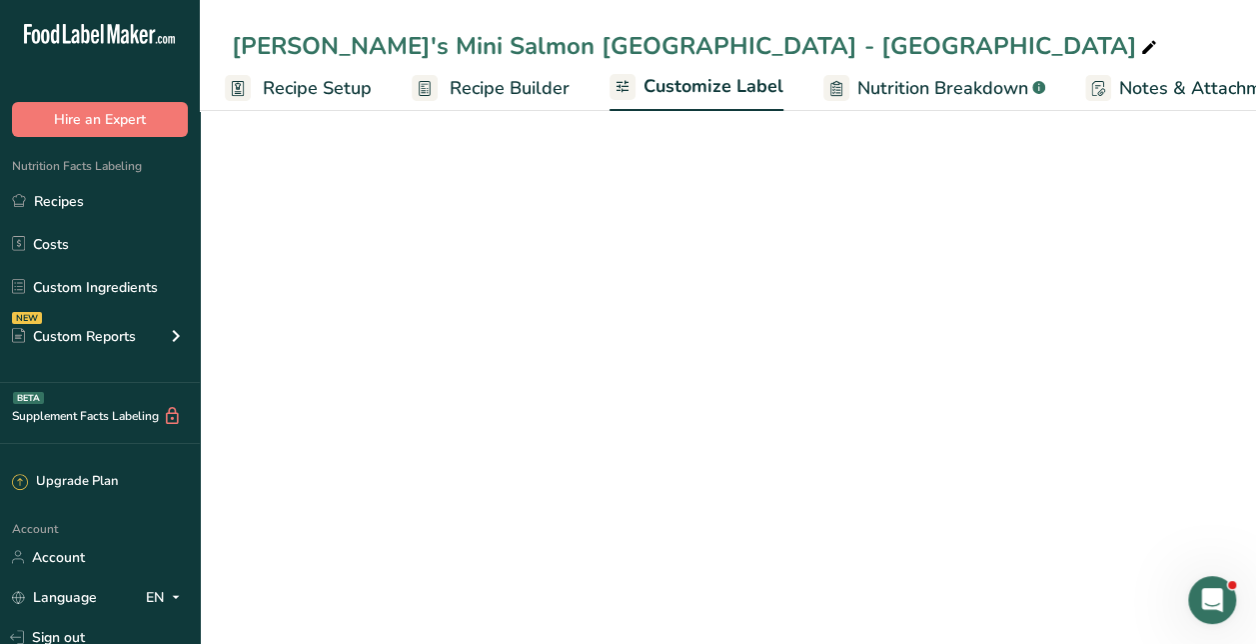
scroll to position [0, 163]
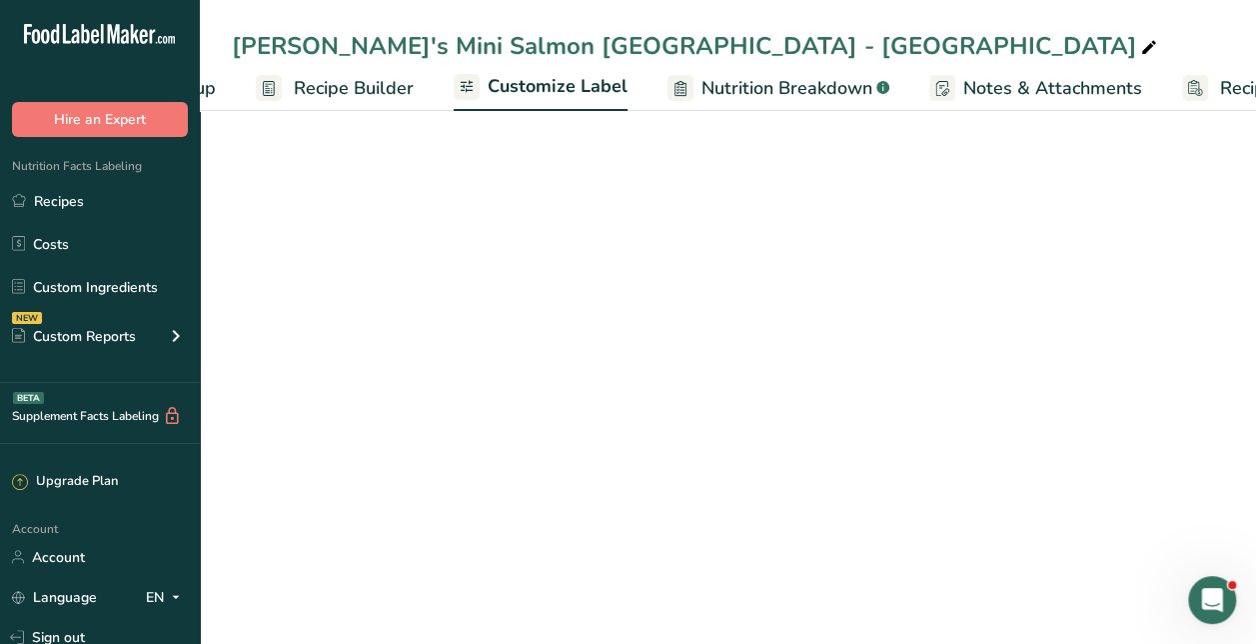
click at [715, 95] on span "Nutrition Breakdown" at bounding box center [787, 88] width 171 height 27
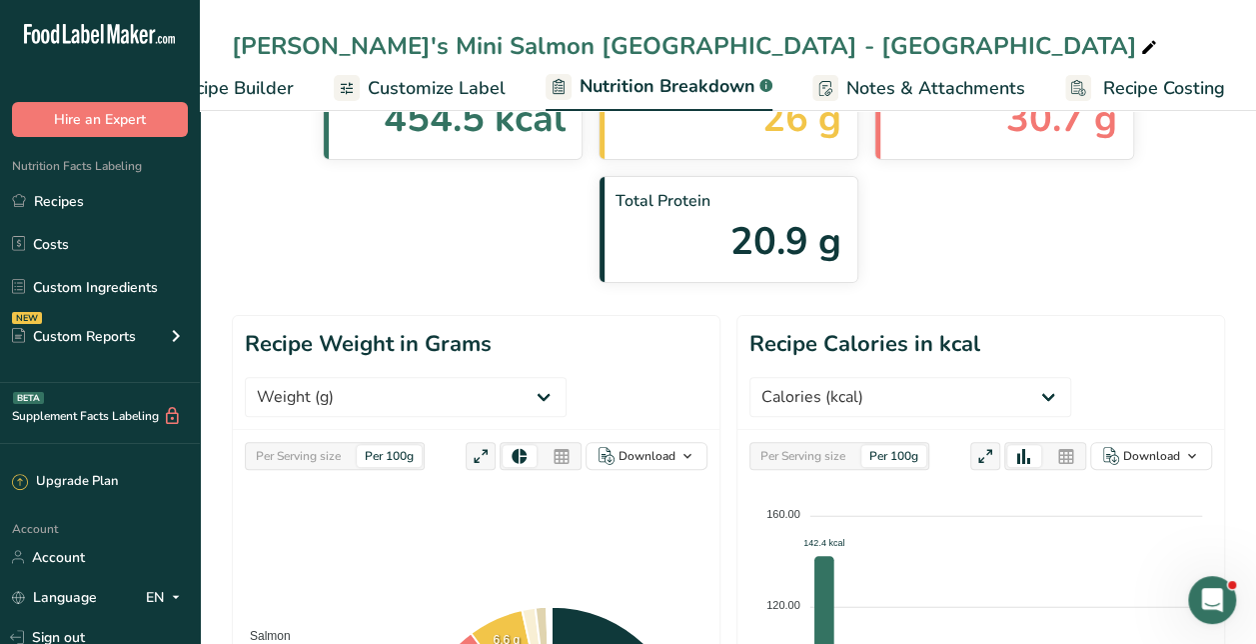
scroll to position [114, 0]
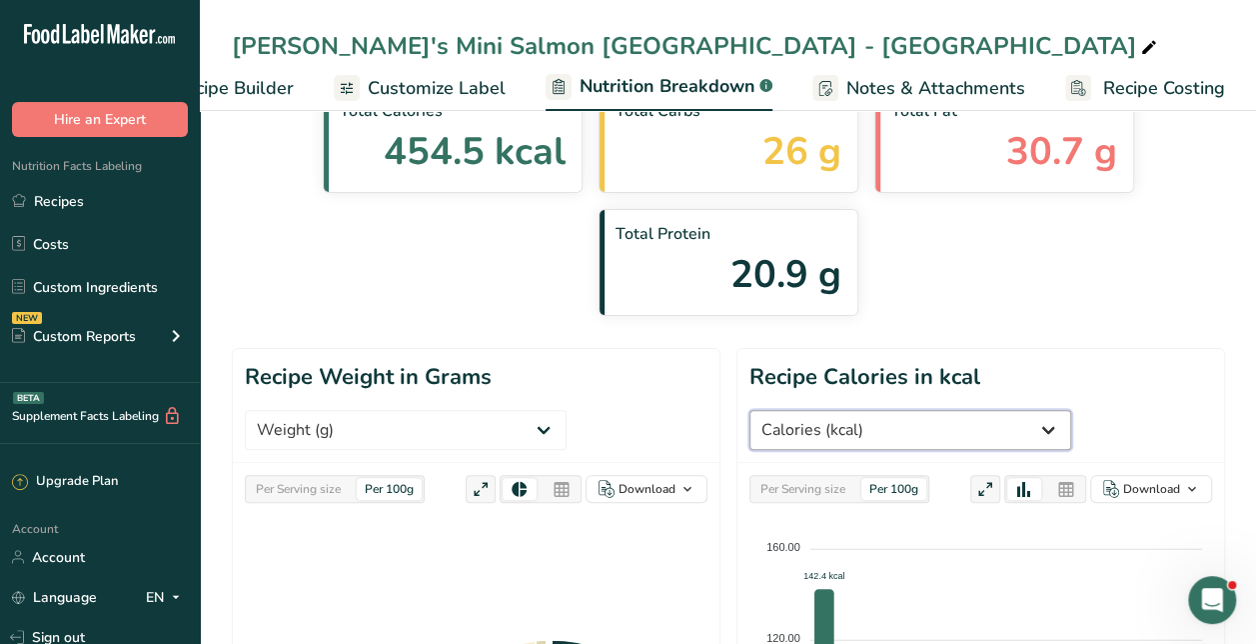
drag, startPoint x: 898, startPoint y: 302, endPoint x: 861, endPoint y: 296, distance: 37.5
click at [861, 410] on select "Weight (g) Calories (kcal) Energy KJ (kj) Total Fat (g) Saturated Fat (g) Trans…" at bounding box center [911, 430] width 322 height 40
select select "Total Fat"
click at [750, 410] on select "Weight (g) Calories (kcal) Energy KJ (kj) Total Fat (g) Saturated Fat (g) Trans…" at bounding box center [911, 430] width 322 height 40
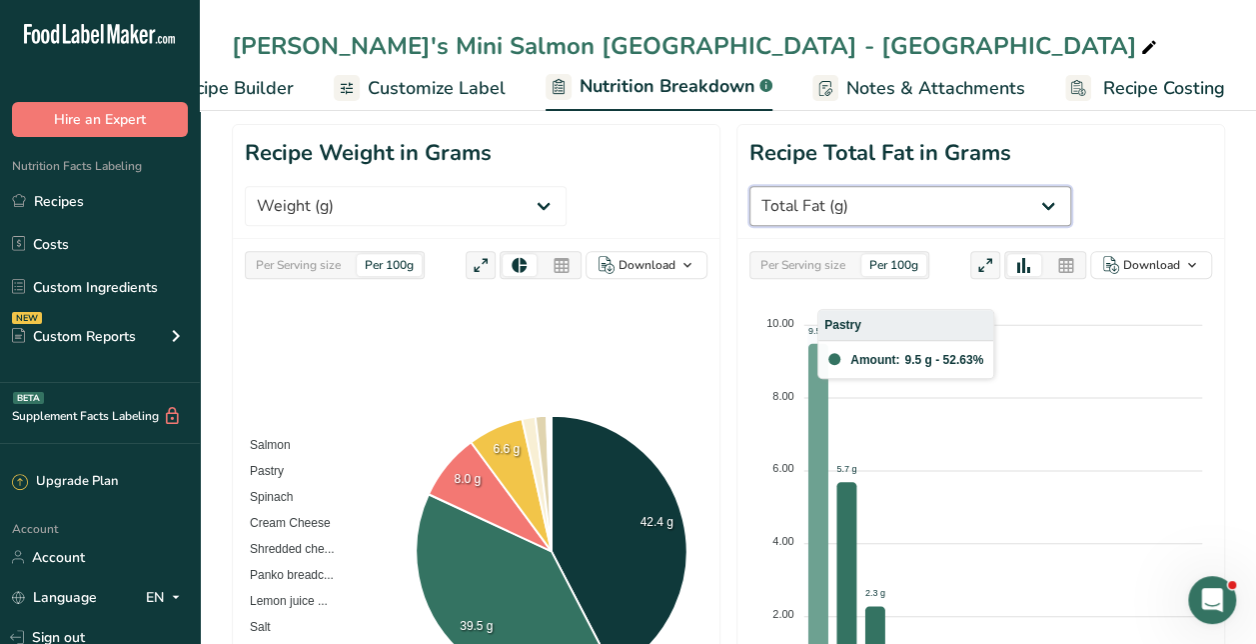
scroll to position [337, 0]
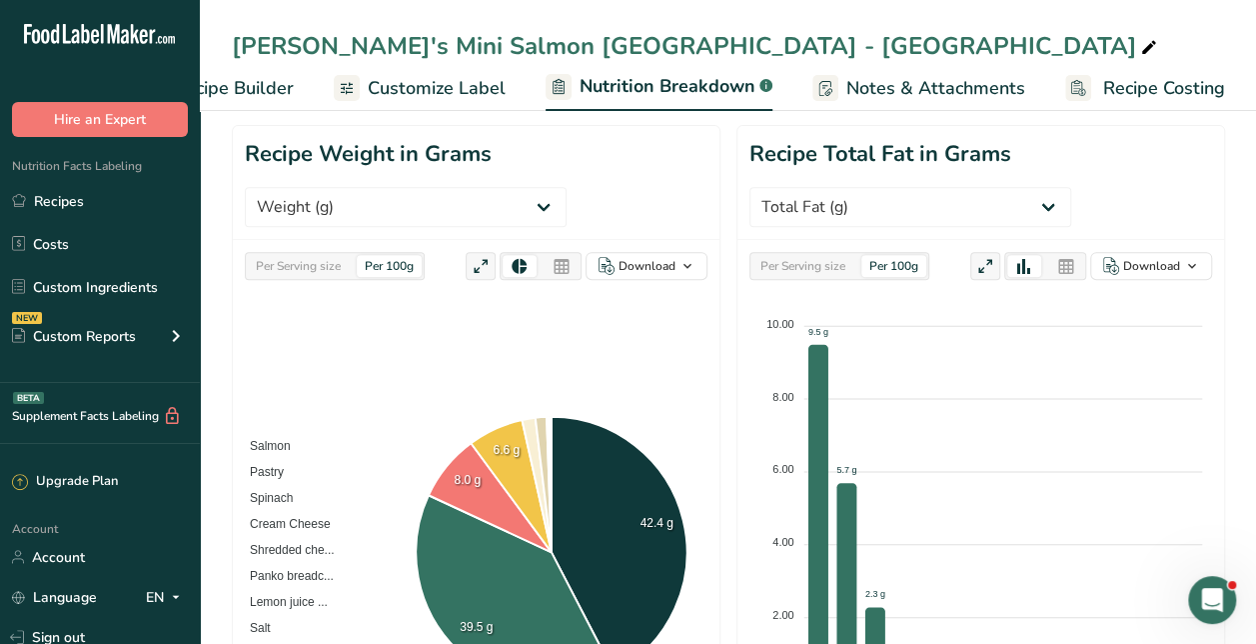
click at [844, 255] on div "Per Serving size" at bounding box center [803, 266] width 101 height 22
click at [901, 255] on div "Per 100g" at bounding box center [894, 266] width 65 height 22
click at [830, 255] on div "Per Serving size" at bounding box center [803, 266] width 101 height 22
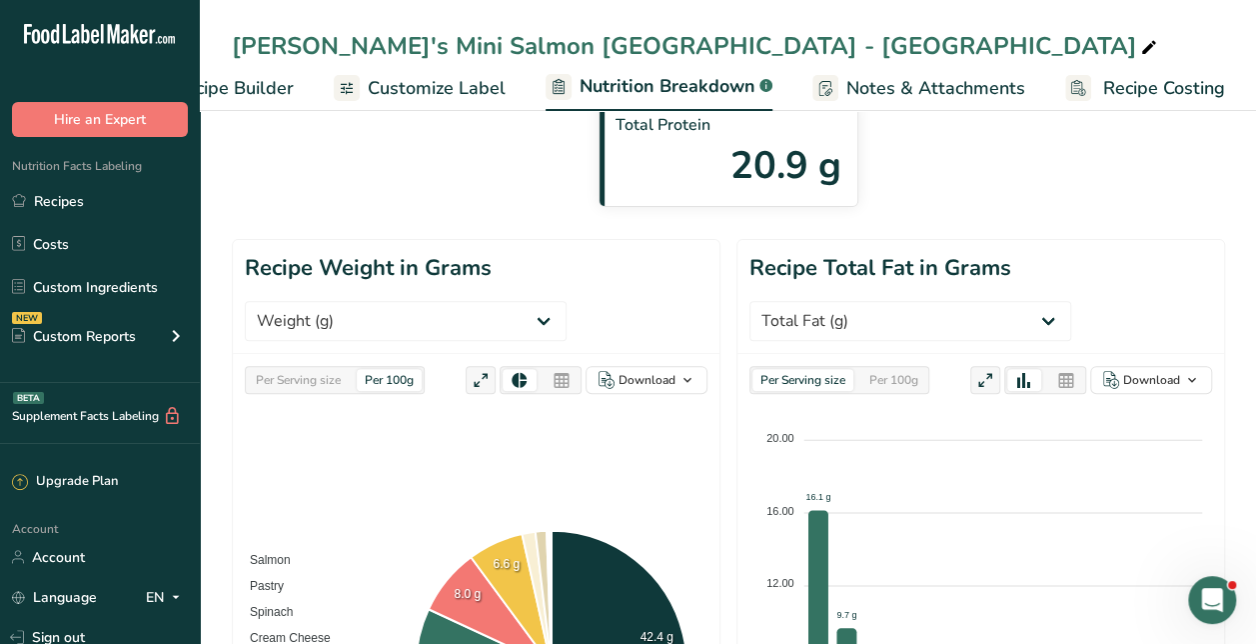
scroll to position [195, 0]
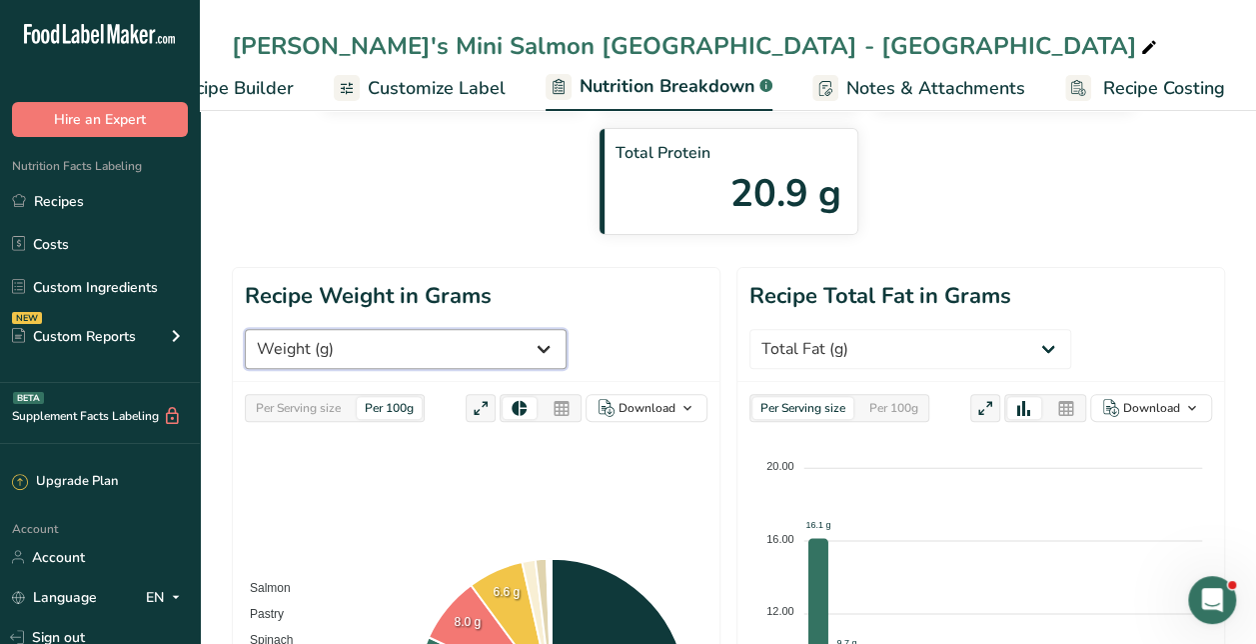
click at [451, 329] on select "Weight (g) Calories (kcal) Energy KJ (kj) Total Fat (g) Saturated Fat (g) Trans…" at bounding box center [406, 349] width 322 height 40
select select "Total Fat"
click at [245, 329] on select "Weight (g) Calories (kcal) Energy KJ (kj) Total Fat (g) Saturated Fat (g) Trans…" at bounding box center [406, 349] width 322 height 40
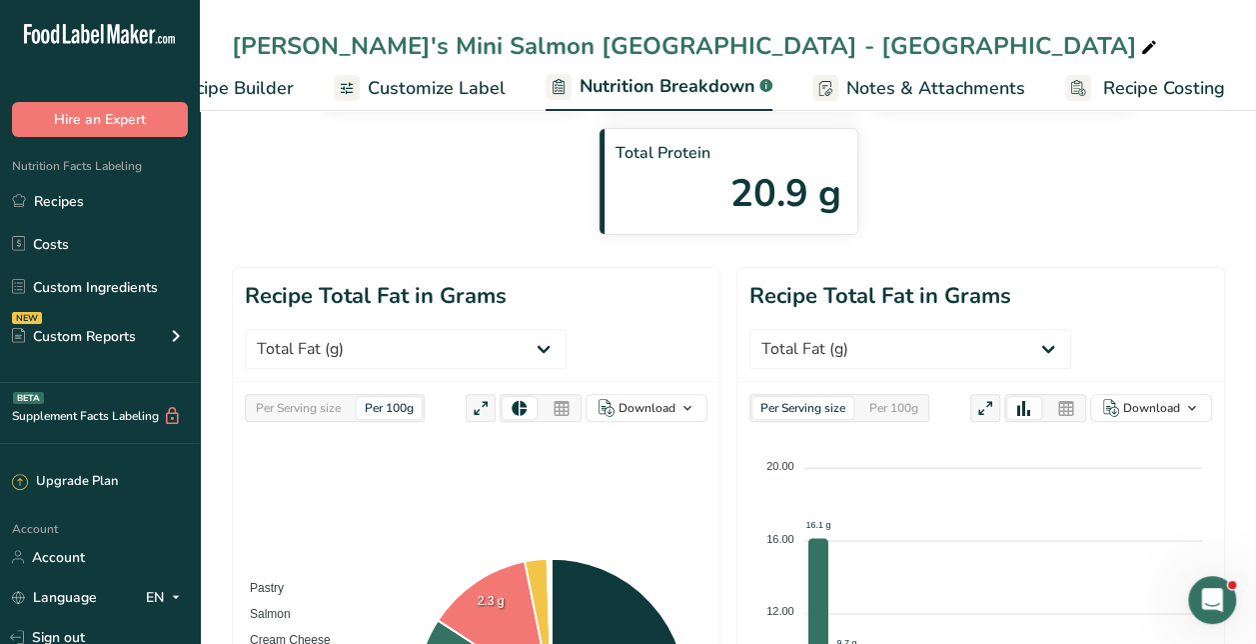
click at [908, 397] on div "Per 100g" at bounding box center [894, 408] width 65 height 22
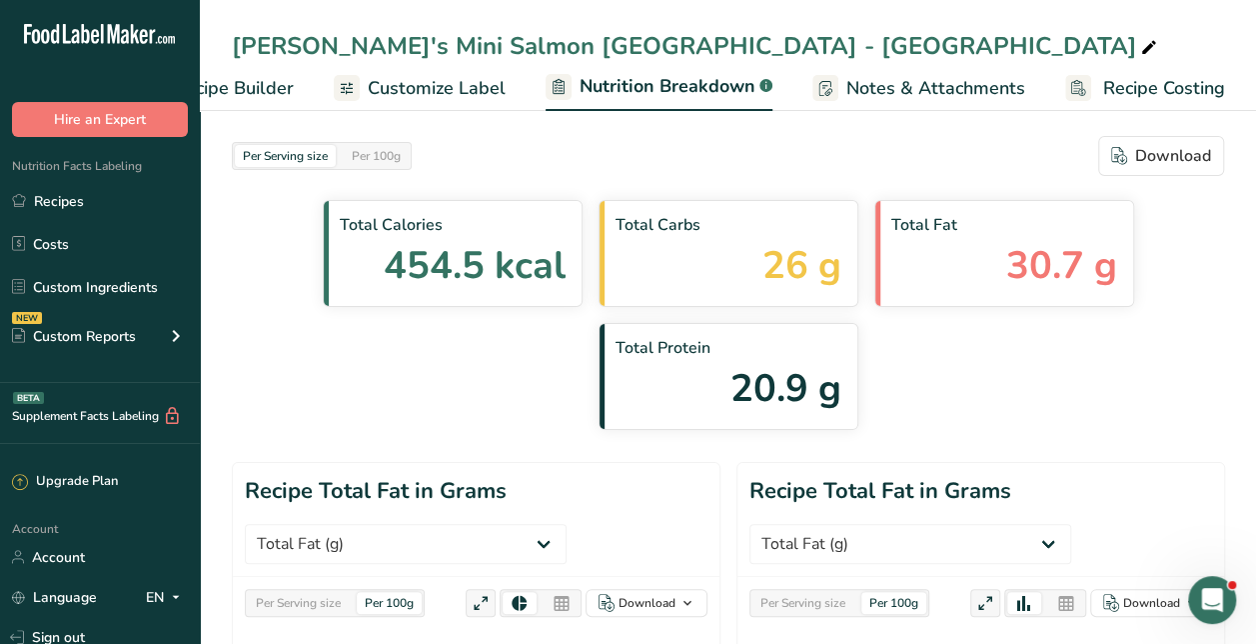
scroll to position [0, 0]
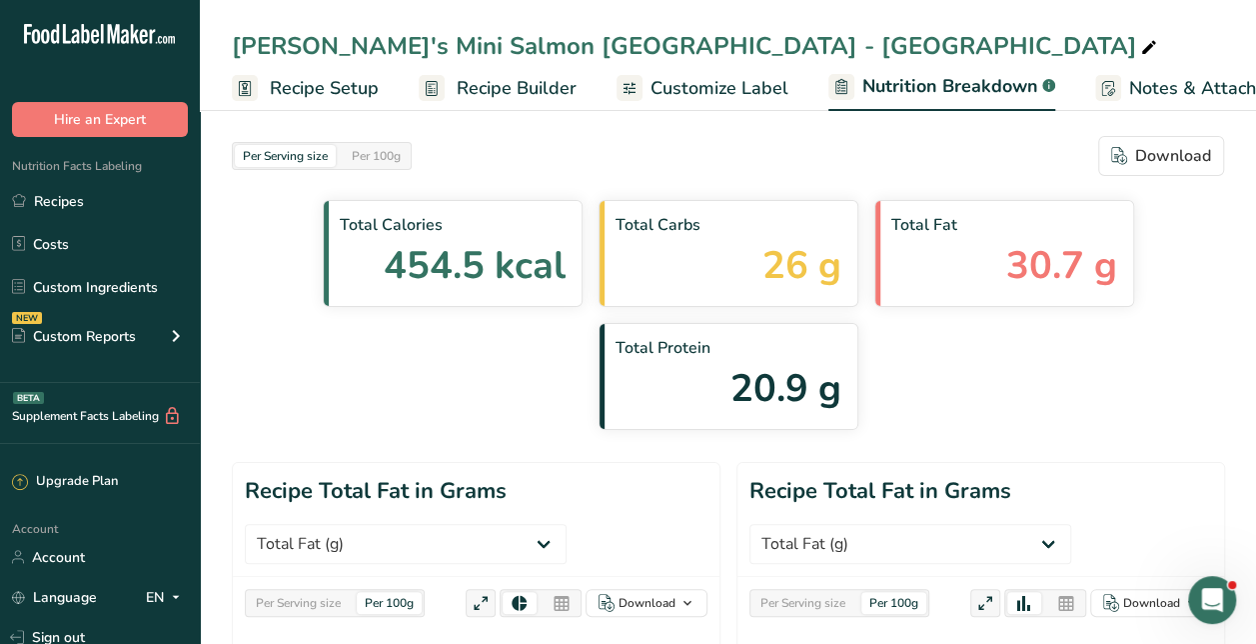
click at [720, 102] on link "Customize Label" at bounding box center [703, 88] width 172 height 45
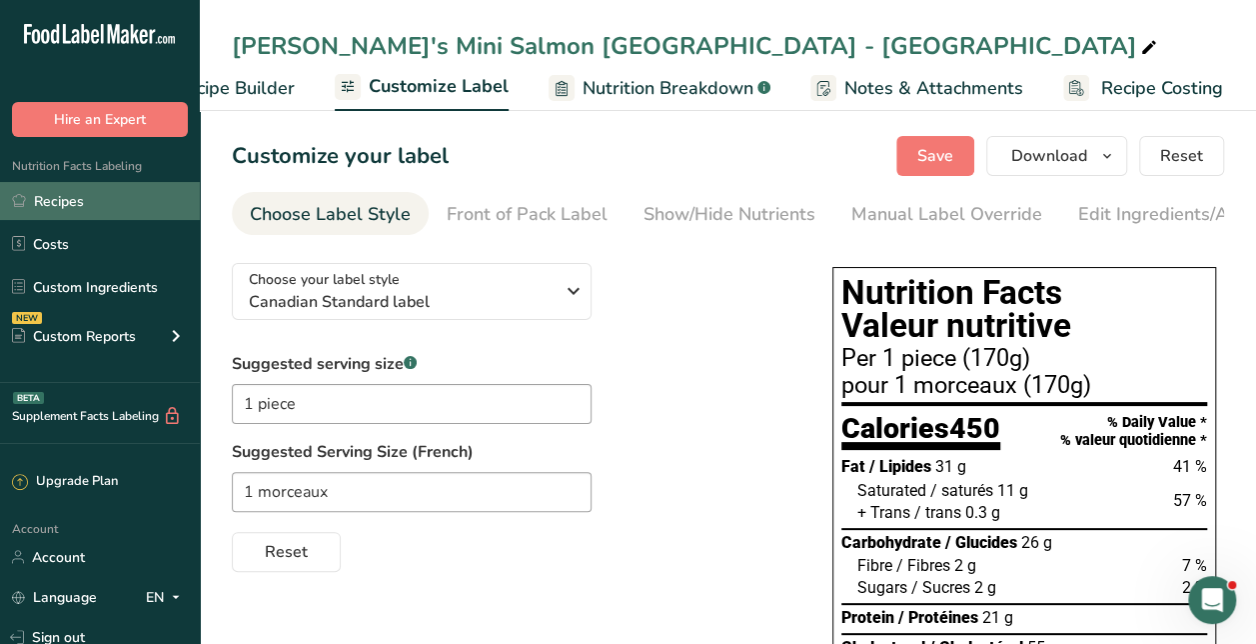
click at [42, 197] on link "Recipes" at bounding box center [100, 201] width 200 height 38
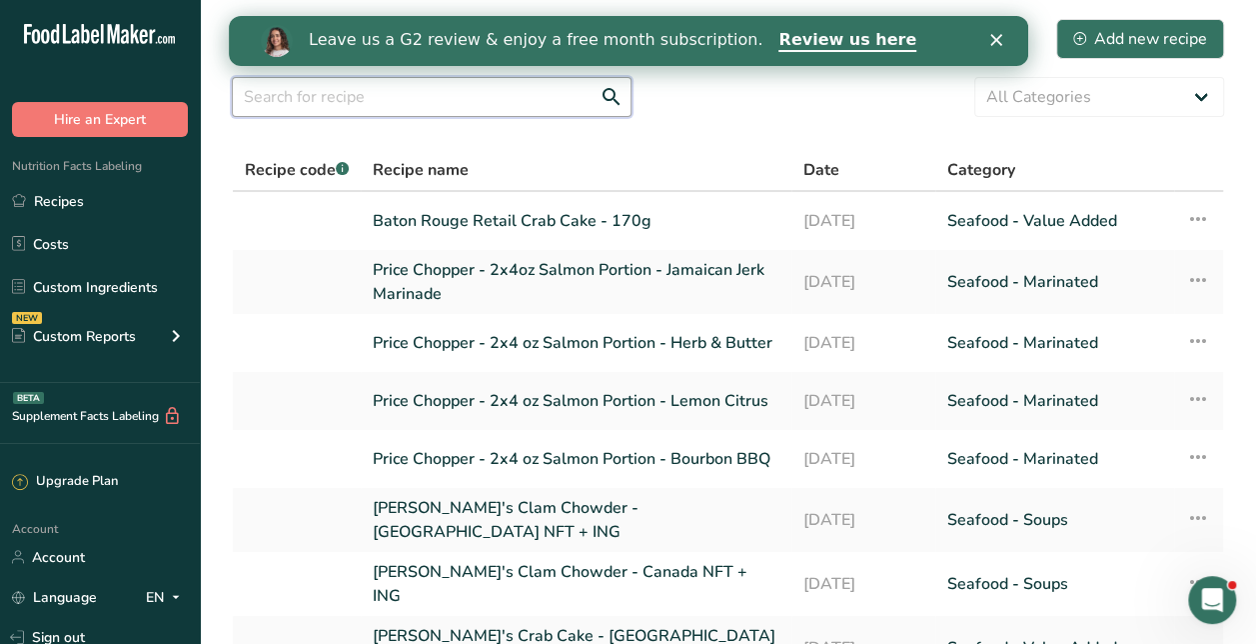
click at [385, 84] on input "text" at bounding box center [432, 97] width 400 height 40
type input "well"
